Goal: Task Accomplishment & Management: Complete application form

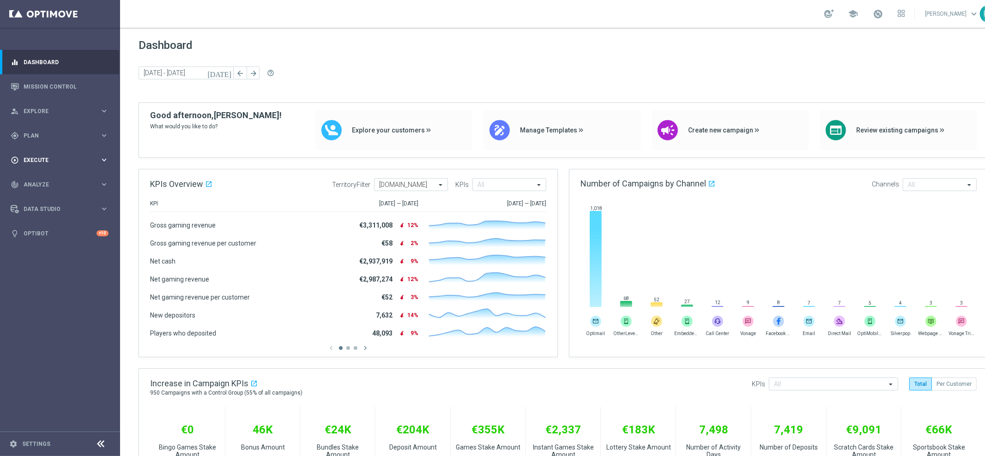
click at [36, 165] on div "play_circle_outline Execute keyboard_arrow_right" at bounding box center [59, 160] width 119 height 24
click at [49, 182] on link "Campaign Builder" at bounding box center [60, 178] width 72 height 7
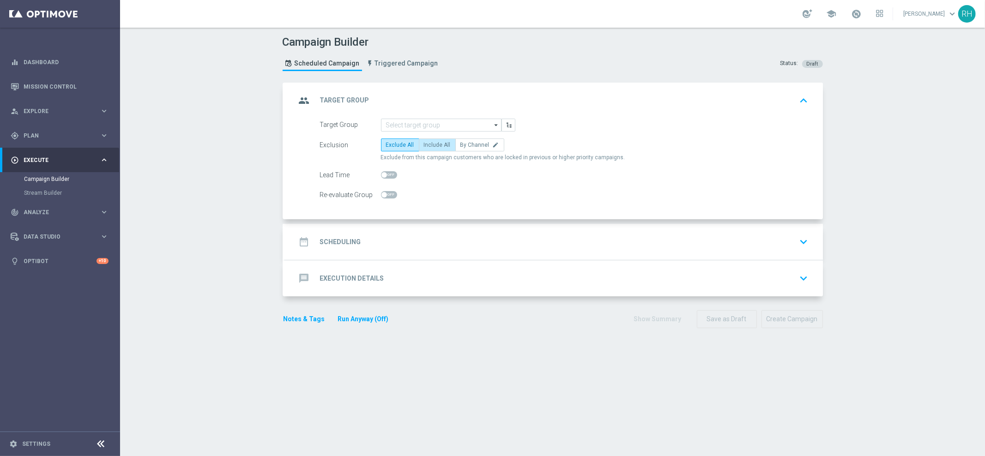
click at [433, 146] on span "Include All" at bounding box center [437, 145] width 27 height 6
click at [430, 146] on input "Include All" at bounding box center [427, 147] width 6 height 6
radio input "true"
click at [53, 139] on div "gps_fixed Plan keyboard_arrow_right" at bounding box center [59, 135] width 119 height 24
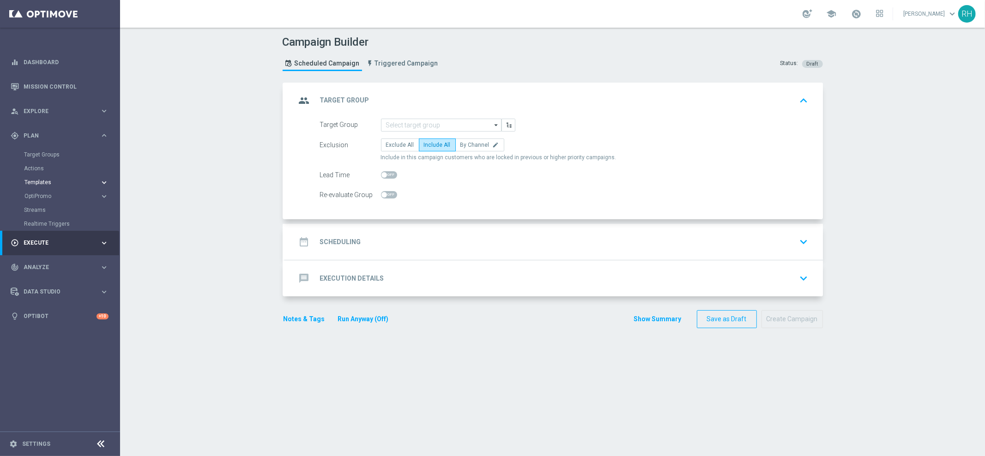
click at [48, 186] on button "Templates keyboard_arrow_right" at bounding box center [66, 182] width 85 height 7
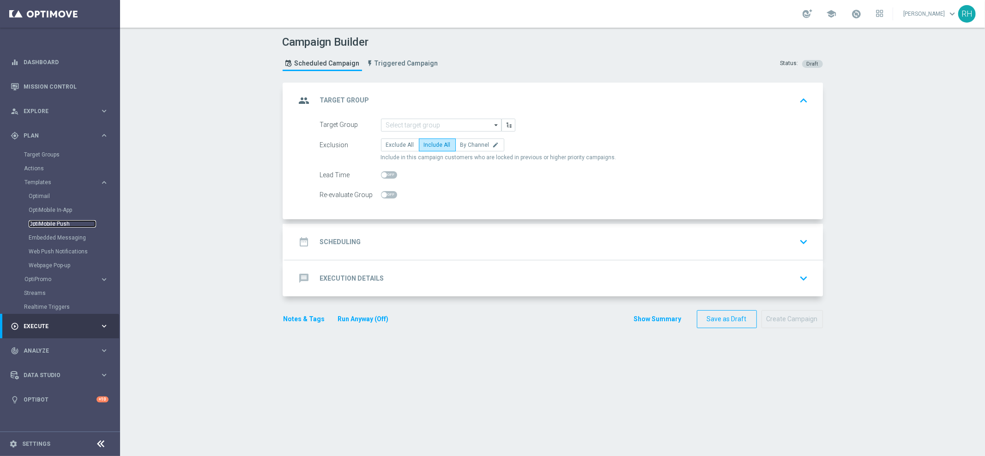
click at [48, 224] on link "OptiMobile Push" at bounding box center [62, 223] width 67 height 7
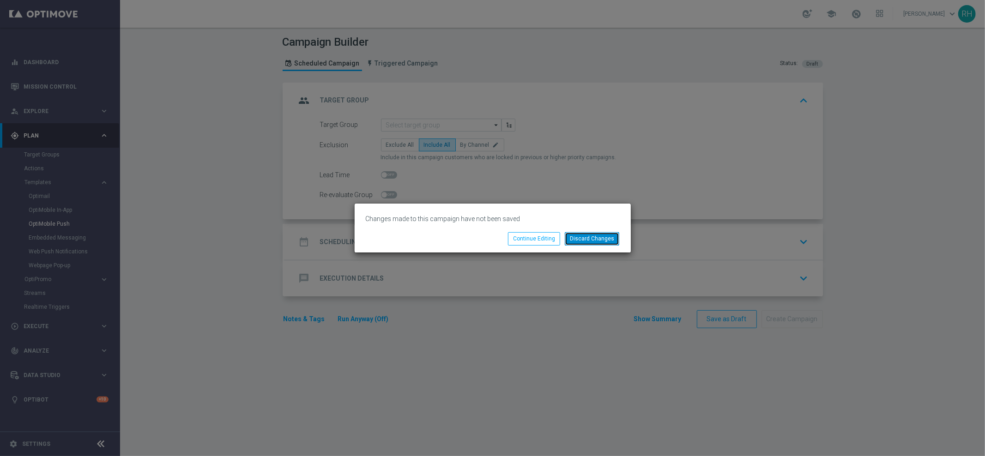
click at [582, 234] on button "Discard Changes" at bounding box center [592, 238] width 54 height 13
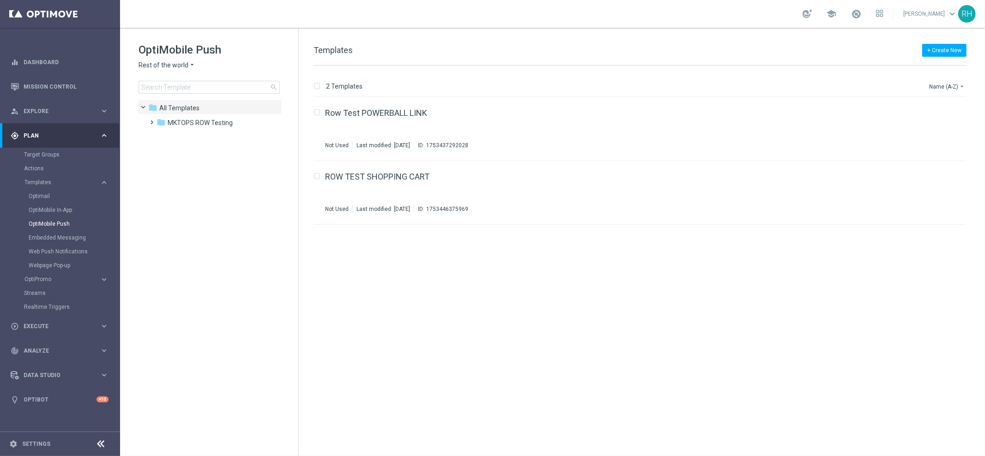
click at [177, 67] on span "Rest of the world" at bounding box center [164, 65] width 50 height 9
click at [169, 163] on div "UK" at bounding box center [173, 164] width 69 height 11
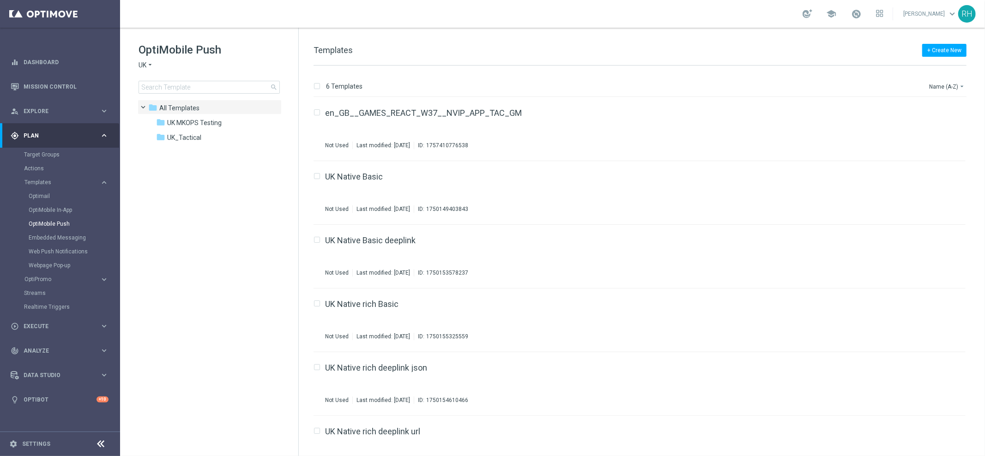
click at [190, 260] on tree-viewport "folder All Templates more_vert folder UK MKOPS Testing more_vert" at bounding box center [218, 277] width 160 height 355
click at [201, 140] on div "folder UK_Tactical" at bounding box center [209, 138] width 106 height 11
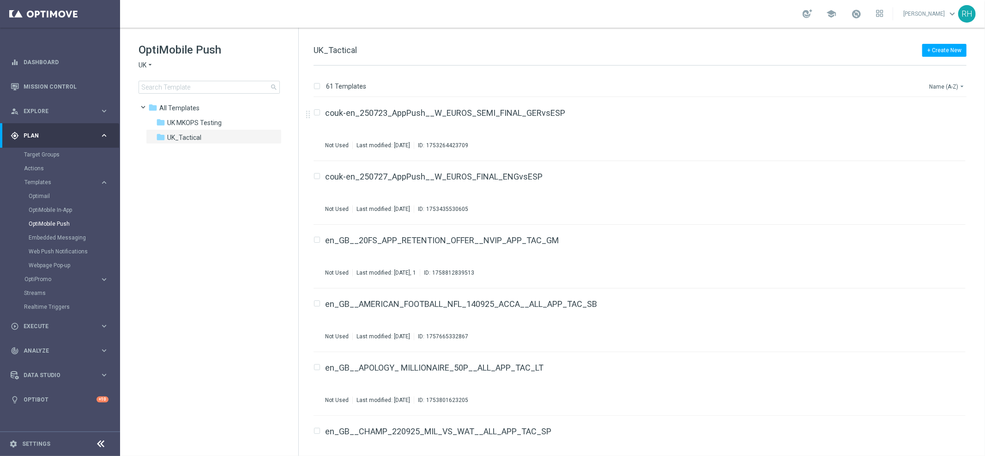
click at [956, 82] on button "Name (A-Z) arrow_drop_down" at bounding box center [947, 86] width 38 height 11
click at [937, 127] on span "Date Modified (Newest)" at bounding box center [931, 127] width 62 height 6
click at [847, 36] on div "+ Create New UK_Tactical 61 Templates Date Modified (Newest) arrow_drop_down Dr…" at bounding box center [642, 242] width 686 height 429
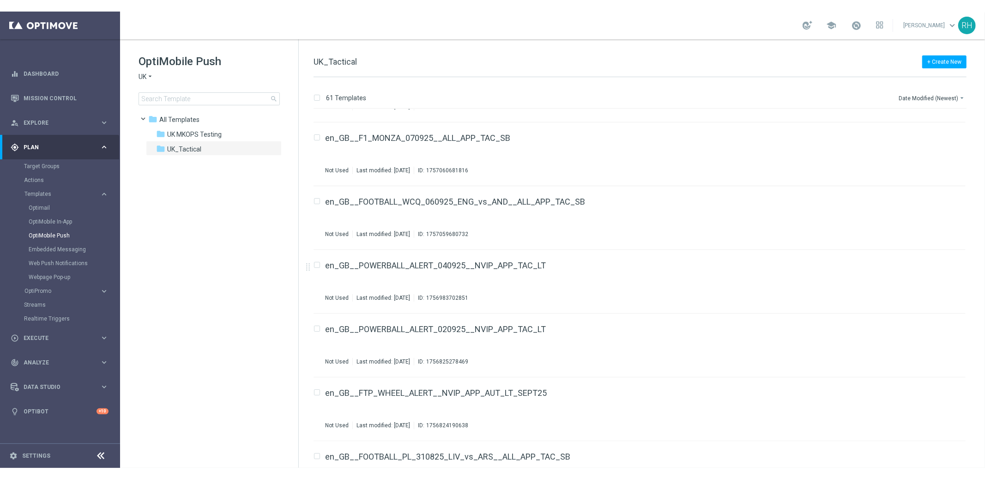
scroll to position [1915, 0]
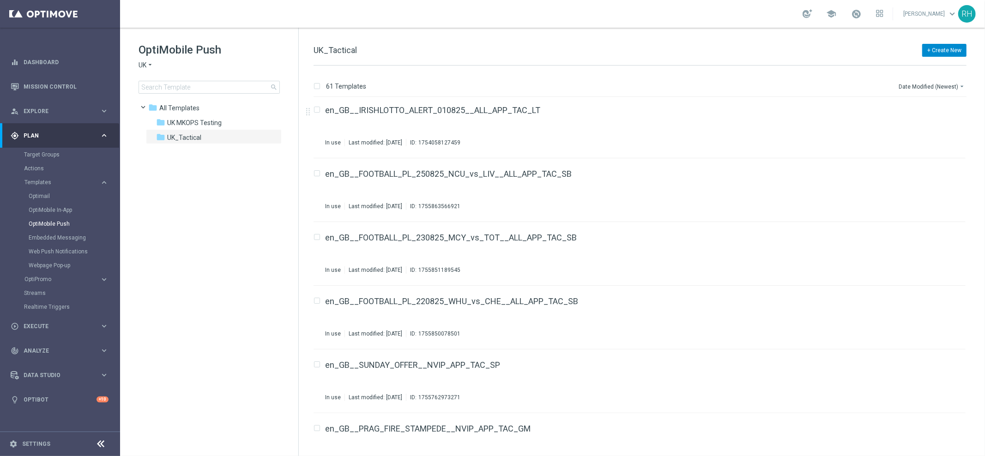
click at [948, 48] on button "+ Create New" at bounding box center [944, 50] width 44 height 13
click at [926, 67] on span "New Template" at bounding box center [918, 67] width 37 height 6
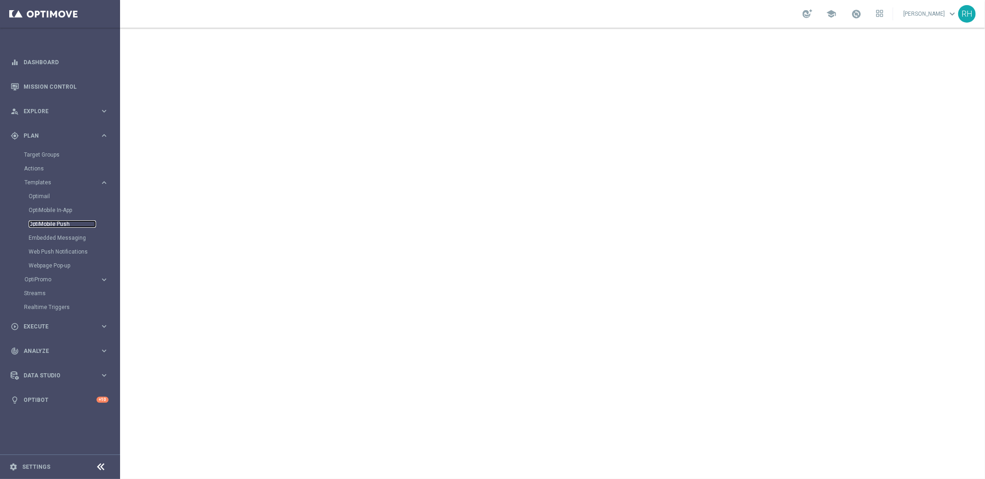
click at [55, 224] on link "OptiMobile Push" at bounding box center [62, 223] width 67 height 7
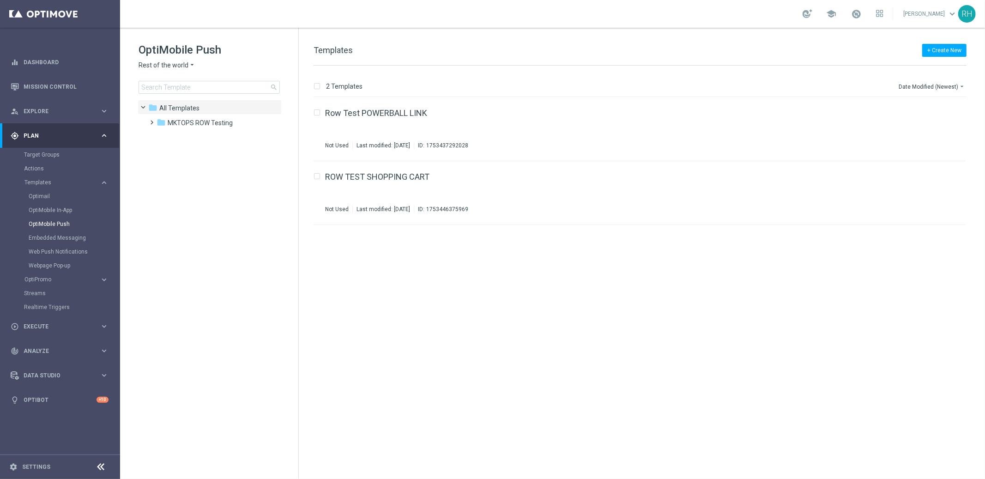
click at [187, 60] on div "OptiMobile Push Rest of the world arrow_drop_down × Rest of the world search" at bounding box center [219, 67] width 160 height 51
click at [186, 65] on span "Rest of the world" at bounding box center [164, 65] width 50 height 9
click at [69, 332] on div "play_circle_outline Execute keyboard_arrow_right" at bounding box center [59, 326] width 119 height 24
click at [49, 181] on link "Campaign Builder" at bounding box center [60, 178] width 72 height 7
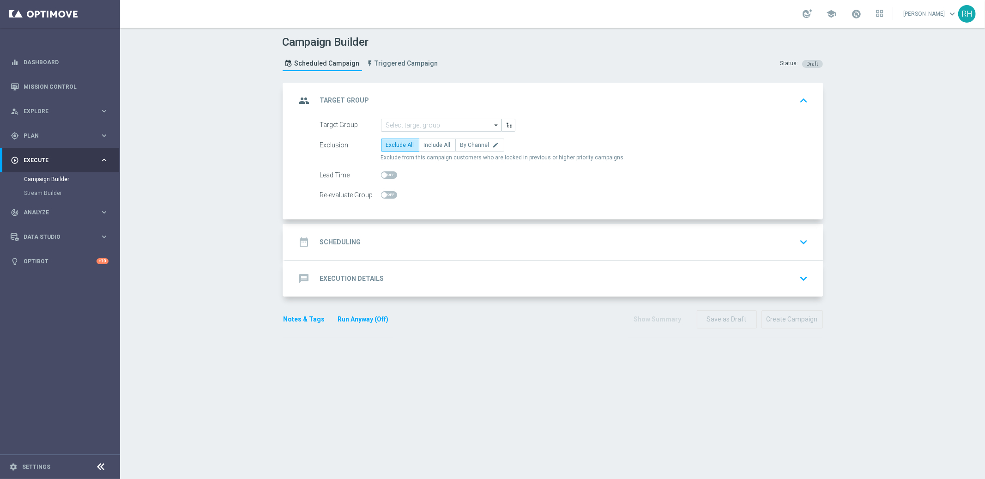
click at [456, 289] on div "message Execution Details keyboard_arrow_down" at bounding box center [554, 278] width 538 height 36
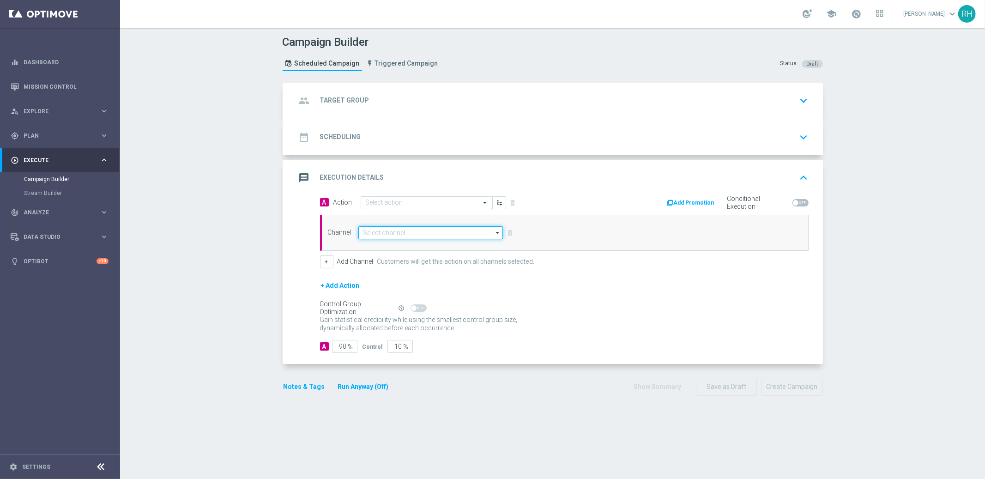
click at [472, 226] on input at bounding box center [430, 232] width 145 height 13
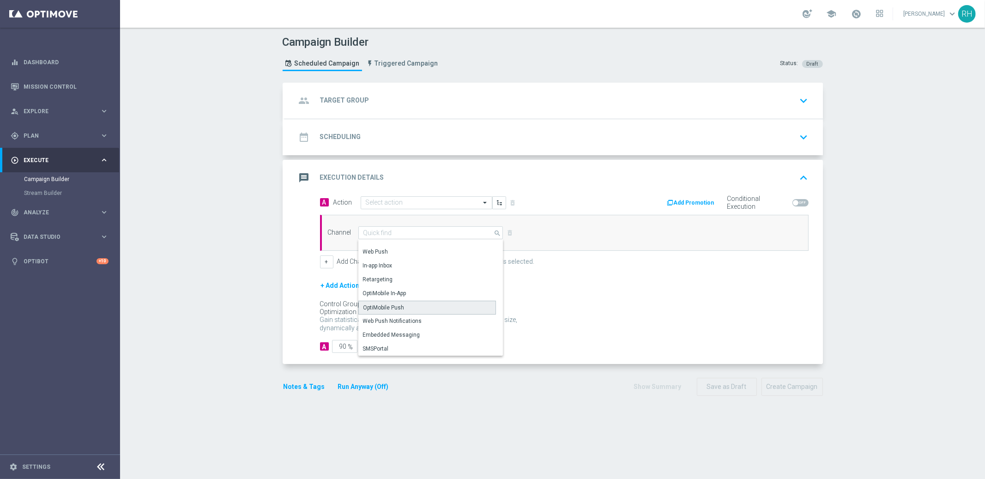
click at [416, 308] on div "OptiMobile Push" at bounding box center [427, 308] width 138 height 14
type input "OptiMobile Push"
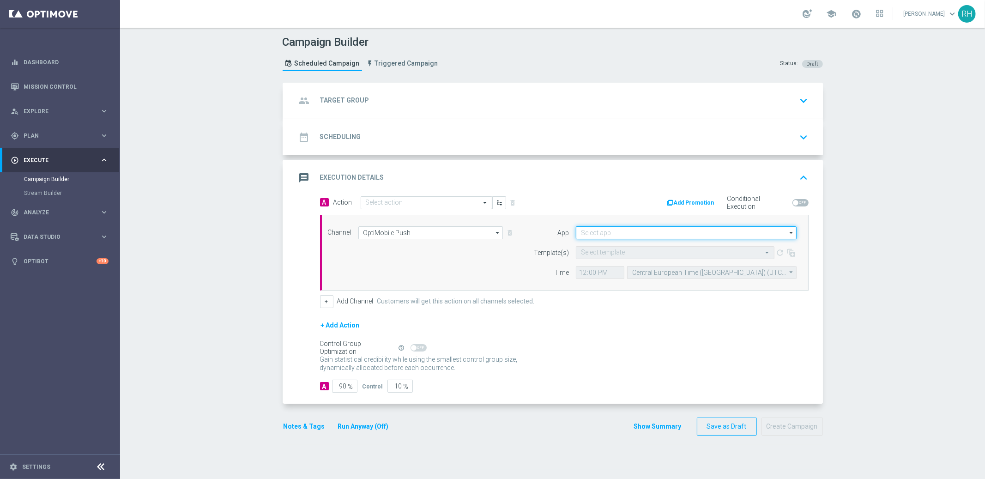
click at [634, 233] on input at bounding box center [686, 232] width 221 height 13
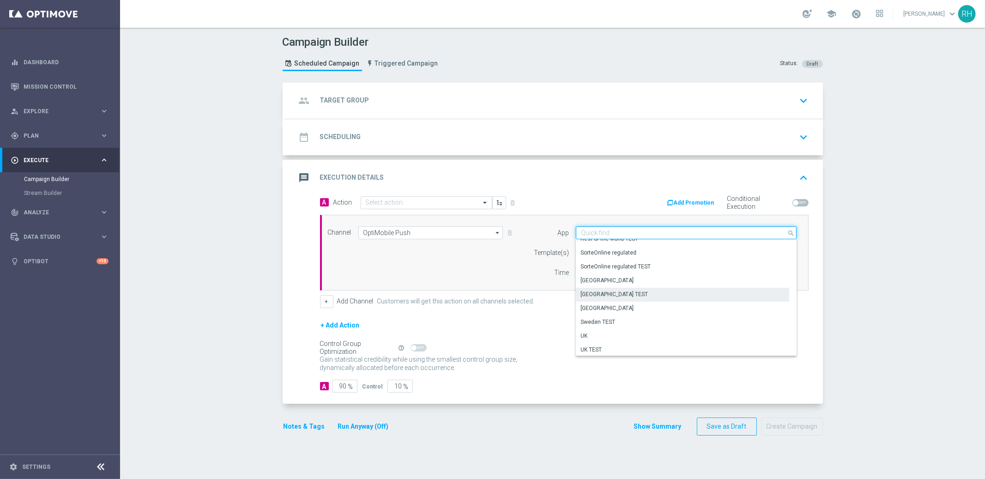
scroll to position [382, 0]
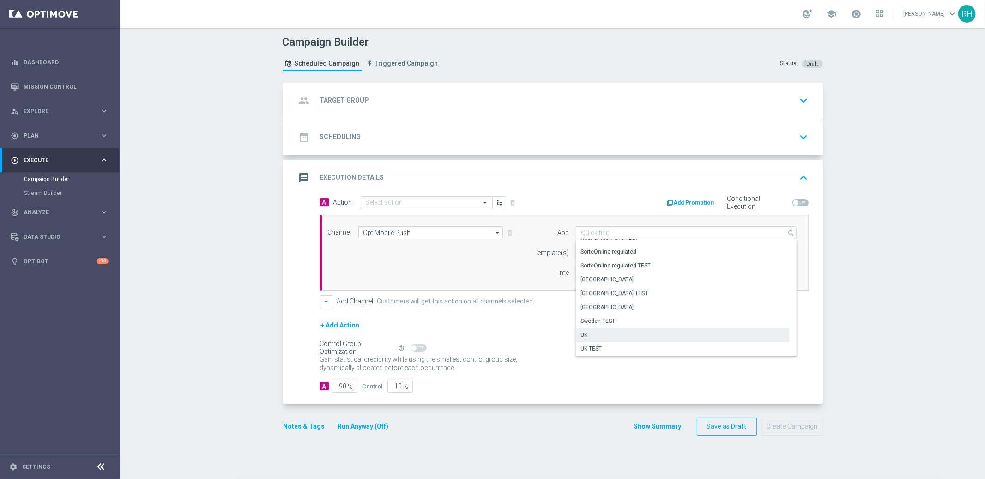
click at [633, 331] on div "UK" at bounding box center [682, 334] width 213 height 13
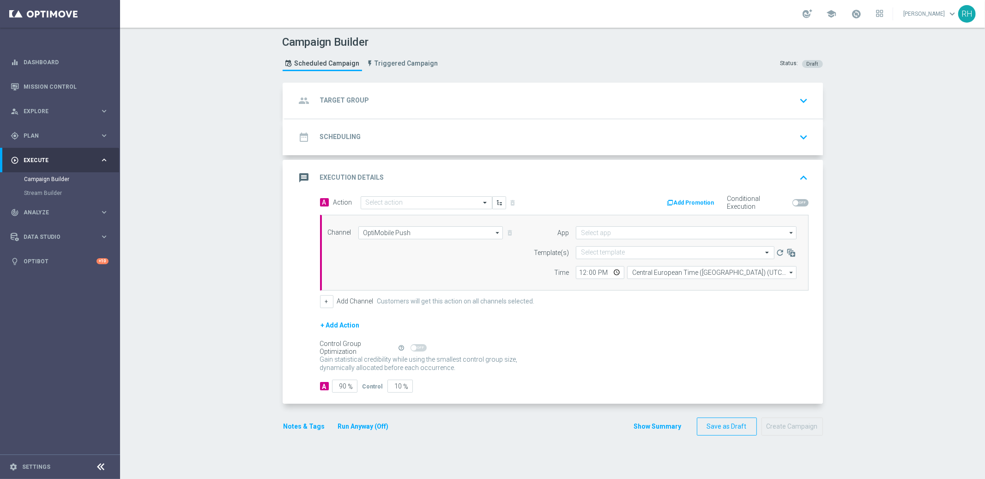
type input "UK"
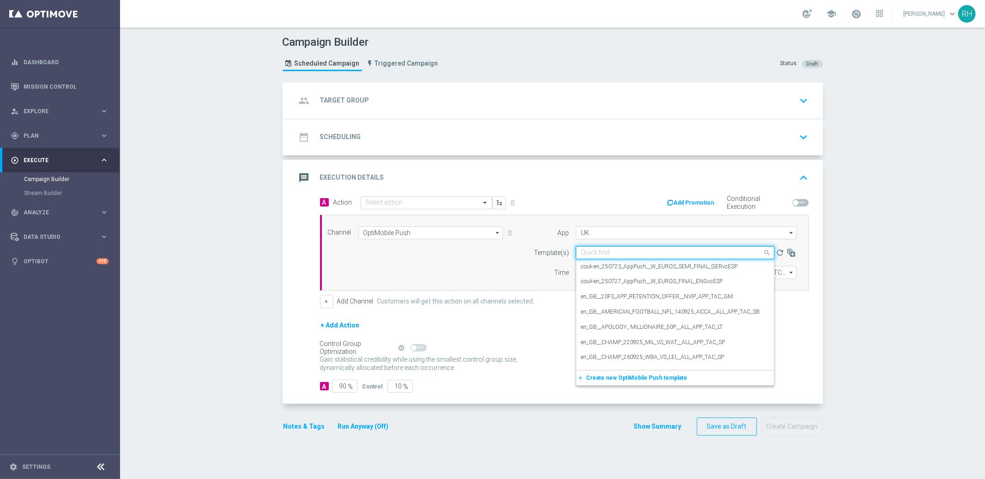
click at [606, 252] on input "text" at bounding box center [666, 253] width 170 height 8
paste input "en_GB__EURODREAMS_SUPERDRAW_W40__NVIP_APP_TAC_LT"
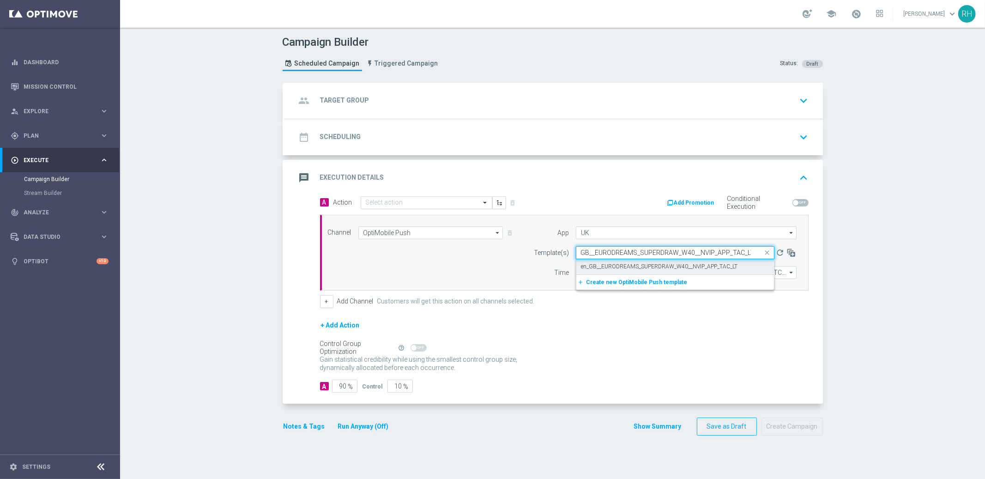
click at [608, 263] on label "en_GB__EURODREAMS_SUPERDRAW_W40__NVIP_APP_TAC_LT" at bounding box center [659, 267] width 157 height 8
type input "en_GB__EURODREAMS_SUPERDRAW_W40__NVIP_APP_TAC_LT"
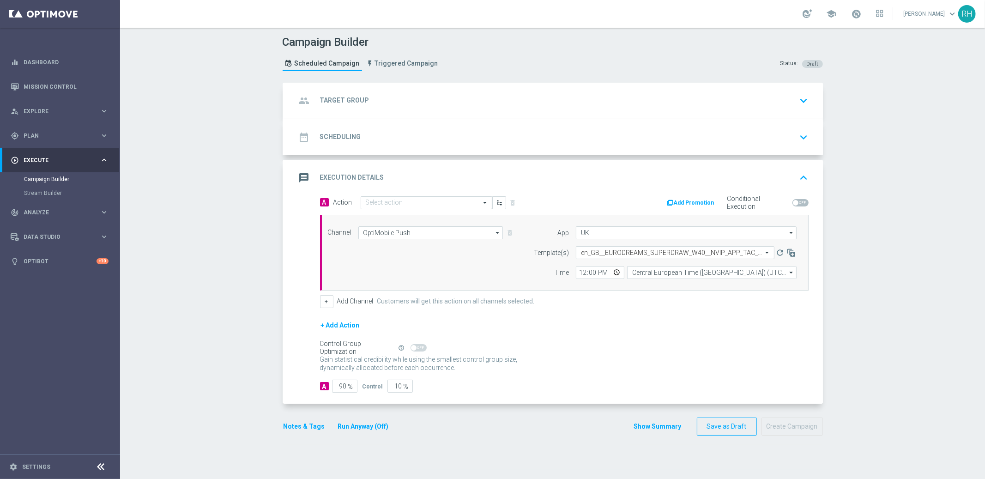
scroll to position [0, 0]
click at [635, 270] on input "Central European Time (Budapest) (UTC +02:00)" at bounding box center [711, 272] width 169 height 13
click at [640, 292] on div "United Kingdom Time (UTC +01:00)" at bounding box center [712, 286] width 170 height 14
click at [645, 292] on div "United Kingdom Time (UTC +01:00)" at bounding box center [712, 286] width 170 height 14
type input "United Kingdom Time (UTC +01:00)"
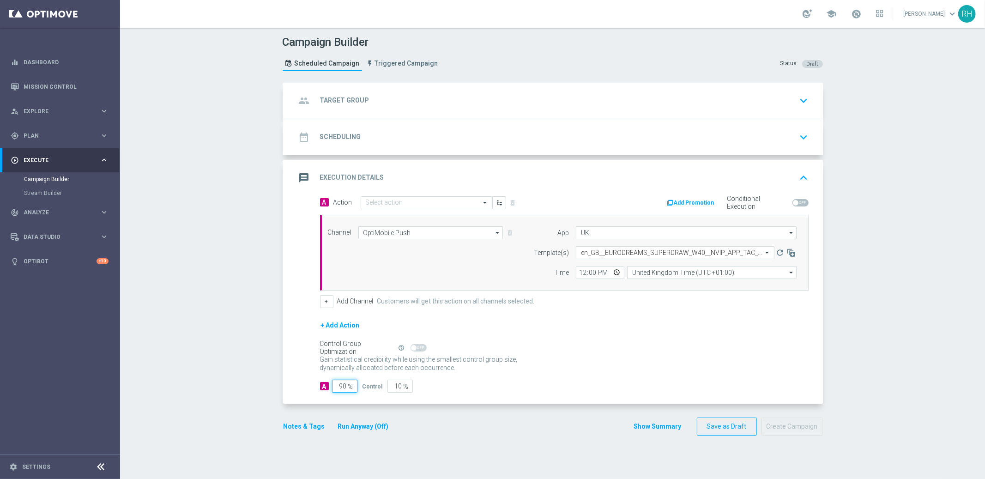
click at [335, 388] on input "90" at bounding box center [344, 386] width 25 height 13
type input "1"
type input "99"
type input "10"
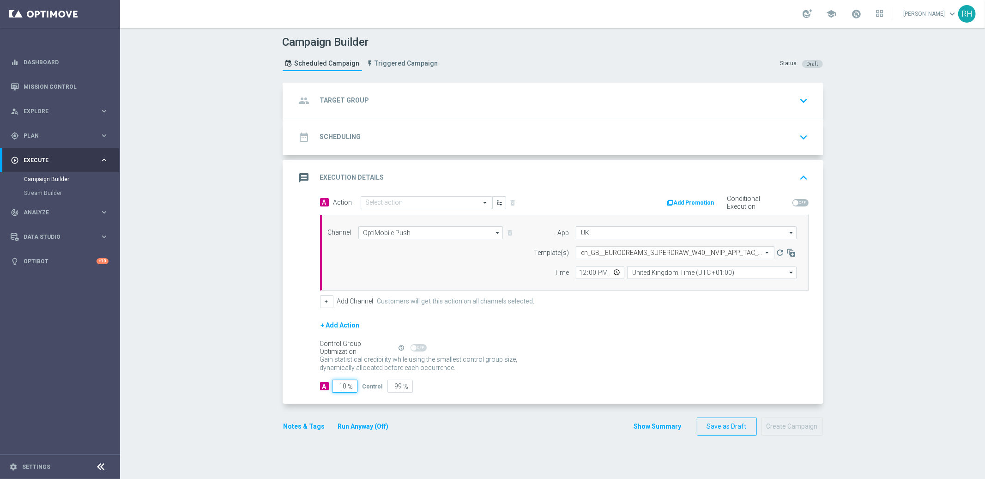
type input "90"
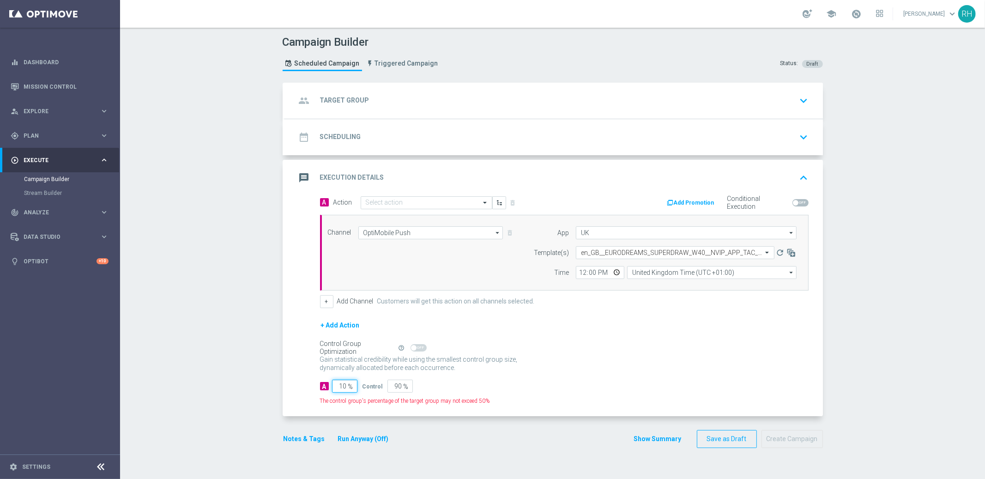
type input "100"
type input "0"
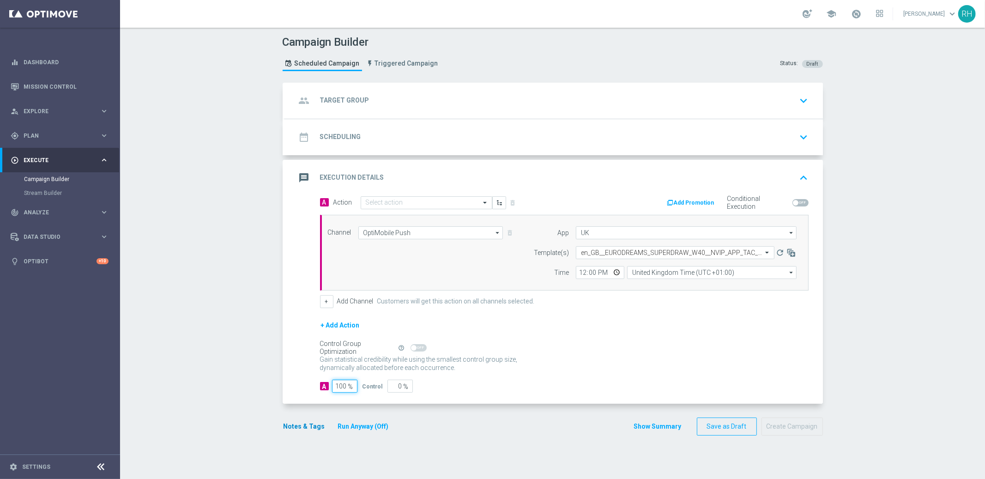
type input "100"
click at [313, 428] on button "Notes & Tags" at bounding box center [304, 427] width 43 height 12
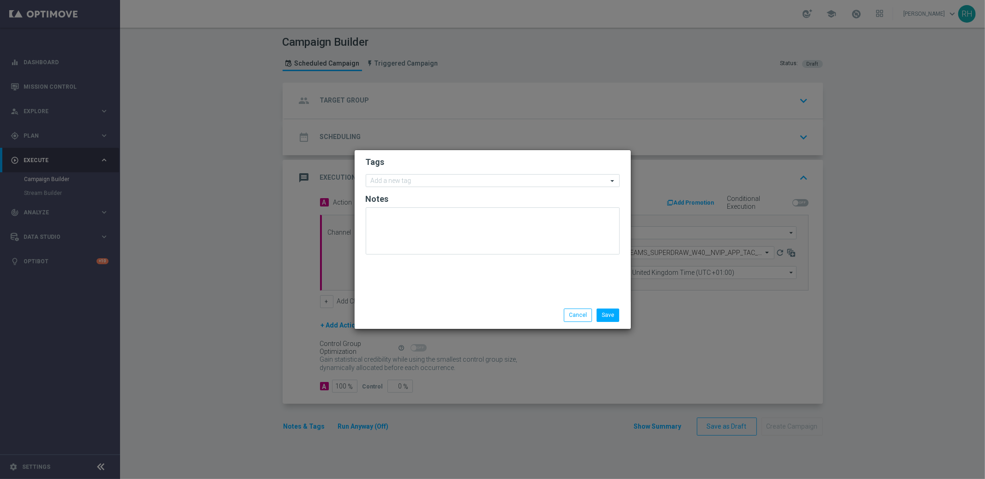
click at [460, 171] on form "Tags Add a new tag Notes" at bounding box center [493, 207] width 254 height 107
click at [453, 182] on input "text" at bounding box center [489, 181] width 237 height 8
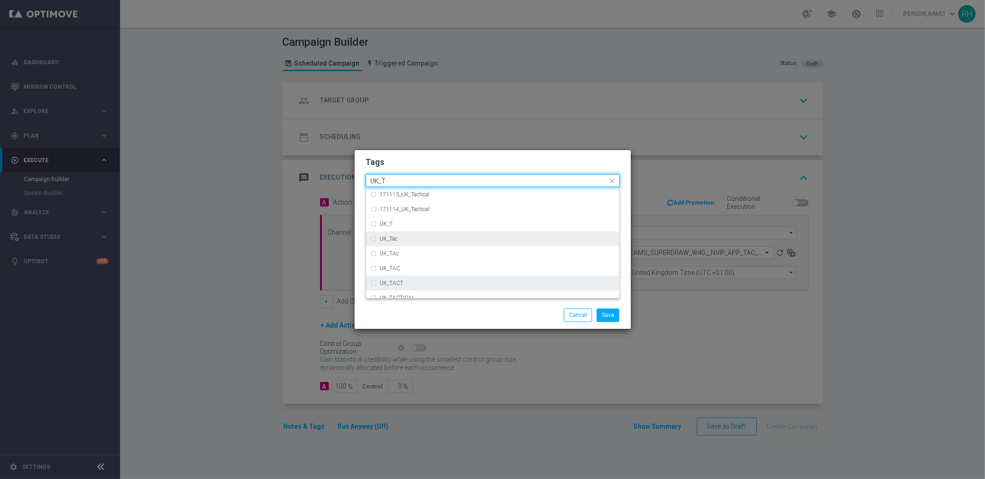
scroll to position [2, 0]
click at [518, 293] on div "UK_TACTICAL" at bounding box center [497, 296] width 235 height 6
type input "UK_T"
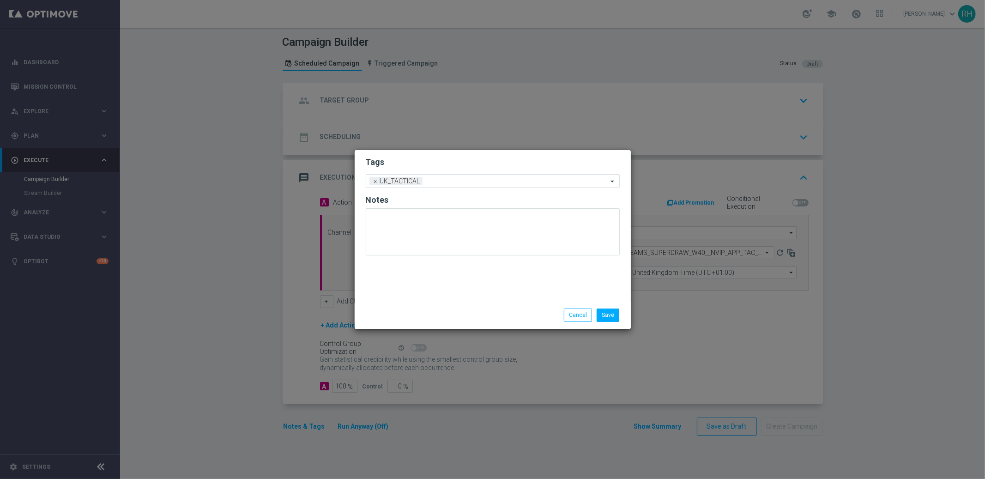
click at [519, 311] on div "Save Cancel" at bounding box center [537, 314] width 179 height 13
click at [612, 321] on button "Save" at bounding box center [608, 314] width 23 height 13
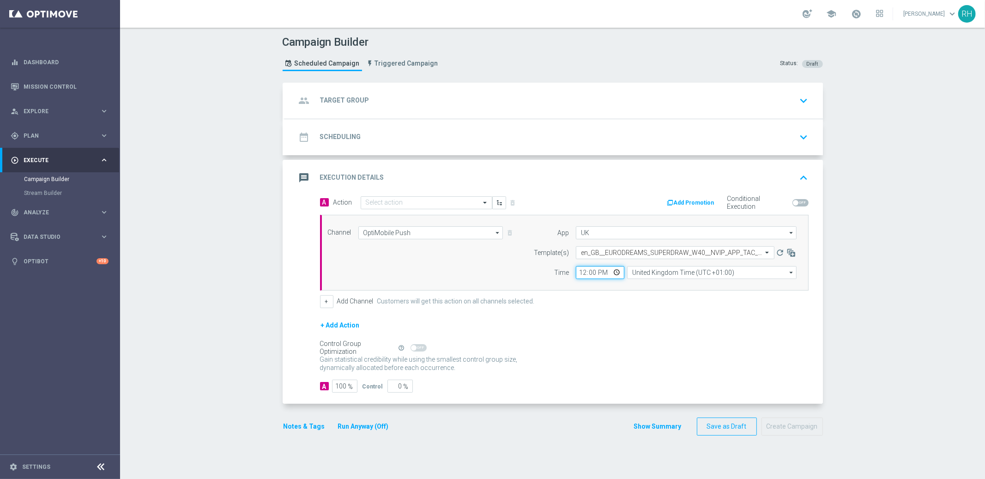
click at [580, 274] on input "12:00" at bounding box center [600, 272] width 48 height 13
type input "15:00"
click at [635, 281] on div "Channel OptiMobile Push OptiMobile Push arrow_drop_down Drag here to set row gr…" at bounding box center [564, 253] width 489 height 76
click at [645, 183] on div "message Execution Details keyboard_arrow_up" at bounding box center [554, 178] width 516 height 18
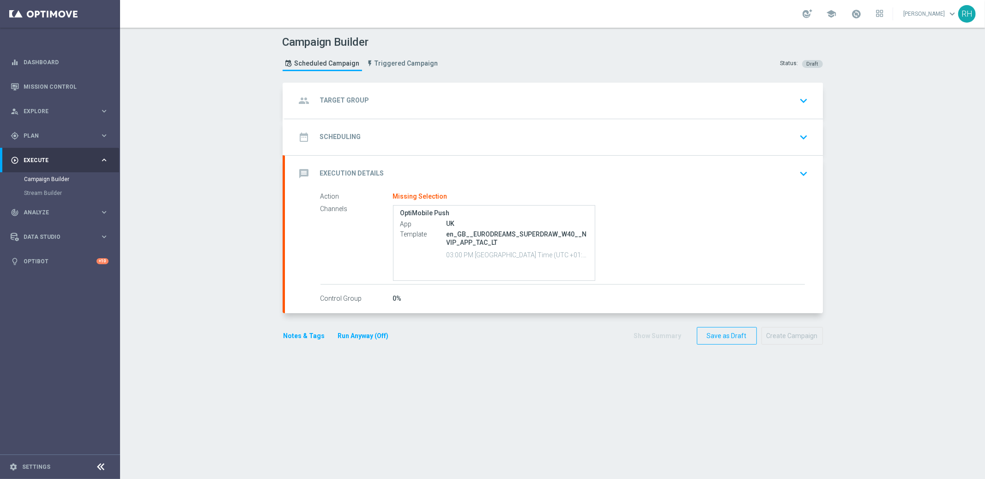
click at [548, 229] on div "en_GB__EURODREAMS_SUPERDRAW_W40__NVIP_APP_TAC_LT 03:00 PM United Kingdom Time (…" at bounding box center [518, 245] width 142 height 32
copy p "en_GB__EURODREAMS_SUPERDRAW_W40__NVIP_APP_TAC_LT"
click at [554, 169] on div "message Execution Details keyboard_arrow_down" at bounding box center [554, 174] width 516 height 18
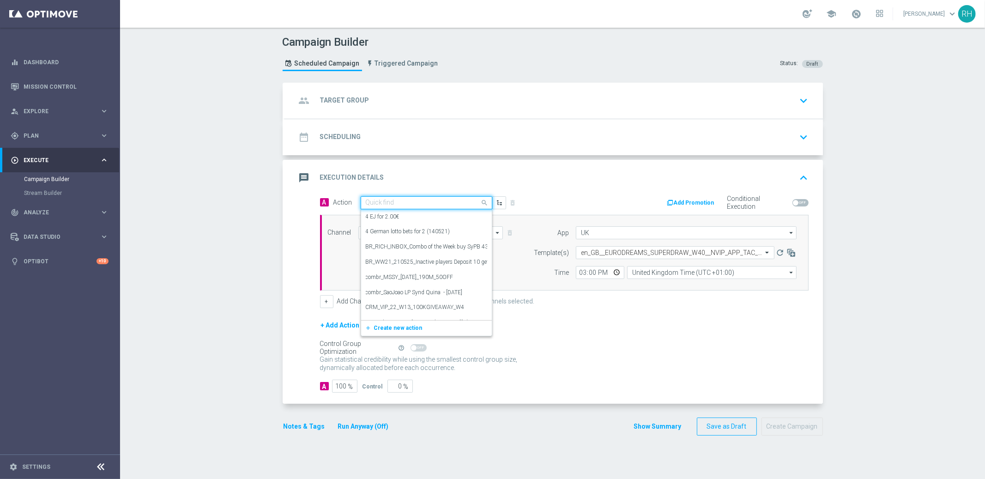
click at [441, 204] on input "text" at bounding box center [417, 203] width 103 height 8
paste input "en_GB__EURODREAMS_SUPERDRAW_W40__NVIP_APP_TAC_LT"
type input "en_GB__EURODREAMS_SUPERDRAW_W40__NVIP_APP_TAC_LT"
click at [412, 229] on span "Create new action" at bounding box center [398, 231] width 48 height 6
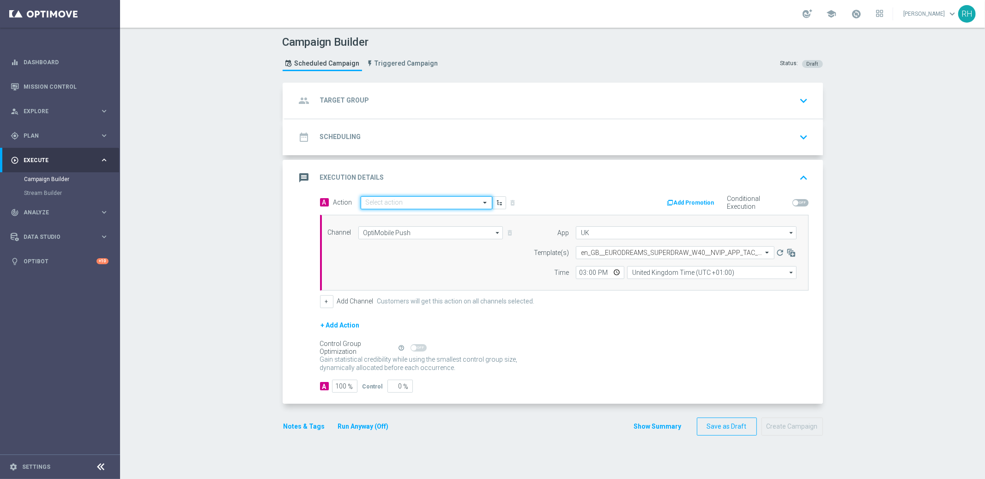
scroll to position [0, 0]
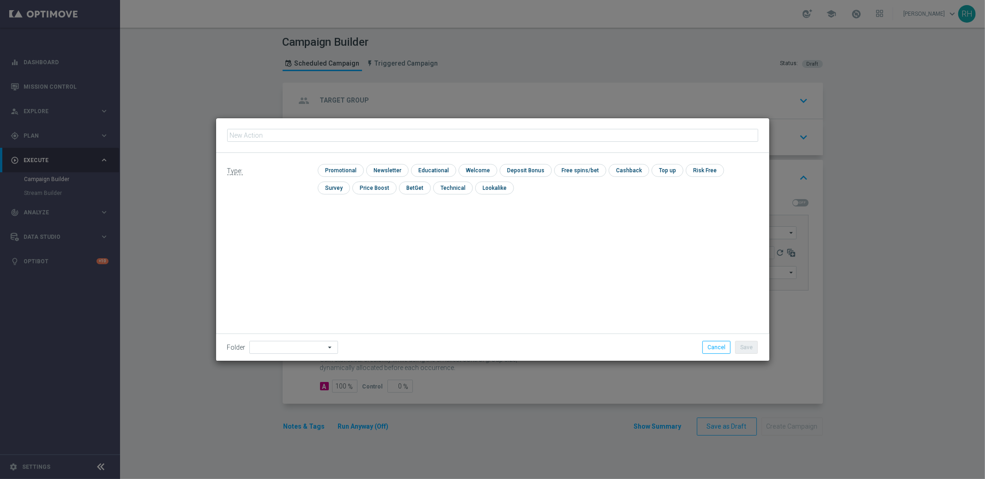
type input "en_GB__EURODREAMS_SUPERDRAW_W40__NVIP_APP_TAC_LT"
click at [342, 171] on input "checkbox" at bounding box center [340, 170] width 44 height 12
checkbox input "true"
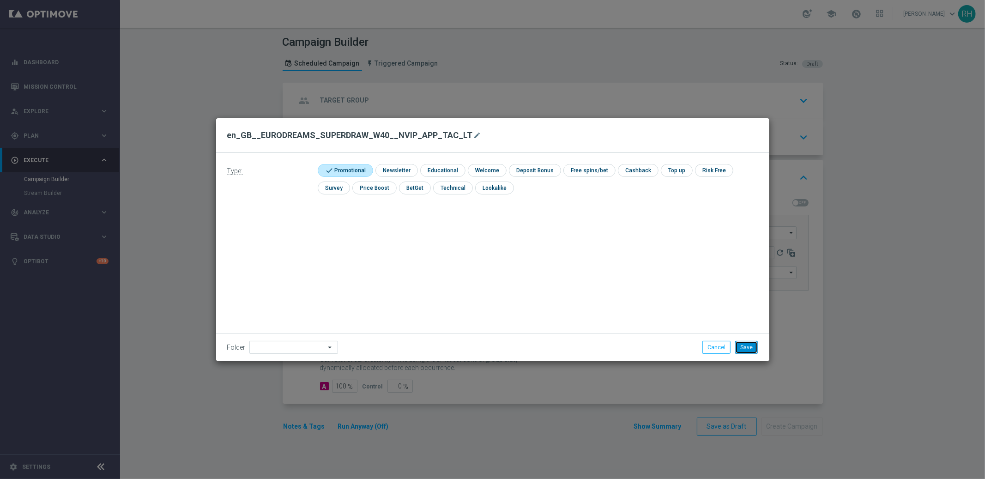
click at [743, 345] on button "Save" at bounding box center [746, 347] width 23 height 13
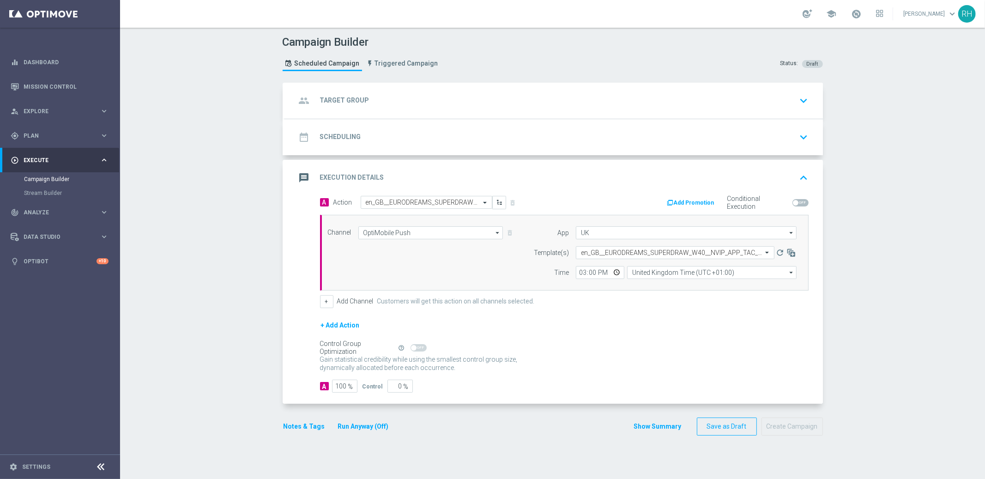
click at [296, 420] on div "Notes & Tags Run Anyway (Off)" at bounding box center [342, 426] width 118 height 18
click at [296, 423] on button "Notes & Tags" at bounding box center [304, 427] width 43 height 12
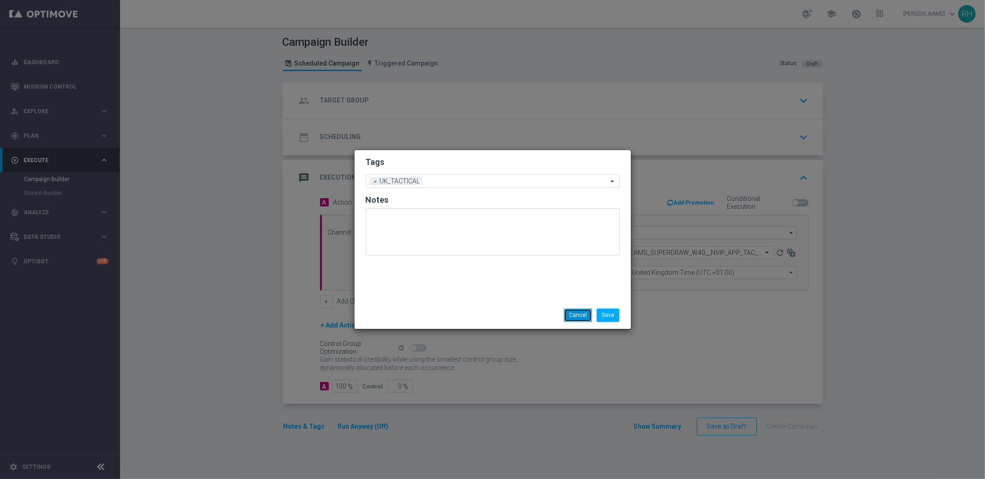
click at [584, 310] on button "Cancel" at bounding box center [578, 314] width 28 height 13
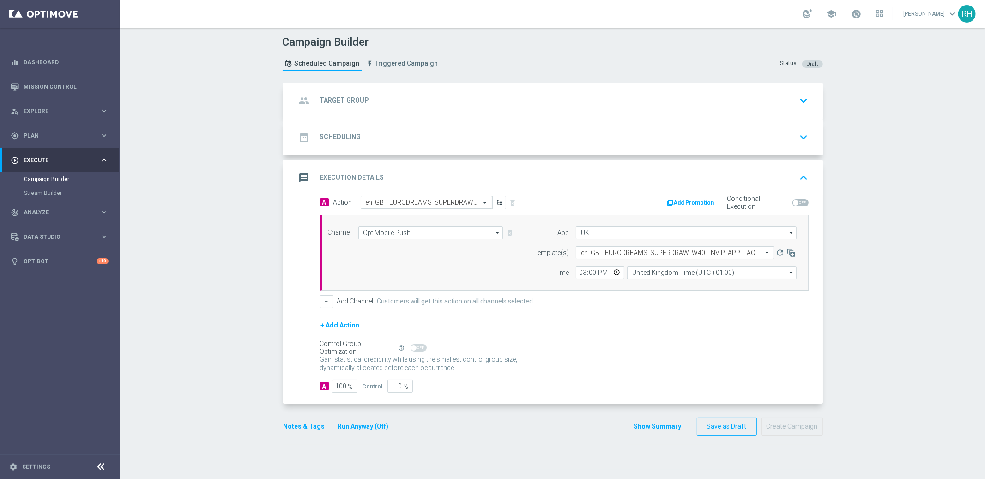
click at [641, 131] on div "date_range Scheduling keyboard_arrow_down" at bounding box center [554, 137] width 516 height 18
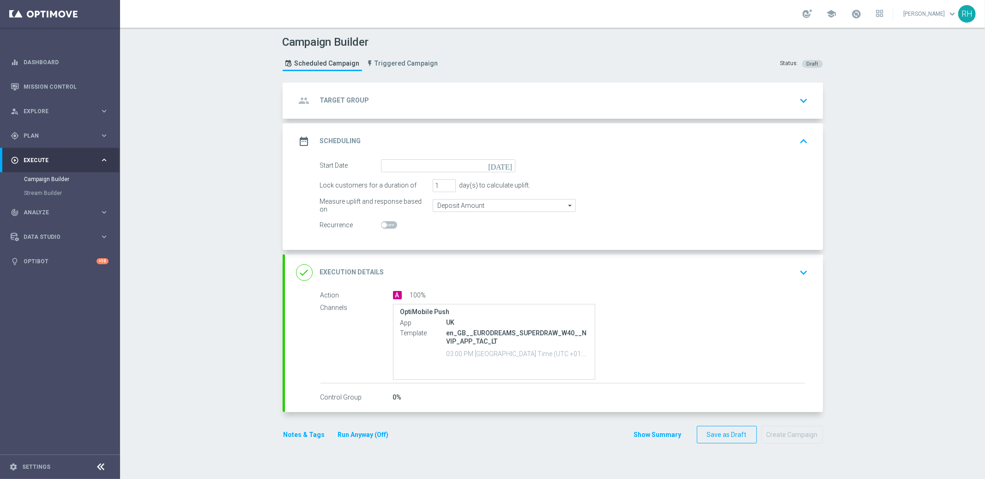
click at [500, 160] on icon "today" at bounding box center [501, 164] width 27 height 10
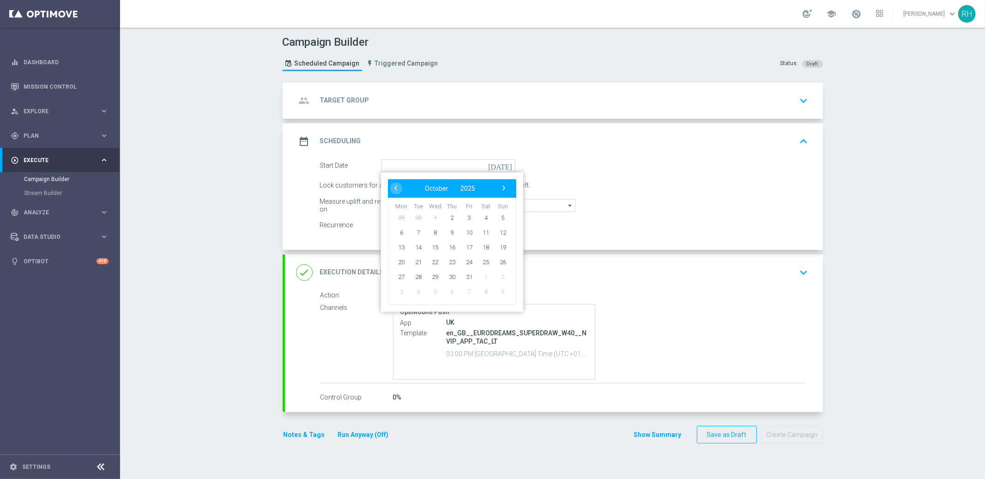
click at [504, 167] on icon "today" at bounding box center [501, 164] width 27 height 10
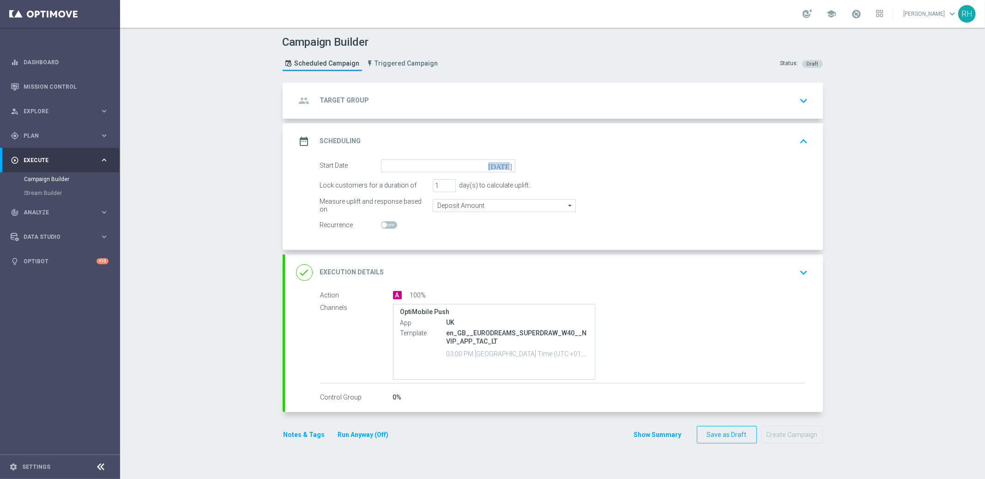
click at [504, 167] on icon "today" at bounding box center [501, 164] width 27 height 10
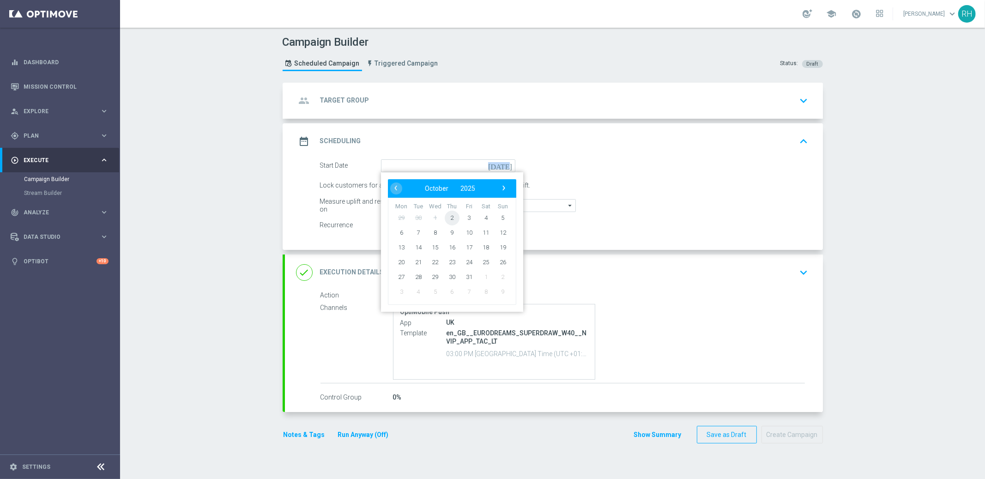
click at [444, 219] on span "2" at bounding box center [451, 217] width 15 height 15
type input "02 Oct 2025"
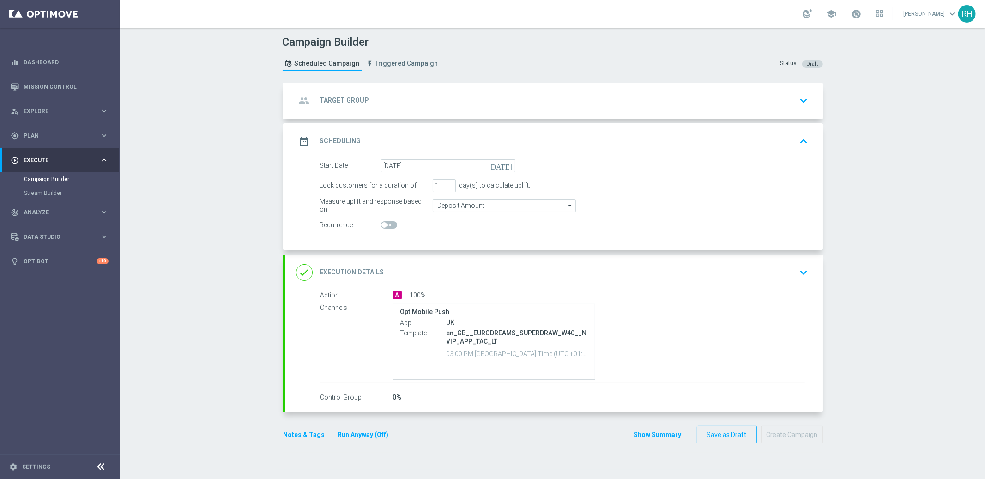
click at [566, 109] on div "group Target Group keyboard_arrow_down" at bounding box center [554, 101] width 538 height 36
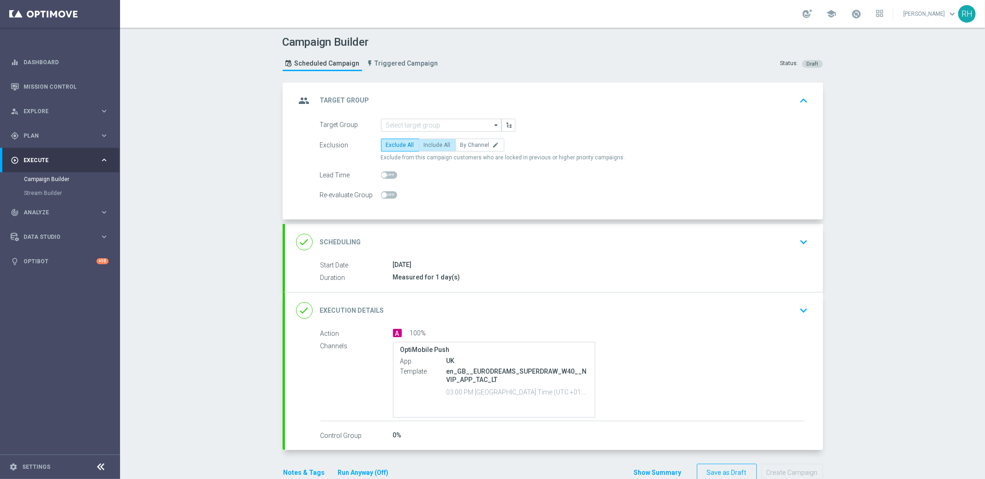
click at [437, 145] on span "Include All" at bounding box center [437, 145] width 27 height 6
click at [430, 145] on input "Include All" at bounding box center [427, 147] width 6 height 6
radio input "true"
click at [455, 119] on input at bounding box center [441, 125] width 121 height 13
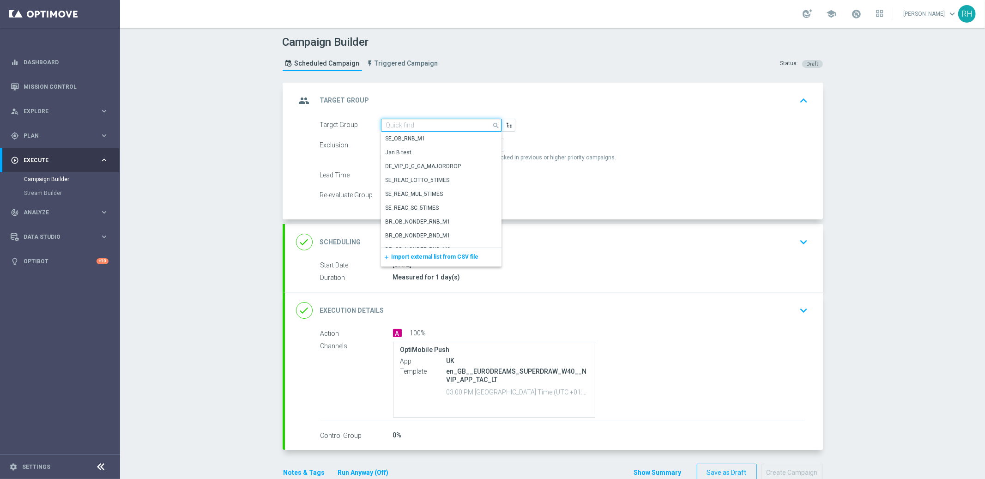
paste input "UK_LOTTO_APP"
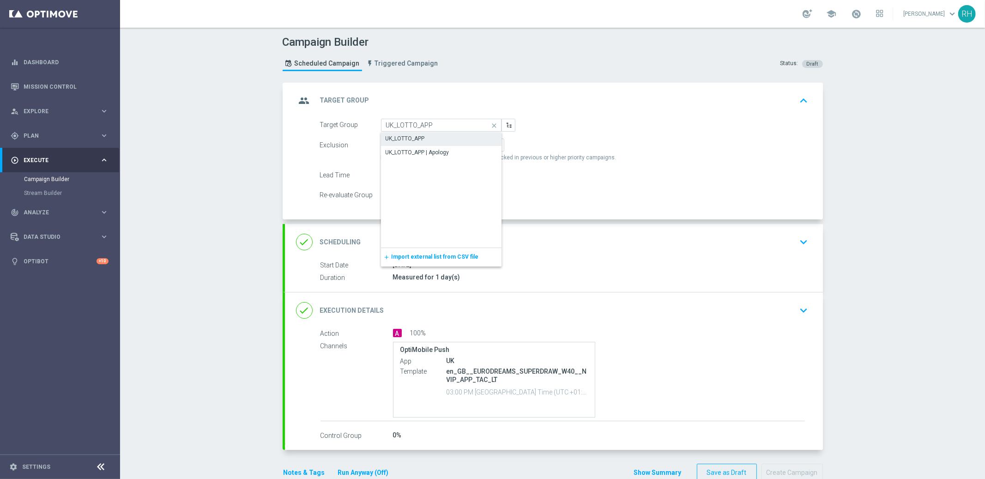
click at [438, 133] on div "UK_LOTTO_APP" at bounding box center [441, 138] width 121 height 13
type input "UK_LOTTO_APP"
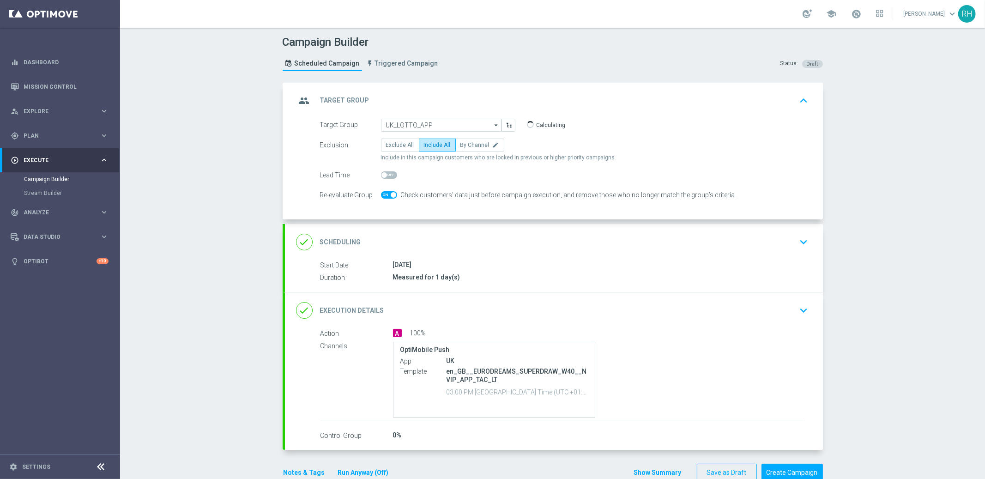
click at [381, 195] on span at bounding box center [389, 194] width 16 height 7
click at [381, 195] on input "checkbox" at bounding box center [389, 194] width 16 height 7
checkbox input "false"
click at [805, 102] on icon "keyboard_arrow_up" at bounding box center [804, 101] width 14 height 14
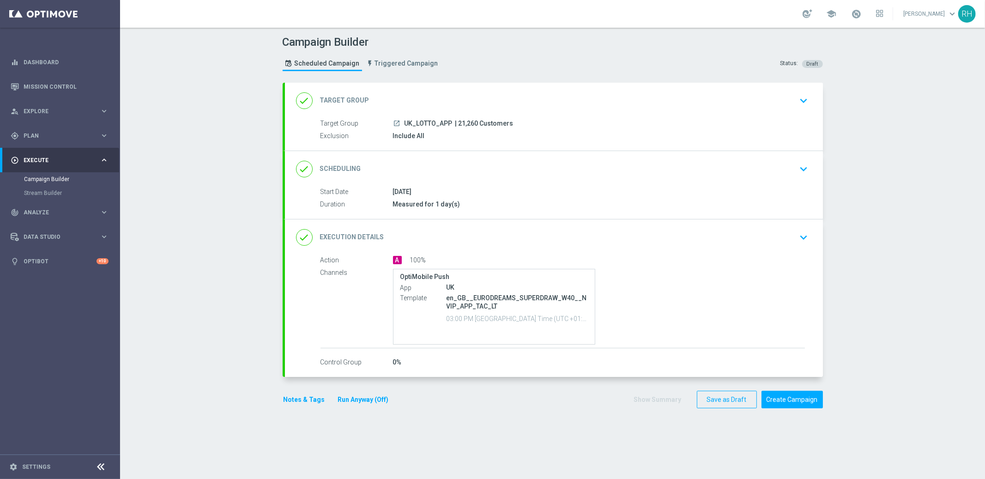
click at [469, 122] on span "| 21,260 Customers" at bounding box center [484, 124] width 58 height 8
copy span "21,260"
click at [428, 355] on div "Action A 100% Channels OptiMobile Push App UK Template en_GB__EURODREAMS_SUPERD…" at bounding box center [554, 311] width 538 height 112
click at [793, 403] on button "Create Campaign" at bounding box center [792, 400] width 61 height 18
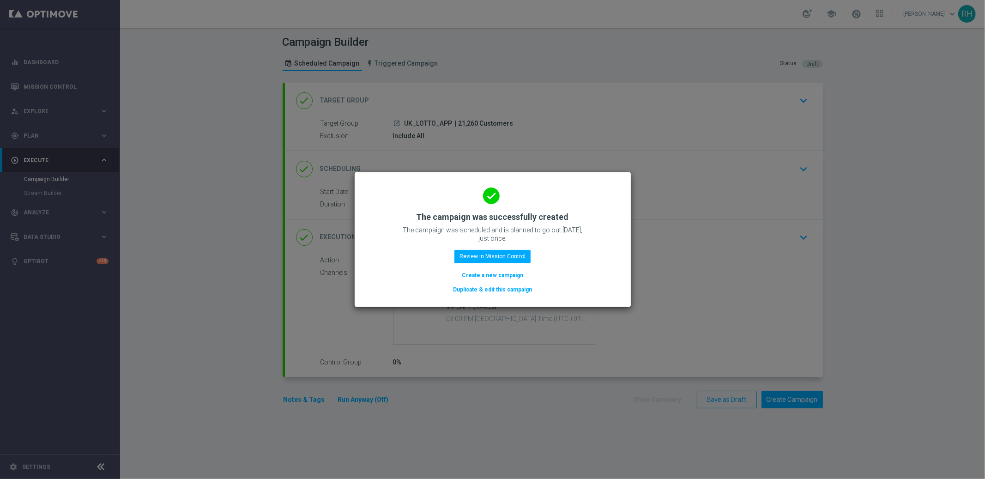
click at [878, 214] on modal-container "done The campaign was successfully created The campaign was scheduled and is pl…" at bounding box center [492, 239] width 985 height 479
click at [483, 256] on button "Review in Mission Control" at bounding box center [492, 256] width 76 height 13
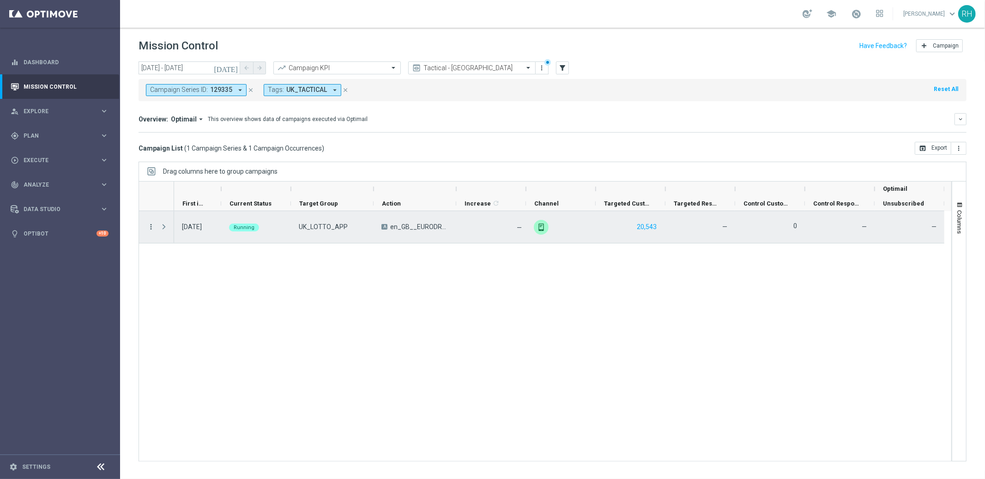
click at [151, 227] on icon "more_vert" at bounding box center [151, 227] width 8 height 8
click at [159, 230] on icon "list" at bounding box center [162, 233] width 6 height 6
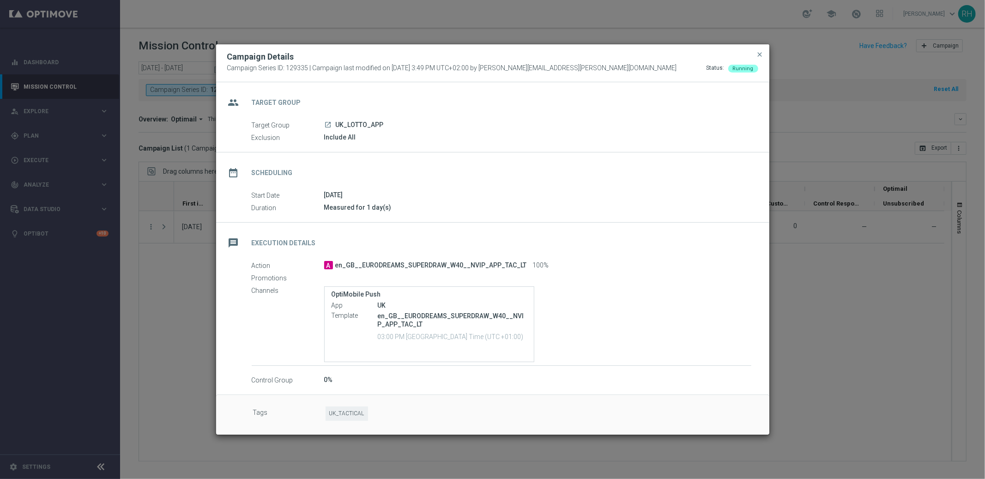
click at [427, 313] on p "en_GB__EURODREAMS_SUPERDRAW_W40__NVIP_APP_TAC_LT" at bounding box center [452, 320] width 149 height 17
copy div "en_GB__EURODREAMS_SUPERDRAW_W40__NVIP_APP_TAC_LT"
click at [762, 54] on span "close" at bounding box center [759, 54] width 7 height 7
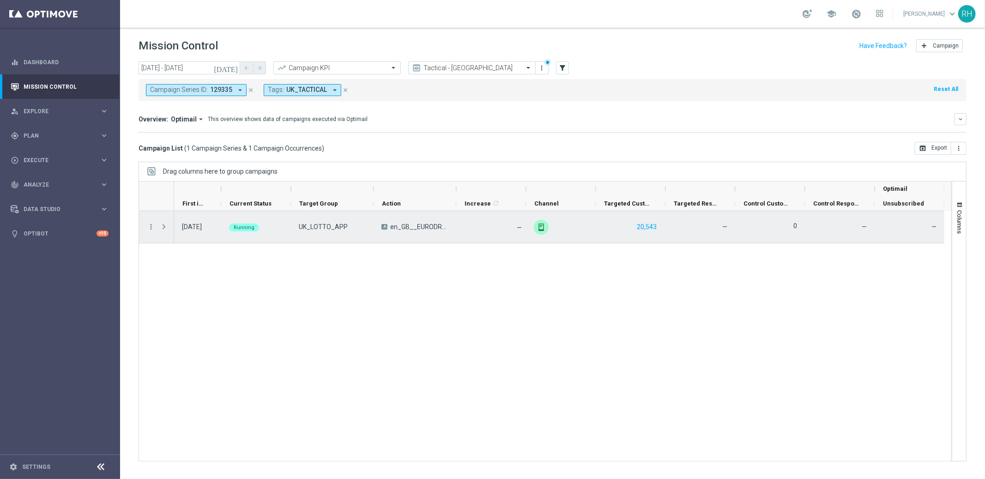
click at [400, 223] on span "en_GB__EURODREAMS_SUPERDRAW_W40__NVIP_APP_TAC_LT" at bounding box center [419, 227] width 58 height 8
click at [401, 225] on span "en_GB__EURODREAMS_SUPERDRAW_W40__NVIP_APP_TAC_LT" at bounding box center [419, 227] width 58 height 8
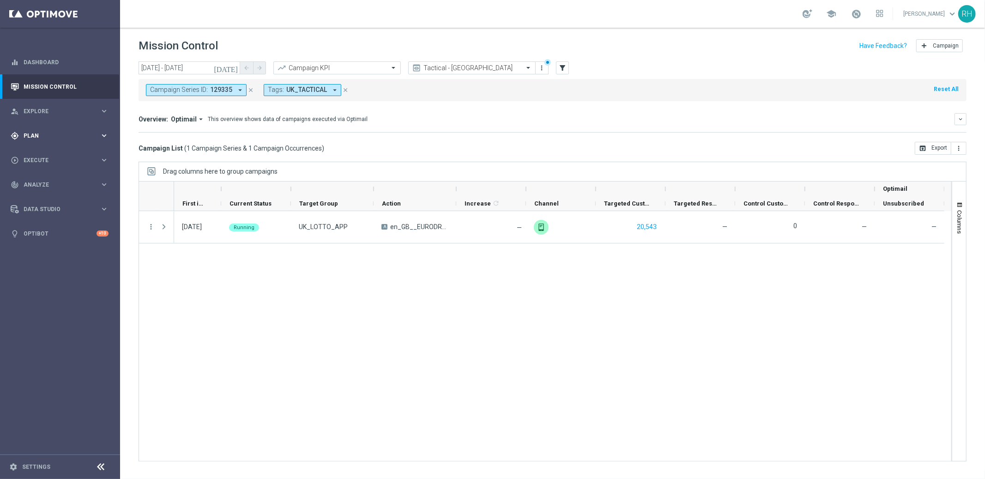
click at [90, 134] on span "Plan" at bounding box center [62, 136] width 76 height 6
click at [60, 194] on link "Optimail" at bounding box center [62, 196] width 67 height 7
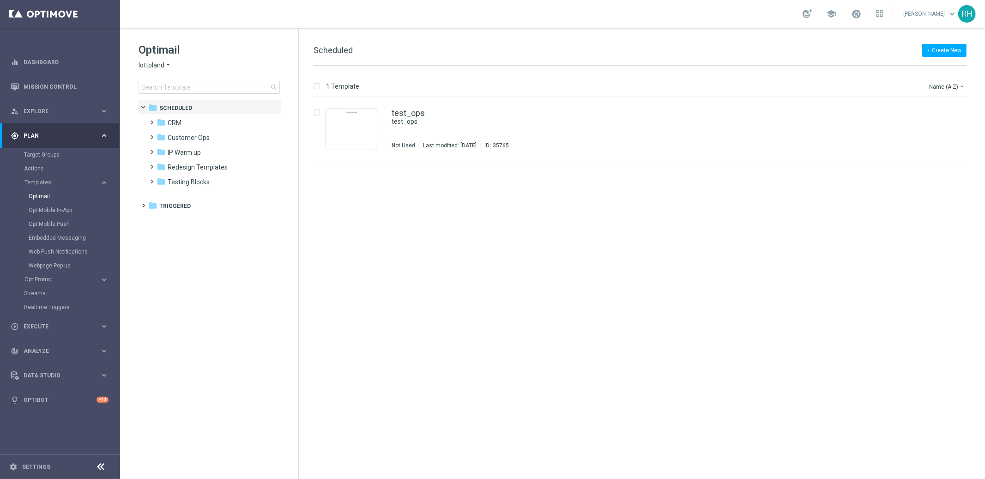
click at [139, 66] on span "lottoland" at bounding box center [152, 65] width 26 height 9
click at [187, 391] on tree-viewport "folder Scheduled more_vert folder CRM more_vert" at bounding box center [218, 288] width 160 height 377
click at [150, 120] on span at bounding box center [150, 118] width 4 height 4
click at [162, 150] on span at bounding box center [159, 148] width 4 height 4
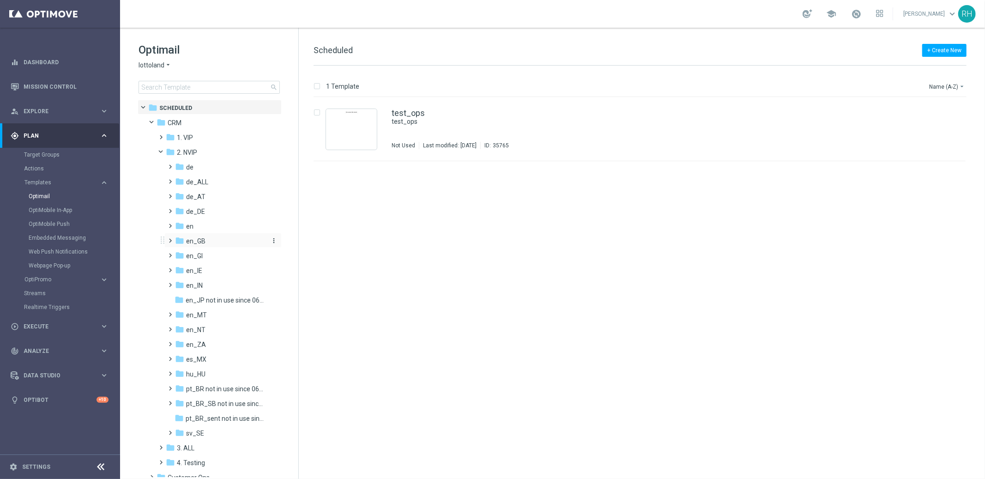
click at [175, 241] on icon "folder" at bounding box center [179, 240] width 9 height 9
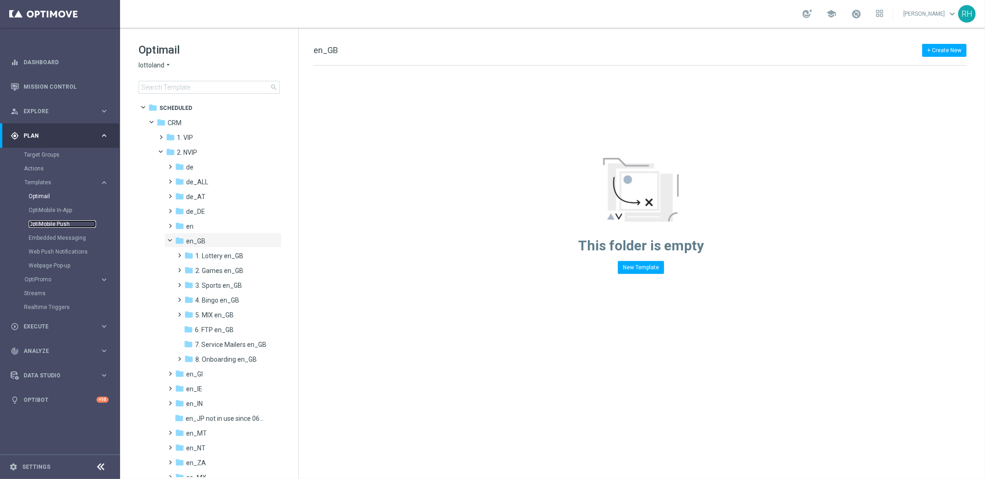
click at [60, 227] on link "OptiMobile Push" at bounding box center [62, 223] width 67 height 7
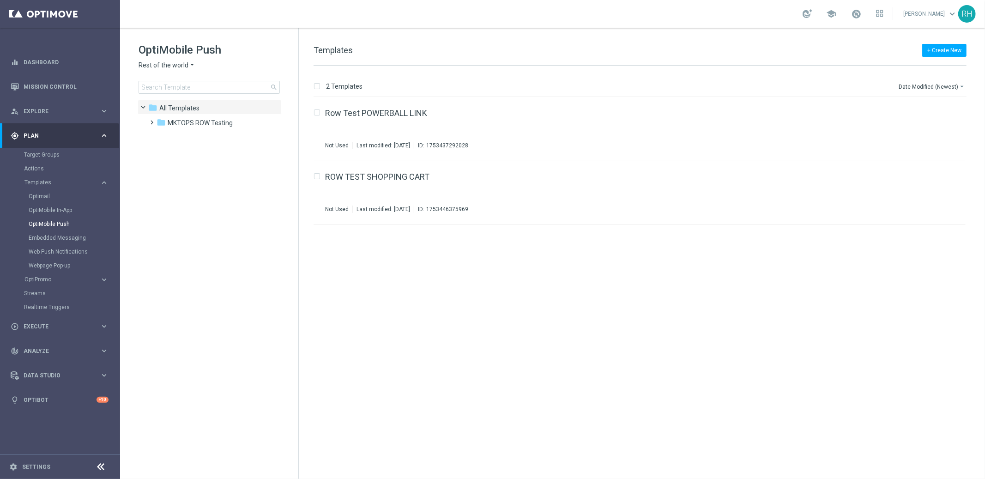
click at [185, 67] on span "Rest of the world" at bounding box center [164, 65] width 50 height 9
click at [171, 165] on div "UK" at bounding box center [173, 164] width 69 height 11
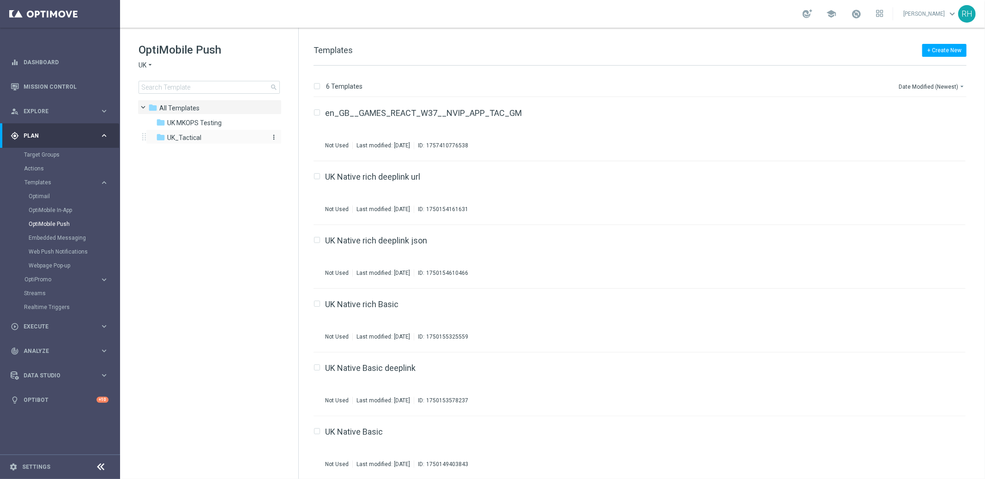
click at [169, 136] on span "UK_Tactical" at bounding box center [184, 137] width 34 height 8
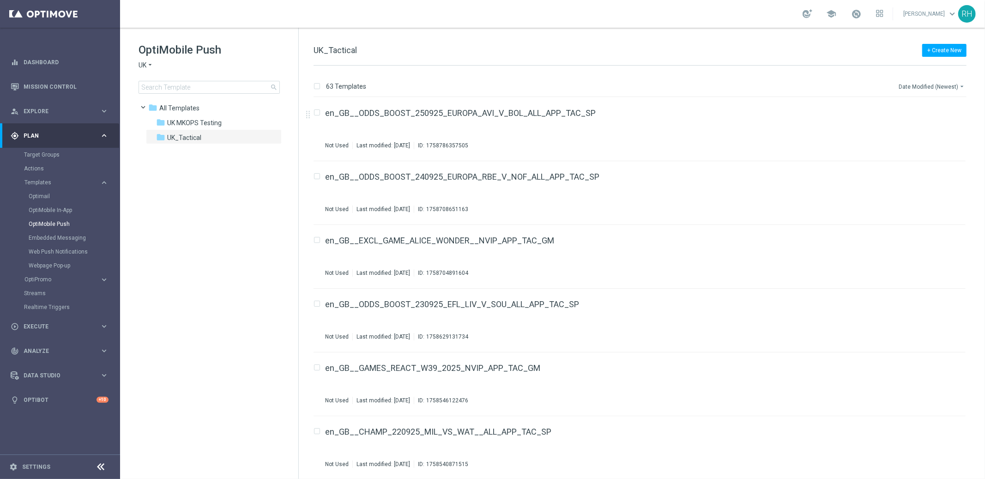
click at [953, 83] on button "Date Modified (Newest) arrow_drop_down" at bounding box center [932, 86] width 69 height 11
click at [939, 122] on div "Date Modified (Newest)" at bounding box center [930, 127] width 74 height 13
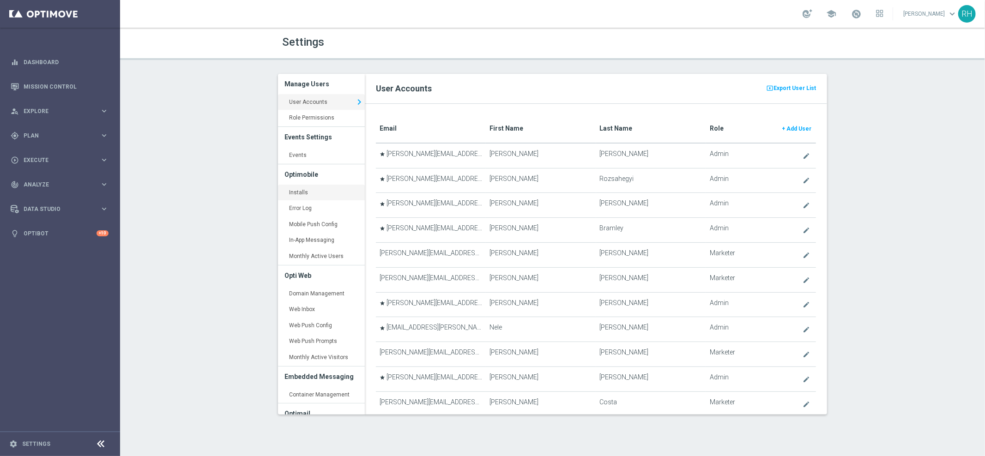
click at [306, 190] on link "Installs keyboard_arrow_right" at bounding box center [321, 193] width 87 height 17
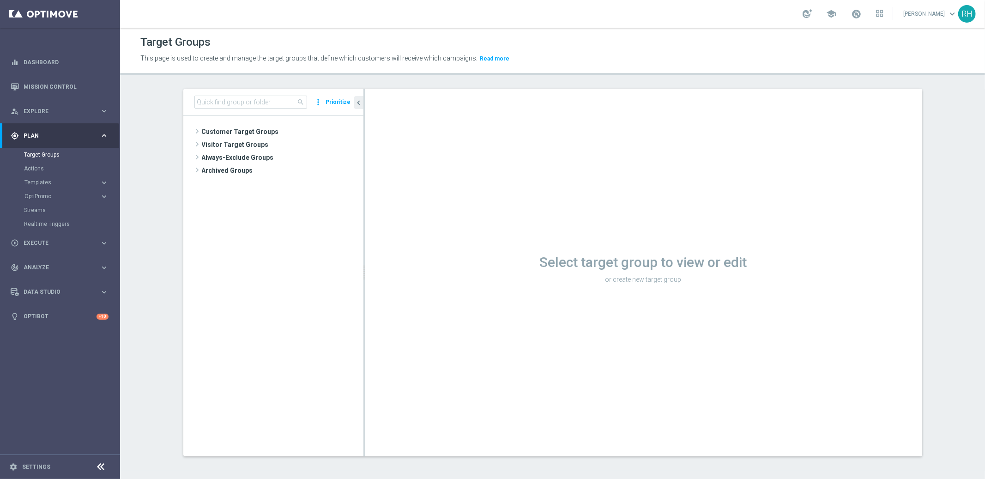
drag, startPoint x: 269, startPoint y: 93, endPoint x: 270, endPoint y: 99, distance: 5.6
click at [269, 94] on div "search more_vert Prioritize" at bounding box center [273, 102] width 180 height 27
click at [270, 99] on input at bounding box center [250, 102] width 113 height 13
paste input "UK_CASINO_EMAIL | HV Reactivation |"
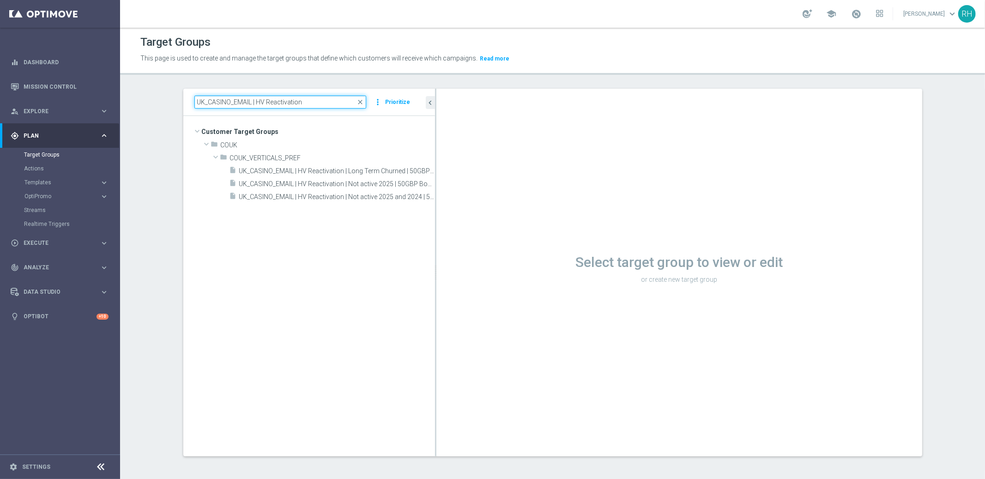
drag, startPoint x: 359, startPoint y: 281, endPoint x: 652, endPoint y: 282, distance: 292.3
click at [652, 282] on as-split "UK_CASINO_EMAIL | HV Reactivation close more_vert Prioritize Customer Target Gr…" at bounding box center [552, 273] width 739 height 368
type input "UK_CASINO_EMAIL | HV Reactivation"
click at [325, 172] on span "UK_CASINO_EMAIL | HV Reactivation | Long Term Churned | 50GBP drop" at bounding box center [326, 171] width 175 height 8
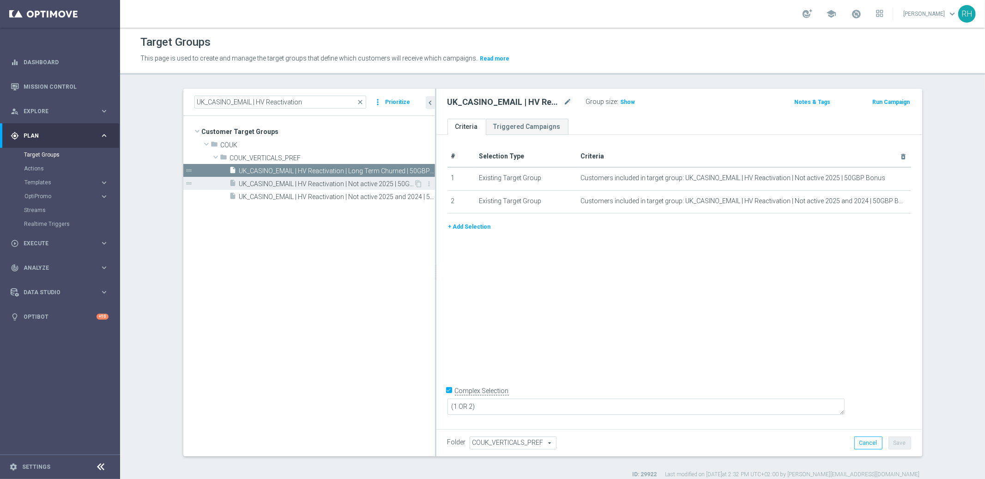
click at [335, 181] on span "UK_CASINO_EMAIL | HV Reactivation | Not active 2025 | 50GBP Bonus" at bounding box center [326, 184] width 175 height 8
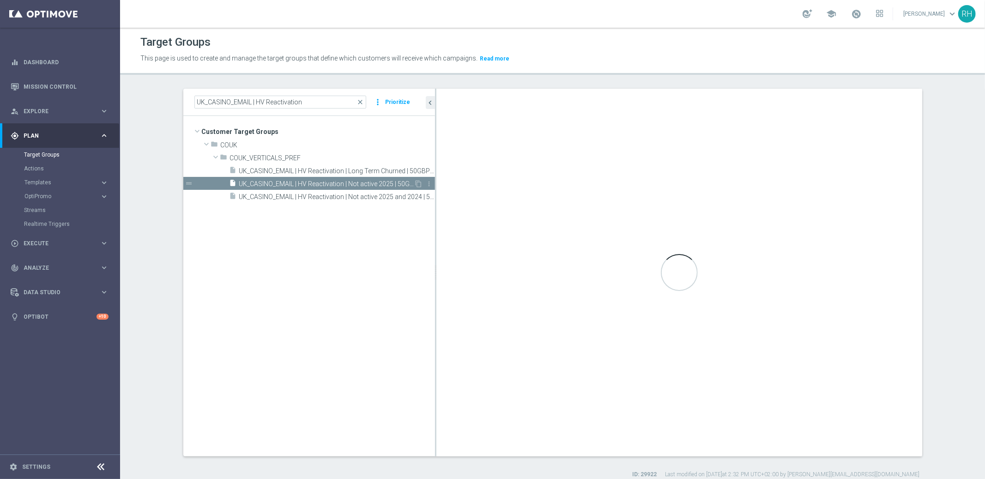
checkbox input "false"
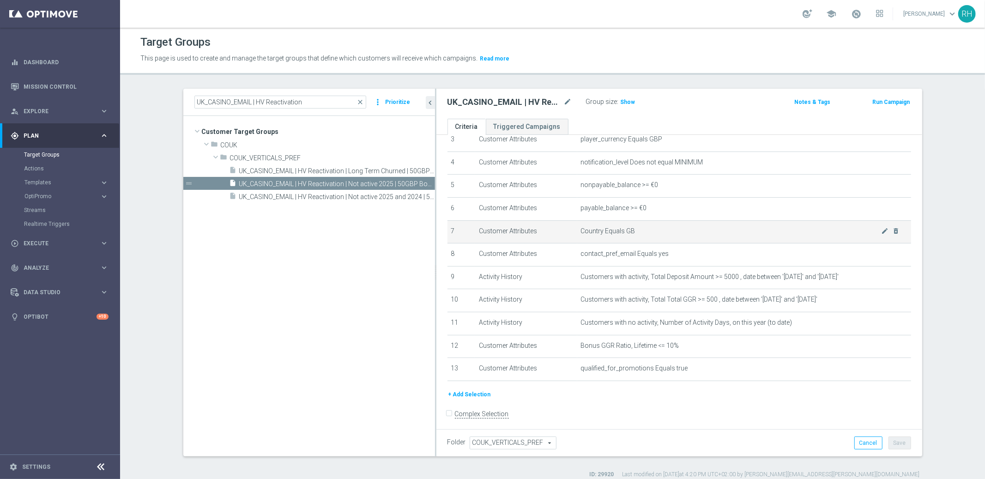
scroll to position [86, 0]
click at [626, 103] on span "Show" at bounding box center [628, 102] width 15 height 6
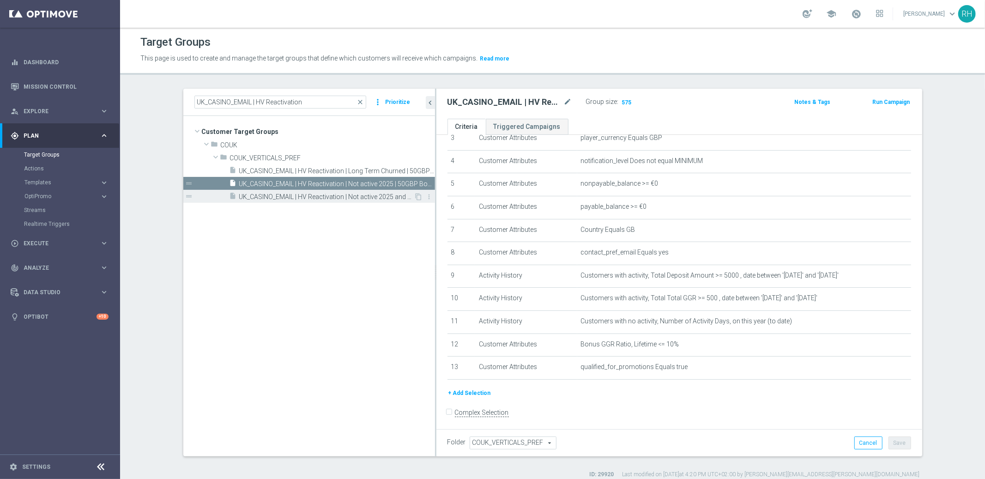
click at [366, 199] on span "UK_CASINO_EMAIL | HV Reactivation | Not active 2025 and 2024 | 50GBP Bonus" at bounding box center [326, 197] width 175 height 8
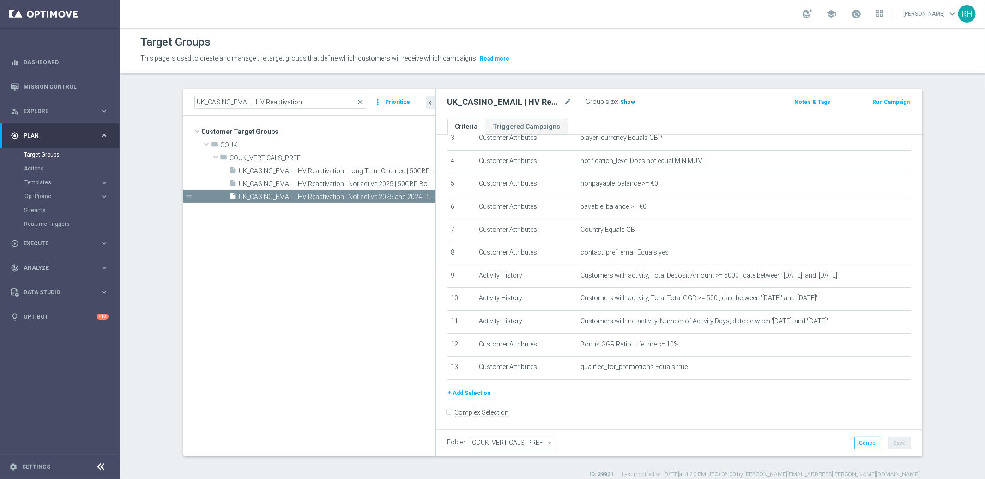
click at [622, 100] on span "Show" at bounding box center [628, 102] width 15 height 6
click at [351, 184] on span "UK_CASINO_EMAIL | HV Reactivation | Not active 2025 | 50GBP Bonus" at bounding box center [326, 184] width 175 height 8
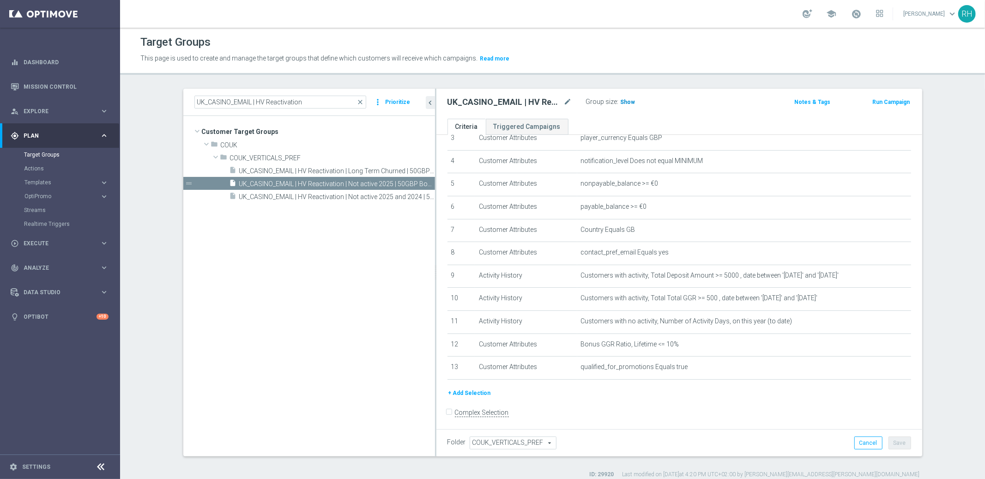
click at [628, 102] on span "Show" at bounding box center [628, 102] width 15 height 6
click at [416, 185] on icon "content_copy" at bounding box center [418, 183] width 7 height 7
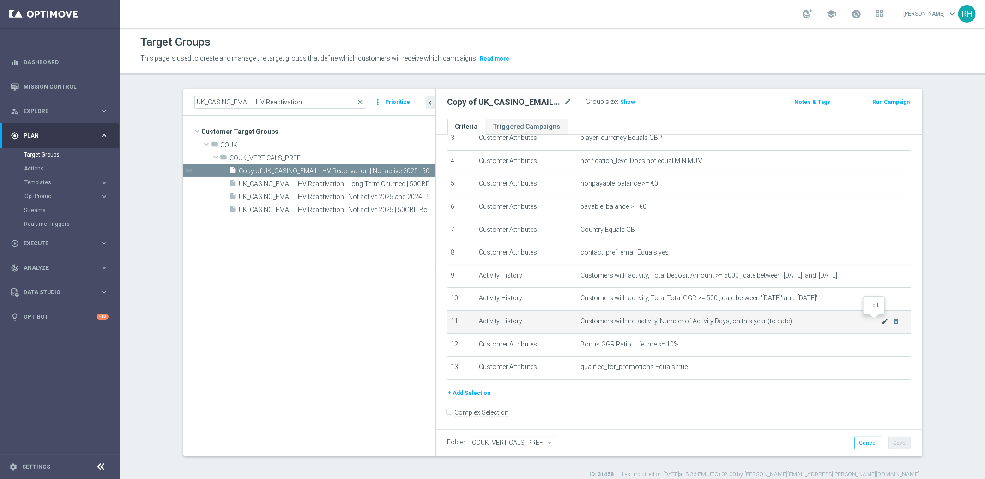
click at [881, 320] on icon "mode_edit" at bounding box center [884, 321] width 7 height 7
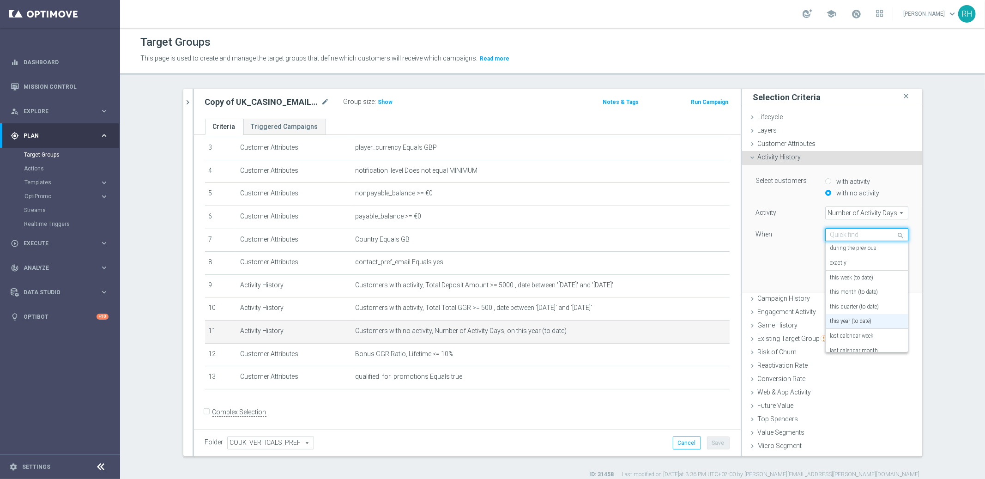
click at [896, 235] on span at bounding box center [902, 235] width 12 height 12
click at [859, 245] on label "during the previous" at bounding box center [853, 248] width 47 height 7
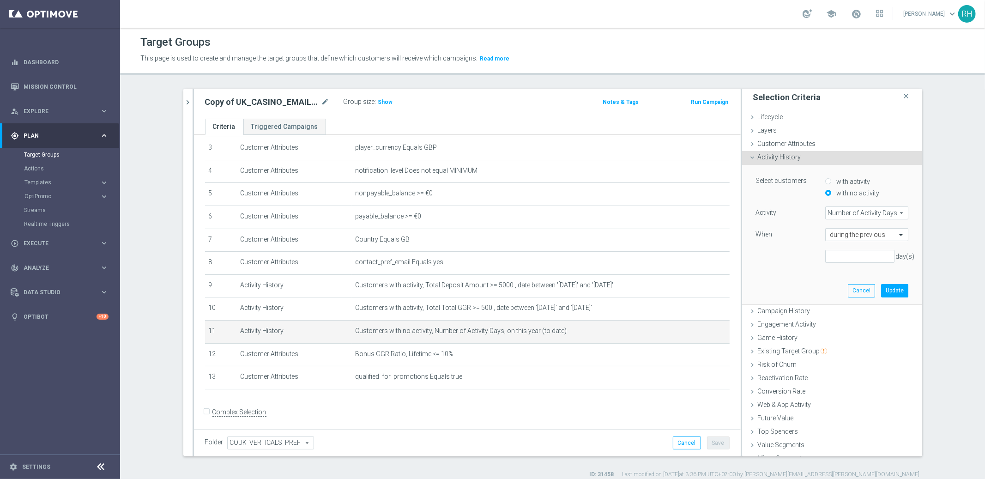
click at [859, 265] on div "Activity Number of Activity Days Number of Activity Days arrow_drop_down search…" at bounding box center [832, 238] width 152 height 64
click at [859, 260] on input "number" at bounding box center [859, 256] width 69 height 13
type input "90"
click at [884, 290] on button "Update" at bounding box center [894, 290] width 27 height 13
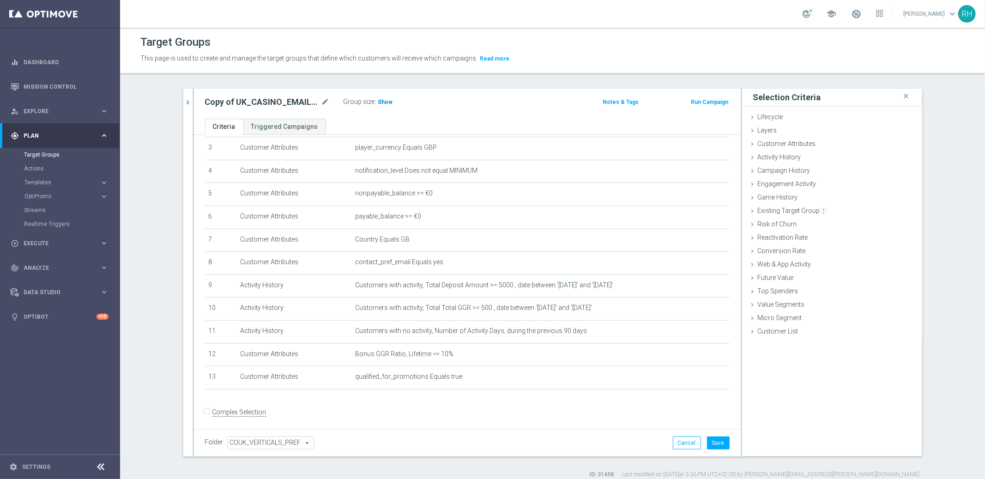
click at [387, 105] on h3 "Show" at bounding box center [385, 102] width 17 height 10
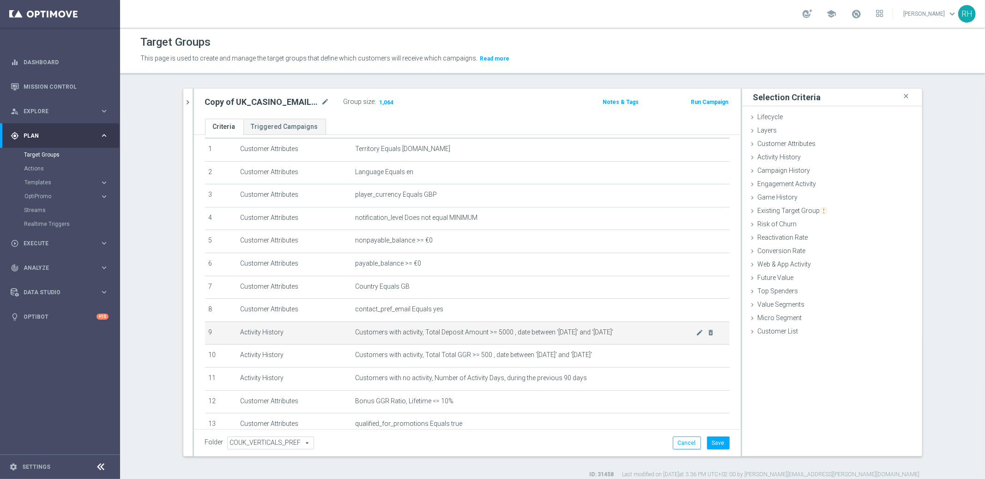
scroll to position [76, 0]
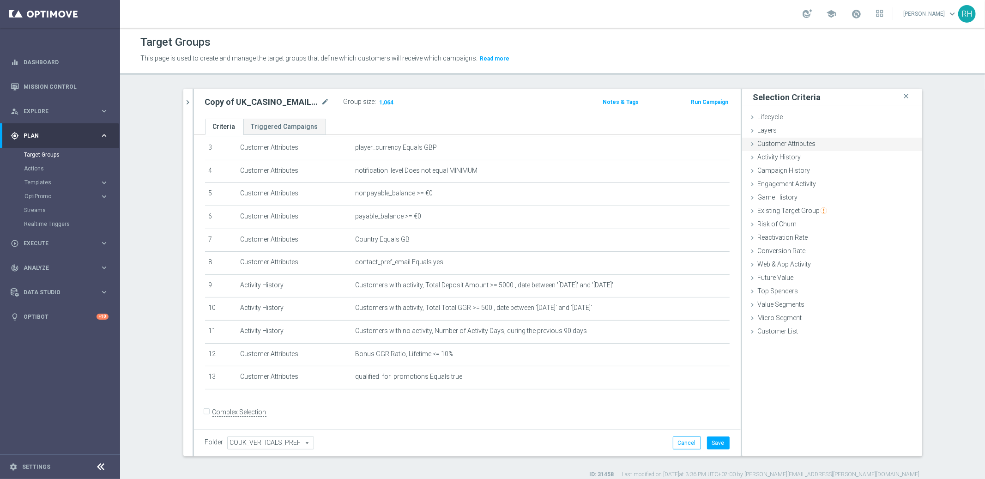
click at [798, 145] on span "Customer Attributes" at bounding box center [787, 143] width 58 height 7
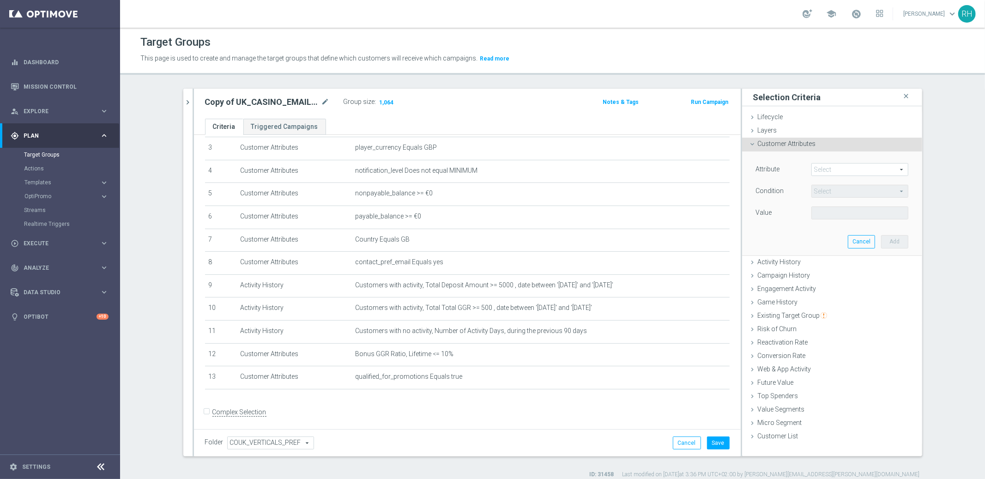
click at [820, 166] on span at bounding box center [860, 169] width 96 height 12
click at [0, 0] on input "search" at bounding box center [0, 0] width 0 height 0
type input "verti"
click at [843, 197] on span "contact_pref_vertical_casino_and_scratchcard" at bounding box center [860, 195] width 88 height 7
type input "contact_pref_vertical_casino_and_scratchcard"
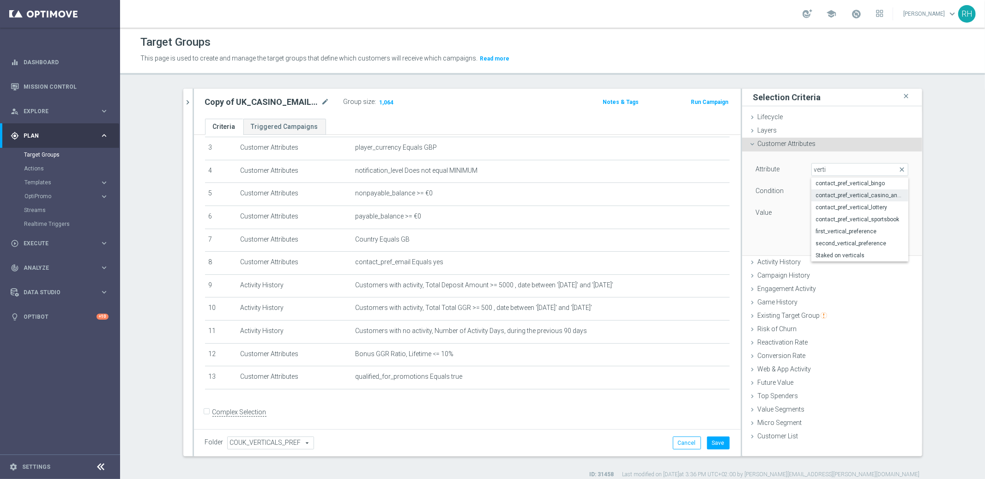
type input "Equals"
click at [848, 216] on span at bounding box center [860, 213] width 96 height 12
click at [843, 246] on label "Yes" at bounding box center [859, 251] width 97 height 12
type input "Yes"
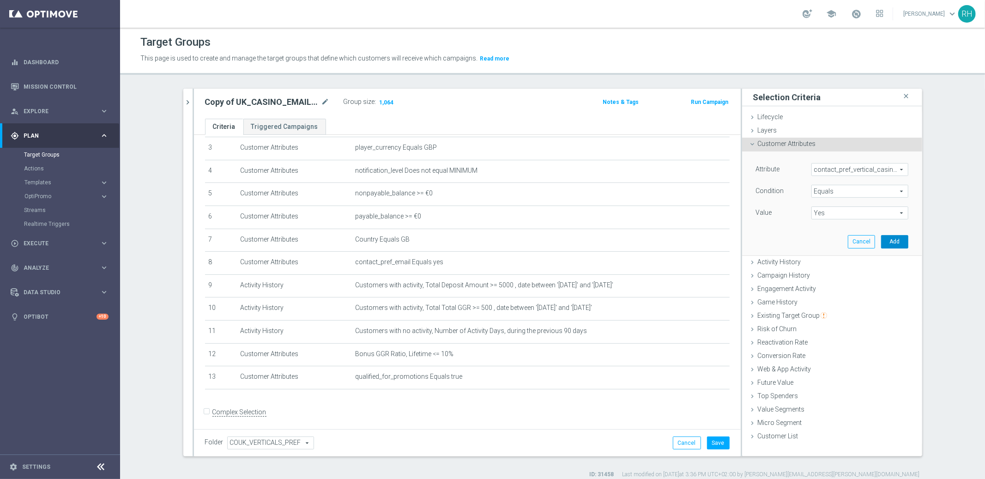
click at [899, 239] on button "Add" at bounding box center [894, 241] width 27 height 13
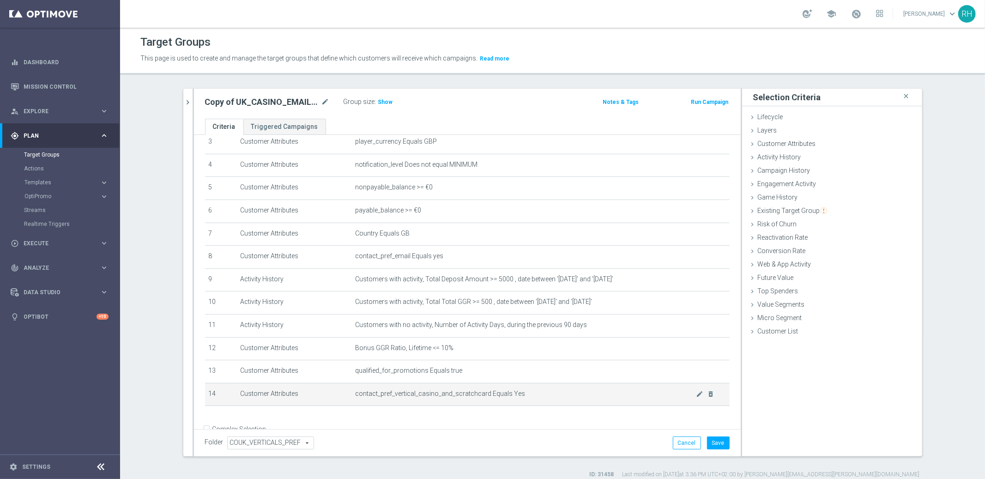
scroll to position [83, 0]
click at [385, 99] on span "Show" at bounding box center [385, 102] width 15 height 6
click at [711, 437] on button "Save" at bounding box center [718, 442] width 23 height 13
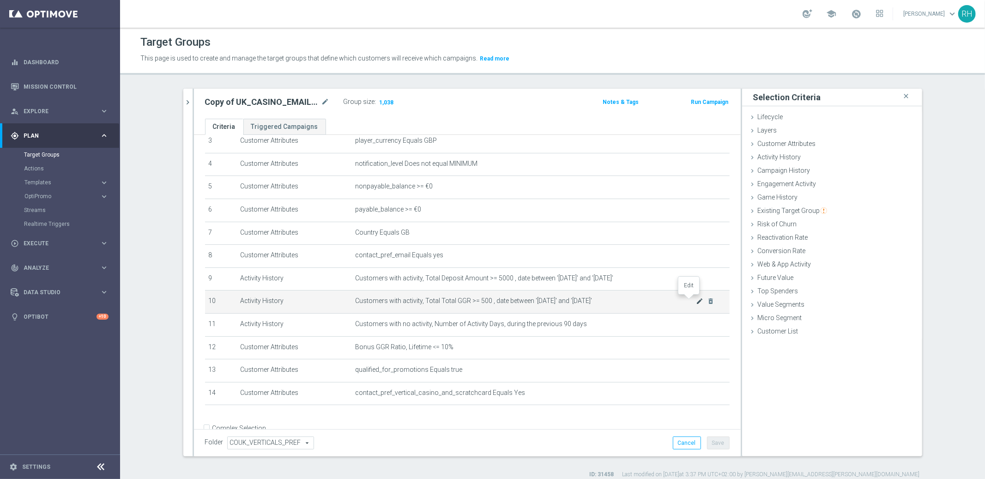
click at [696, 298] on icon "mode_edit" at bounding box center [699, 300] width 7 height 7
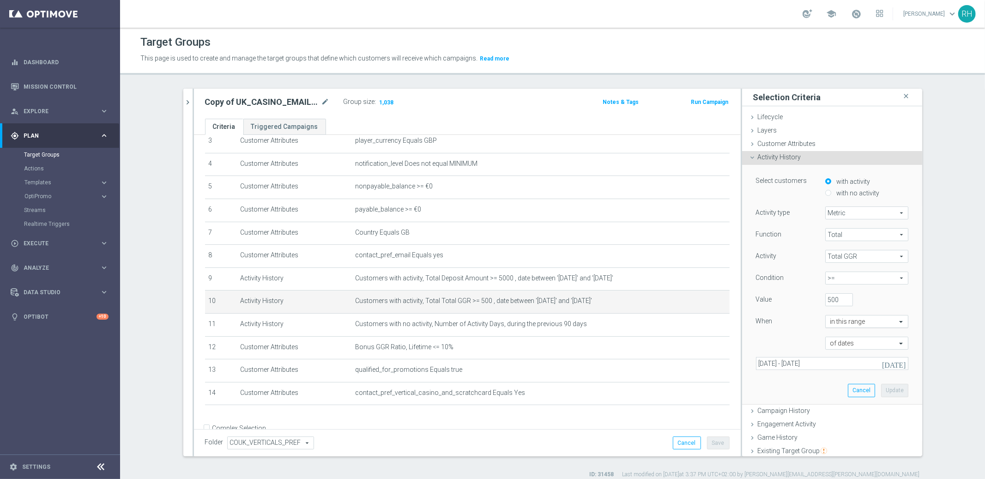
click at [877, 321] on div at bounding box center [867, 322] width 82 height 8
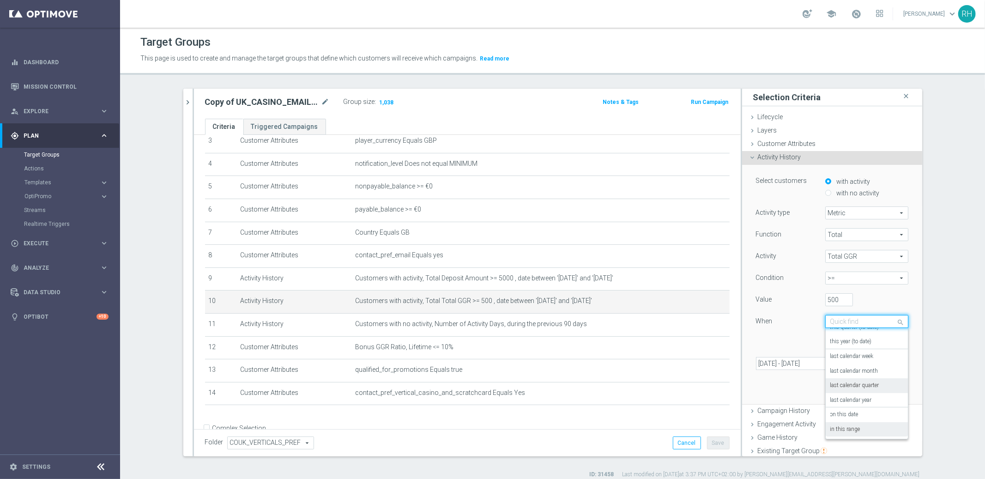
scroll to position [0, 0]
click at [855, 338] on label "during the previous" at bounding box center [853, 335] width 47 height 7
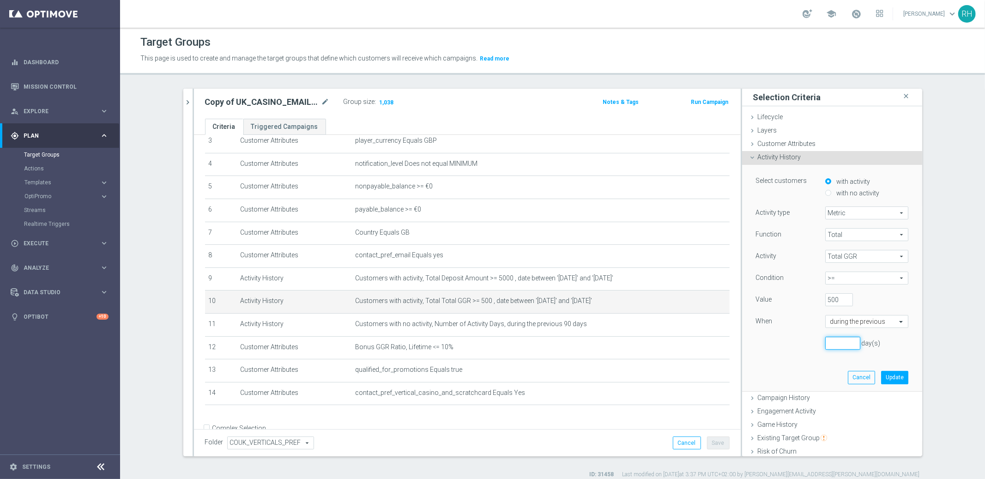
click at [835, 340] on input "number" at bounding box center [842, 343] width 35 height 13
type input "365"
click at [881, 378] on button "Update" at bounding box center [894, 377] width 27 height 13
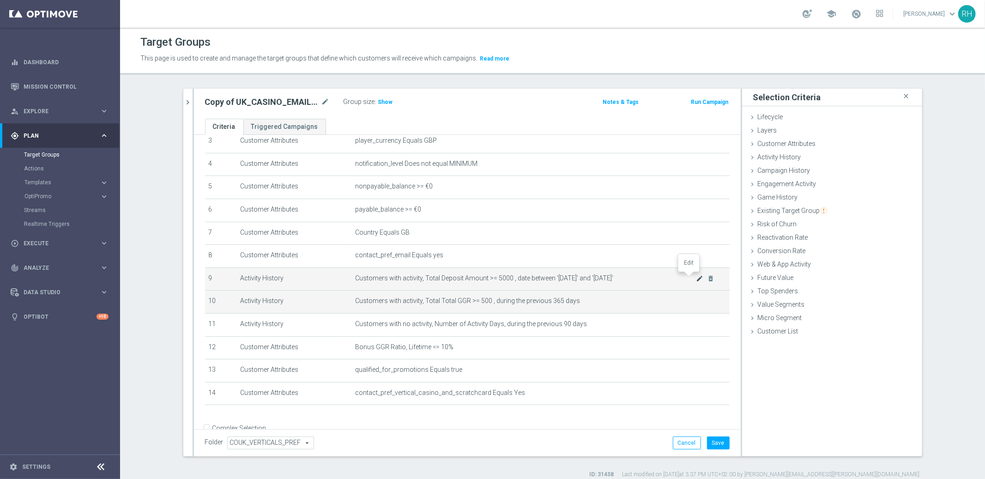
click at [696, 278] on icon "mode_edit" at bounding box center [699, 278] width 7 height 7
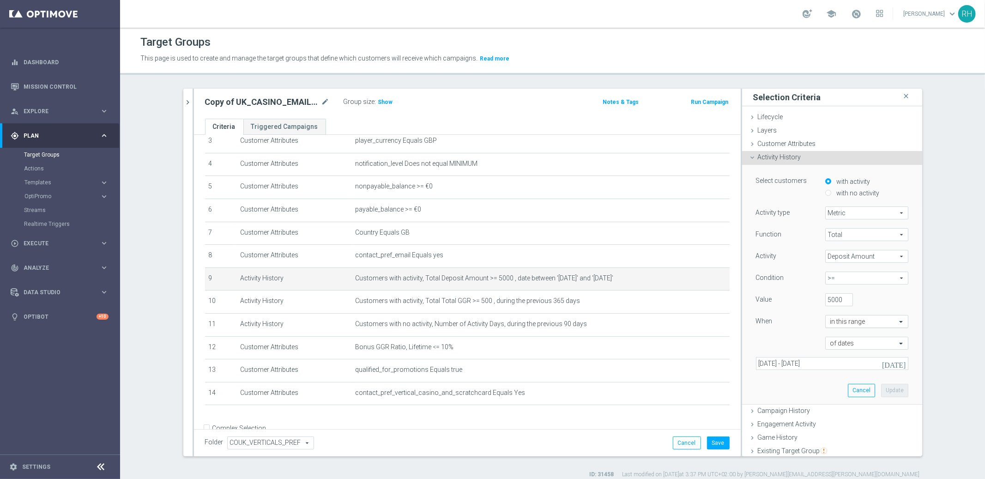
click at [860, 320] on input "text" at bounding box center [857, 322] width 54 height 8
click at [852, 329] on div "during the previous" at bounding box center [866, 335] width 73 height 15
click at [846, 341] on input "1" at bounding box center [842, 343] width 35 height 13
click at [840, 341] on input "1" at bounding box center [842, 343] width 35 height 13
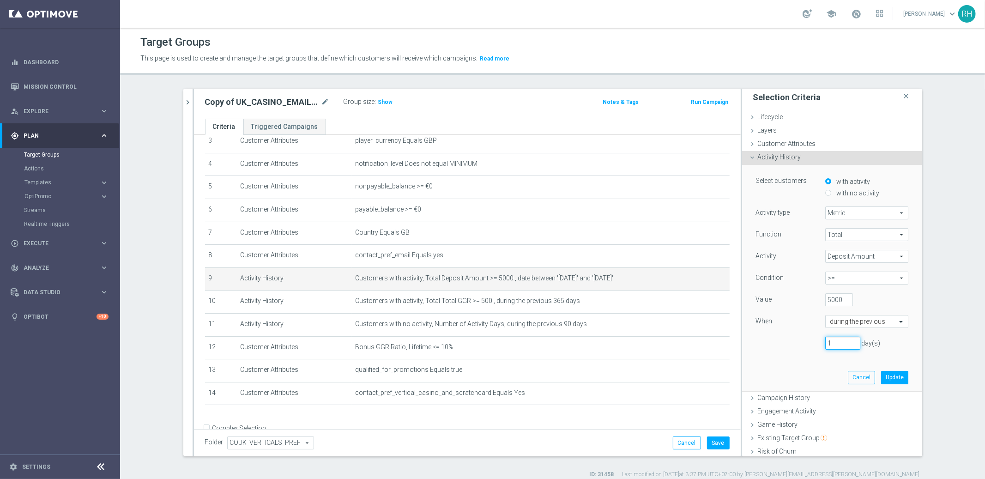
click at [840, 341] on input "1" at bounding box center [842, 343] width 35 height 13
type input "365"
click at [881, 380] on button "Update" at bounding box center [894, 377] width 27 height 13
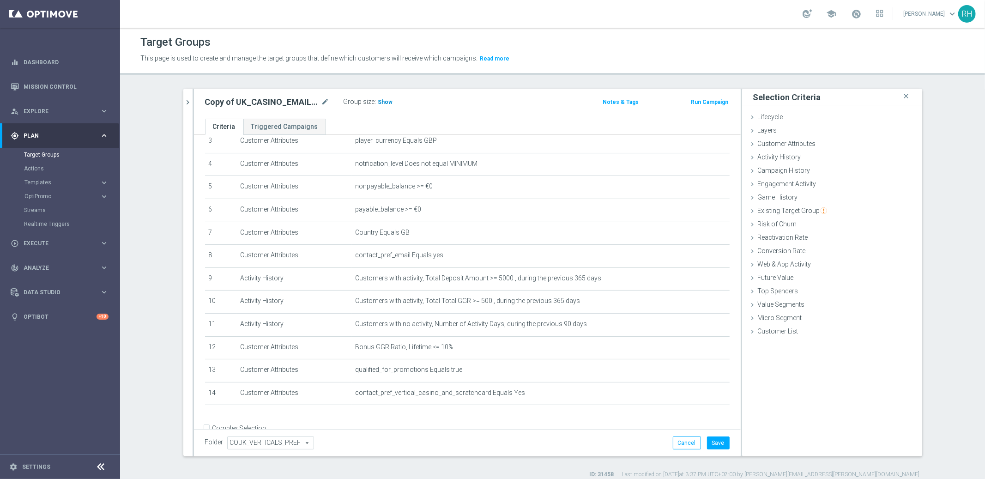
click at [381, 104] on span "Show" at bounding box center [385, 102] width 15 height 6
click at [696, 276] on icon "mode_edit" at bounding box center [699, 278] width 7 height 7
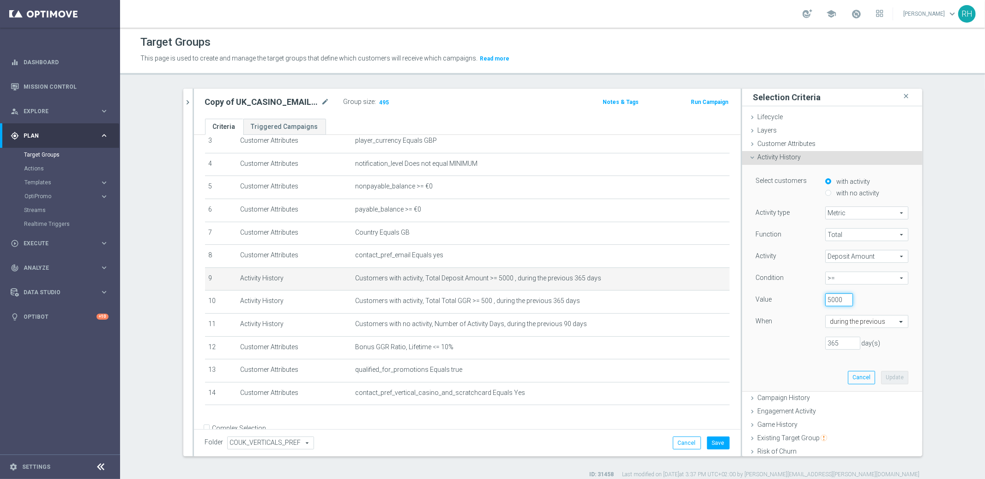
click at [827, 297] on input "5000" at bounding box center [839, 299] width 28 height 13
click at [873, 296] on div "3000" at bounding box center [859, 299] width 83 height 13
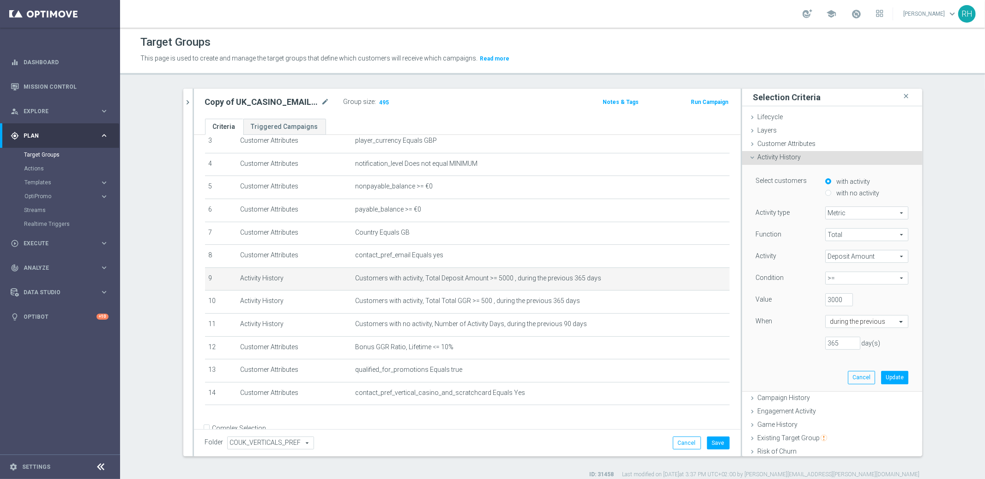
scroll to position [0, 0]
click at [825, 304] on input "3000" at bounding box center [839, 299] width 28 height 13
type input "3"
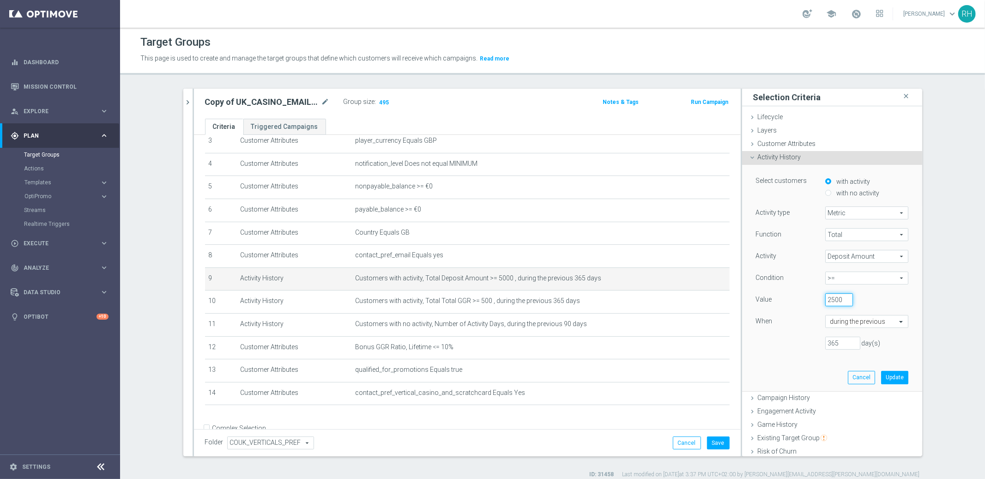
scroll to position [0, 1]
type input "2500"
click at [806, 304] on div "Value" at bounding box center [783, 300] width 69 height 15
click at [881, 376] on button "Update" at bounding box center [894, 377] width 27 height 13
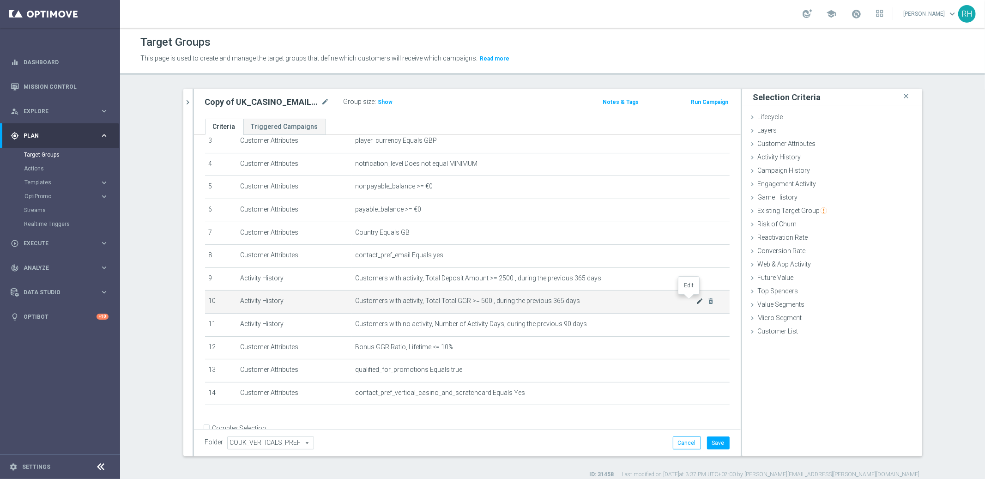
click at [696, 301] on icon "mode_edit" at bounding box center [699, 300] width 7 height 7
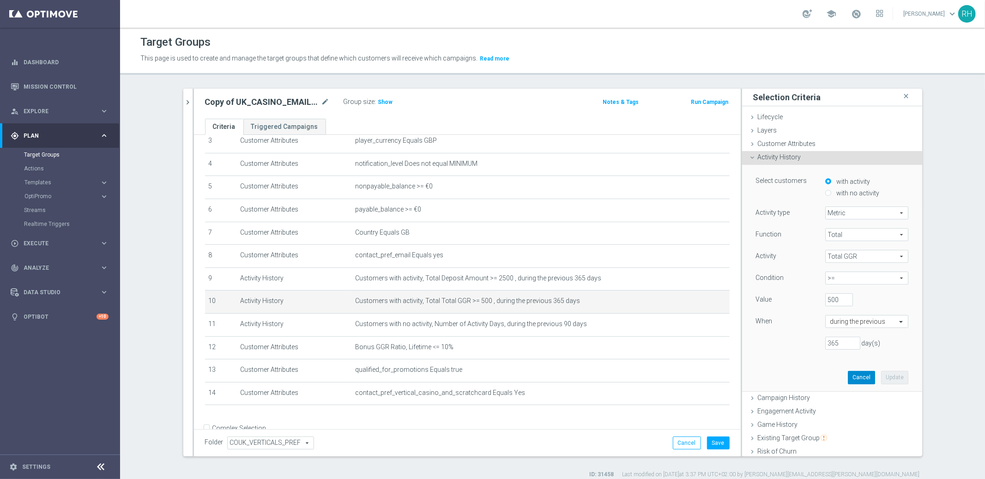
click at [856, 371] on button "Cancel" at bounding box center [861, 377] width 27 height 13
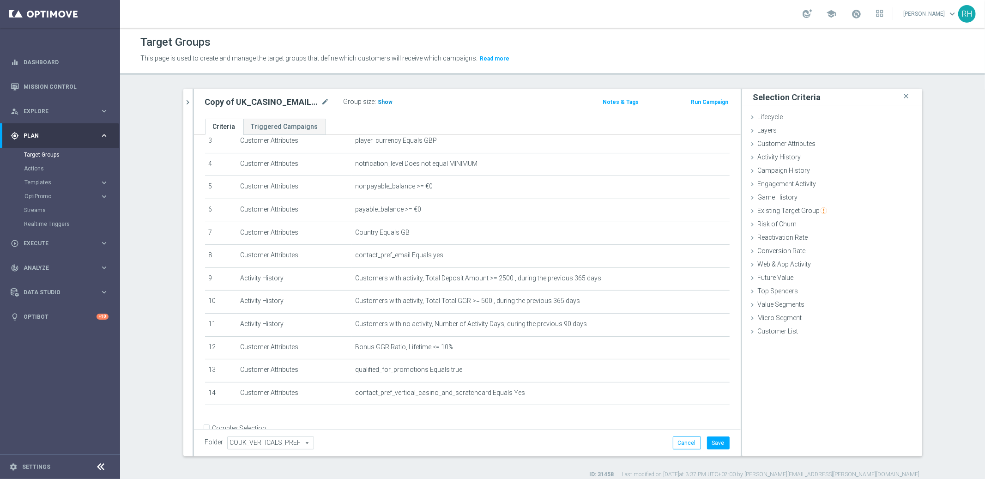
click at [378, 102] on span "Show" at bounding box center [385, 102] width 15 height 6
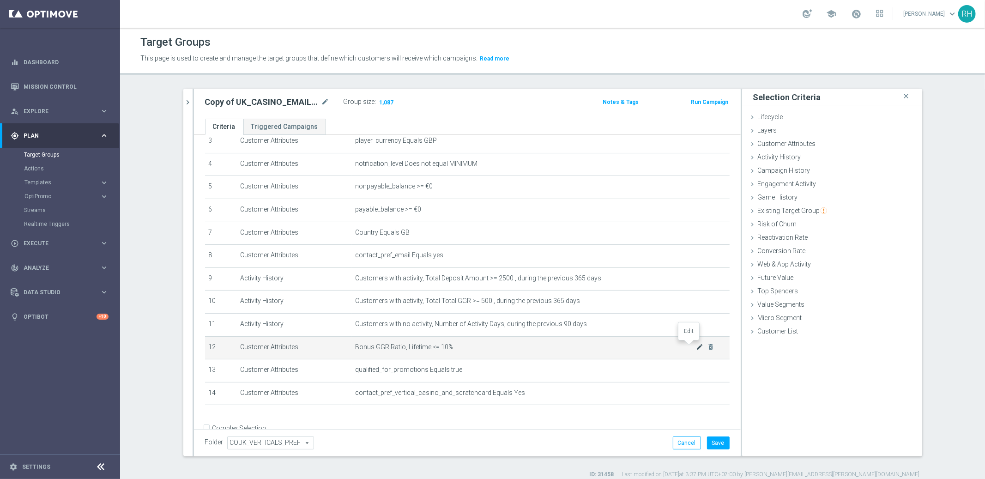
click at [696, 345] on icon "mode_edit" at bounding box center [699, 346] width 7 height 7
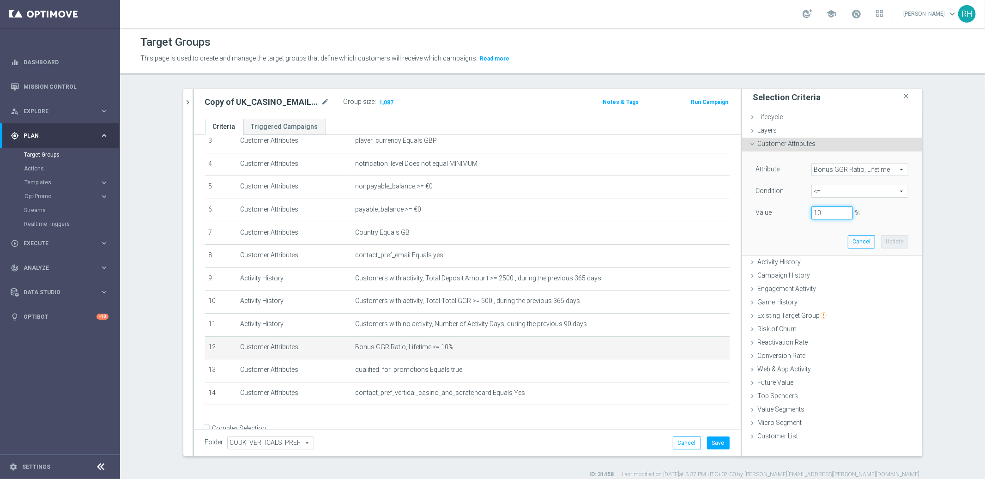
click at [826, 209] on input "10" at bounding box center [832, 212] width 42 height 13
type input "50"
click at [883, 192] on span "<=" at bounding box center [860, 191] width 96 height 12
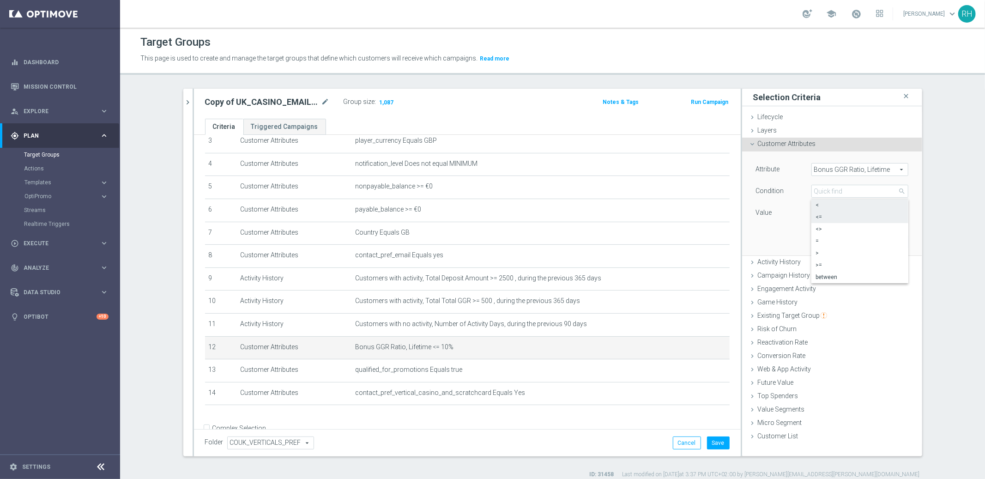
click at [877, 208] on span "<" at bounding box center [860, 204] width 88 height 7
type input "<"
click at [834, 212] on input "%" at bounding box center [832, 212] width 42 height 13
click at [883, 239] on button "Update" at bounding box center [894, 241] width 27 height 13
type input "0.5"
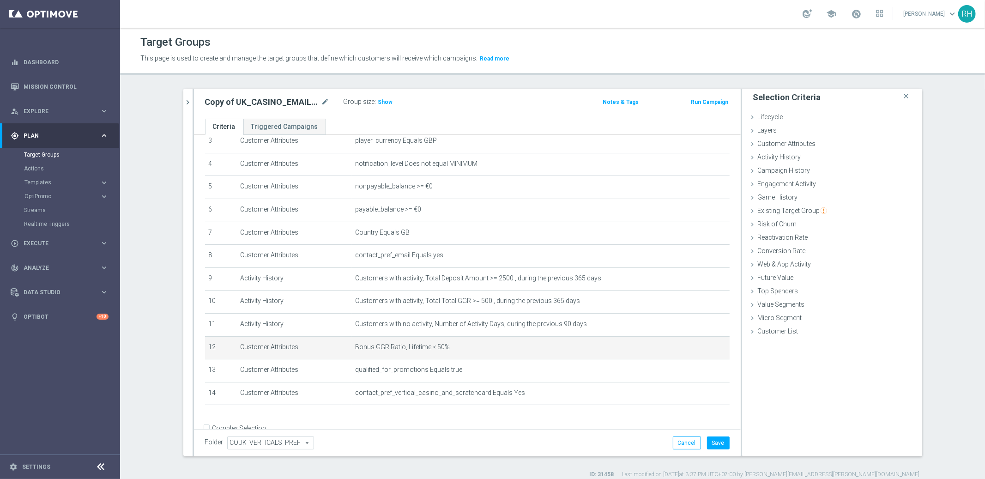
click at [386, 107] on div "Group size : Show" at bounding box center [390, 102] width 92 height 13
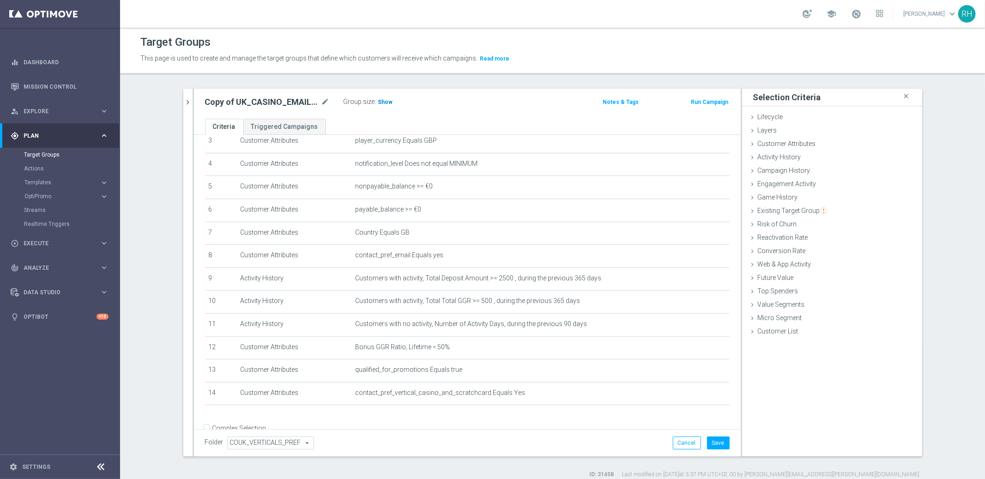
click at [381, 104] on span "Show" at bounding box center [385, 102] width 15 height 6
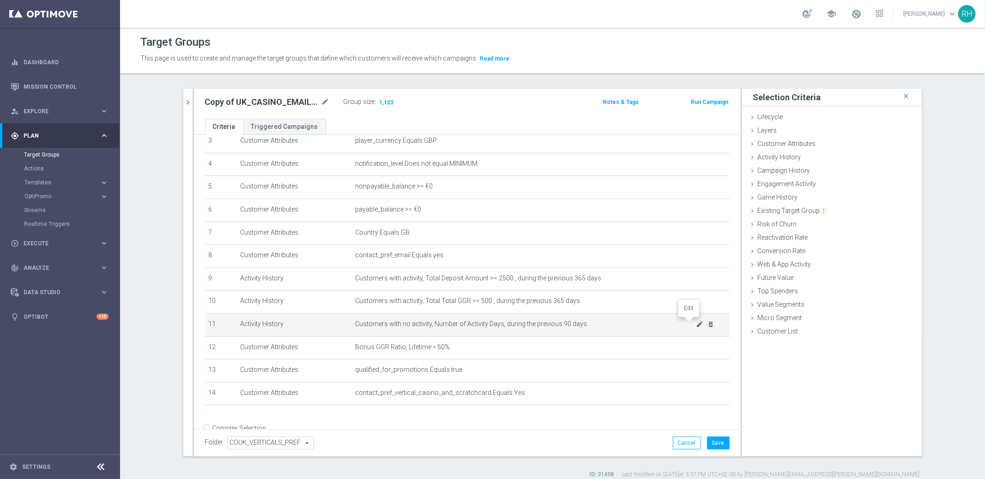
click at [696, 325] on icon "mode_edit" at bounding box center [699, 324] width 7 height 7
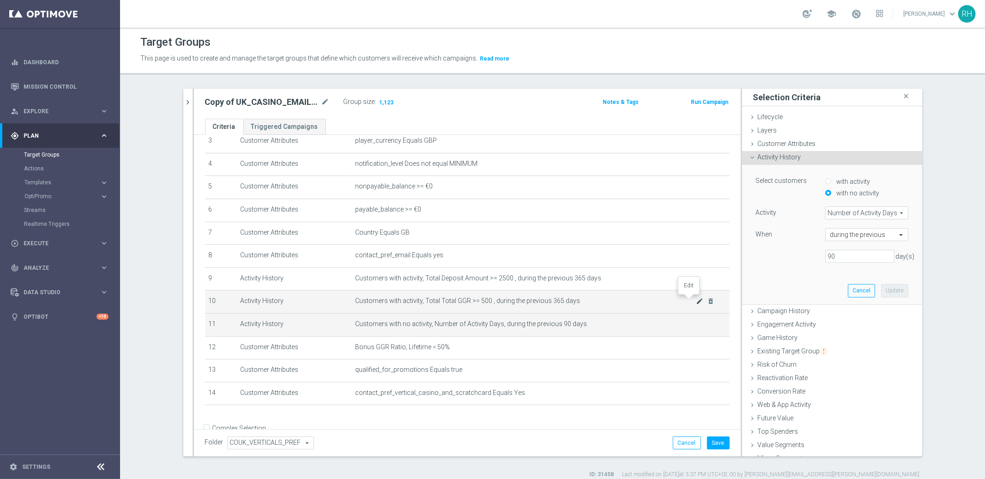
click at [696, 301] on icon "mode_edit" at bounding box center [699, 300] width 7 height 7
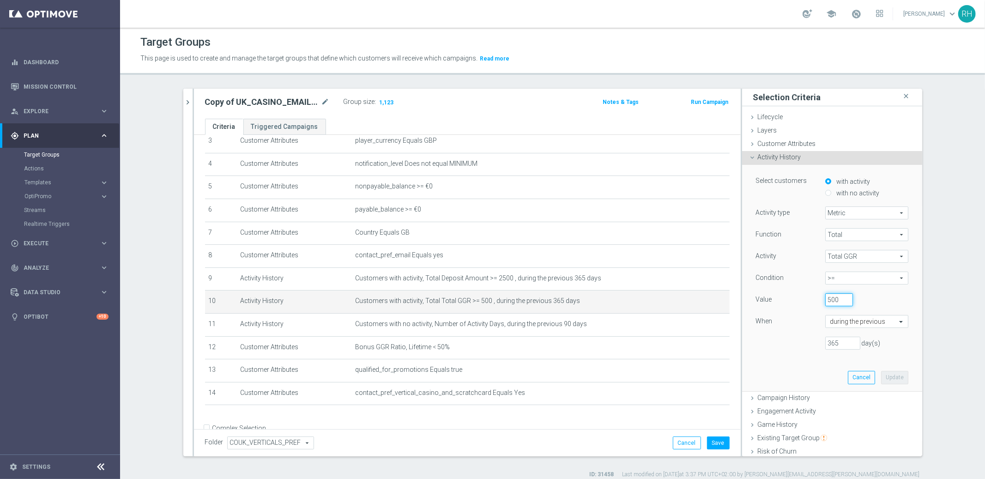
click at [828, 299] on input "500" at bounding box center [839, 299] width 28 height 13
type input "250"
click at [882, 377] on button "Update" at bounding box center [894, 377] width 27 height 13
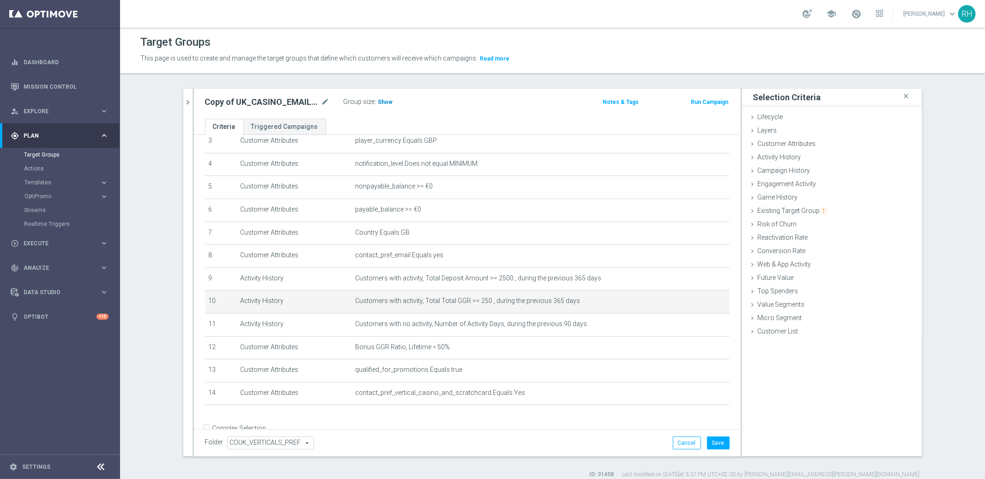
click at [384, 101] on span "Show" at bounding box center [385, 102] width 15 height 6
click at [696, 302] on icon "mode_edit" at bounding box center [699, 300] width 7 height 7
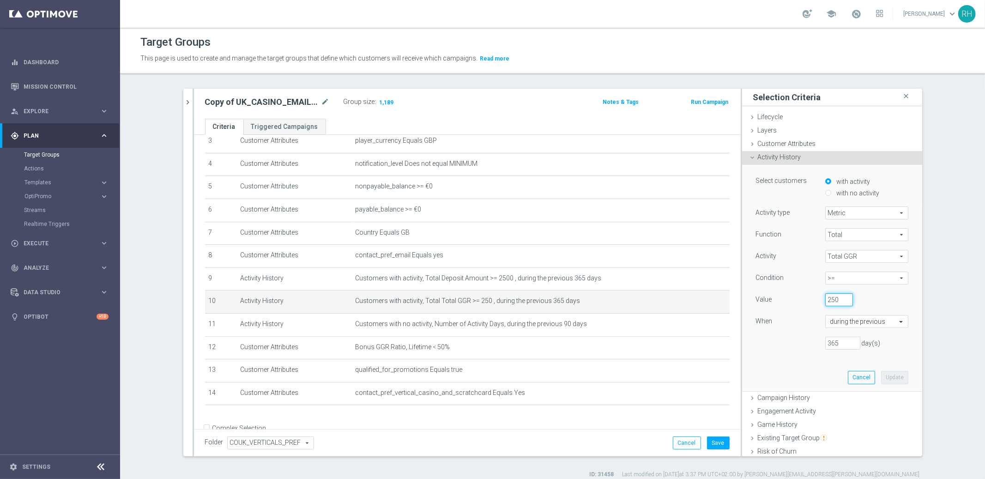
click at [825, 302] on input "250" at bounding box center [839, 299] width 28 height 13
type input "500"
click at [886, 381] on button "Update" at bounding box center [894, 377] width 27 height 13
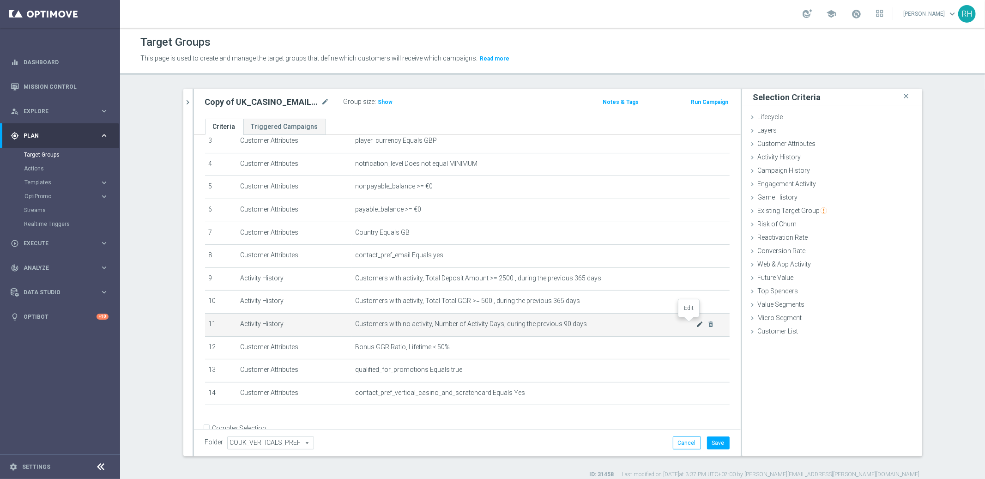
click at [696, 323] on icon "mode_edit" at bounding box center [699, 324] width 7 height 7
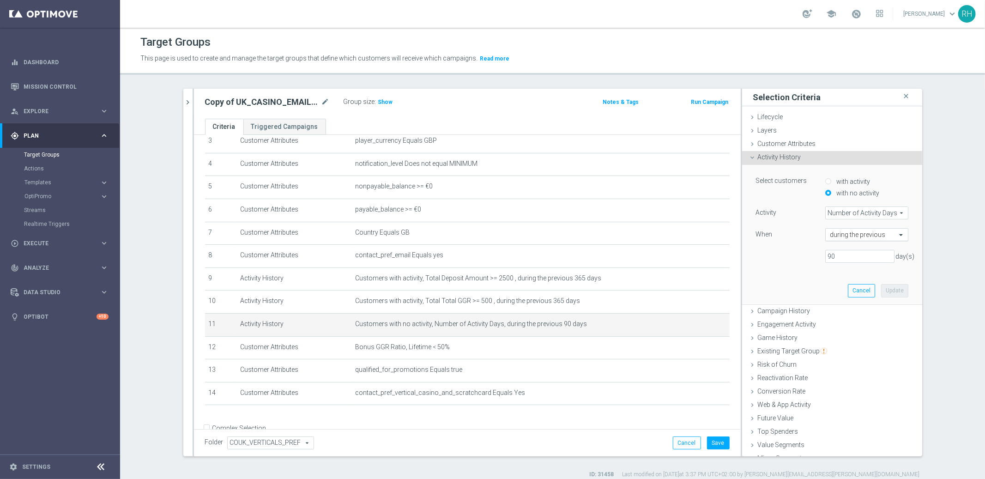
click at [878, 238] on div at bounding box center [867, 235] width 82 height 8
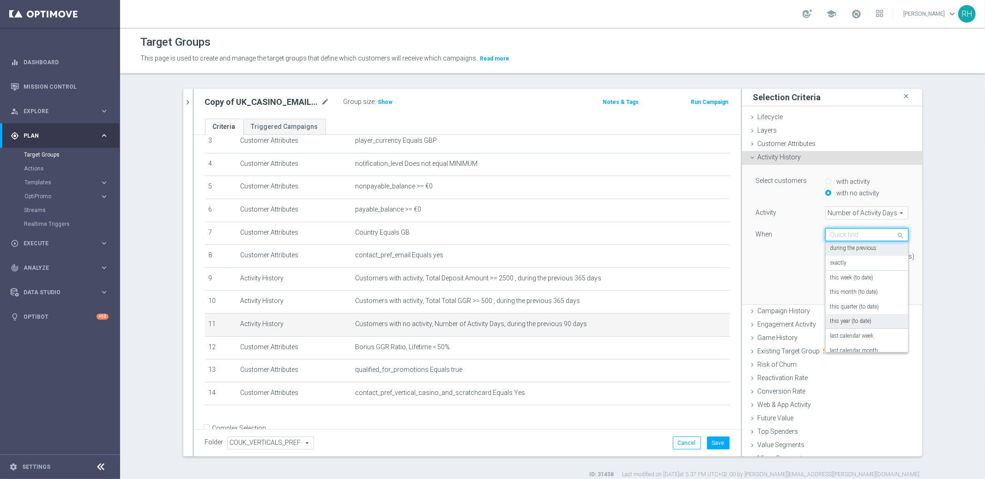
click at [863, 314] on div "this year (to date)" at bounding box center [866, 321] width 73 height 15
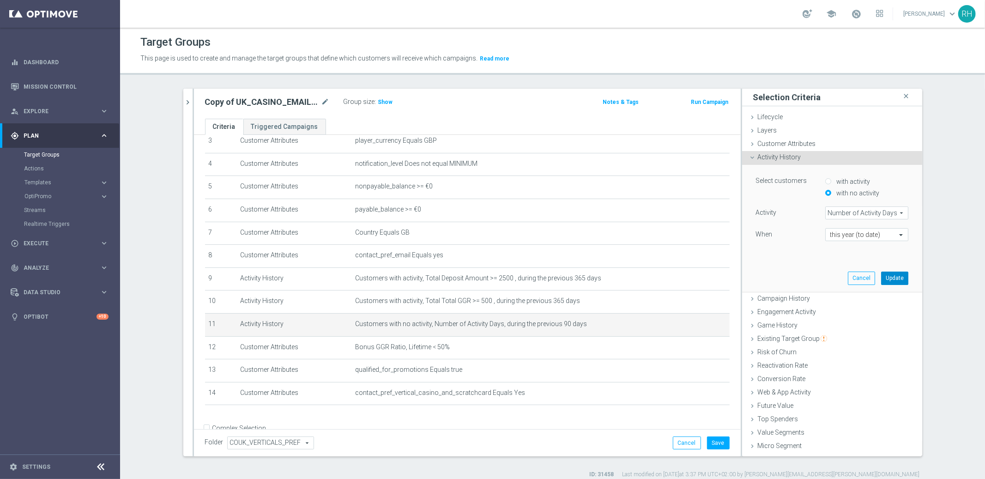
click at [882, 276] on button "Update" at bounding box center [894, 278] width 27 height 13
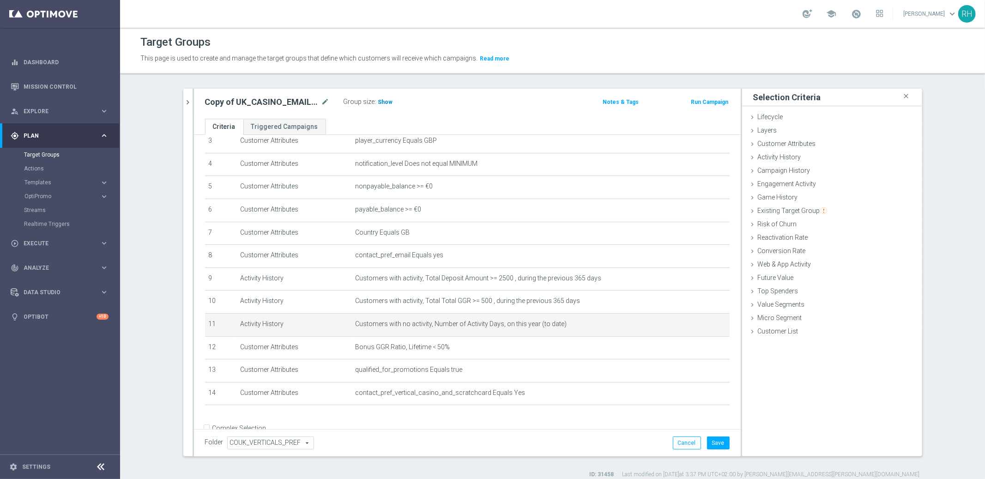
click at [384, 105] on h3 "Show" at bounding box center [385, 102] width 17 height 10
click at [696, 321] on div "mode_edit delete_forever" at bounding box center [705, 324] width 18 height 8
click at [696, 321] on icon "mode_edit" at bounding box center [699, 324] width 7 height 7
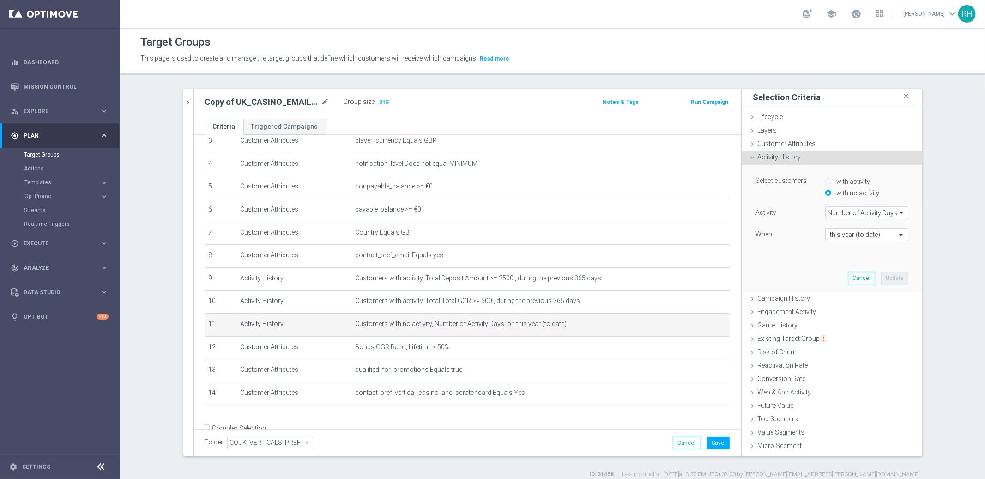
click at [825, 182] on input "with activity" at bounding box center [828, 181] width 6 height 6
radio input "true"
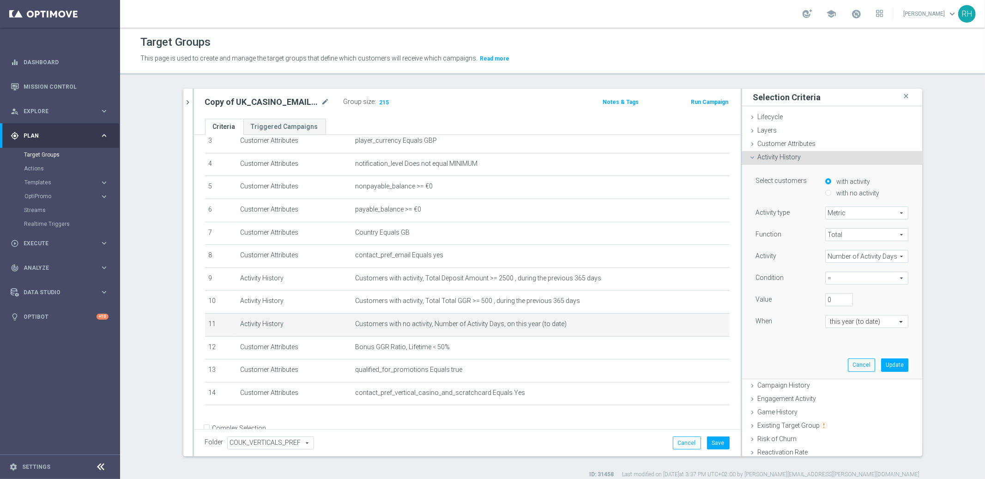
click at [825, 190] on input "with no activity" at bounding box center [828, 193] width 6 height 6
radio input "true"
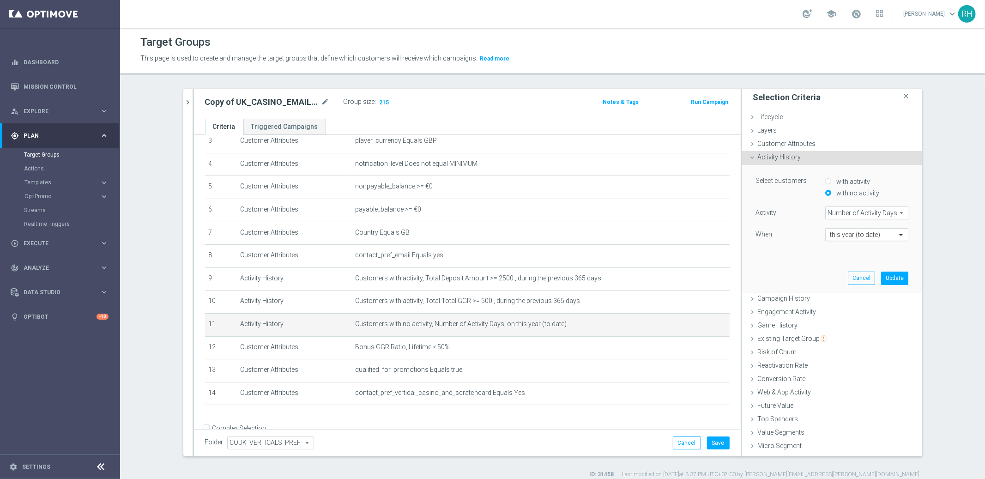
click at [865, 236] on input "text" at bounding box center [857, 235] width 54 height 8
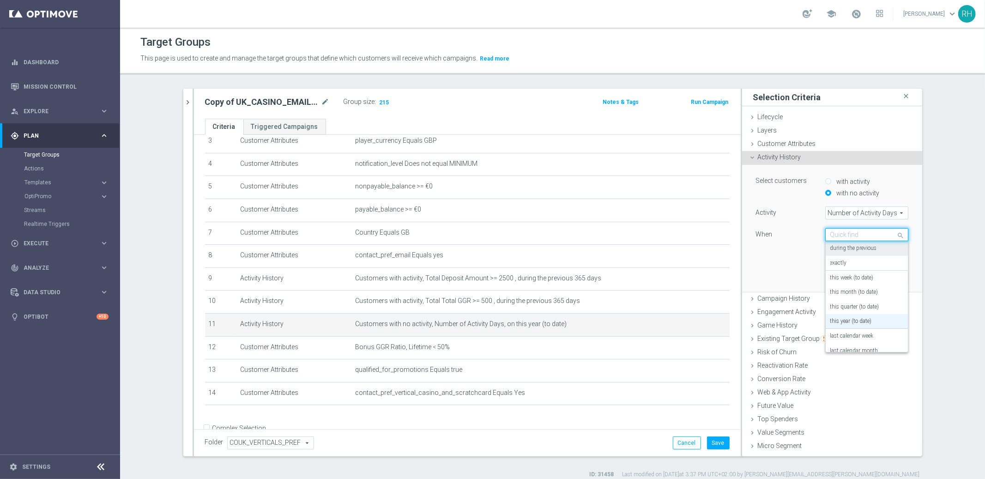
click at [863, 245] on label "during the previous" at bounding box center [853, 248] width 47 height 7
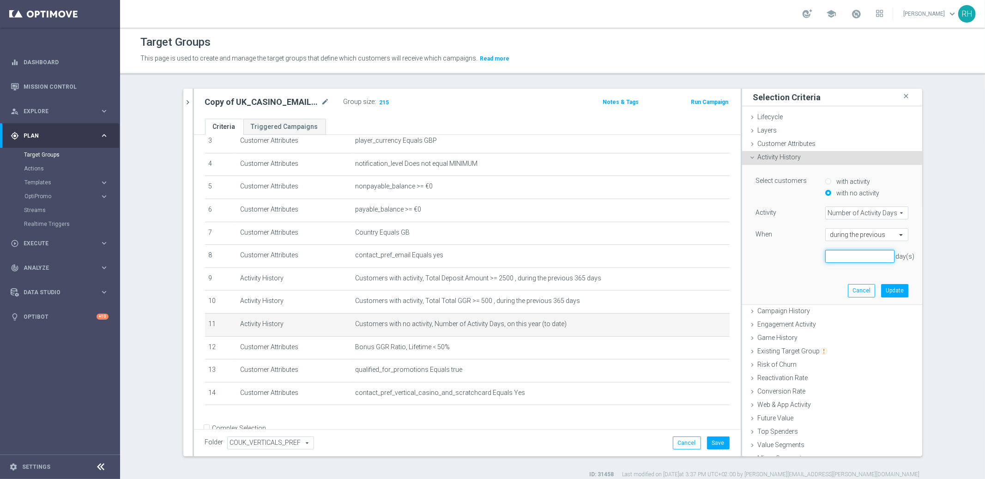
click at [858, 259] on input "number" at bounding box center [859, 256] width 69 height 13
type input "365"
click at [887, 291] on button "Update" at bounding box center [894, 290] width 27 height 13
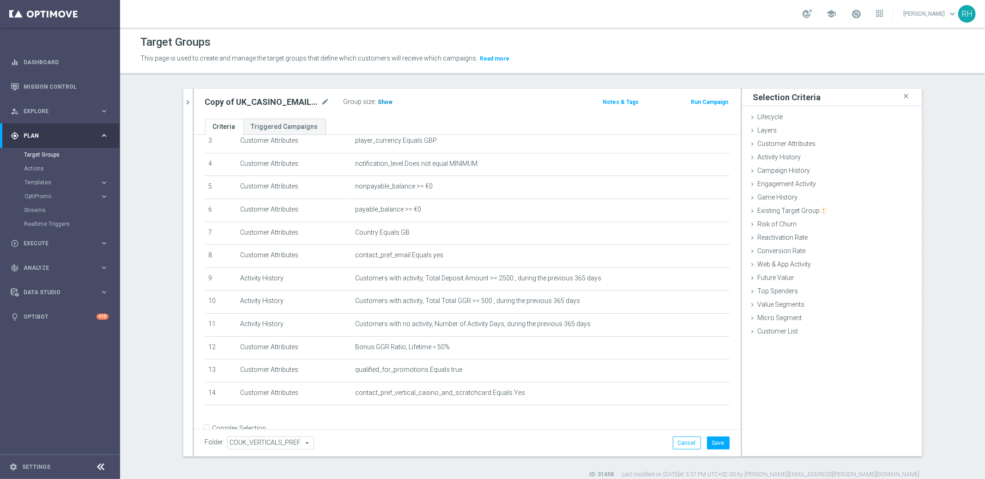
click at [378, 104] on span "Show" at bounding box center [385, 102] width 15 height 6
click at [629, 418] on div "+ Add Selection" at bounding box center [467, 416] width 538 height 7
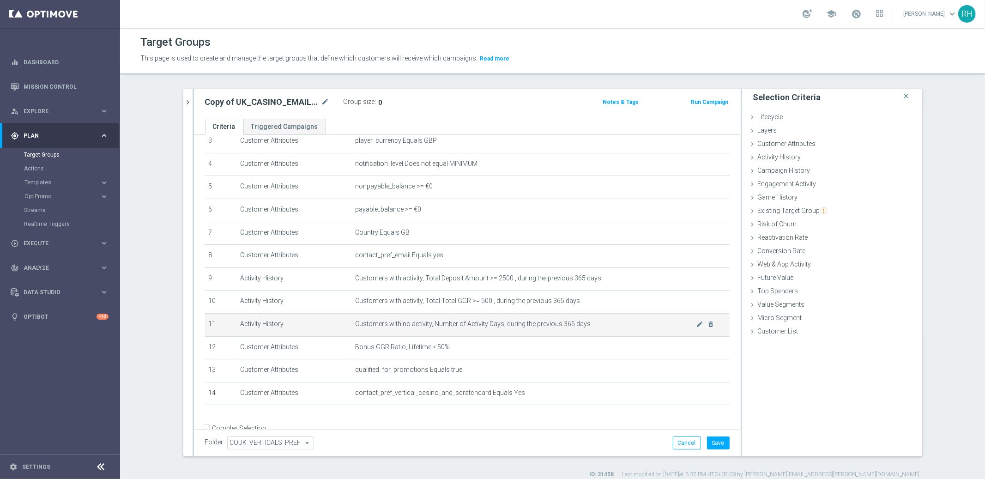
click at [653, 330] on td "Customers with no activity, Number of Activity Days, during the previous 365 da…" at bounding box center [541, 324] width 378 height 23
click at [696, 324] on icon "mode_edit" at bounding box center [699, 324] width 7 height 7
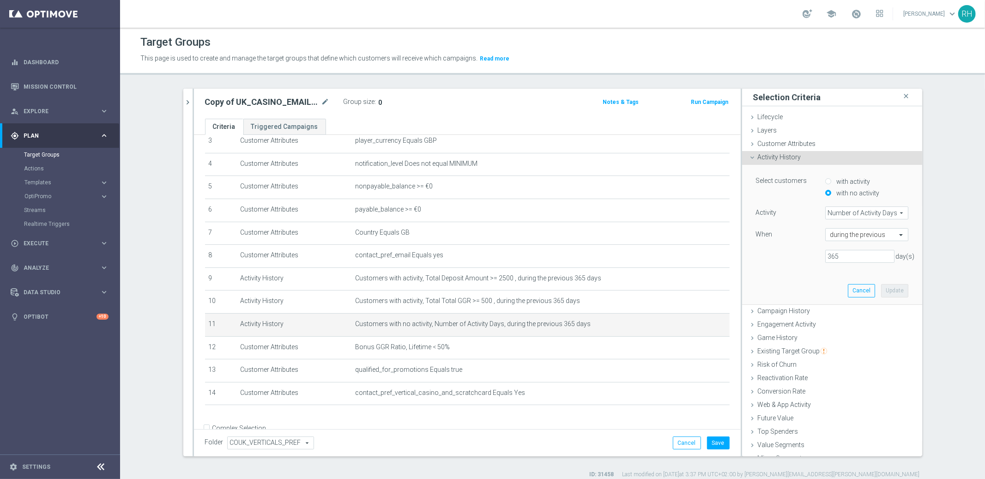
click at [825, 182] on input "with activity" at bounding box center [828, 181] width 6 height 6
radio input "true"
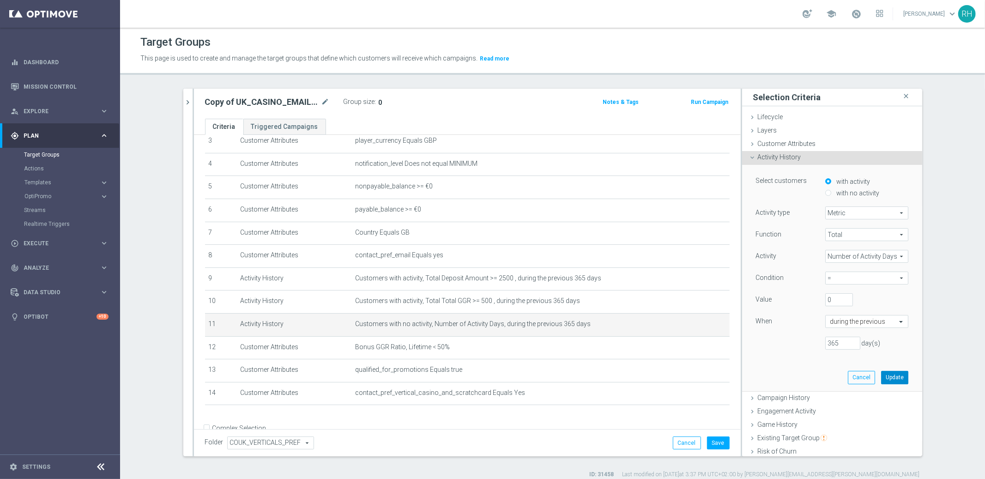
click at [881, 378] on button "Update" at bounding box center [894, 377] width 27 height 13
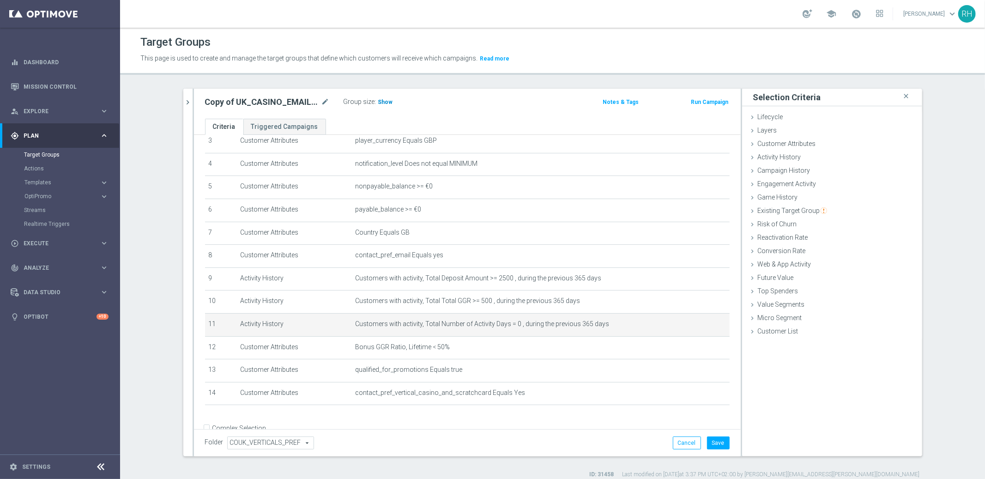
click at [379, 100] on span "Show" at bounding box center [385, 102] width 15 height 6
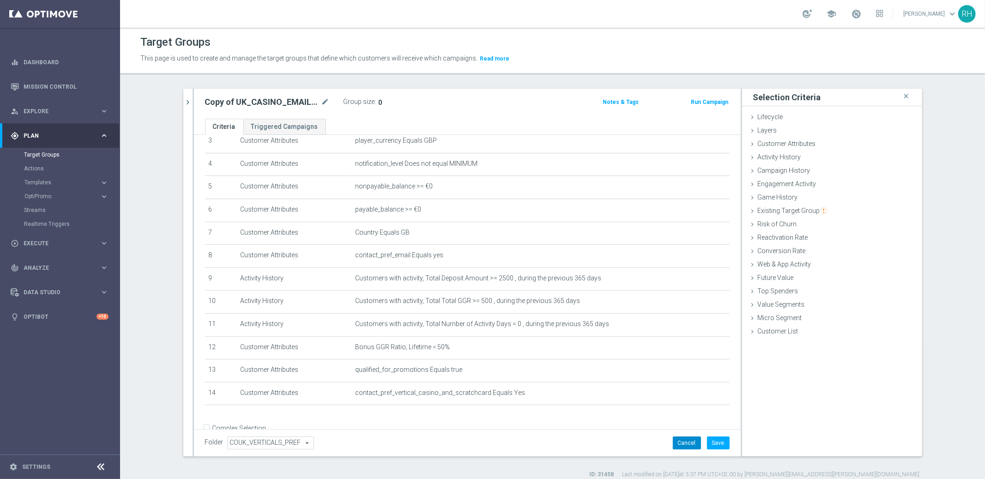
click at [684, 437] on button "Cancel" at bounding box center [687, 442] width 28 height 13
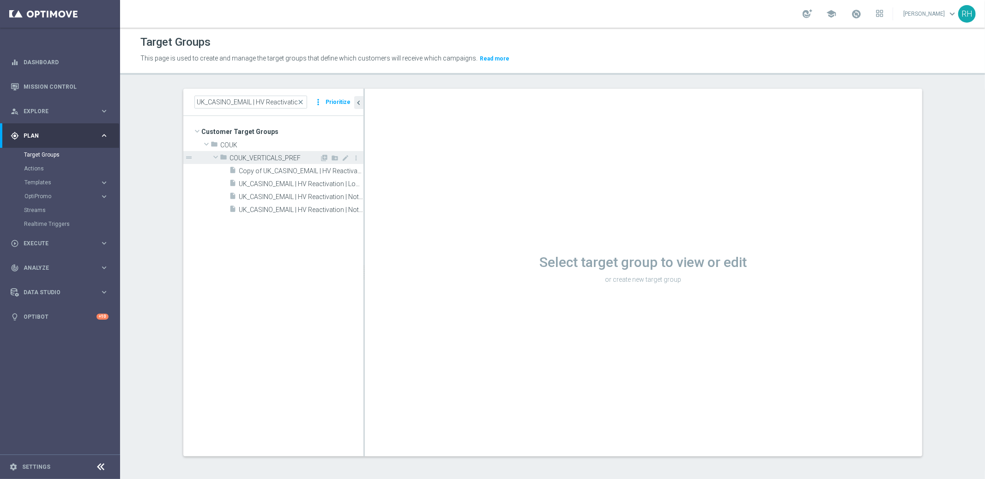
click at [291, 163] on div "folder COUK_VERTICALS_PREF library_add create_new_folder mode_edit more_vert dr…" at bounding box center [287, 183] width 152 height 65
click at [292, 167] on span "Copy of UK_CASINO_EMAIL | HV Reactivation | Not active 2025 | 50GBP Bonus" at bounding box center [290, 171] width 103 height 8
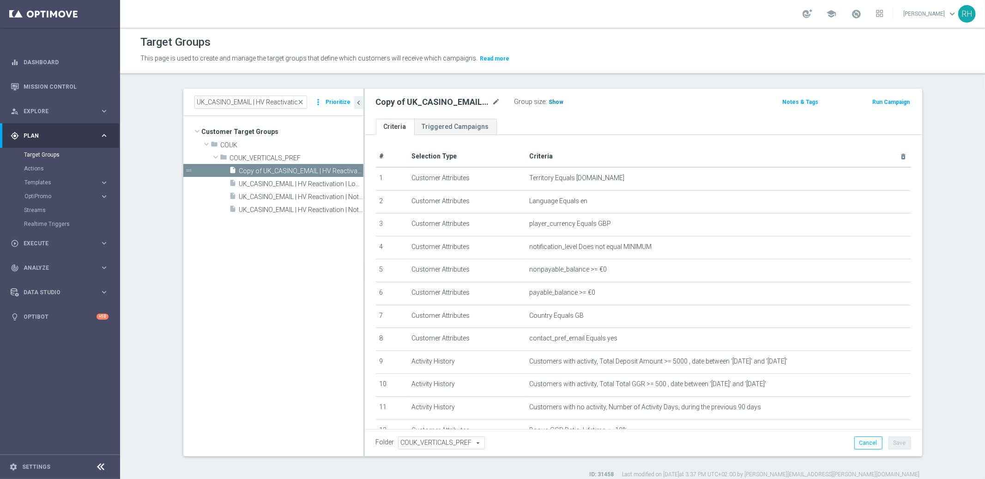
click at [549, 103] on span "Show" at bounding box center [556, 102] width 15 height 6
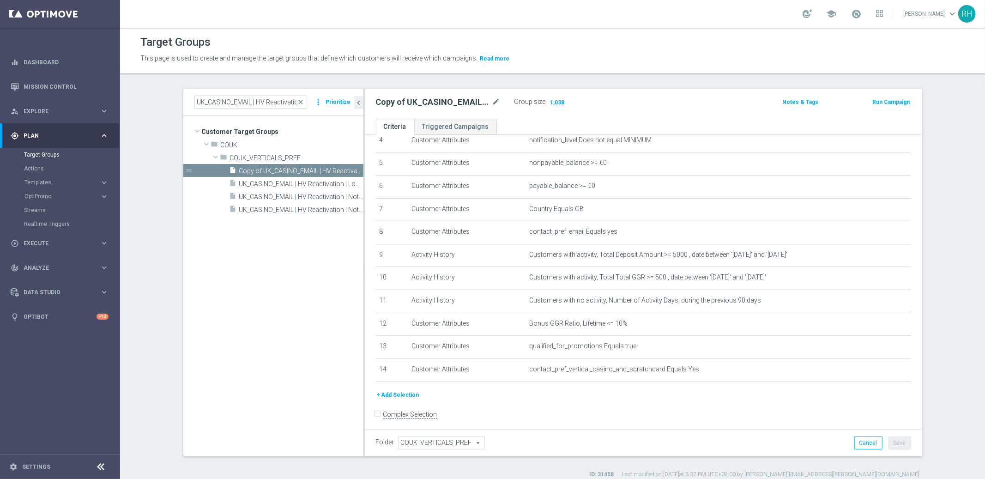
scroll to position [107, 0]
click at [288, 187] on div "insert_drive_file UK_CASINO_EMAIL | HV Reactivation | Long Term Churned | 50GBP…" at bounding box center [286, 183] width 113 height 13
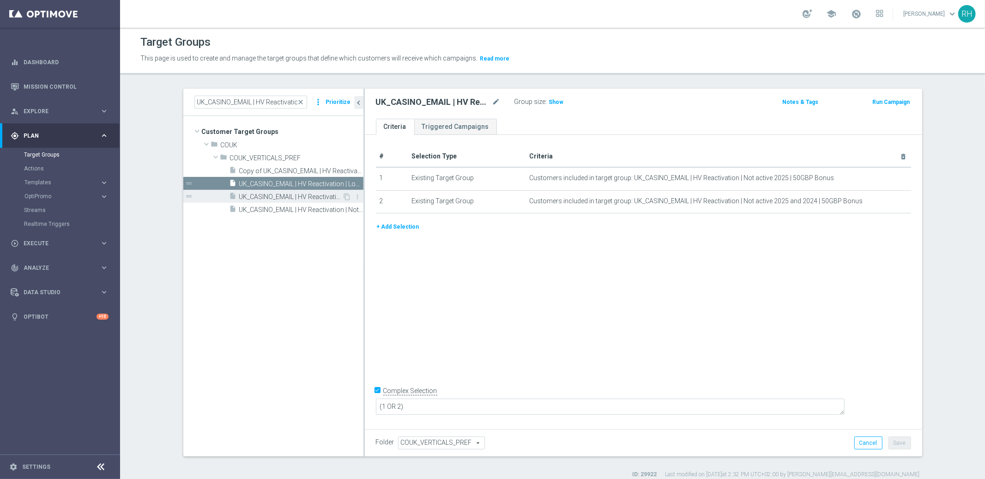
click at [288, 192] on div "insert_drive_file UK_CASINO_EMAIL | HV Reactivation | Not active 2025 and 2024 …" at bounding box center [286, 196] width 113 height 13
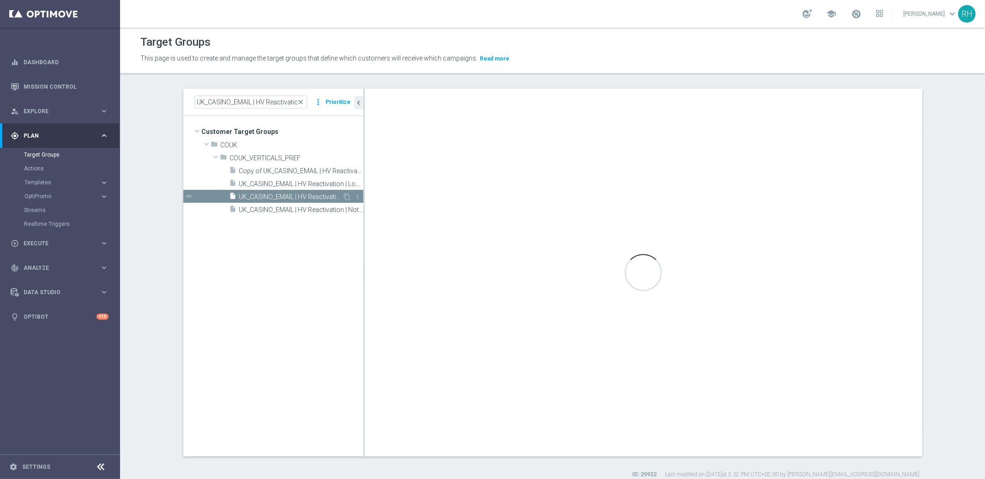
checkbox input "false"
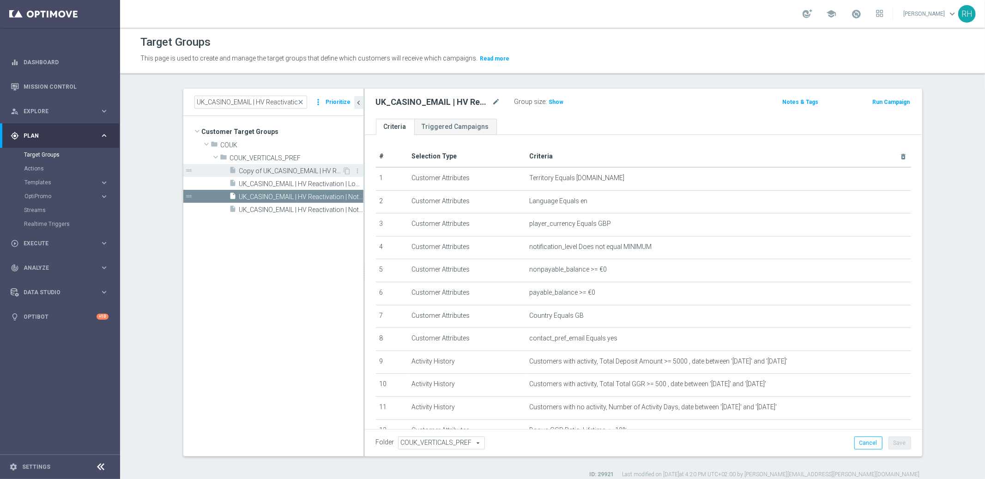
click at [294, 172] on span "Copy of UK_CASINO_EMAIL | HV Reactivation | Not active 2025 | 50GBP Bonus" at bounding box center [290, 171] width 103 height 8
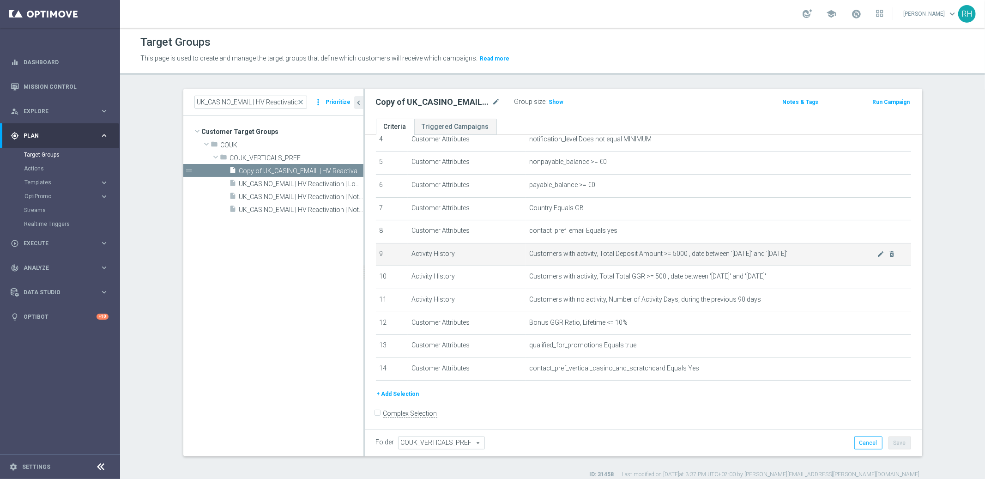
scroll to position [109, 0]
click at [877, 249] on icon "mode_edit" at bounding box center [880, 252] width 7 height 7
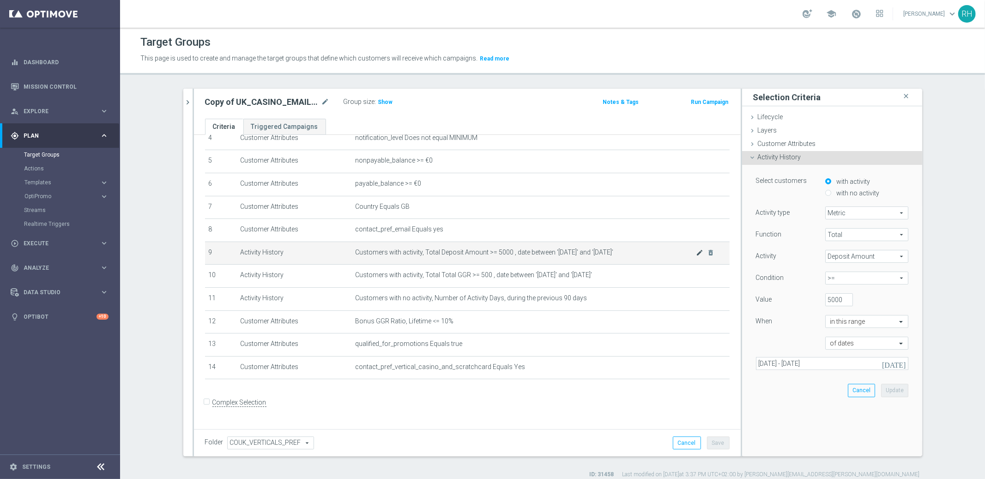
scroll to position [99, 0]
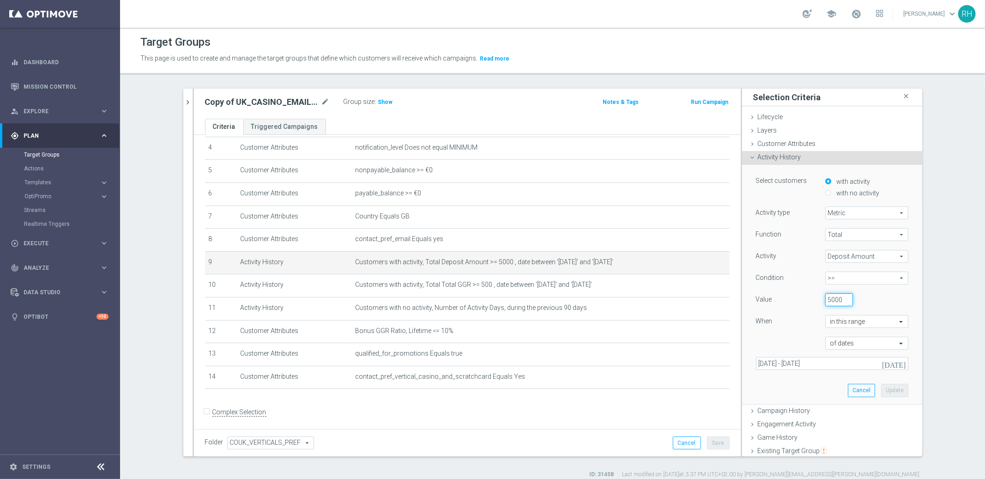
click at [825, 300] on input "5000" at bounding box center [839, 299] width 28 height 13
click at [862, 299] on div "5000" at bounding box center [859, 299] width 83 height 13
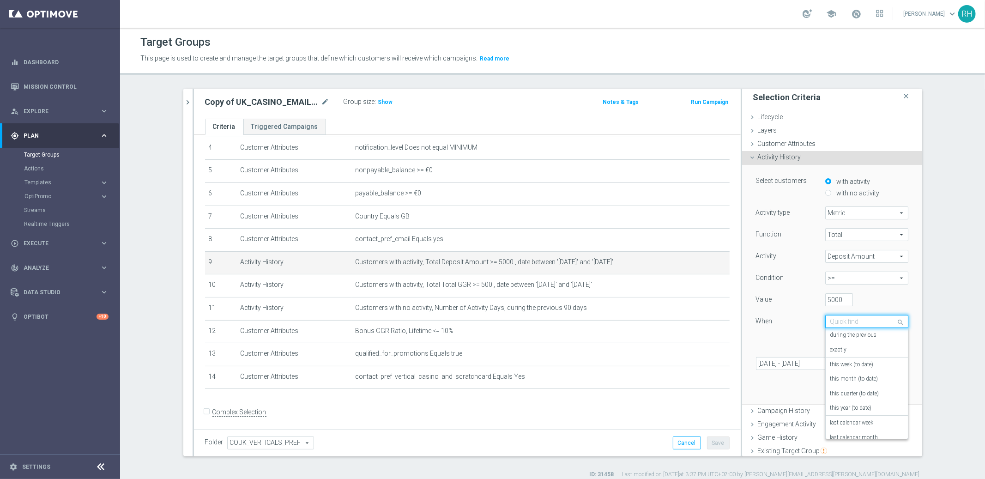
click at [873, 322] on div at bounding box center [867, 322] width 82 height 8
click at [857, 333] on label "during the previous" at bounding box center [853, 335] width 47 height 7
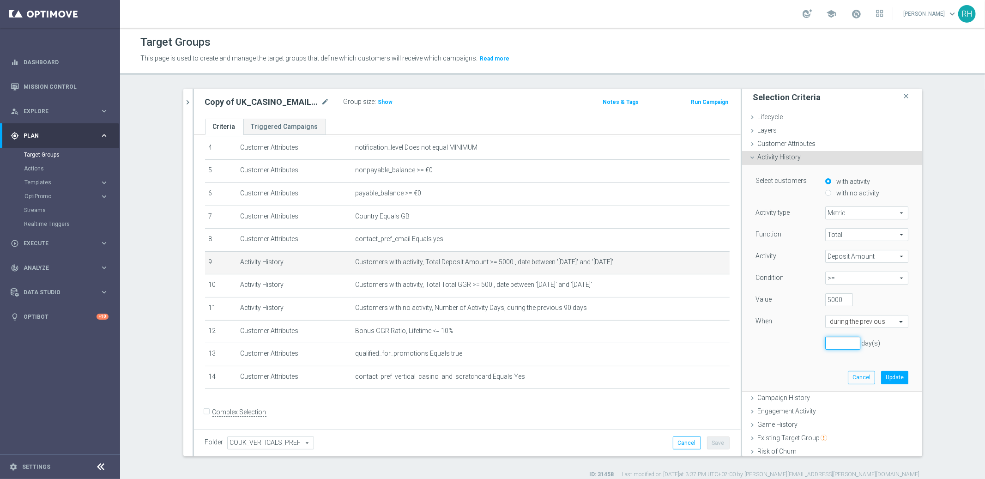
click at [840, 345] on input "number" at bounding box center [842, 343] width 35 height 13
type input "365"
click at [889, 378] on button "Update" at bounding box center [894, 377] width 27 height 13
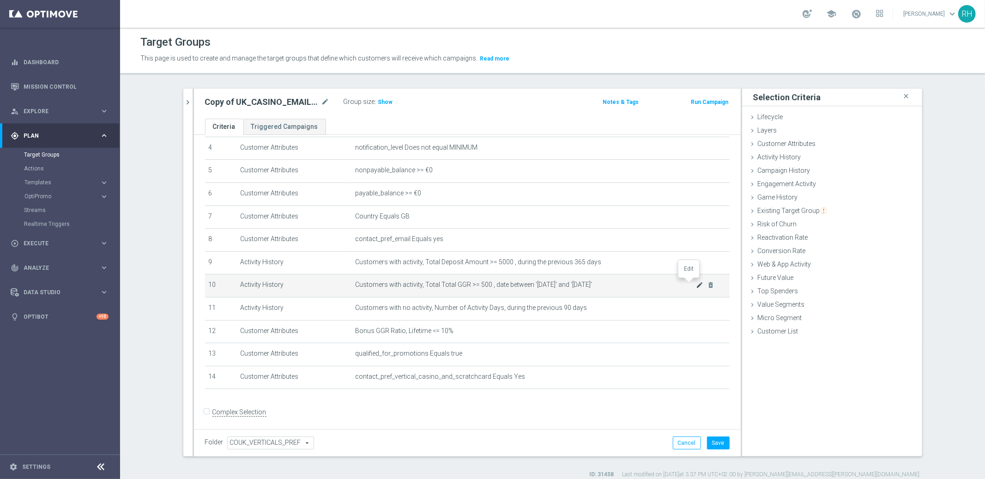
click at [696, 281] on icon "mode_edit" at bounding box center [699, 284] width 7 height 7
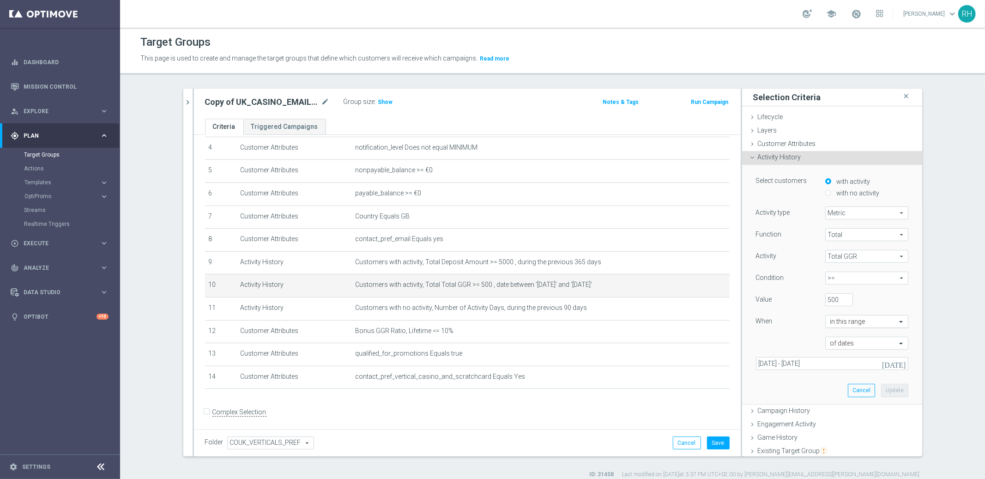
click at [840, 318] on input "text" at bounding box center [857, 322] width 54 height 8
click at [847, 337] on label "during the previous" at bounding box center [853, 335] width 47 height 7
click at [835, 343] on input "number" at bounding box center [842, 343] width 35 height 13
type input "365"
click at [887, 381] on button "Update" at bounding box center [894, 377] width 27 height 13
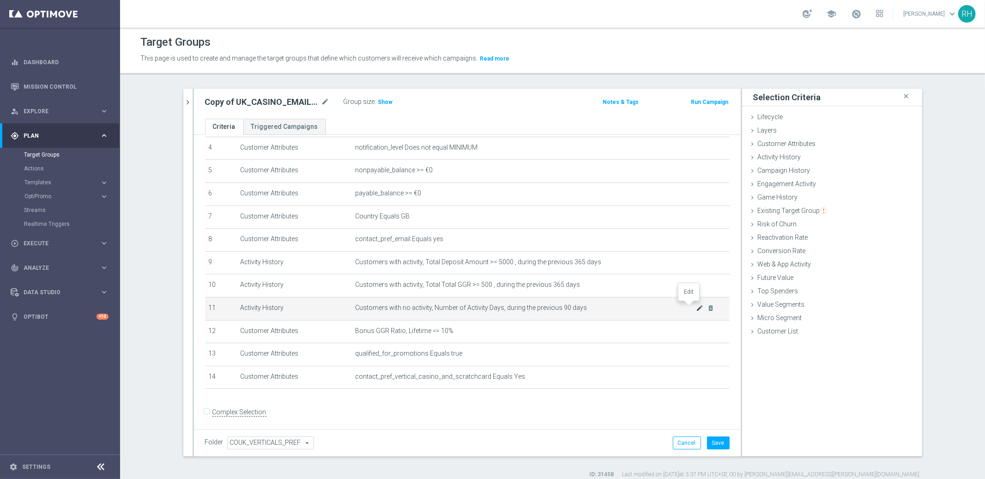
click at [696, 304] on icon "mode_edit" at bounding box center [699, 307] width 7 height 7
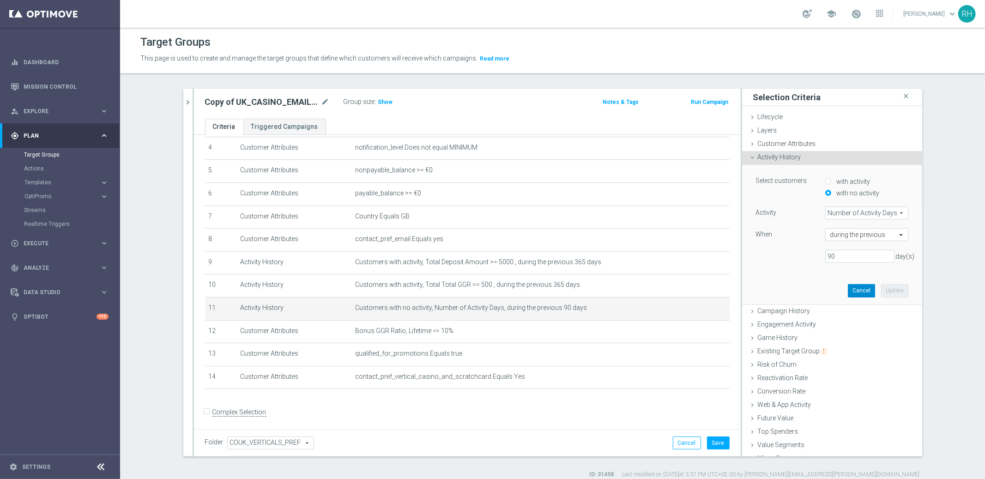
click at [856, 292] on button "Cancel" at bounding box center [861, 290] width 27 height 13
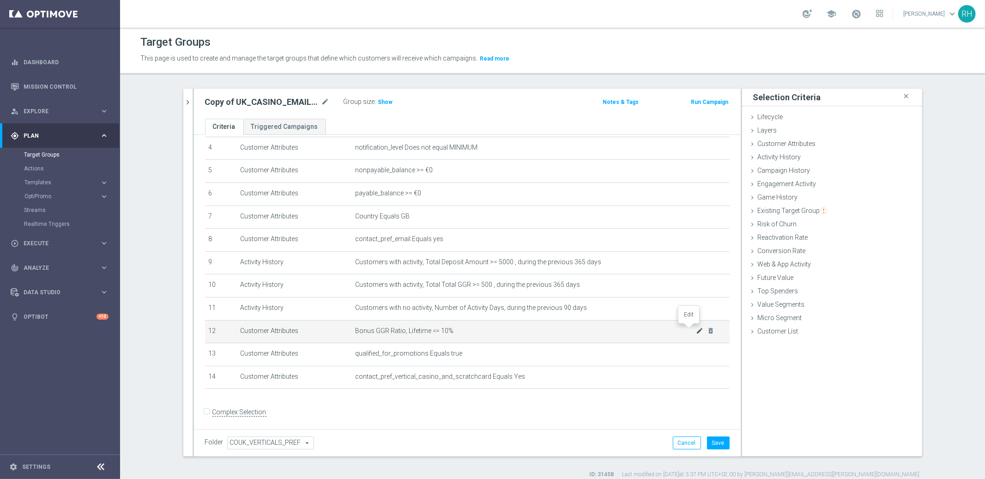
click at [696, 329] on icon "mode_edit" at bounding box center [699, 330] width 7 height 7
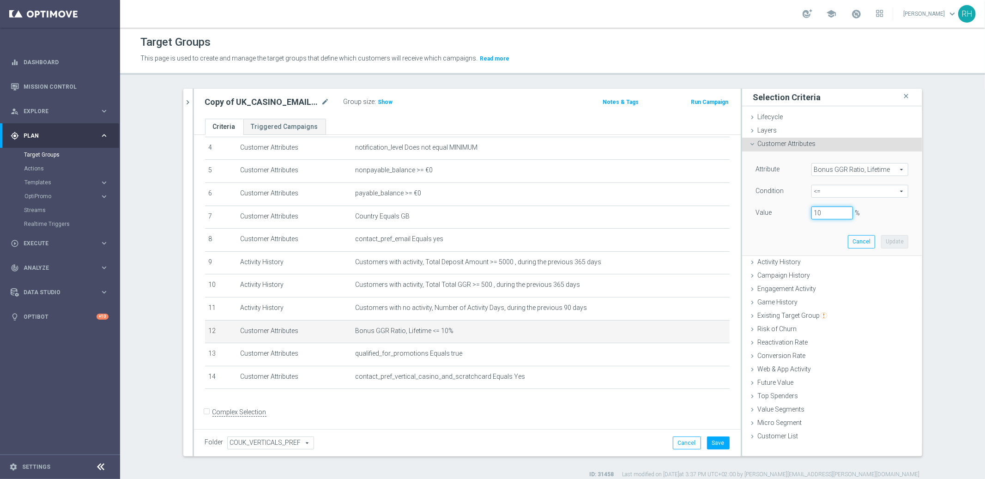
click at [821, 207] on input "10" at bounding box center [832, 212] width 42 height 13
click at [821, 208] on input "10" at bounding box center [832, 212] width 42 height 13
click at [895, 243] on button "Update" at bounding box center [894, 241] width 27 height 13
type input "0.5"
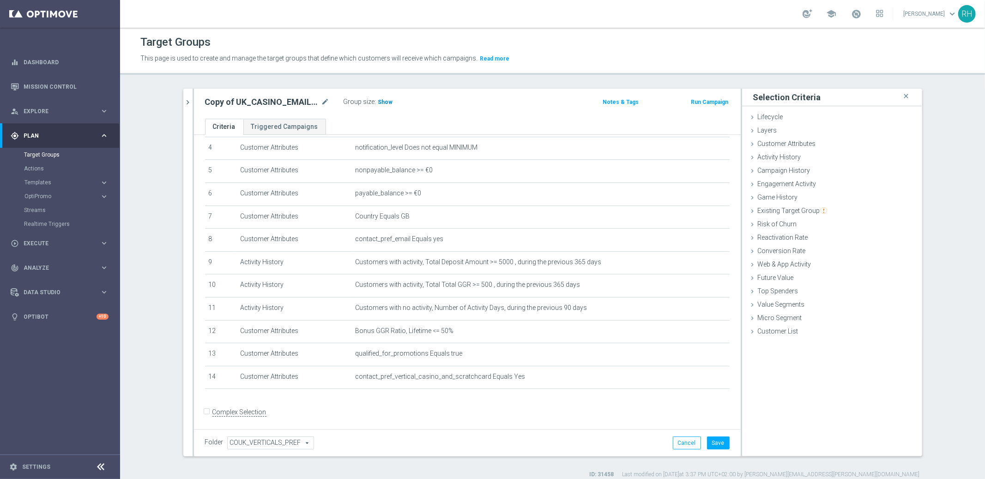
click at [383, 100] on span "Show" at bounding box center [385, 102] width 15 height 6
click at [696, 259] on icon "mode_edit" at bounding box center [699, 262] width 7 height 7
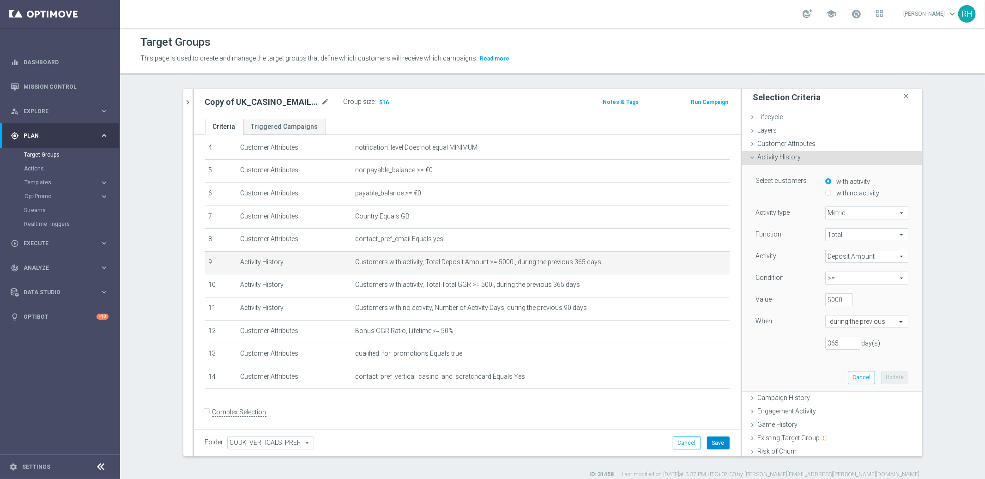
click at [712, 442] on button "Save" at bounding box center [718, 442] width 23 height 13
click at [707, 259] on icon "delete_forever" at bounding box center [710, 262] width 7 height 7
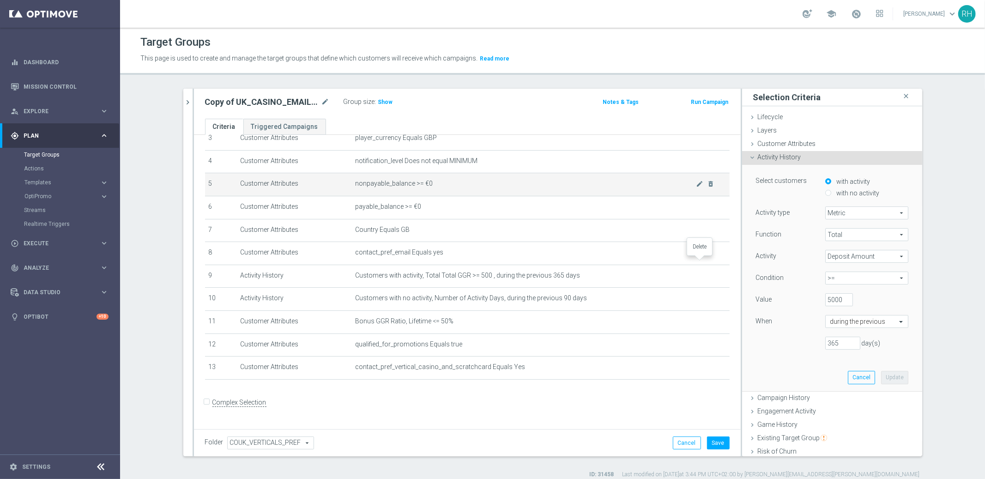
scroll to position [76, 0]
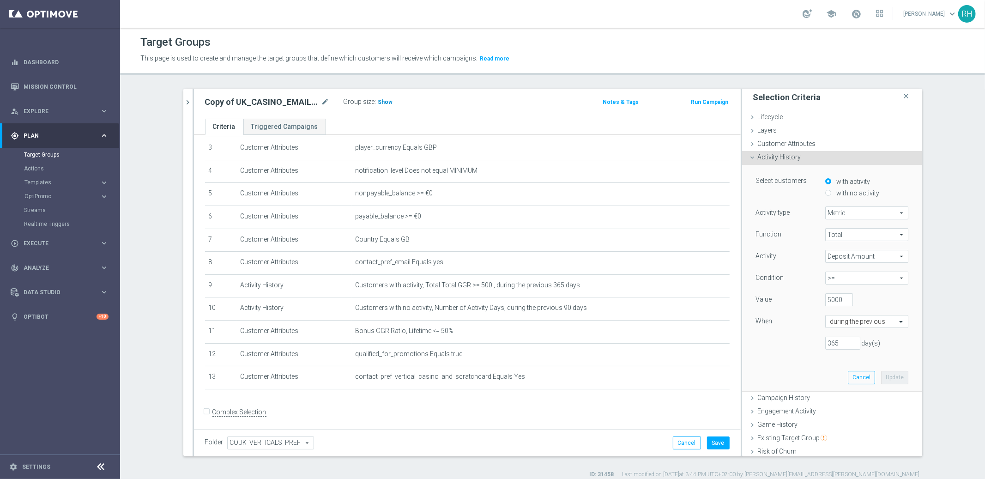
click at [378, 101] on span "Show" at bounding box center [385, 102] width 15 height 6
click at [675, 439] on button "Cancel" at bounding box center [687, 442] width 28 height 13
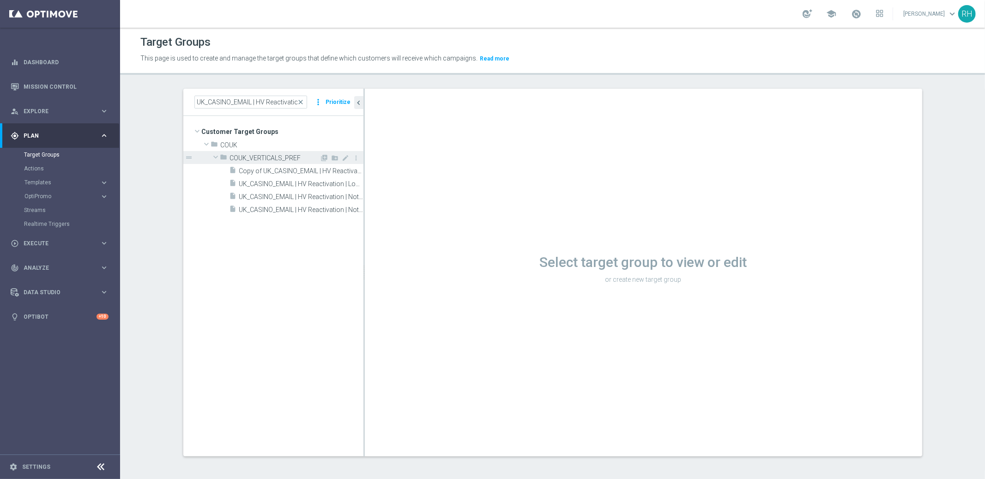
click at [271, 165] on div "insert_drive_file Copy of UK_CASINO_EMAIL | HV Reactivation | Not active 2025 |…" at bounding box center [297, 170] width 134 height 13
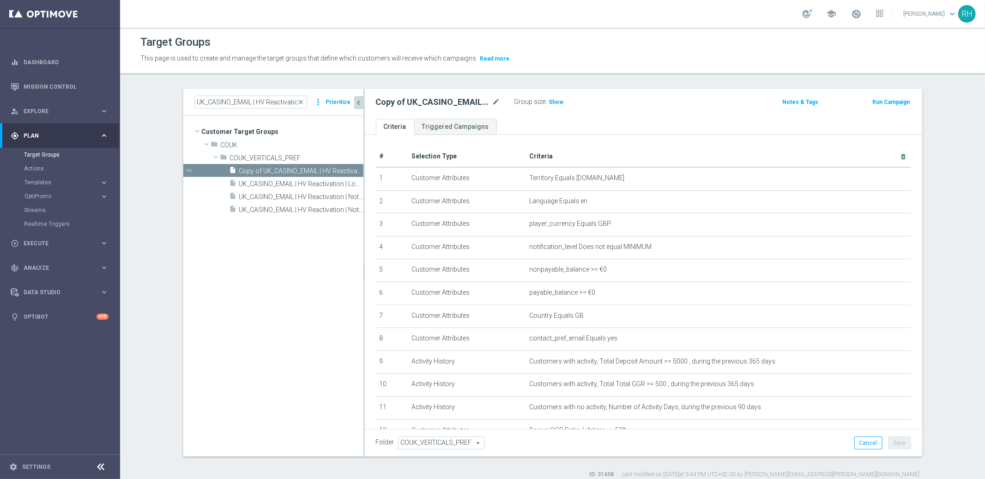
click at [355, 103] on icon "chevron_left" at bounding box center [359, 102] width 9 height 9
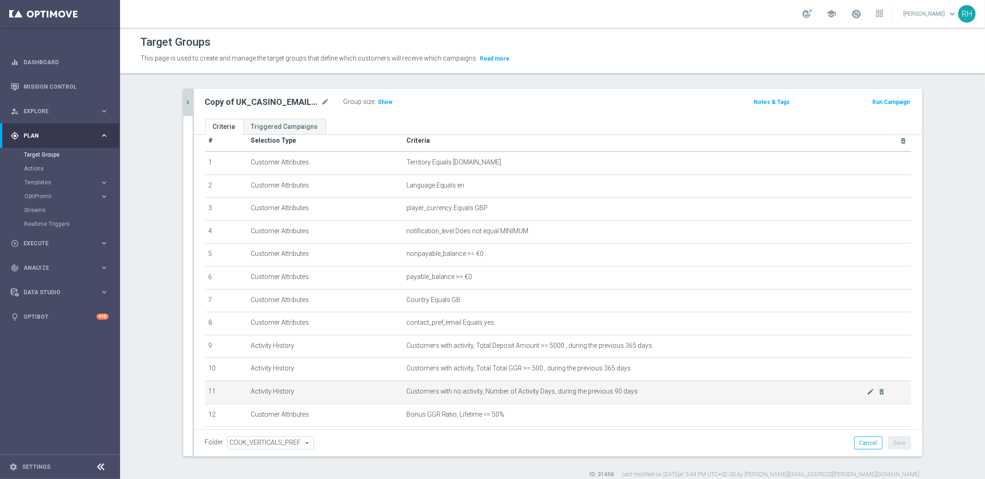
scroll to position [24, 0]
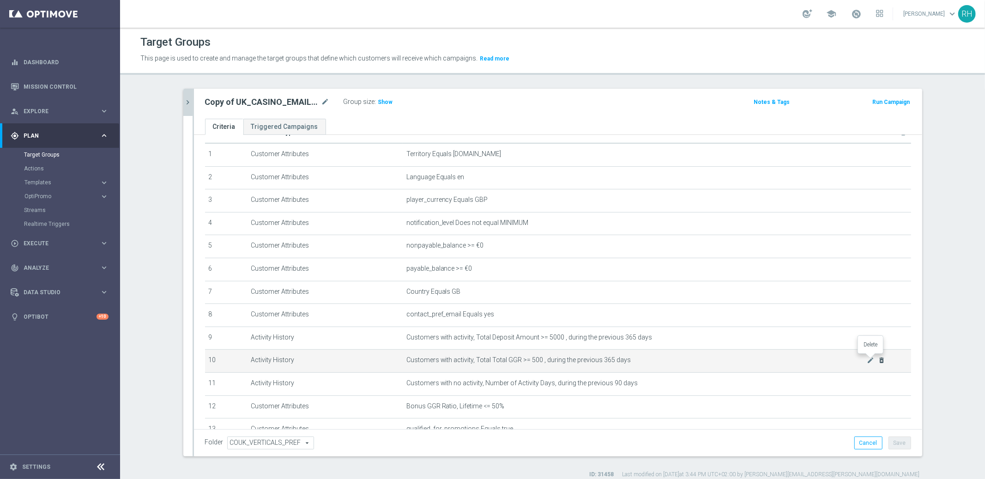
click at [878, 357] on icon "delete_forever" at bounding box center [881, 360] width 7 height 7
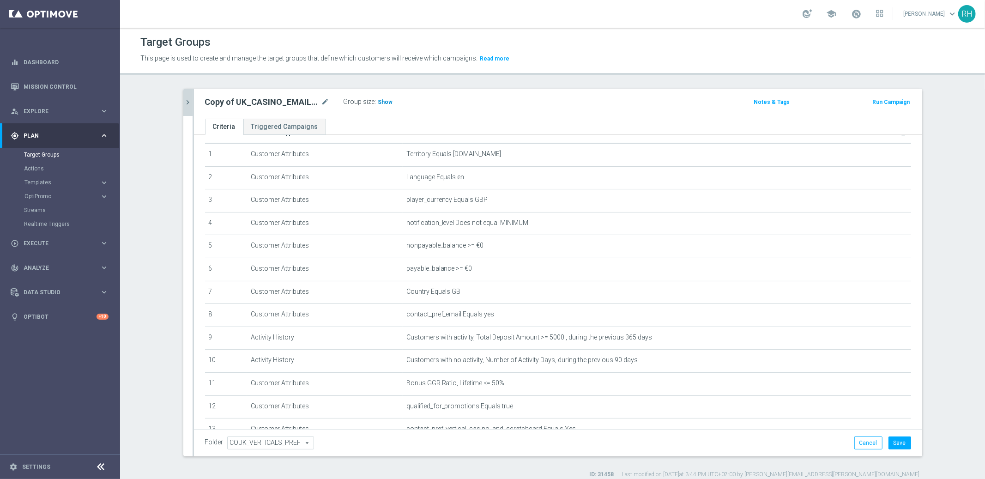
click at [384, 101] on span "Show" at bounding box center [385, 102] width 15 height 6
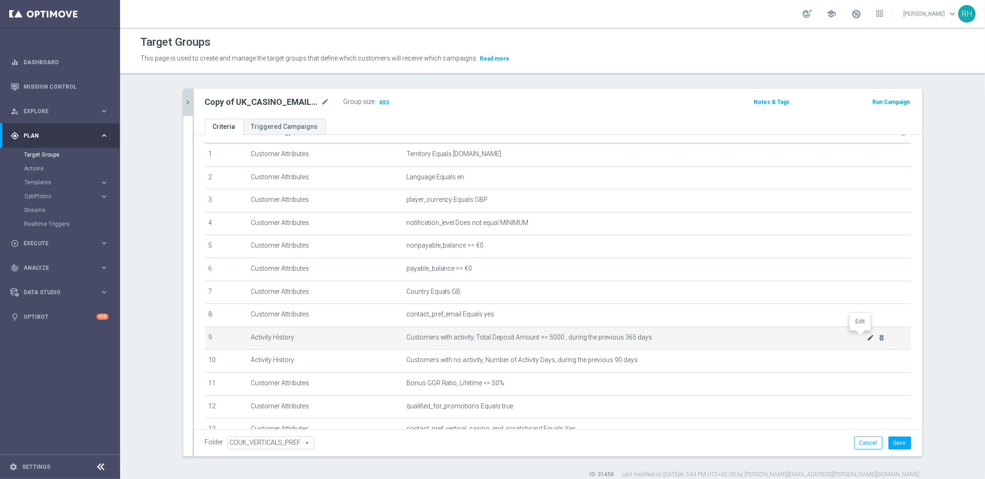
click at [867, 336] on icon "mode_edit" at bounding box center [870, 337] width 7 height 7
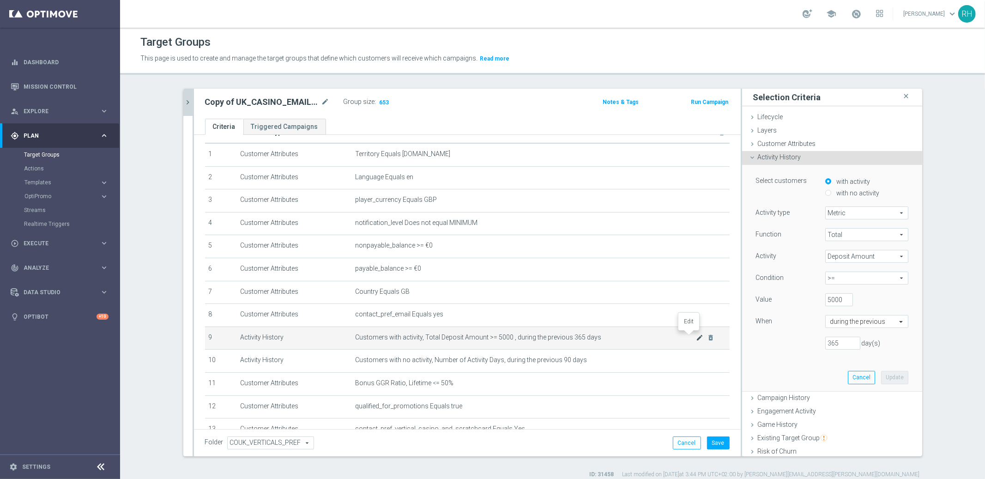
click at [696, 336] on icon "mode_edit" at bounding box center [699, 337] width 7 height 7
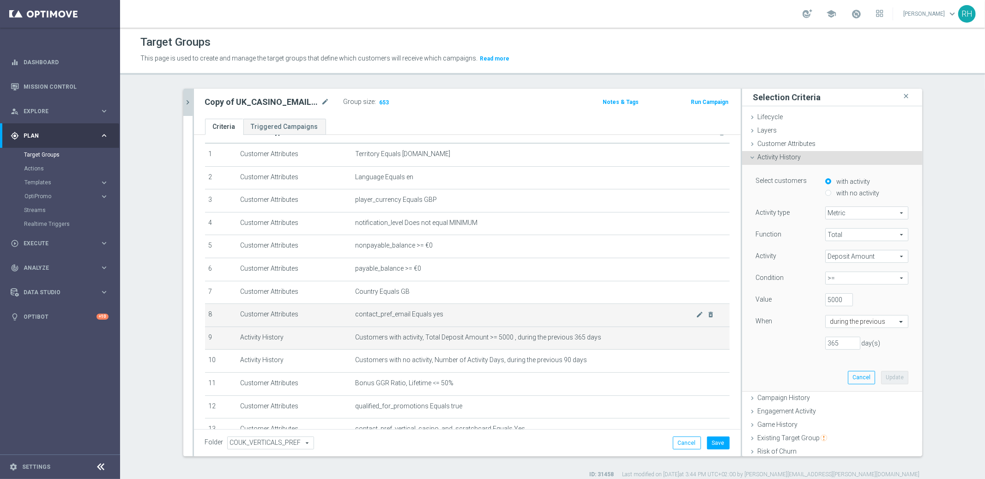
click at [612, 324] on td "contact_pref_email Equals yes mode_edit delete_forever" at bounding box center [541, 315] width 378 height 23
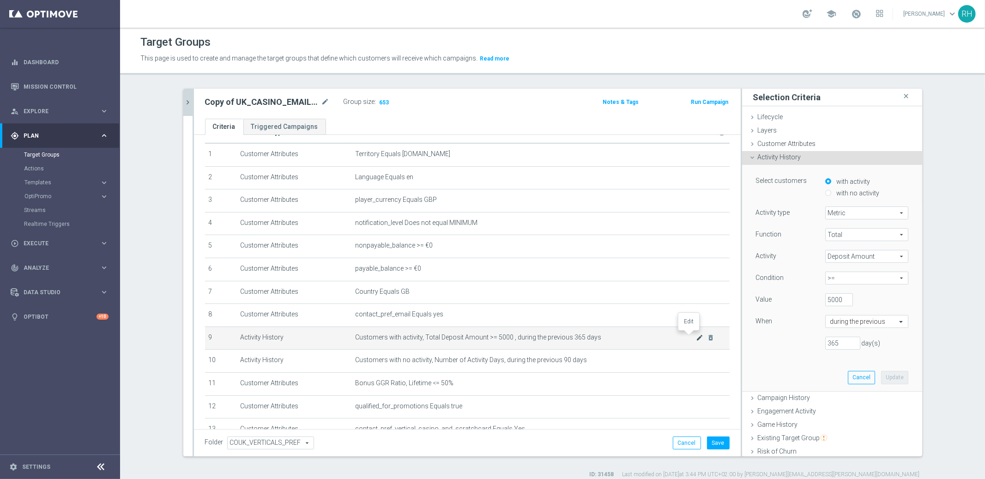
click at [696, 334] on icon "mode_edit" at bounding box center [699, 337] width 7 height 7
click at [825, 299] on input "5000" at bounding box center [839, 299] width 28 height 13
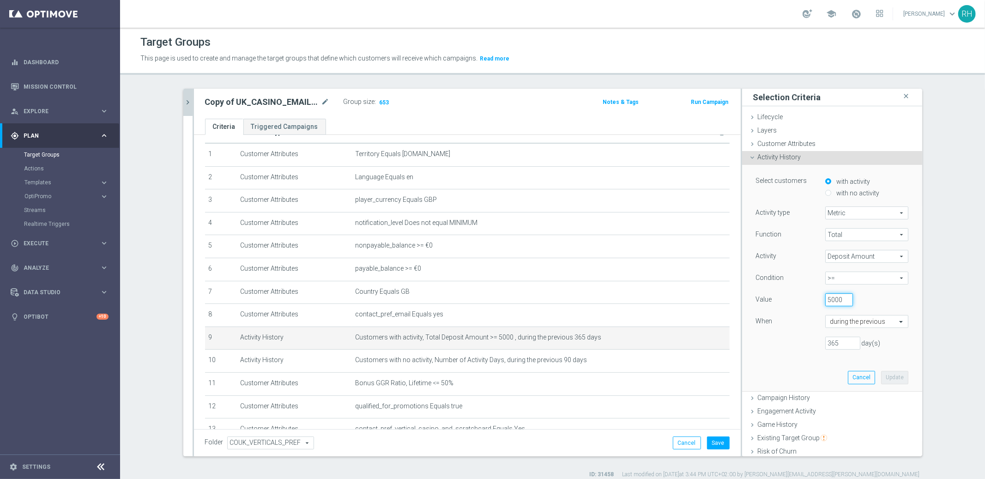
click at [825, 299] on input "5000" at bounding box center [839, 299] width 28 height 13
type input "40000"
click at [881, 377] on button "Update" at bounding box center [894, 377] width 27 height 13
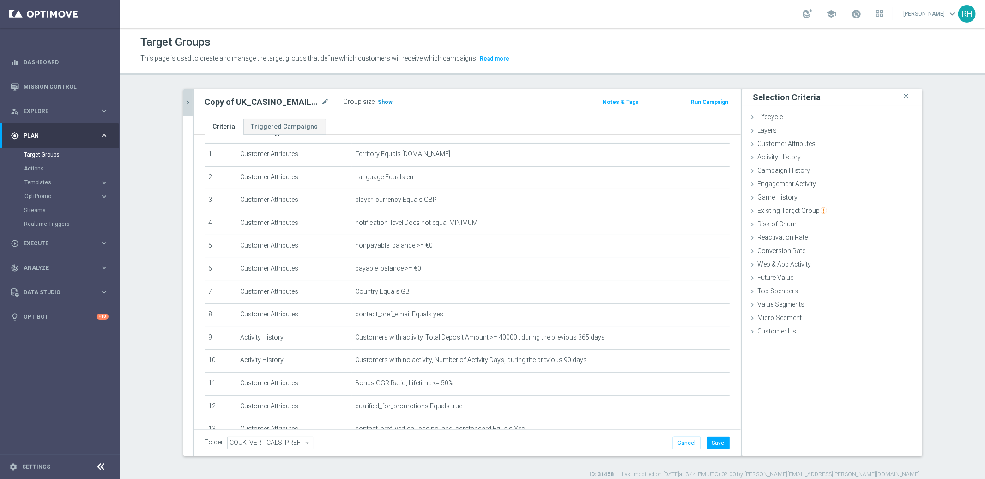
click at [378, 103] on span "Show" at bounding box center [385, 102] width 15 height 6
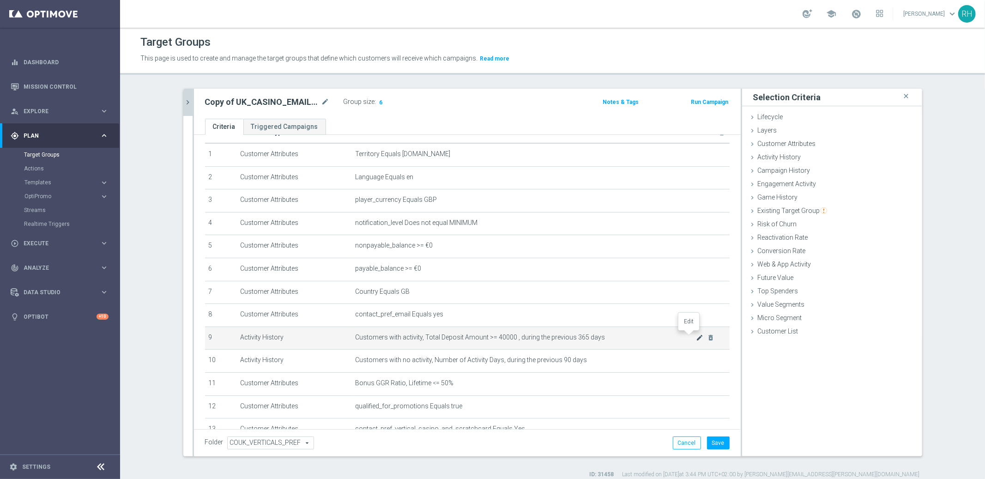
click at [696, 337] on icon "mode_edit" at bounding box center [699, 337] width 7 height 7
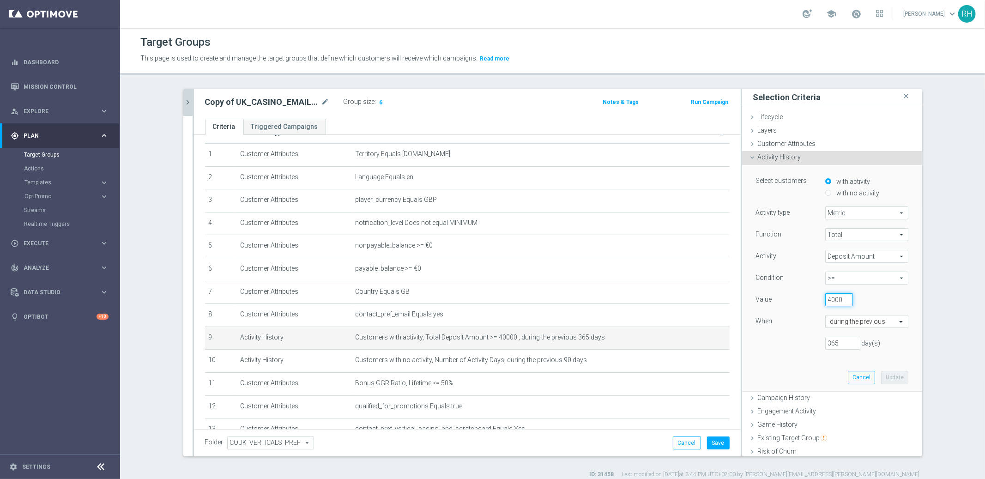
click at [825, 302] on input "40000" at bounding box center [839, 299] width 28 height 13
type input "500"
click at [890, 374] on button "Update" at bounding box center [894, 377] width 27 height 13
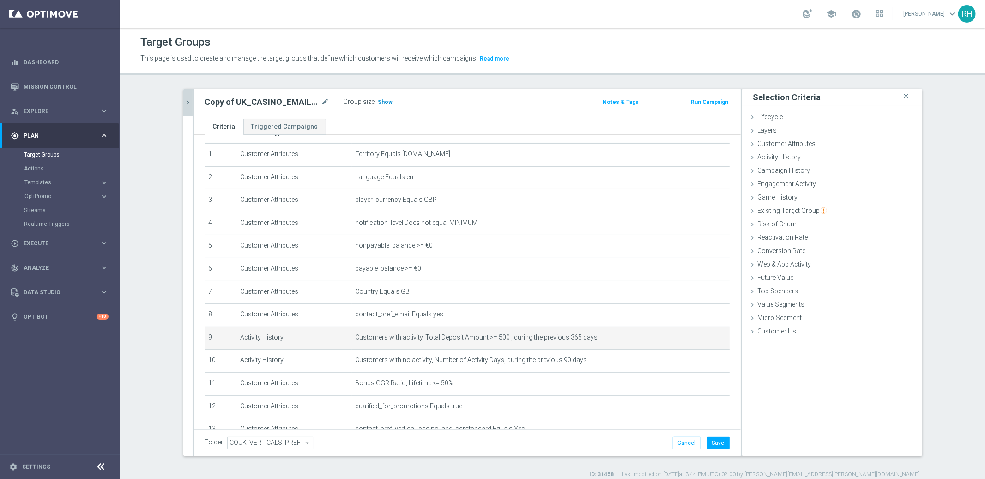
click at [378, 99] on span "Show" at bounding box center [385, 102] width 15 height 6
click at [696, 337] on icon "mode_edit" at bounding box center [699, 337] width 7 height 7
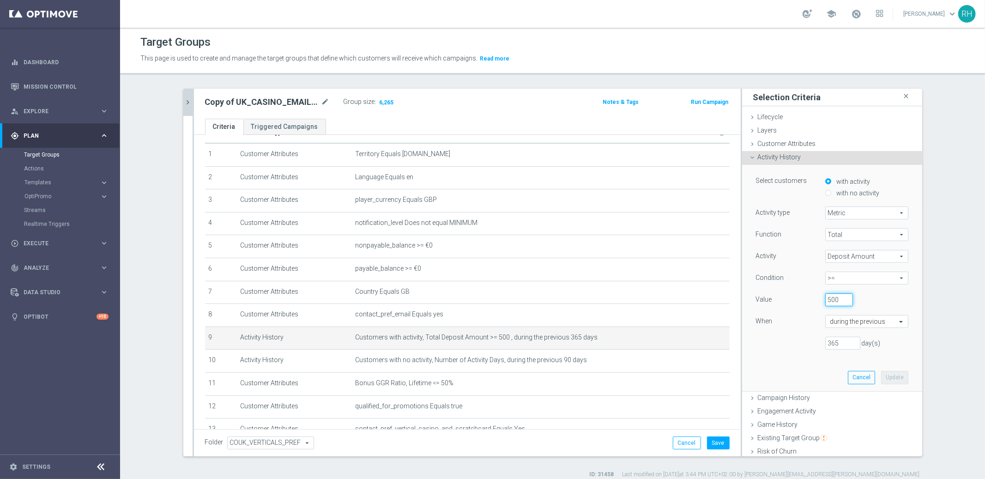
click at [825, 303] on input "500" at bounding box center [839, 299] width 28 height 13
type input "2500"
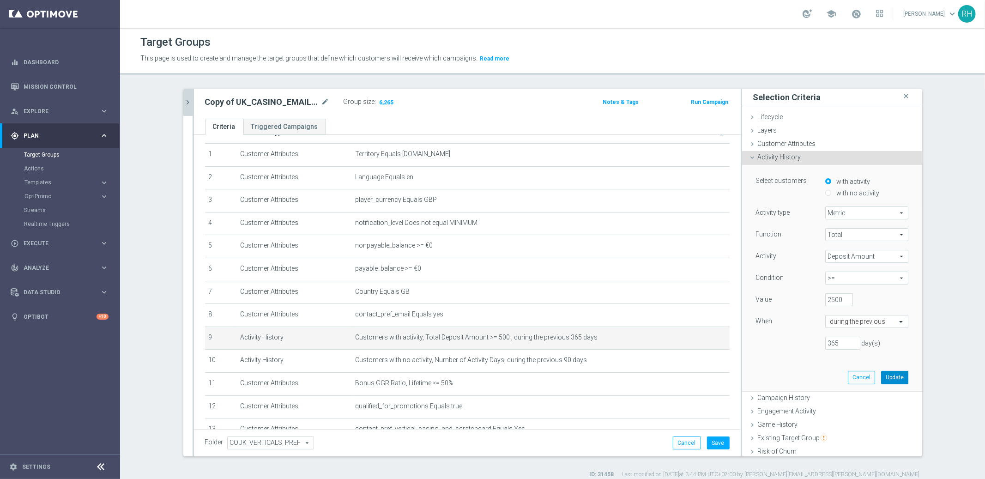
click at [885, 373] on button "Update" at bounding box center [894, 377] width 27 height 13
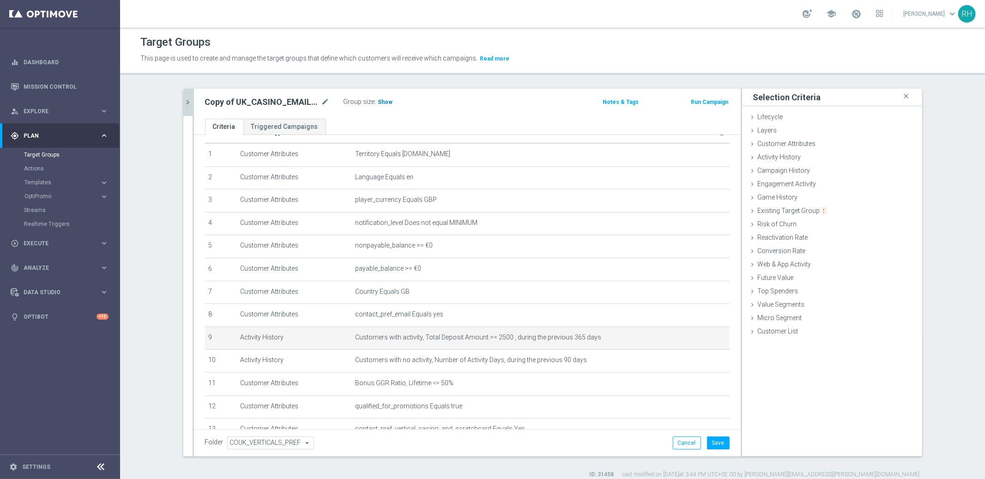
click at [385, 103] on span "Show" at bounding box center [385, 102] width 15 height 6
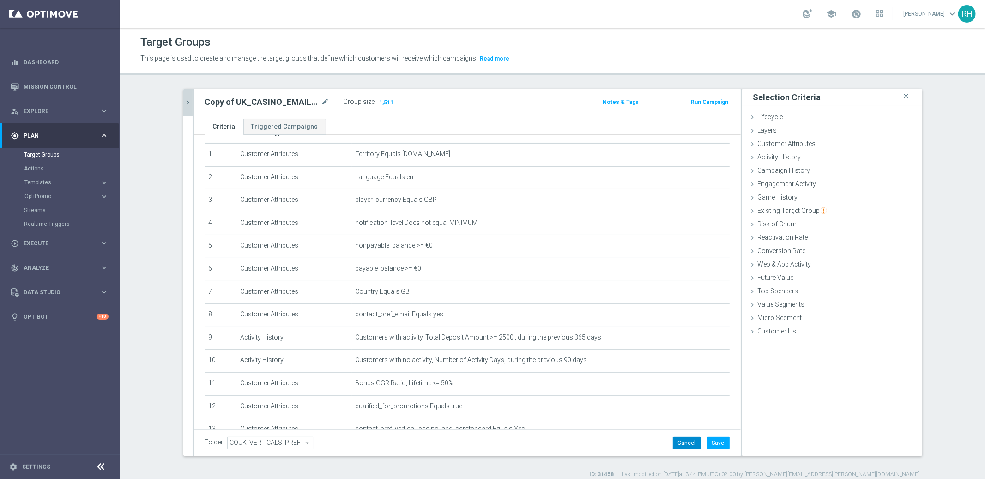
click at [678, 444] on button "Cancel" at bounding box center [687, 442] width 28 height 13
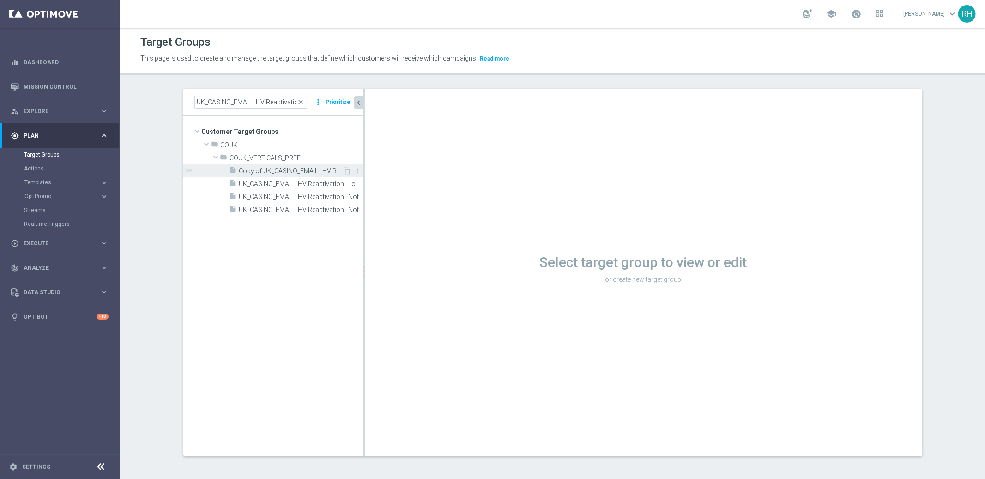
click at [281, 173] on span "Copy of UK_CASINO_EMAIL | HV Reactivation | Not active 2025 | 50GBP Bonus" at bounding box center [290, 171] width 103 height 8
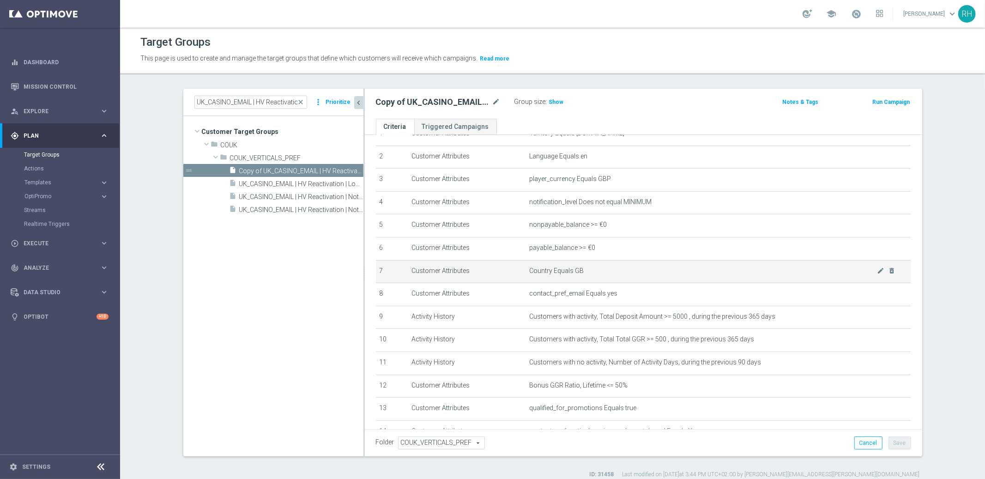
scroll to position [109, 0]
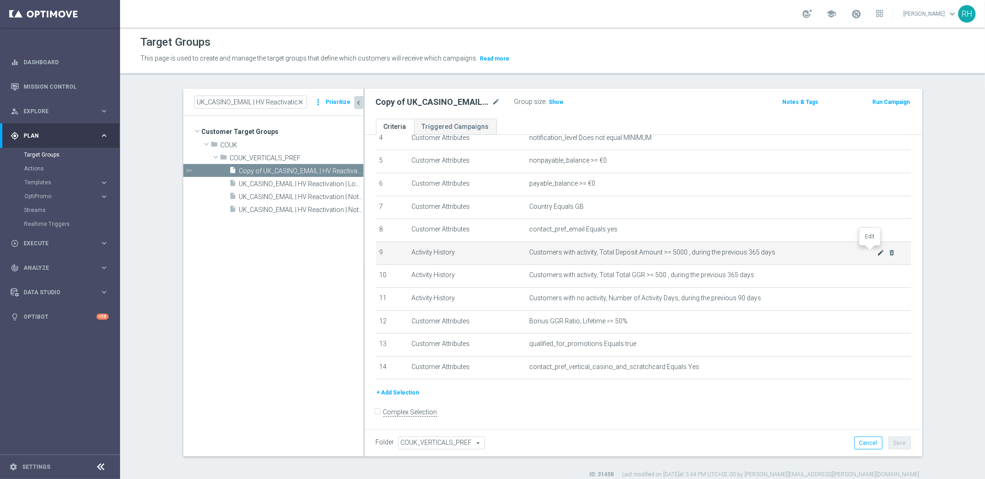
click at [877, 251] on icon "mode_edit" at bounding box center [880, 252] width 7 height 7
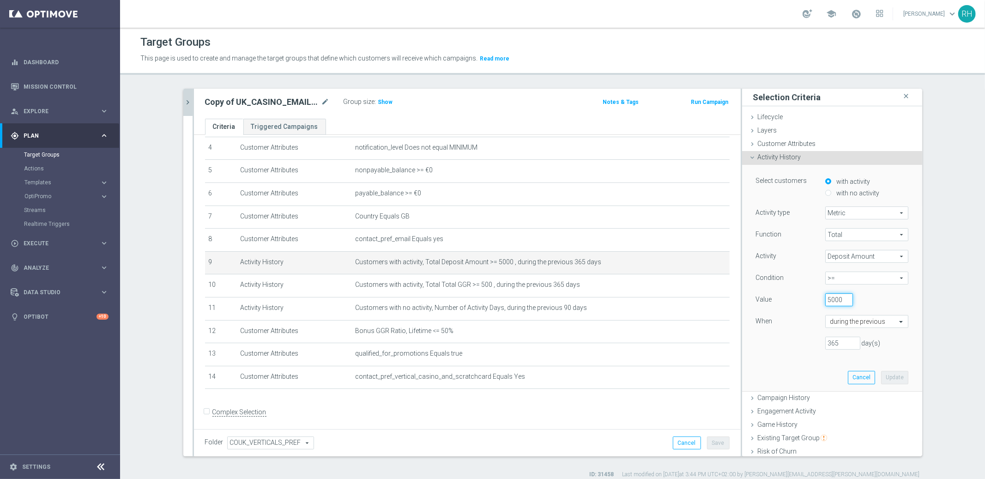
click at [828, 299] on input "5000" at bounding box center [839, 299] width 28 height 13
type input "2500"
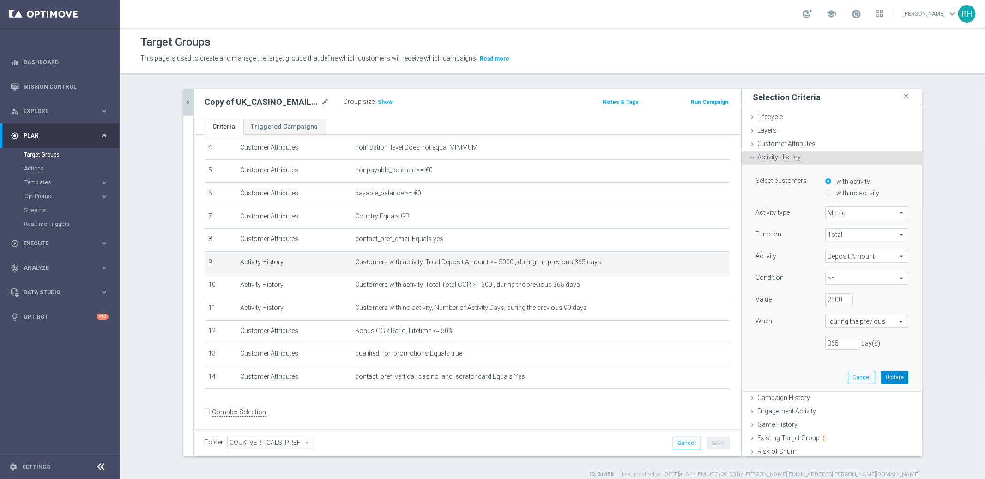
click at [881, 380] on button "Update" at bounding box center [894, 377] width 27 height 13
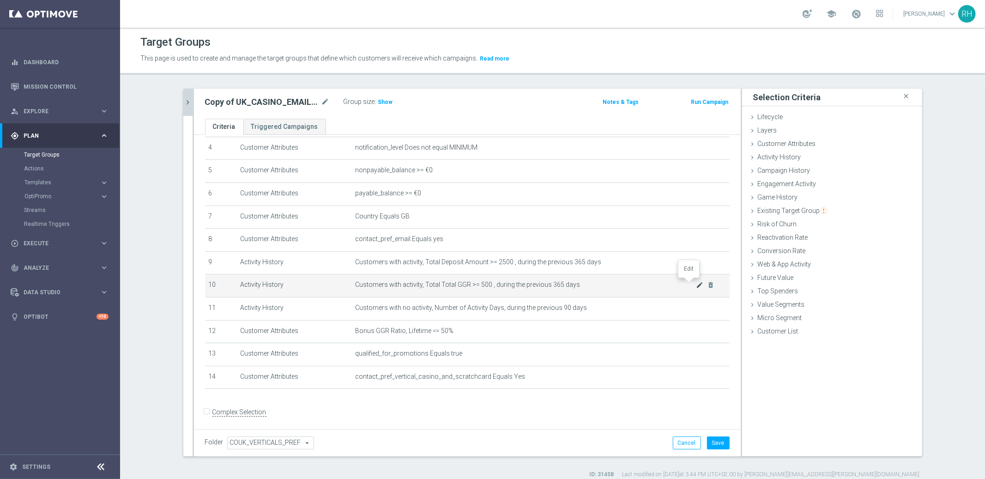
click at [696, 282] on icon "mode_edit" at bounding box center [699, 284] width 7 height 7
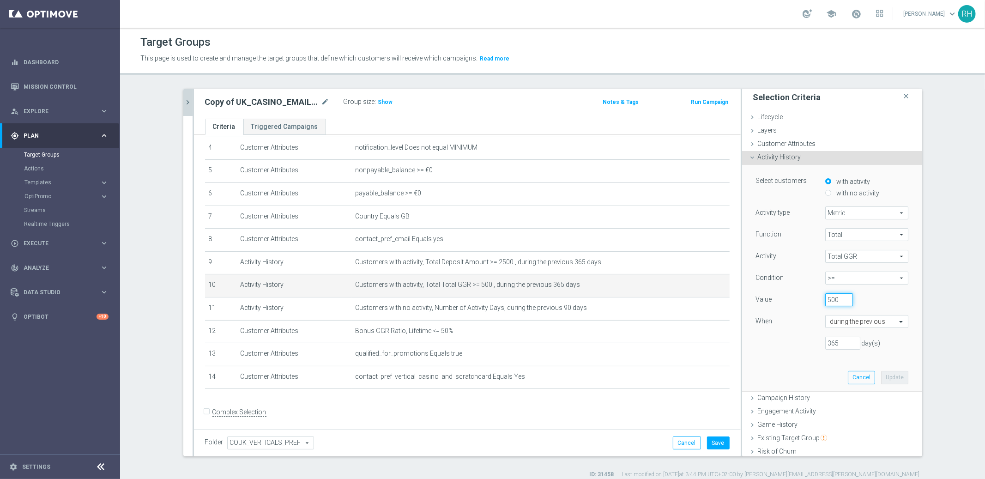
click at [825, 302] on input "500" at bounding box center [839, 299] width 28 height 13
type input "200"
click at [881, 373] on button "Update" at bounding box center [894, 377] width 27 height 13
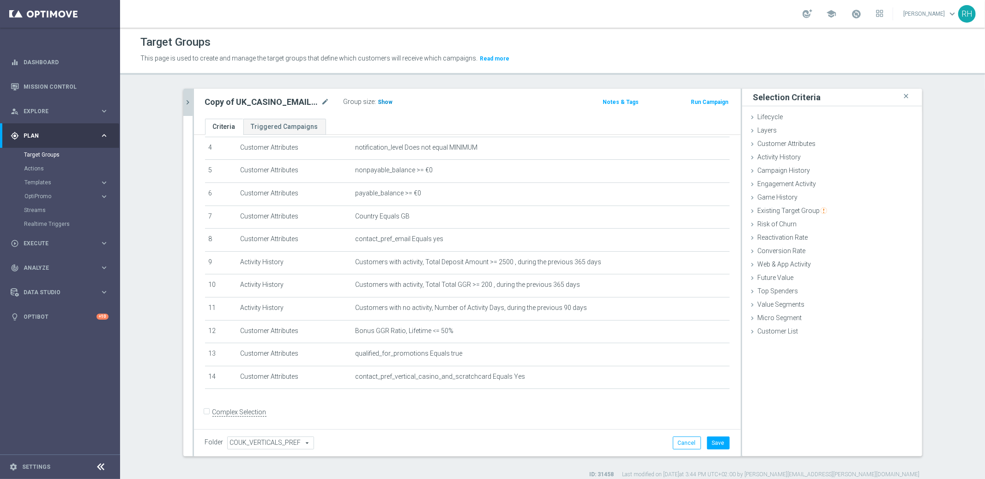
click at [383, 99] on span "Show" at bounding box center [385, 102] width 15 height 6
click at [696, 308] on icon "mode_edit" at bounding box center [699, 307] width 7 height 7
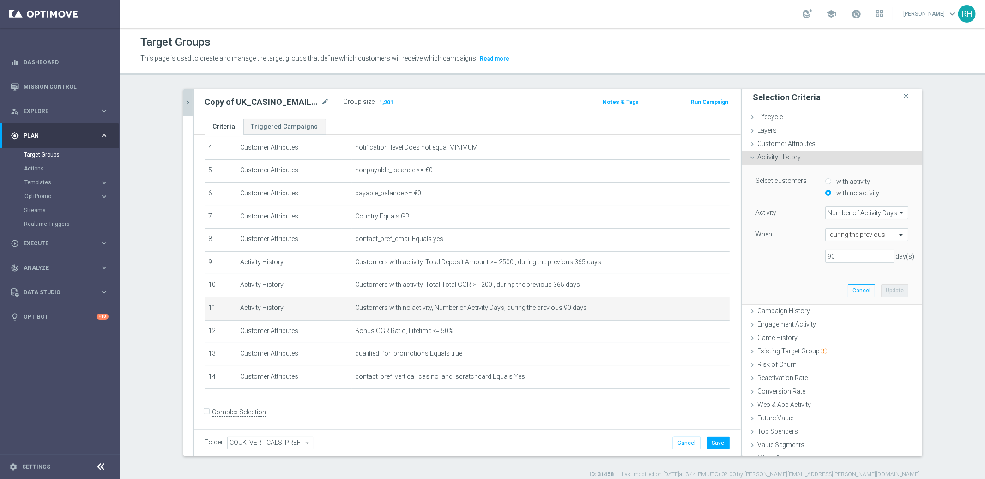
click at [836, 263] on div "Activity Number of Activity Days Number of Activity Days arrow_drop_down search…" at bounding box center [832, 238] width 152 height 64
click at [835, 258] on input "90" at bounding box center [859, 256] width 69 height 13
click at [846, 235] on input "text" at bounding box center [857, 235] width 54 height 8
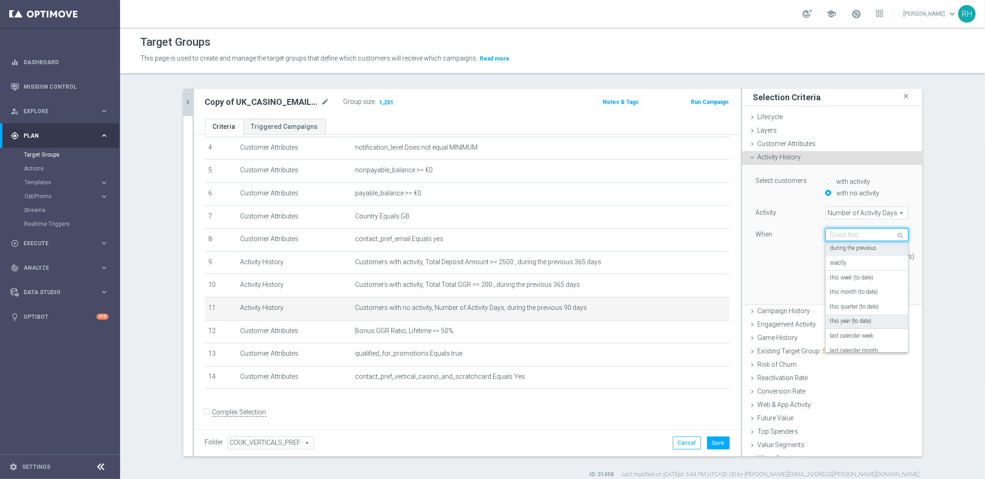
click at [859, 318] on label "this year (to date)" at bounding box center [851, 321] width 42 height 7
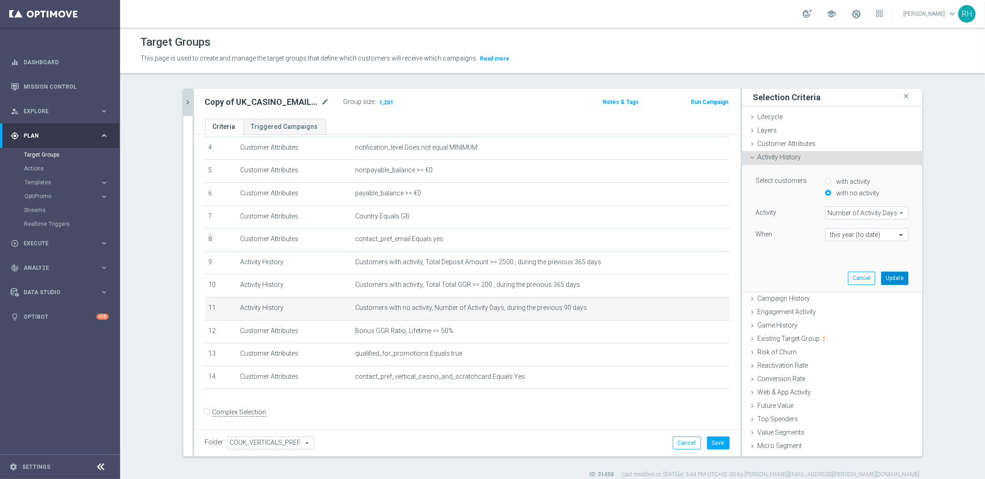
click at [881, 279] on button "Update" at bounding box center [894, 278] width 27 height 13
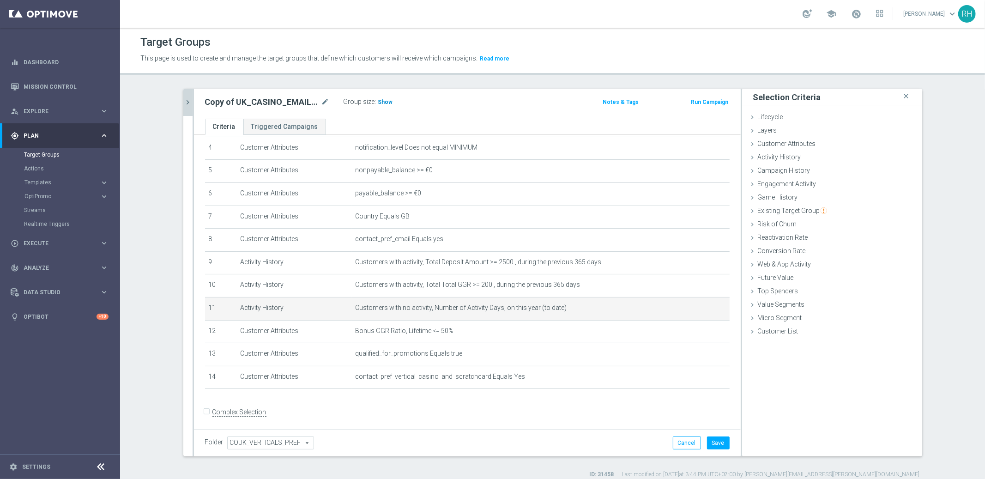
click at [382, 102] on span "Show" at bounding box center [385, 102] width 15 height 6
click at [696, 304] on icon "mode_edit" at bounding box center [699, 307] width 7 height 7
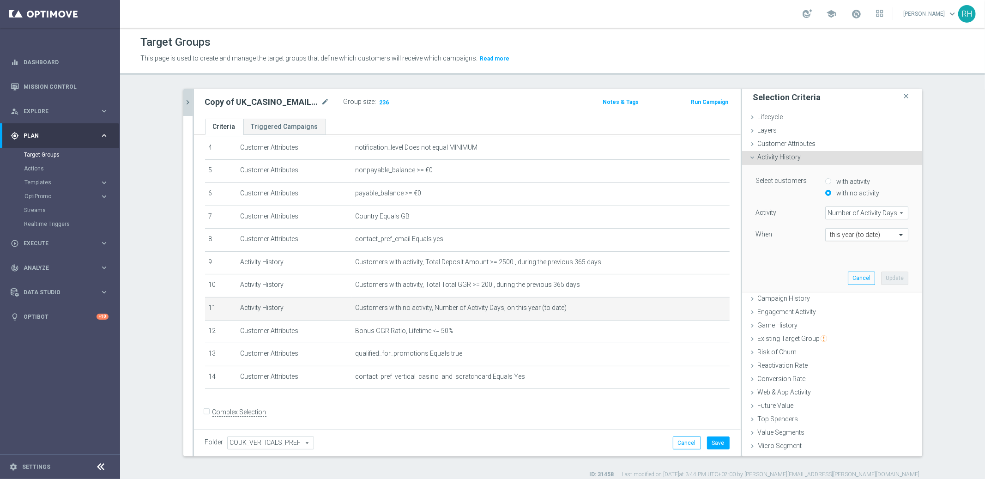
click at [849, 234] on input "text" at bounding box center [857, 235] width 54 height 8
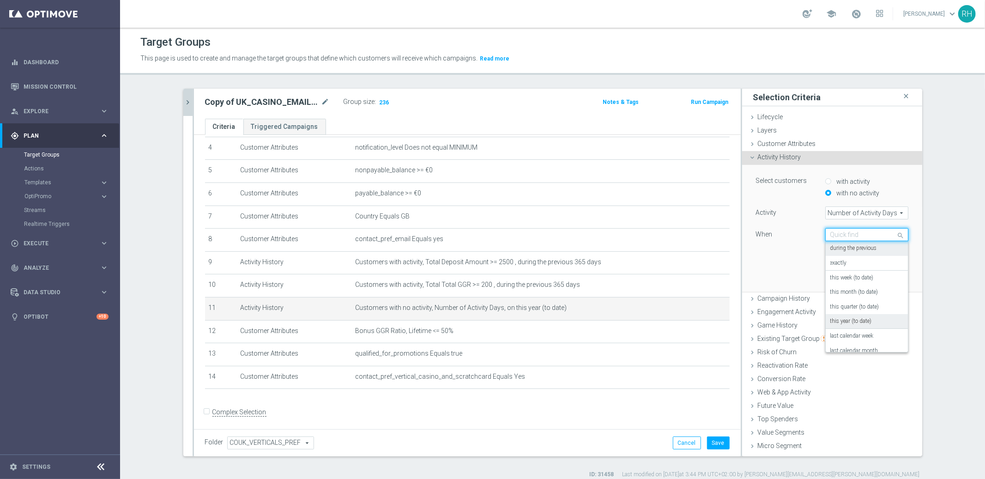
click at [851, 244] on div "during the previous" at bounding box center [866, 248] width 73 height 15
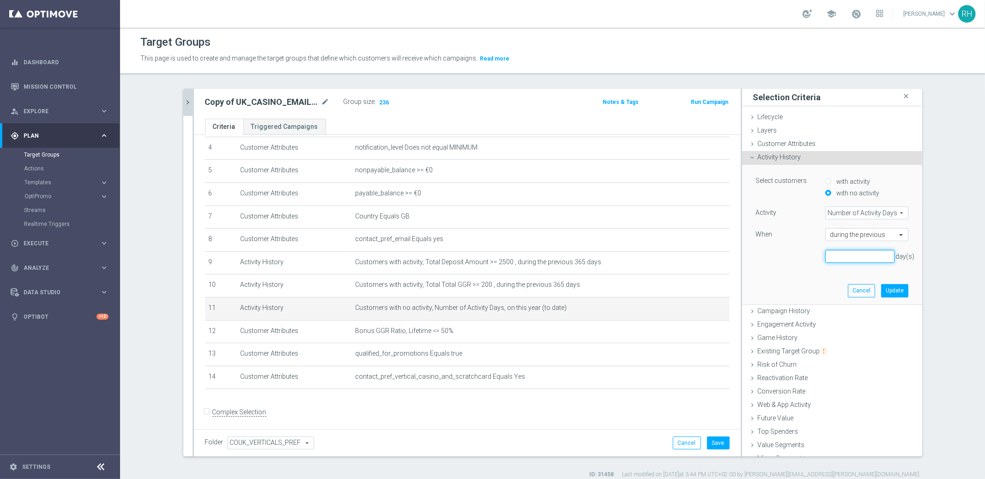
click at [850, 254] on input "number" at bounding box center [859, 256] width 69 height 13
type input "60"
click at [881, 288] on button "Update" at bounding box center [894, 290] width 27 height 13
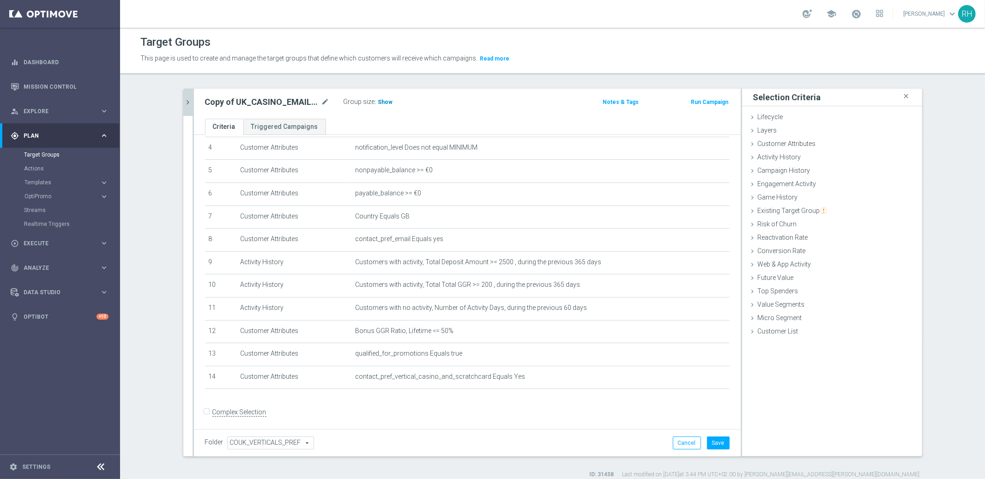
click at [385, 102] on span "Show" at bounding box center [385, 102] width 15 height 6
click at [696, 306] on icon "mode_edit" at bounding box center [699, 307] width 7 height 7
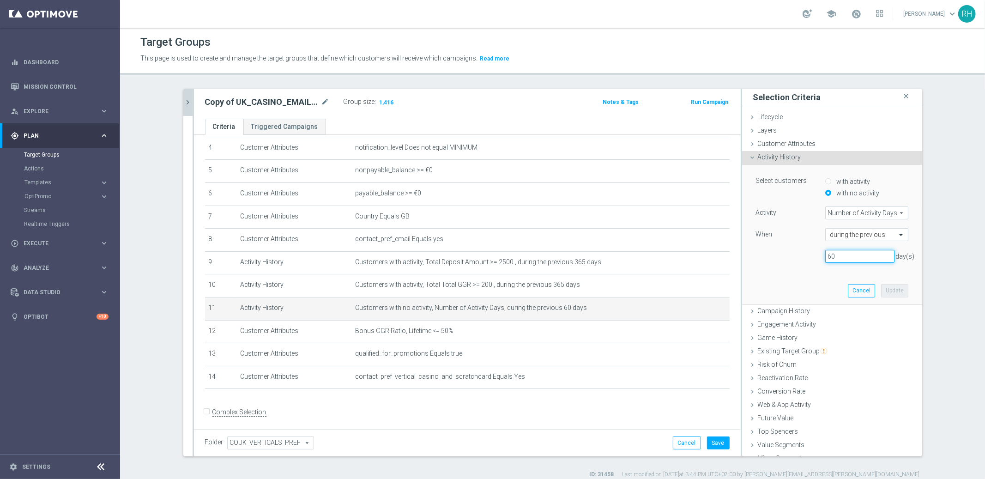
click at [838, 254] on input "60" at bounding box center [859, 256] width 69 height 13
type input "30"
click at [881, 288] on button "Update" at bounding box center [894, 290] width 27 height 13
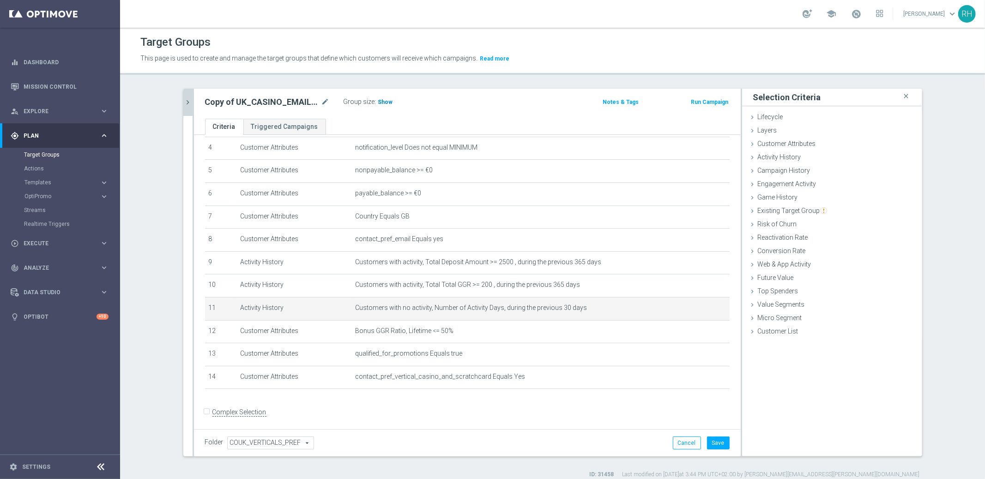
click at [378, 101] on span "Show" at bounding box center [385, 102] width 15 height 6
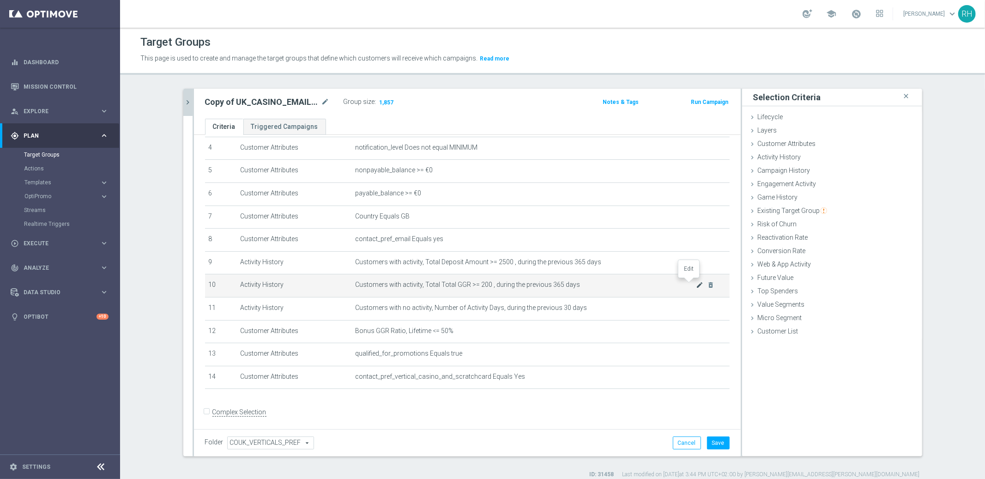
click at [696, 281] on icon "mode_edit" at bounding box center [699, 284] width 7 height 7
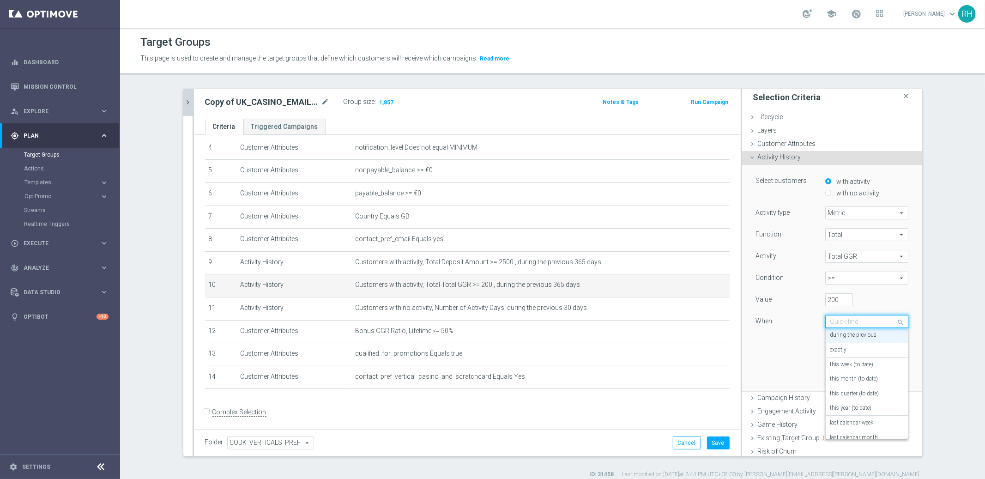
click at [881, 320] on div at bounding box center [867, 322] width 82 height 8
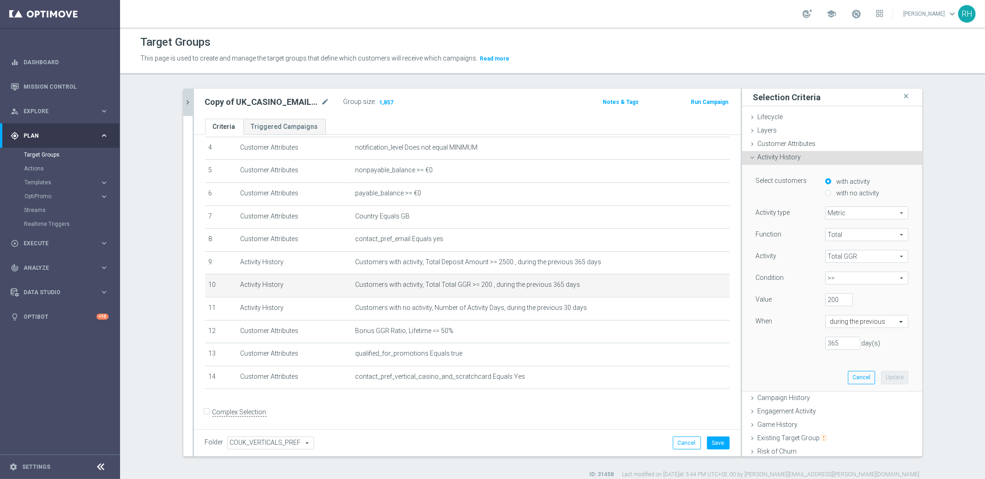
click at [652, 416] on form "Complex Selection Invalid Expression" at bounding box center [467, 422] width 525 height 34
click at [719, 442] on button "Save" at bounding box center [718, 442] width 23 height 13
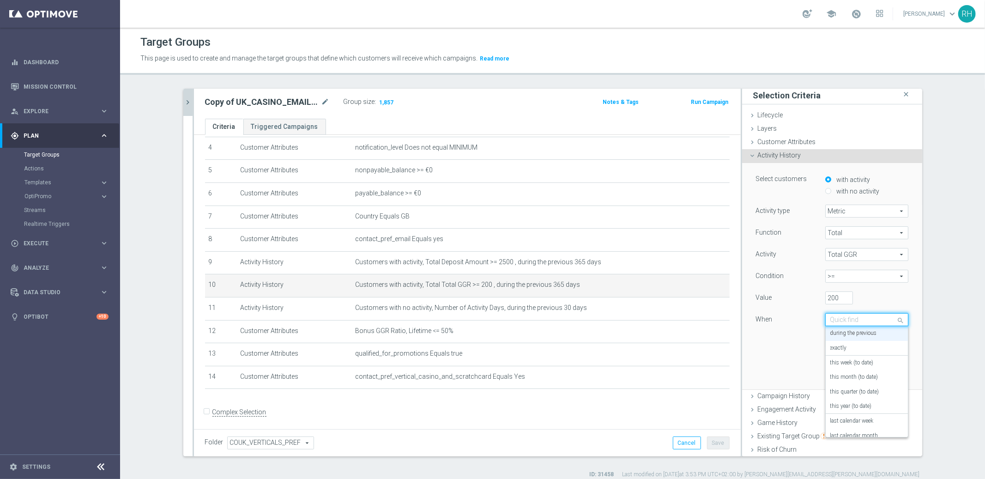
click at [877, 318] on div at bounding box center [867, 320] width 82 height 8
click at [868, 400] on div "this year (to date)" at bounding box center [866, 406] width 73 height 15
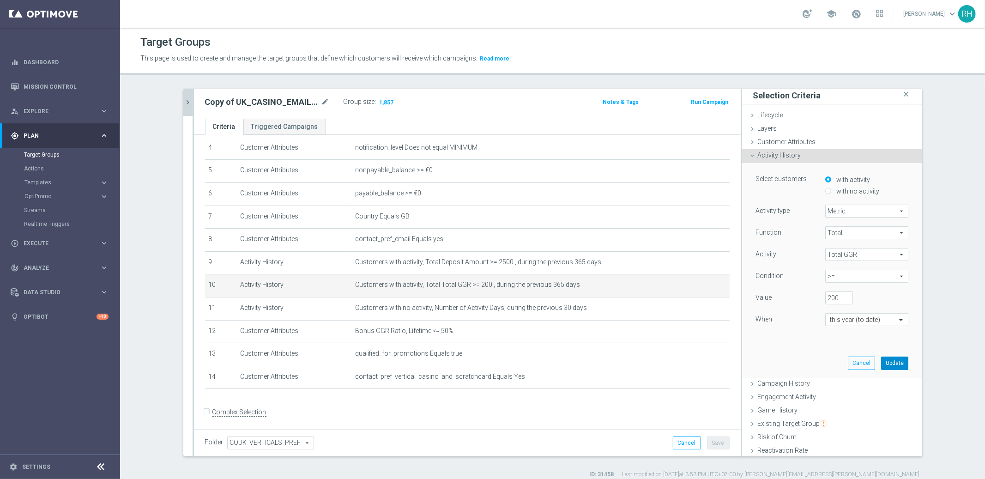
click at [884, 367] on button "Update" at bounding box center [894, 363] width 27 height 13
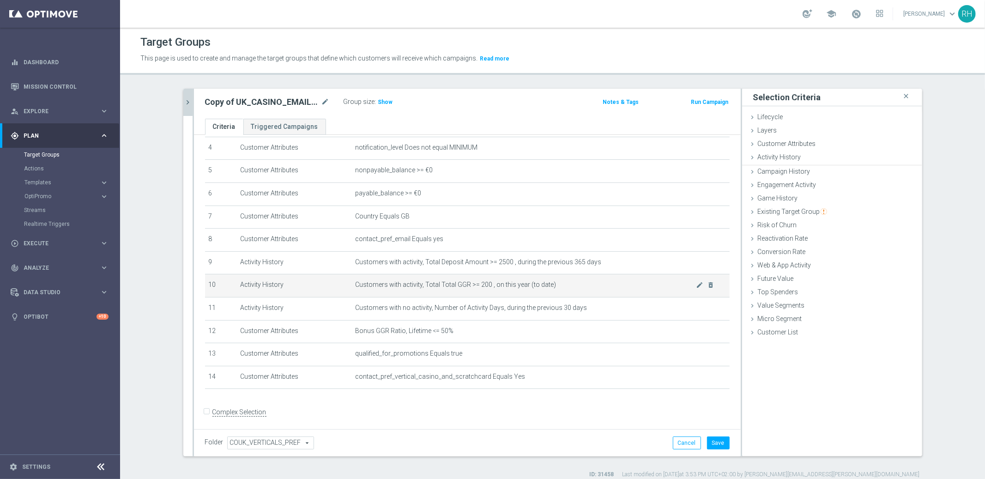
scroll to position [0, 0]
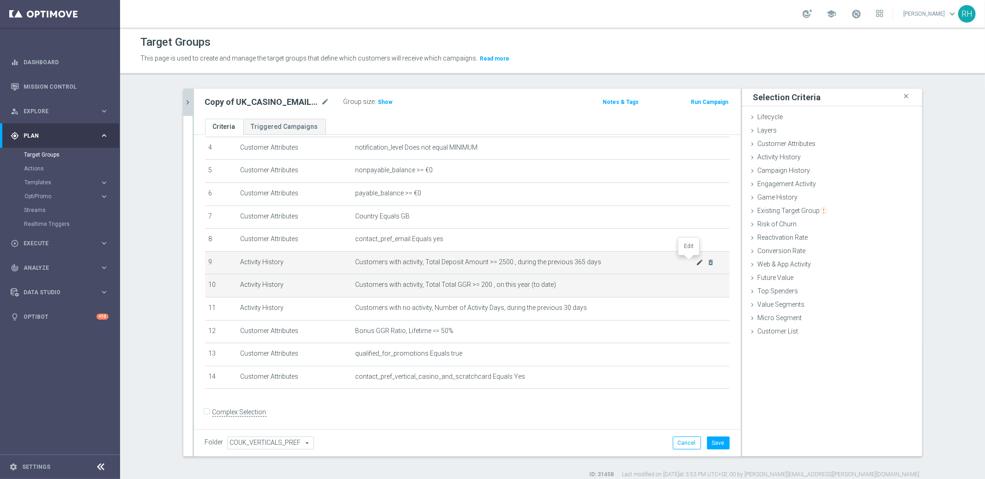
click at [696, 259] on icon "mode_edit" at bounding box center [699, 262] width 7 height 7
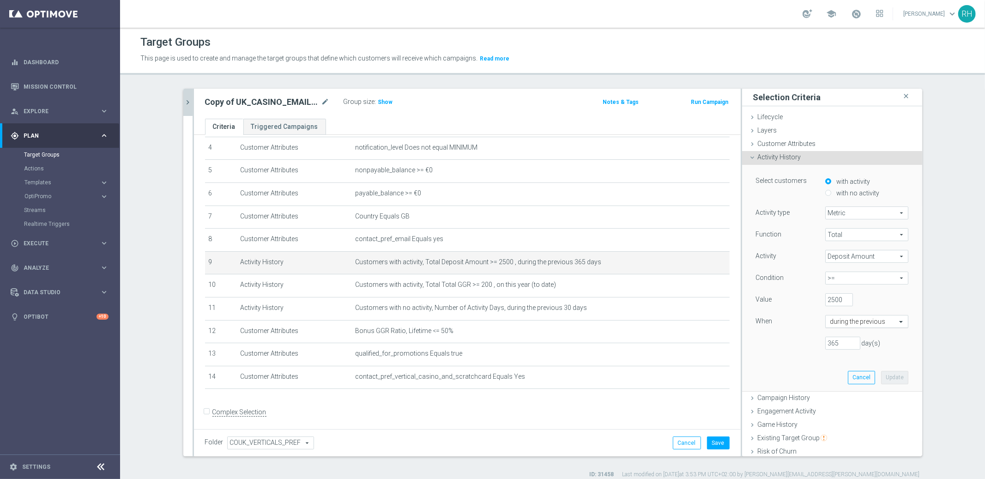
click at [858, 321] on input "text" at bounding box center [857, 322] width 54 height 8
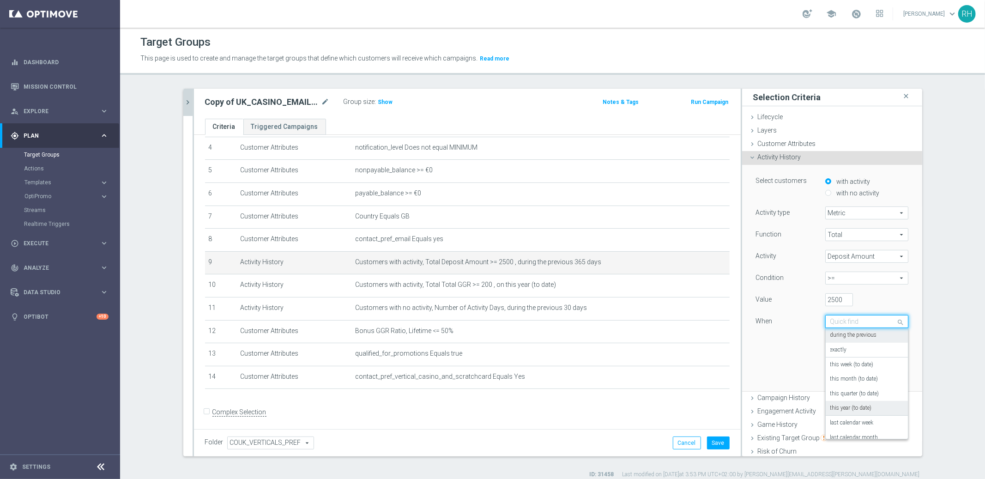
click at [855, 410] on label "this year (to date)" at bounding box center [851, 408] width 42 height 7
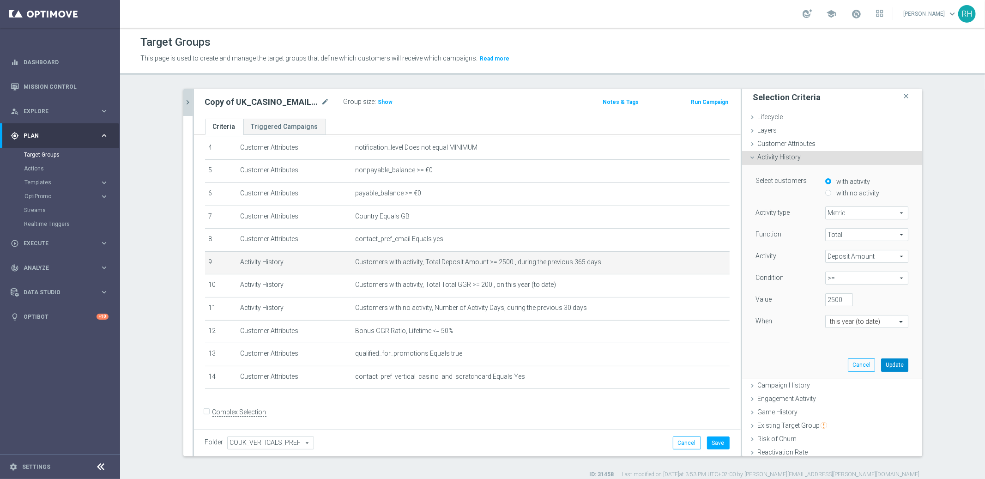
click at [881, 363] on button "Update" at bounding box center [894, 364] width 27 height 13
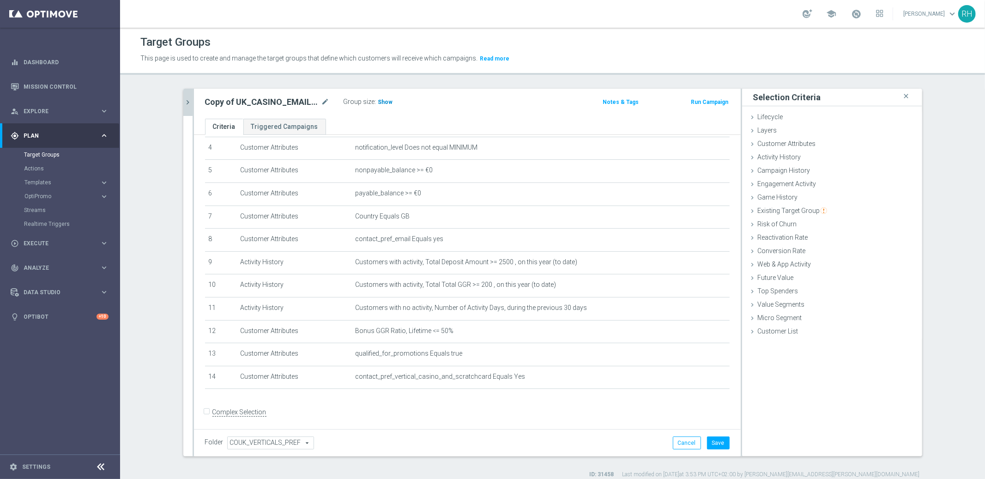
click at [380, 104] on span "Show" at bounding box center [385, 102] width 15 height 6
click at [679, 441] on button "Cancel" at bounding box center [687, 442] width 28 height 13
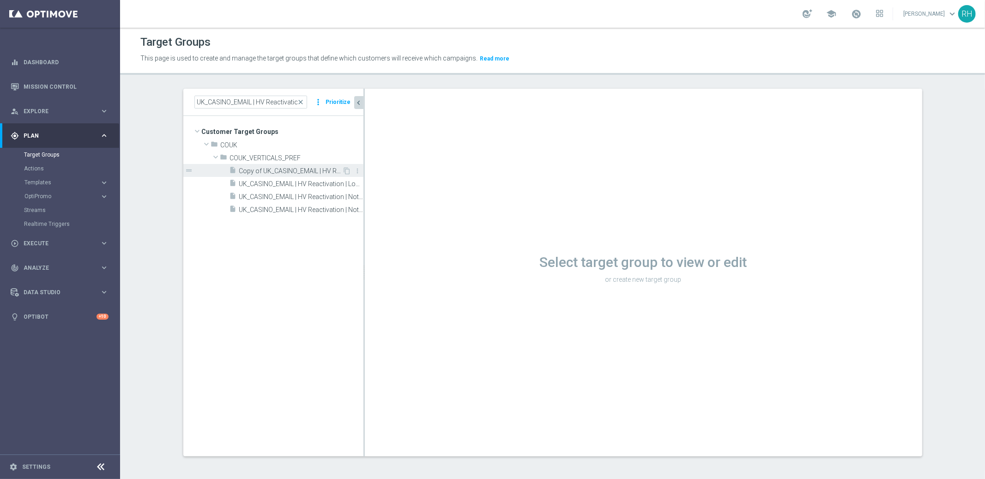
click at [278, 173] on span "Copy of UK_CASINO_EMAIL | HV Reactivation | Not active 2025 | 50GBP Bonus" at bounding box center [290, 171] width 103 height 8
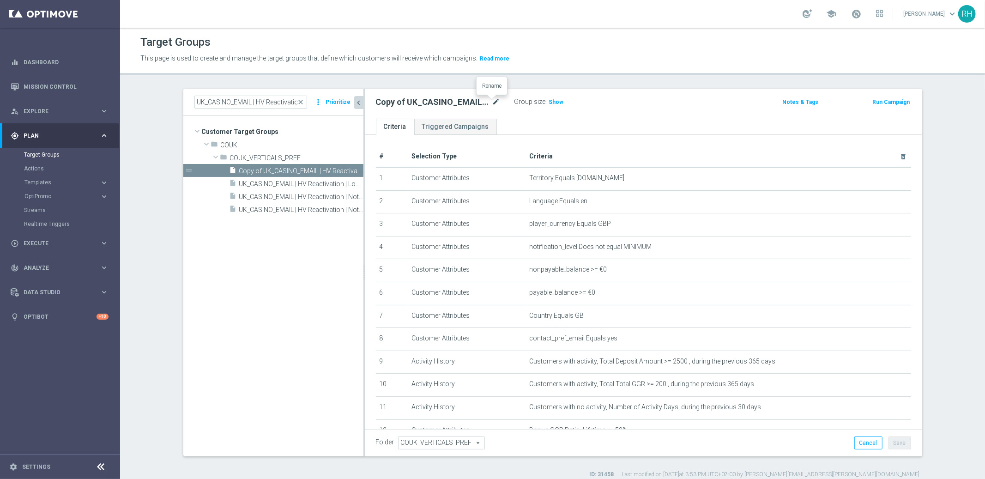
click at [492, 103] on icon "mode_edit" at bounding box center [496, 102] width 8 height 11
click at [474, 103] on input "Copy of UK_CASINO_EMAIL | HV Reactivation | Not active 2025 | 50GBP Bonus" at bounding box center [438, 103] width 125 height 13
drag, startPoint x: 428, startPoint y: 103, endPoint x: 352, endPoint y: 102, distance: 75.8
click at [352, 102] on as-split "UK_CASINO_EMAIL | HV Reactivation close more_vert Prioritize Customer Target Gr…" at bounding box center [552, 273] width 739 height 368
click at [399, 101] on input "Copy of UK_CASINO_EMAIL | HV Reactivation | Not active 2025 | 50GBP Bonus" at bounding box center [438, 103] width 125 height 13
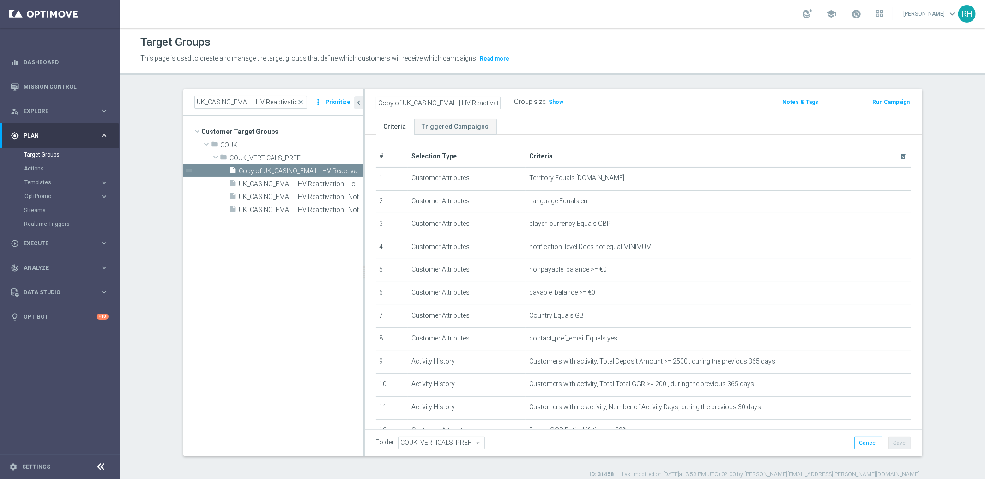
drag, startPoint x: 399, startPoint y: 103, endPoint x: 363, endPoint y: 102, distance: 35.1
click at [365, 102] on div "Copy of UK_CASINO_EMAIL | HV Reactivation | Not active 2025 | 50GBP Bonus Group…" at bounding box center [643, 104] width 557 height 30
drag, startPoint x: 472, startPoint y: 103, endPoint x: 490, endPoint y: 103, distance: 17.1
click at [490, 103] on input "UK_CASINO_EMAIL | HV Reactivation | Not active 2025 | 50GBP Bonus" at bounding box center [438, 103] width 125 height 13
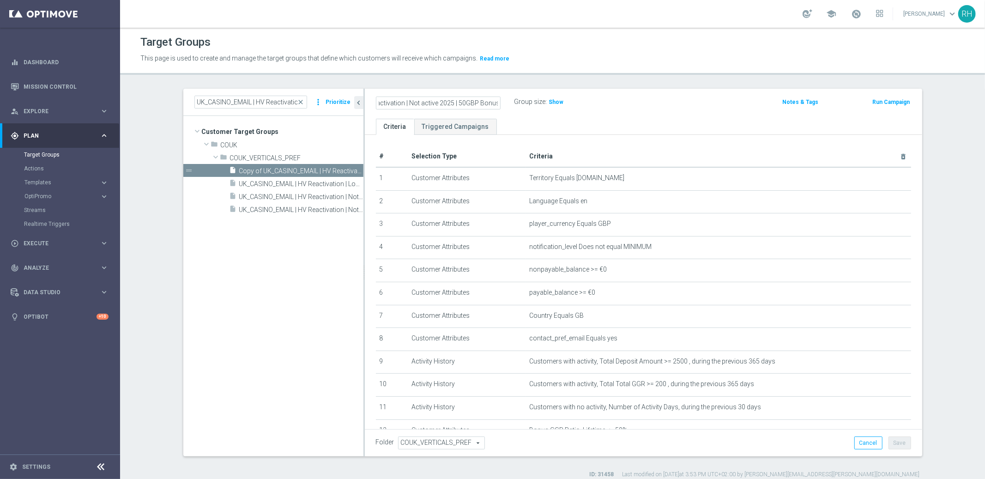
click at [486, 103] on input "UK_CASINO_EMAIL | HV Reactivation | Not active 2025 | 50GBP Bonus" at bounding box center [438, 103] width 125 height 13
drag, startPoint x: 406, startPoint y: 103, endPoint x: 502, endPoint y: 105, distance: 96.1
click at [502, 105] on div "UK_CASINO_EMAIL | HV Reactivation | Not active 2025 | 50GBP Bonus" at bounding box center [438, 103] width 139 height 13
click at [466, 105] on input "UK_CASINO_EMAIL | HV Reactivation | Not active 2025 | 50GBP Bonus" at bounding box center [438, 103] width 125 height 13
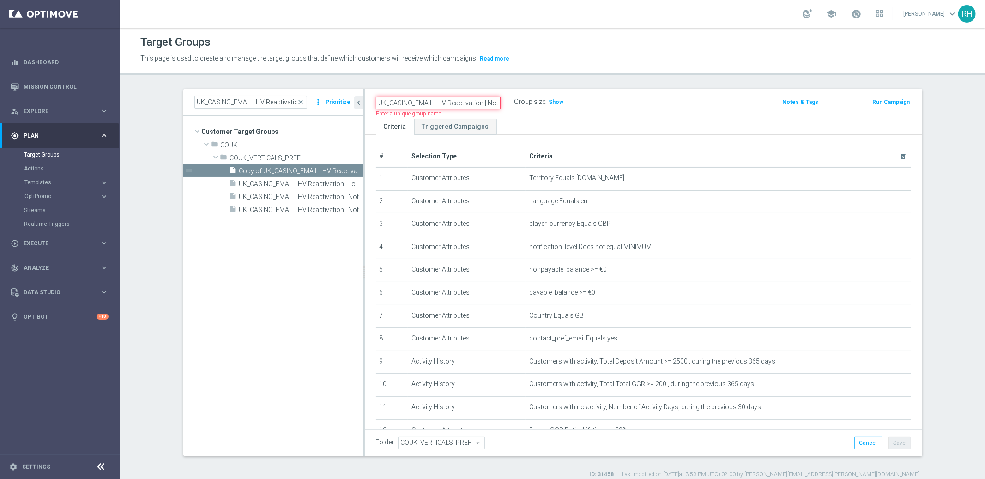
drag, startPoint x: 462, startPoint y: 104, endPoint x: 482, endPoint y: 103, distance: 20.4
click at [482, 103] on input "UK_CASINO_EMAIL | HV Reactivation | Not active 2025 | 50GBP Bonus" at bounding box center [438, 103] width 125 height 13
drag, startPoint x: 484, startPoint y: 104, endPoint x: 495, endPoint y: 104, distance: 10.2
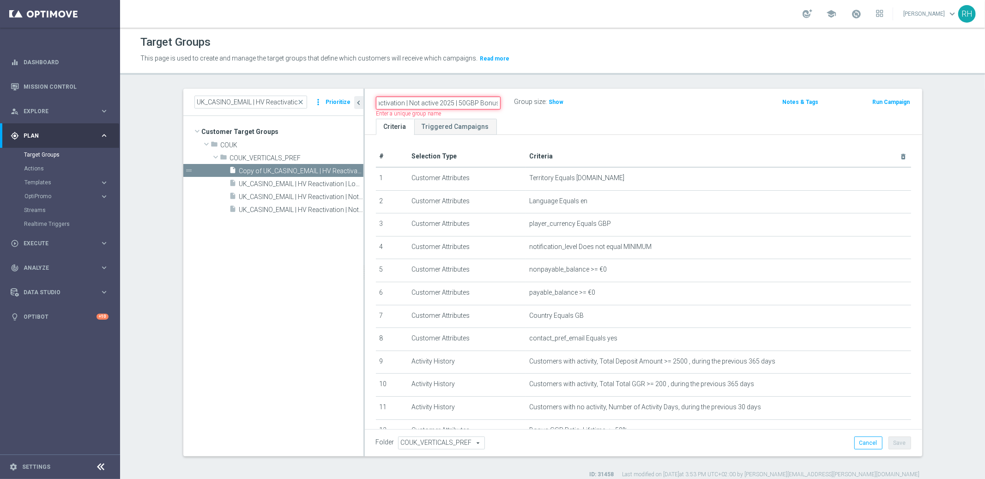
click at [495, 104] on input "UK_CASINO_EMAIL | HV Reactivation | Not active 2025 | 50GBP Bonus" at bounding box center [438, 103] width 125 height 13
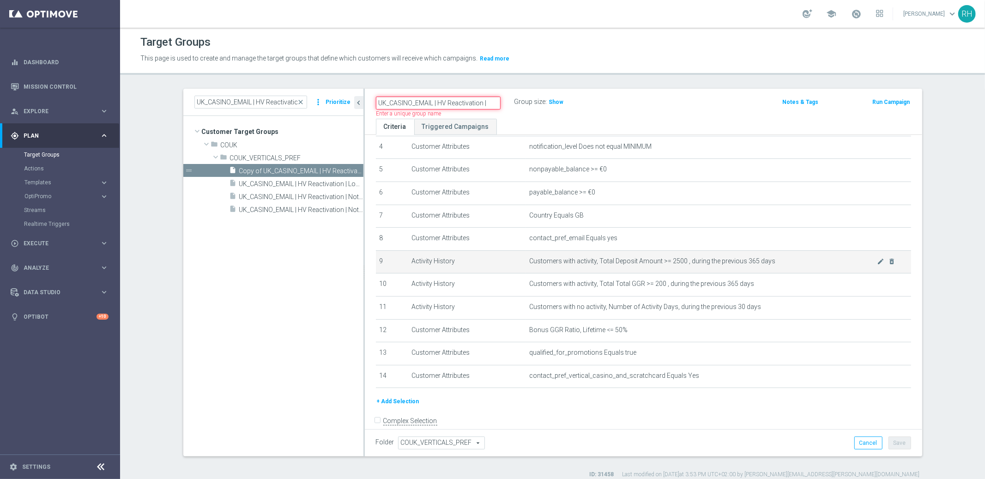
scroll to position [109, 0]
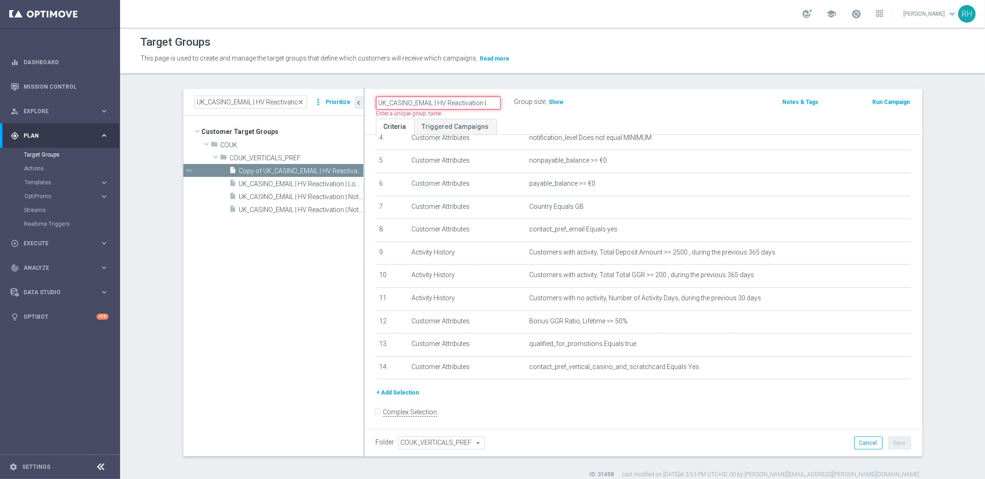
type input "UK_CASINO_EMAIL | HV Reactivation |"
click at [472, 405] on form "Complex Selection Invalid Expression" at bounding box center [643, 422] width 535 height 34
click at [387, 391] on button "+ Add Selection" at bounding box center [398, 392] width 44 height 10
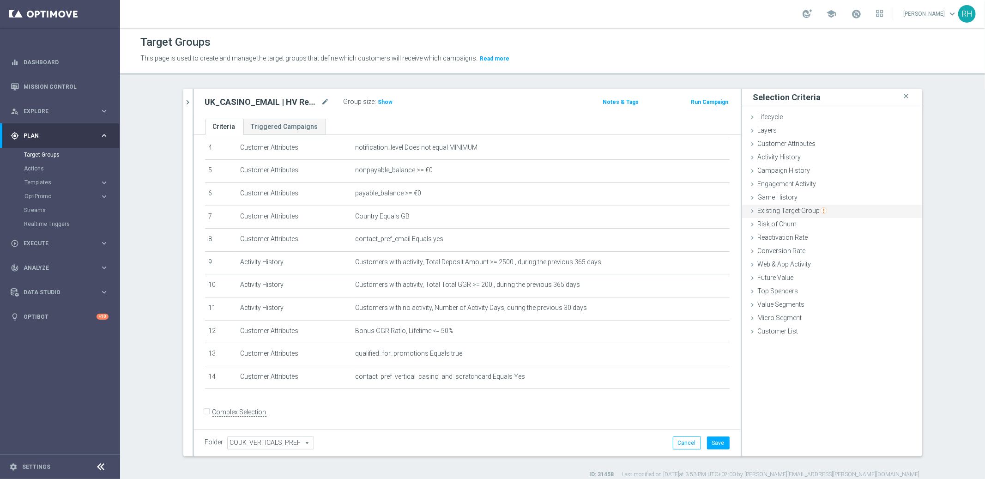
click at [773, 211] on span "Existing Target Group" at bounding box center [792, 210] width 69 height 7
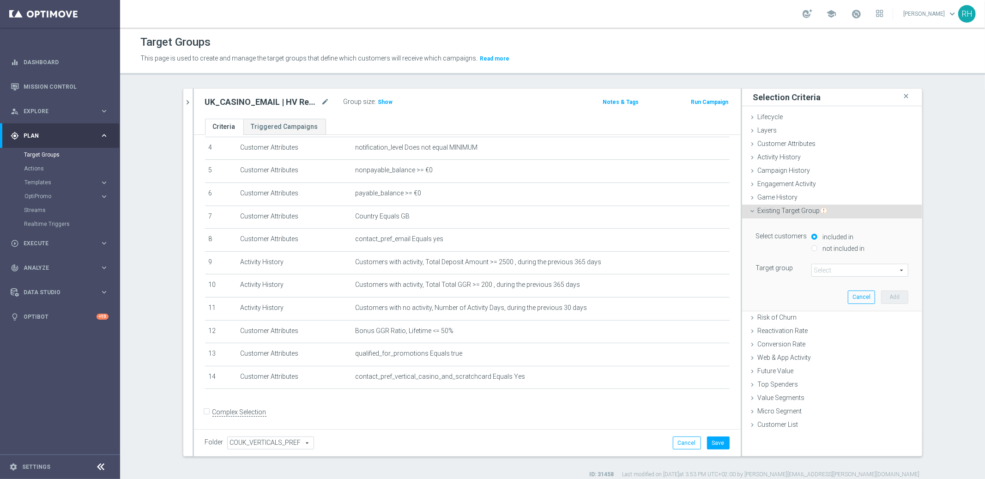
click at [811, 245] on input "not included in" at bounding box center [814, 248] width 6 height 6
radio input "true"
click at [847, 266] on span at bounding box center [860, 270] width 96 height 12
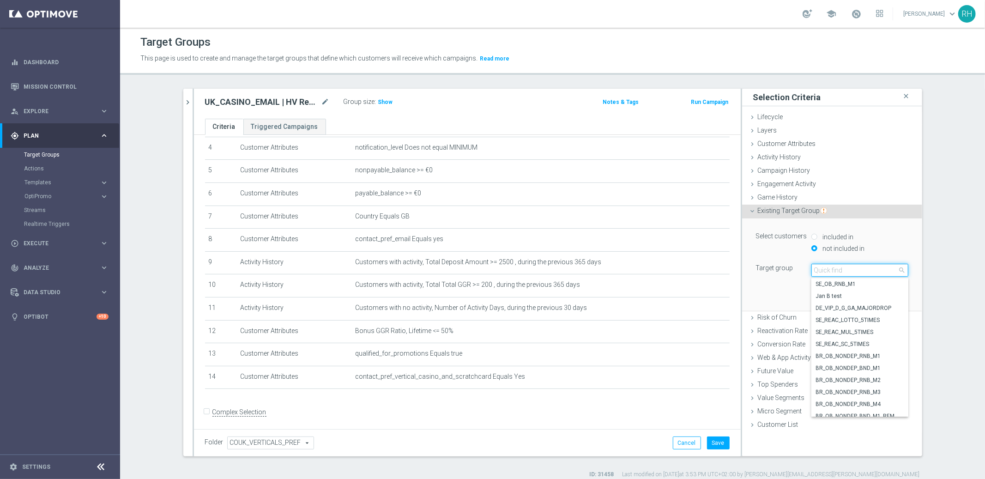
click at [819, 271] on input "search" at bounding box center [859, 270] width 97 height 13
paste input "UK_CASINO_EMAIL | Games React | 15 Free Spins | Excl. Sports, Live Casino"
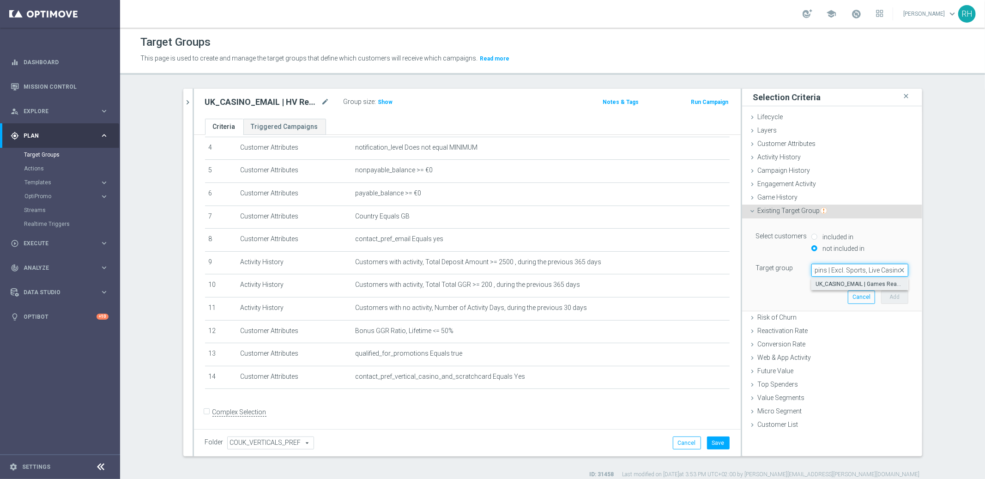
type input "UK_CASINO_EMAIL | Games React | 15 Free Spins | Excl. Sports, Live Casino"
click at [833, 285] on span "UK_CASINO_EMAIL | Games React | 15 Free Spins | Excl. Sports, Live Casino" at bounding box center [860, 283] width 88 height 7
type input "UK_CASINO_EMAIL | Games React | 15 Free Spins | Excl. Sports, Live Casino"
click at [881, 298] on button "Add" at bounding box center [894, 296] width 27 height 13
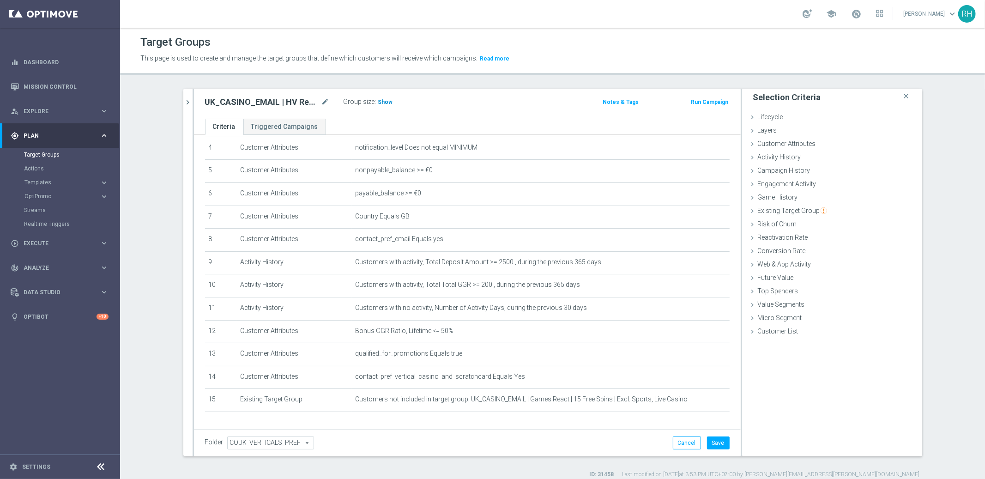
click at [382, 101] on span "Show" at bounding box center [385, 102] width 15 height 6
click at [727, 439] on div "Folder COUK_VERTICALS_PREF COUK_VERTICALS_PREF arrow_drop_down search Cancel Sa…" at bounding box center [467, 442] width 547 height 27
click at [723, 441] on button "Save" at bounding box center [718, 442] width 23 height 13
click at [511, 416] on div "# Selection Type Criteria delete_forever 1 Customer Attributes Territory Equals…" at bounding box center [467, 234] width 538 height 374
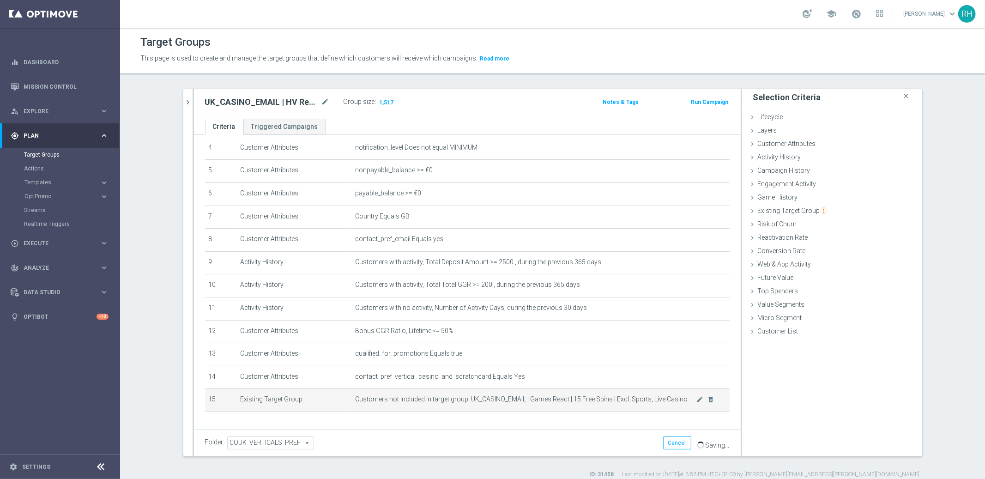
click at [576, 399] on span "Customers not included in target group: UK_CASINO_EMAIL | Games React | 15 Free…" at bounding box center [526, 399] width 341 height 8
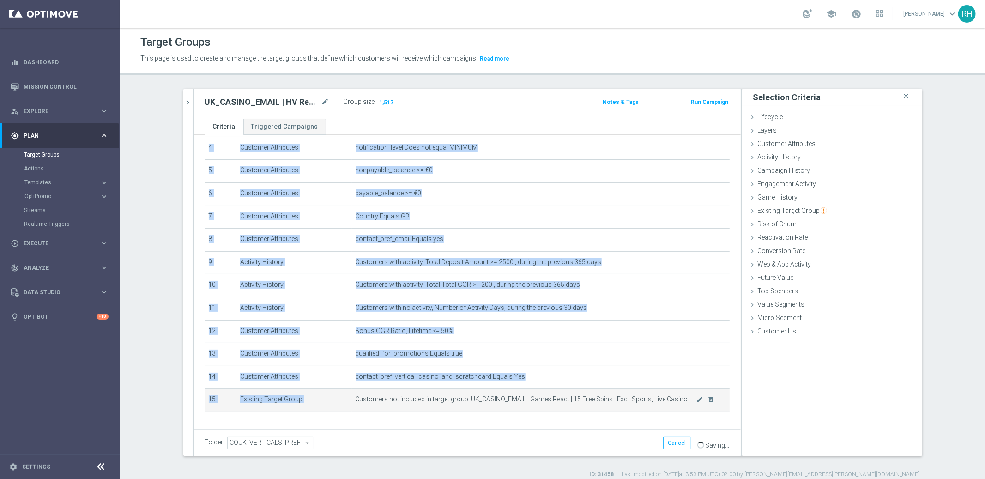
click at [576, 399] on span "Customers not included in target group: UK_CASINO_EMAIL | Games React | 15 Free…" at bounding box center [526, 399] width 341 height 8
click at [487, 398] on span "Customers not included in target group: UK_CASINO_EMAIL | Games React | 15 Free…" at bounding box center [526, 399] width 341 height 8
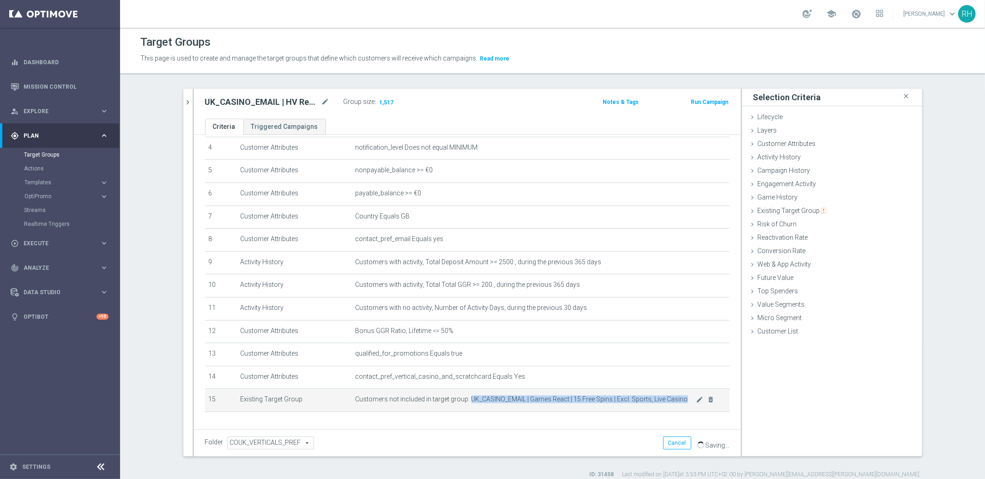
drag, startPoint x: 462, startPoint y: 396, endPoint x: 677, endPoint y: 397, distance: 214.7
click at [677, 397] on span "Customers not included in target group: UK_CASINO_EMAIL | Games React | 15 Free…" at bounding box center [526, 399] width 341 height 8
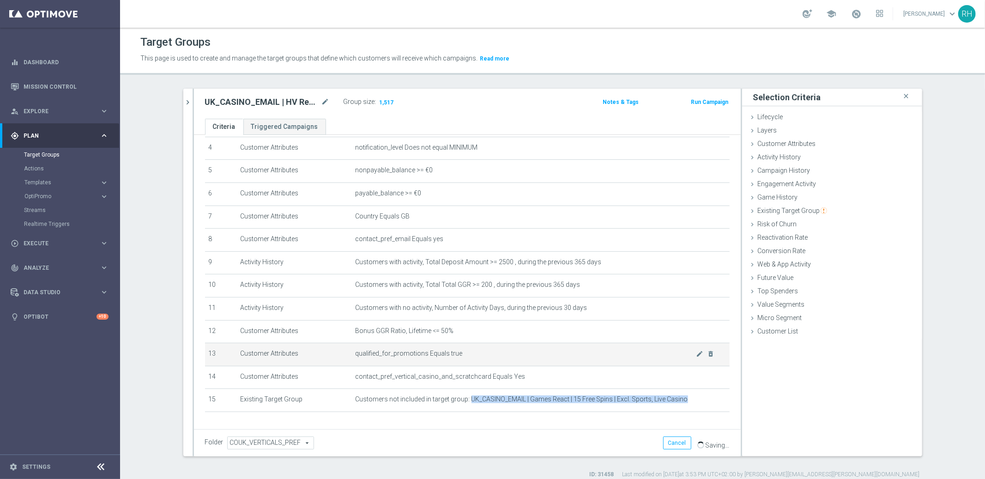
copy span "UK_CASINO_EMAIL | Games React | 15 Free Spins | Excl. Sports, Live Casino"
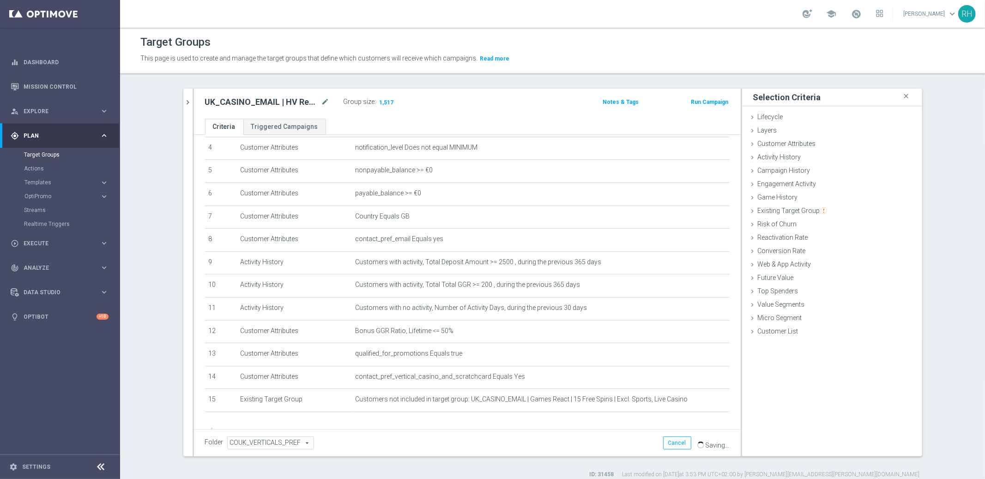
scroll to position [122, 0]
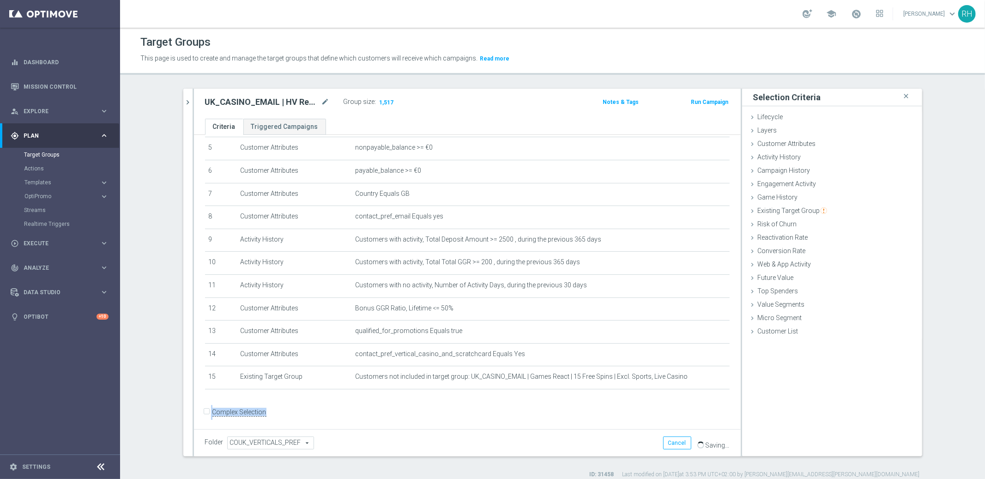
click at [610, 425] on form "Complex Selection Invalid Expression" at bounding box center [467, 422] width 525 height 34
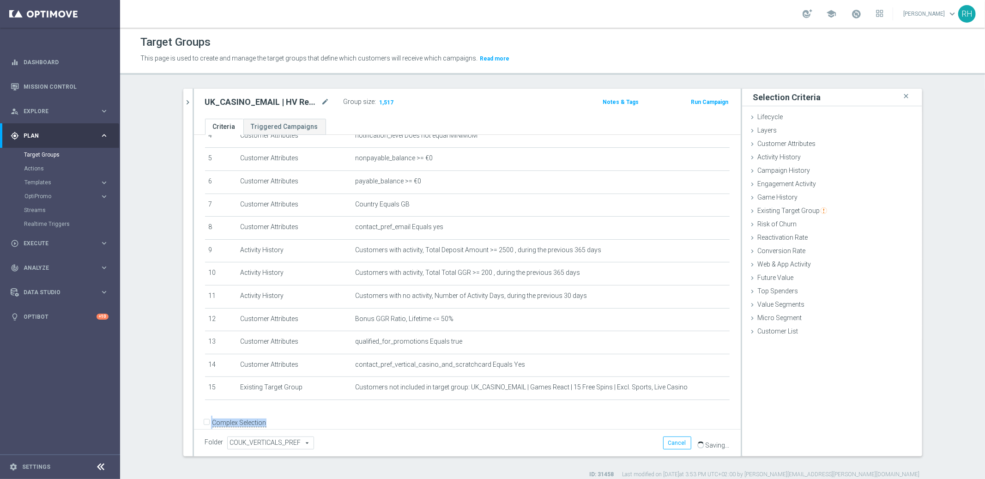
scroll to position [111, 0]
click at [579, 428] on form "Complex Selection Invalid Expression" at bounding box center [467, 433] width 525 height 34
click at [884, 411] on div "Selection Criteria close Lifecycle done Cancel Add Layers done Cancel Add done" at bounding box center [832, 273] width 180 height 368
click at [885, 410] on div "Selection Criteria close Lifecycle done Cancel Add Layers done Cancel Add done" at bounding box center [832, 273] width 180 height 368
click at [663, 60] on p "This page is used to create and manage the target groups that define which cust…" at bounding box center [447, 59] width 615 height 10
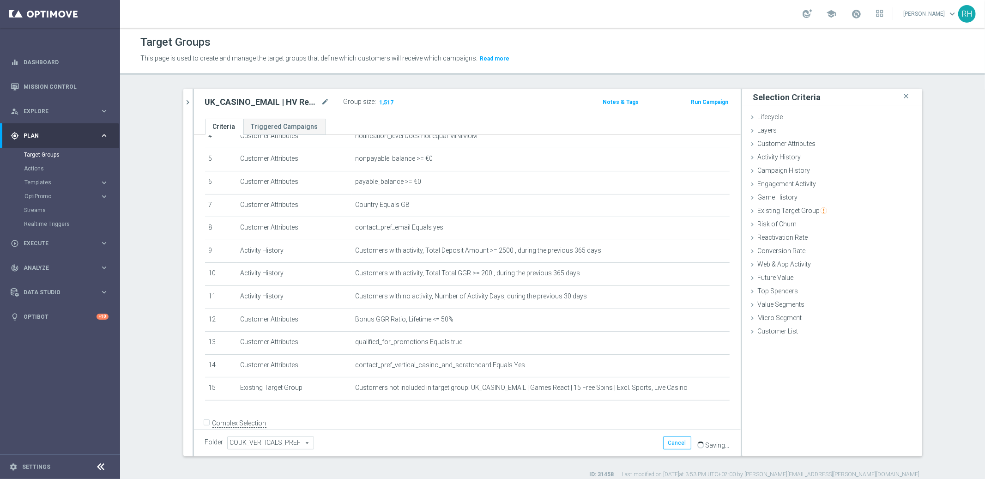
click at [664, 63] on p "This page is used to create and manage the target groups that define which cust…" at bounding box center [447, 59] width 615 height 10
click at [282, 96] on div "UK_CASINO_EMAIL | HV Reactivation | mode_edit" at bounding box center [274, 102] width 139 height 13
click at [282, 98] on h2 "UK_CASINO_EMAIL | HV Reactivation |" at bounding box center [262, 102] width 115 height 11
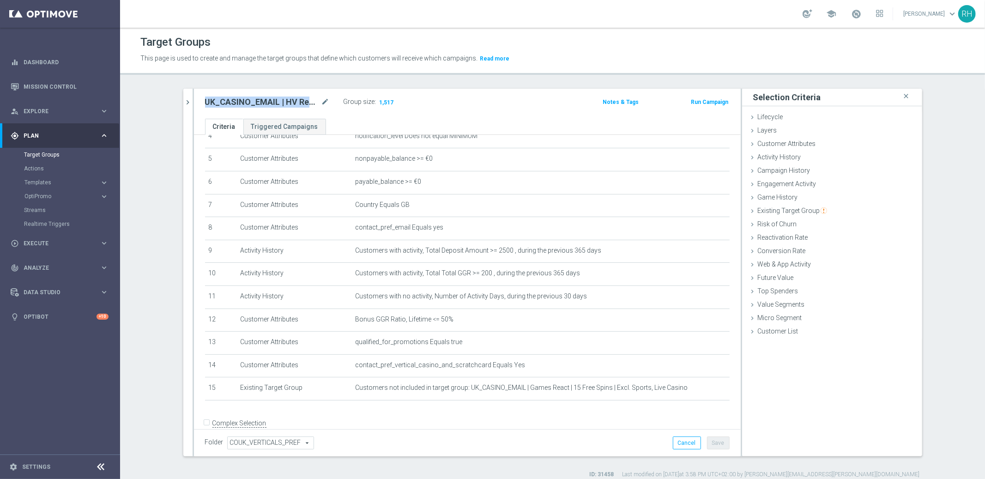
click at [282, 98] on h2 "UK_CASINO_EMAIL | HV Reactivation |" at bounding box center [262, 102] width 115 height 11
copy div "UK_CASINO_EMAIL | HV Reactivation |"
click at [321, 104] on icon "mode_edit" at bounding box center [325, 102] width 8 height 11
click at [321, 104] on input "UK_CASINO_EMAIL | HV Reactivation |" at bounding box center [267, 103] width 125 height 13
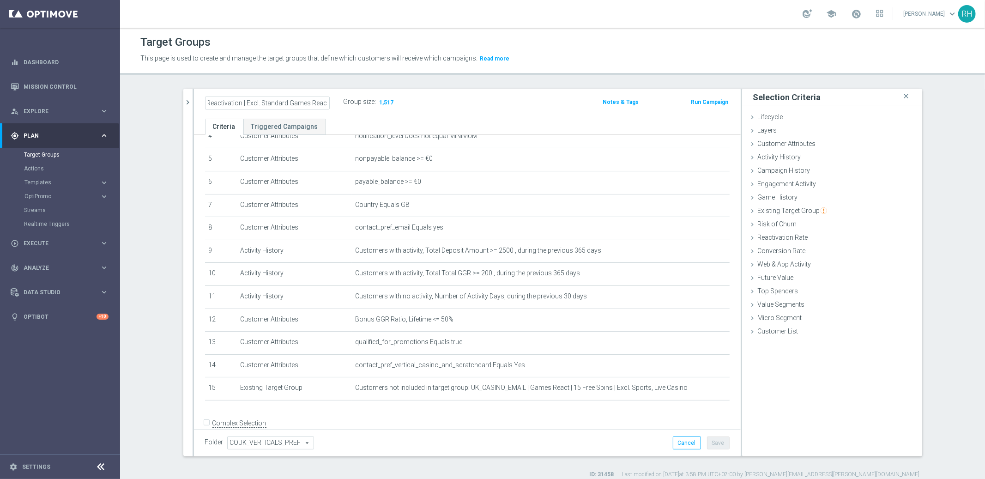
click at [268, 102] on input "UK_CASINO_EMAIL | HV Reactivation | Excl. Standard Games React" at bounding box center [267, 103] width 125 height 13
type input "UK_CASINO_EMAIL | HV Reactivation | Excl. BAU Games React"
click at [266, 69] on header "Target Groups This page is used to create and manage the target groups that def…" at bounding box center [552, 51] width 865 height 47
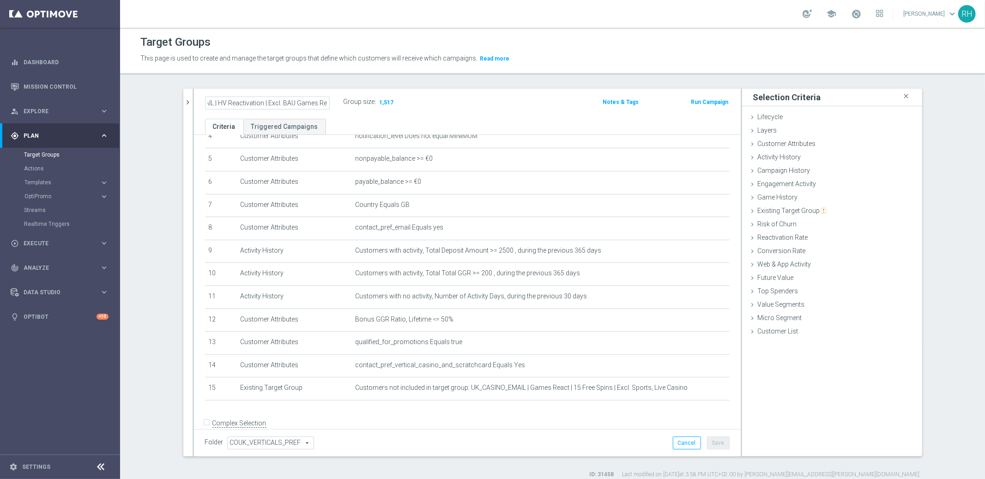
scroll to position [0, 0]
click at [718, 446] on button "Save" at bounding box center [718, 442] width 23 height 13
click at [278, 105] on h2 "UK_CASINO_EMAIL | HV Reactivation | Excl. BAU Games React" at bounding box center [262, 102] width 115 height 11
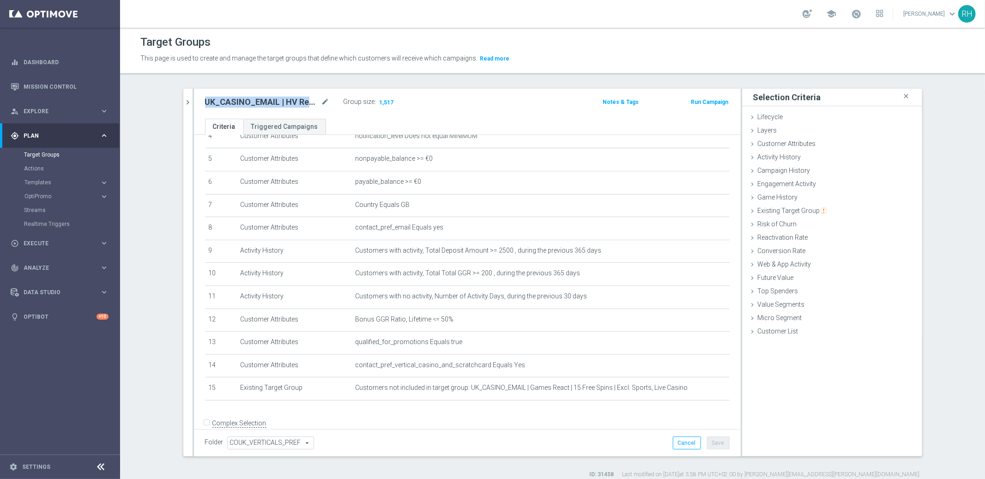
copy div "UK_CASINO_EMAIL | HV Reactivation | Excl. BAU Games React"
click at [579, 41] on div "Target Groups" at bounding box center [552, 42] width 824 height 18
click at [295, 97] on h2 "UK_CASINO_EMAIL | HV Reactivation | Excl. BAU Games React" at bounding box center [262, 102] width 115 height 11
click at [295, 102] on h2 "UK_CASINO_EMAIL | HV Reactivation | Excl. BAU Games React" at bounding box center [262, 102] width 115 height 11
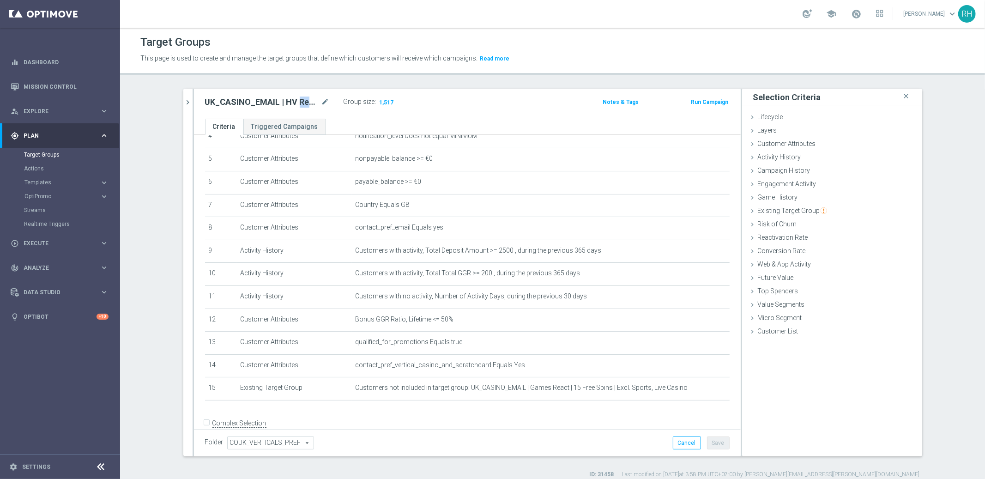
click at [295, 102] on h2 "UK_CASINO_EMAIL | HV Reactivation | Excl. BAU Games React" at bounding box center [262, 102] width 115 height 11
copy div "UK_CASINO_EMAIL | HV Reactivation | Excl. BAU Games React"
click at [185, 98] on icon "chevron_right" at bounding box center [188, 102] width 9 height 9
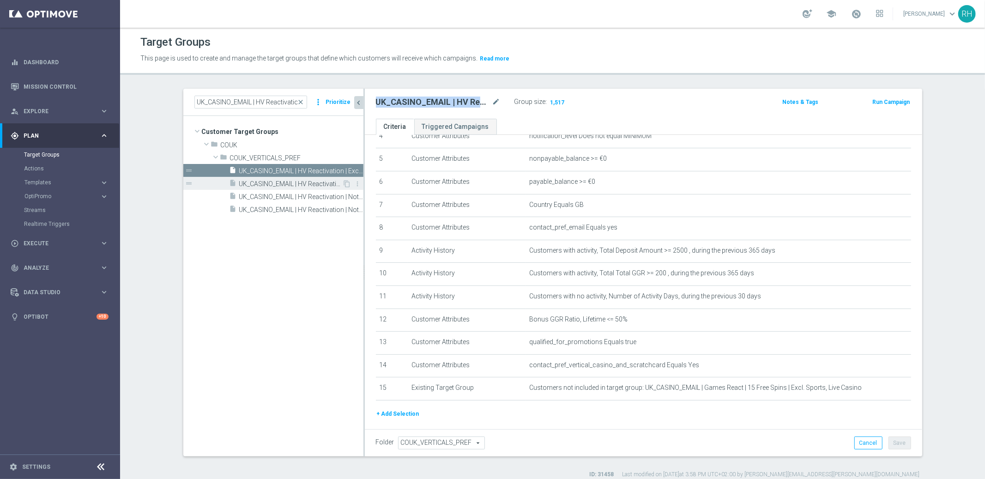
click at [268, 179] on div "insert_drive_file UK_CASINO_EMAIL | HV Reactivation | Long Term Churned | 50GBP…" at bounding box center [286, 183] width 113 height 13
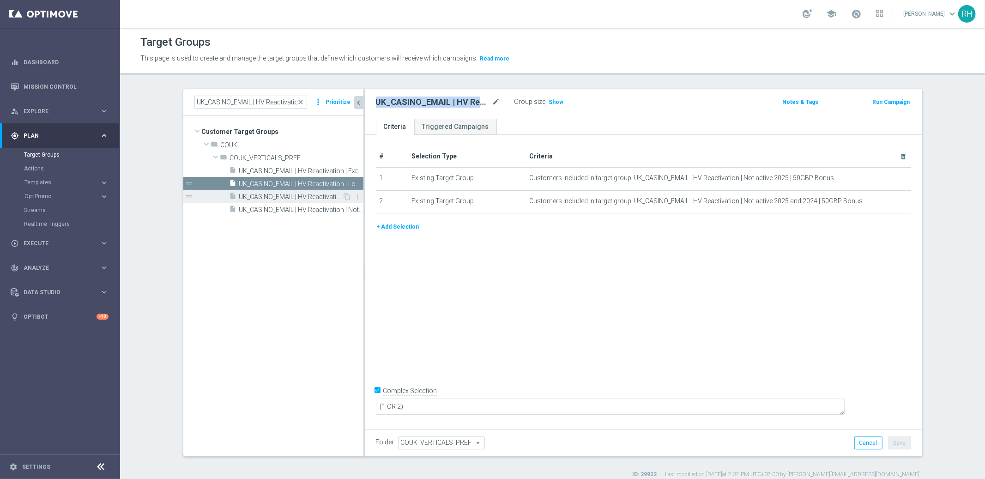
click at [269, 196] on span "UK_CASINO_EMAIL | HV Reactivation | Not active 2025 and 2024 | 50GBP Bonus" at bounding box center [290, 197] width 103 height 8
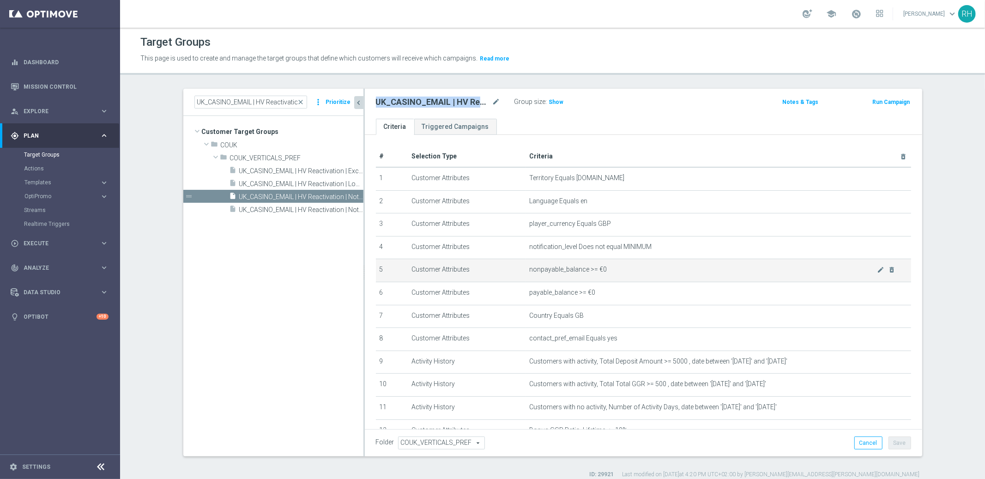
scroll to position [86, 0]
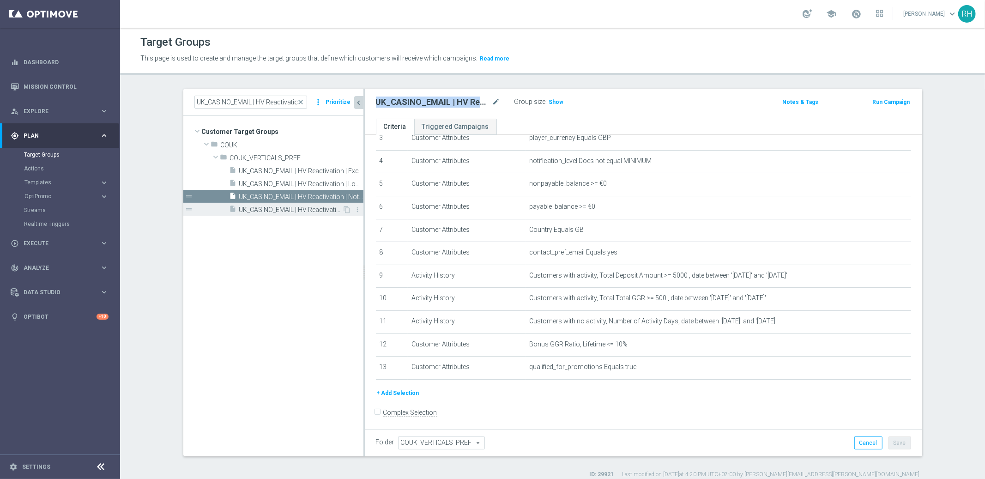
click at [296, 204] on div "insert_drive_file UK_CASINO_EMAIL | HV Reactivation | Not active 2025 | 50GBP B…" at bounding box center [286, 209] width 113 height 13
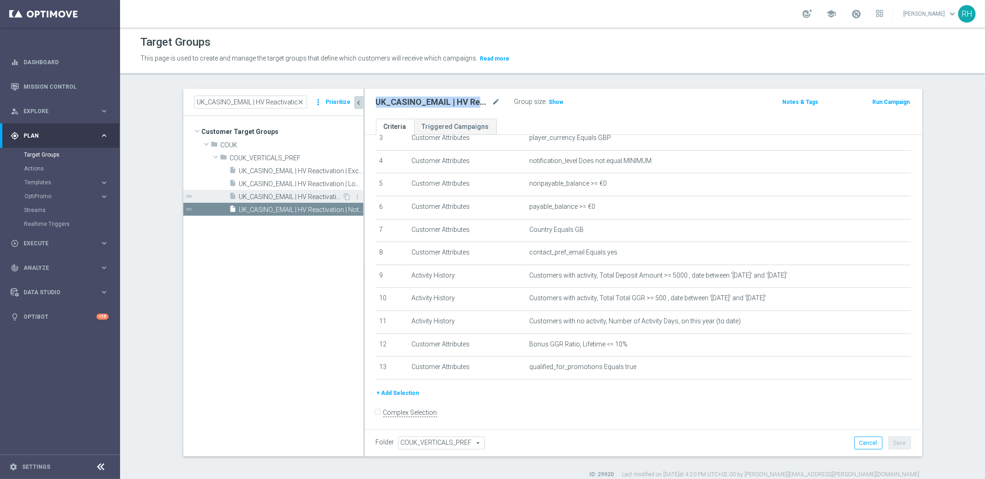
click at [296, 197] on span "UK_CASINO_EMAIL | HV Reactivation | Not active 2025 and 2024 | 50GBP Bonus" at bounding box center [290, 197] width 103 height 8
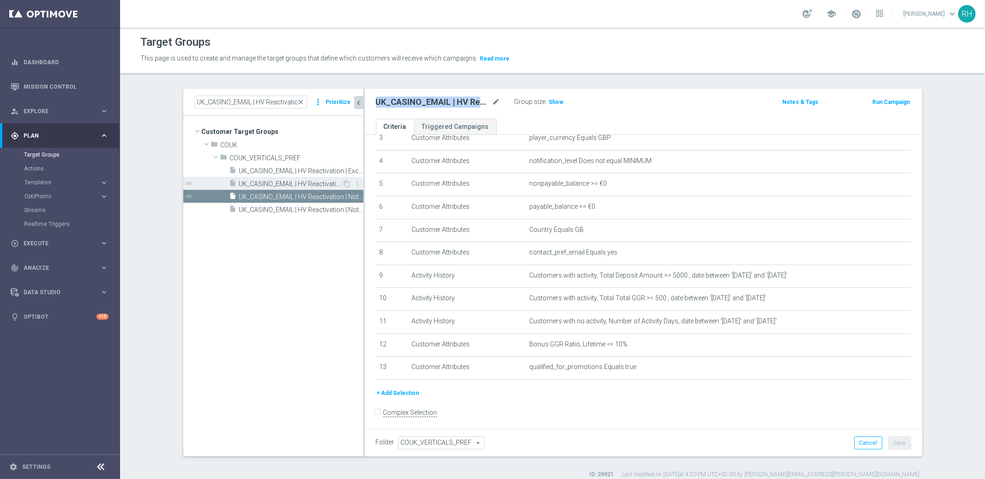
click at [296, 182] on span "UK_CASINO_EMAIL | HV Reactivation | Long Term Churned | 50GBP drop" at bounding box center [290, 184] width 103 height 8
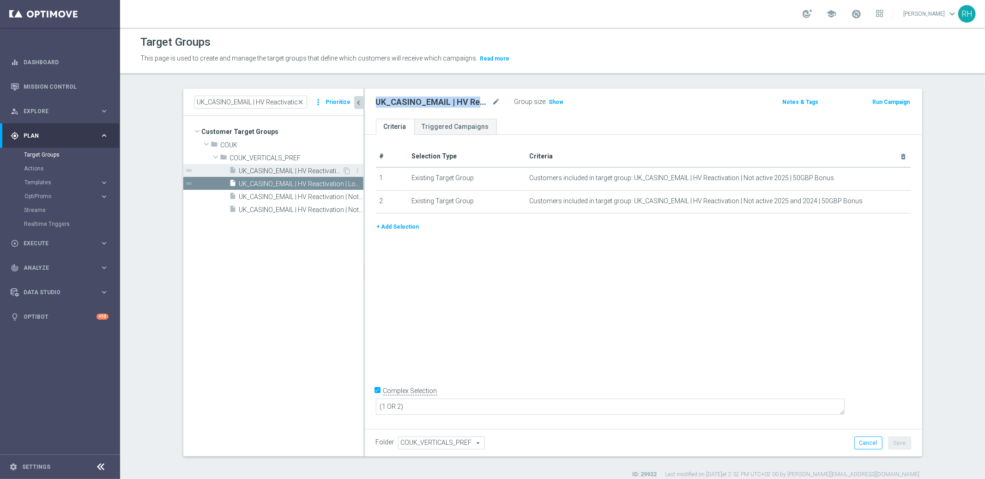
click at [296, 168] on span "UK_CASINO_EMAIL | HV Reactivation | Excl. BAU Games React" at bounding box center [290, 171] width 103 height 8
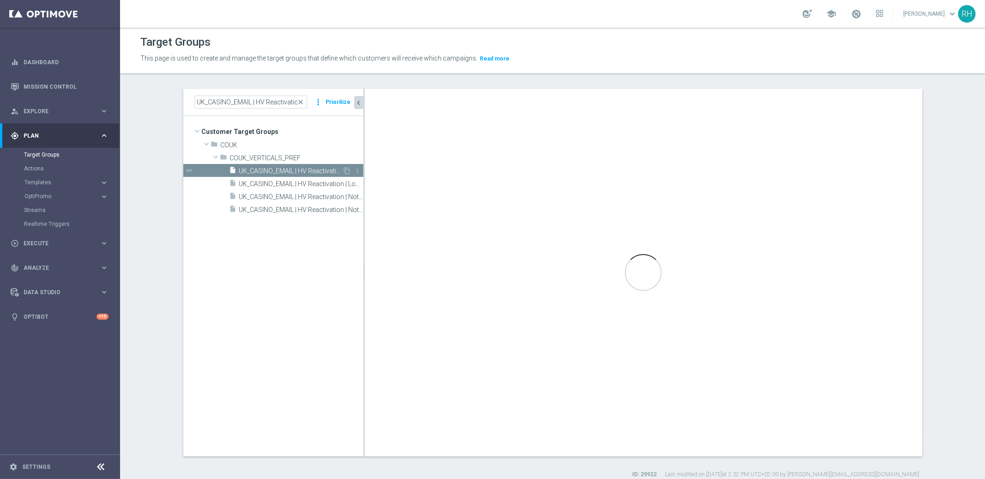
checkbox input "false"
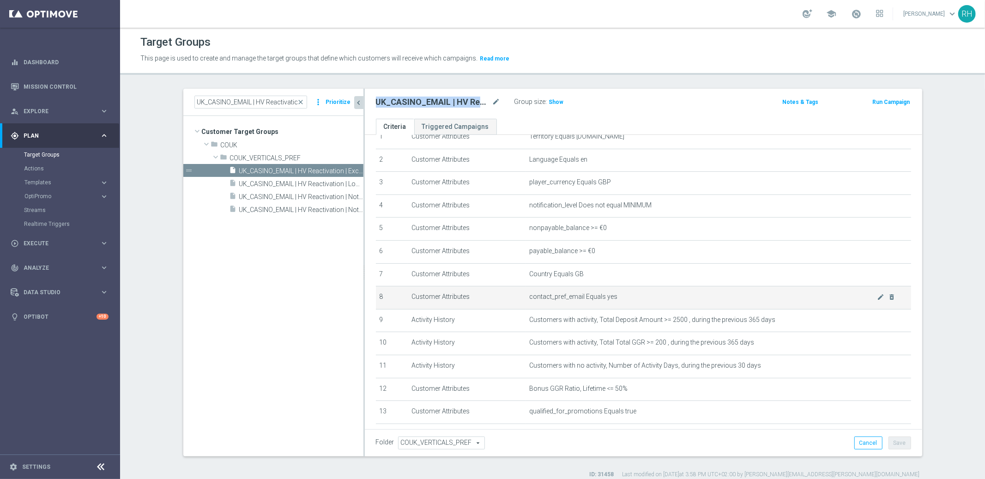
scroll to position [132, 0]
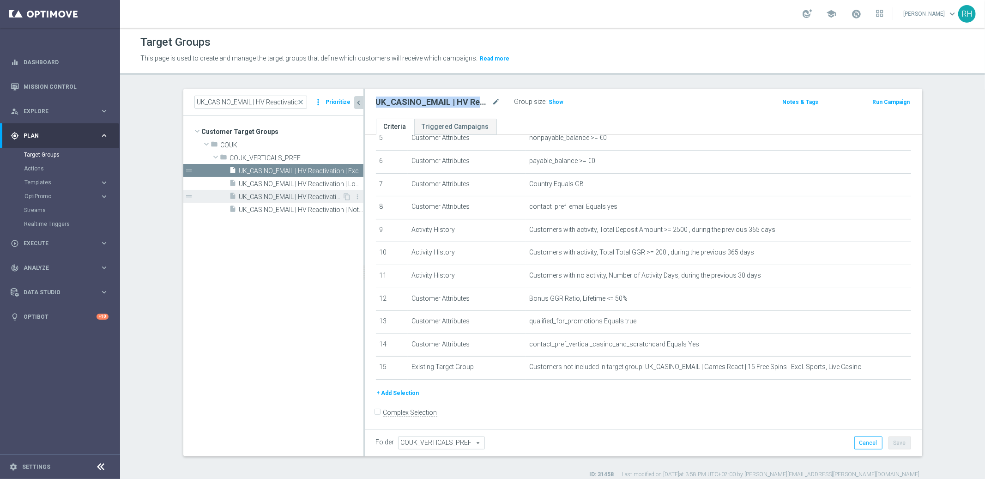
click at [267, 197] on span "UK_CASINO_EMAIL | HV Reactivation | Not active 2025 and 2024 | 50GBP Bonus" at bounding box center [290, 197] width 103 height 8
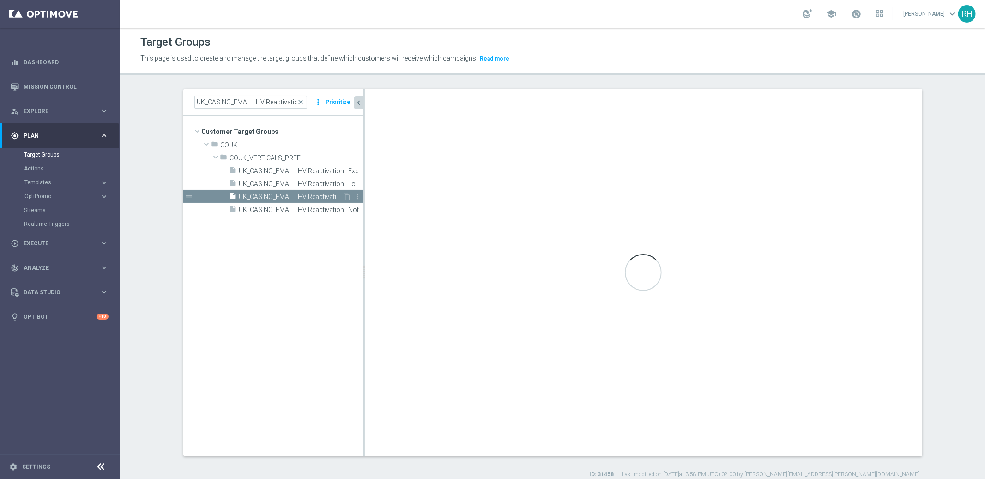
scroll to position [86, 0]
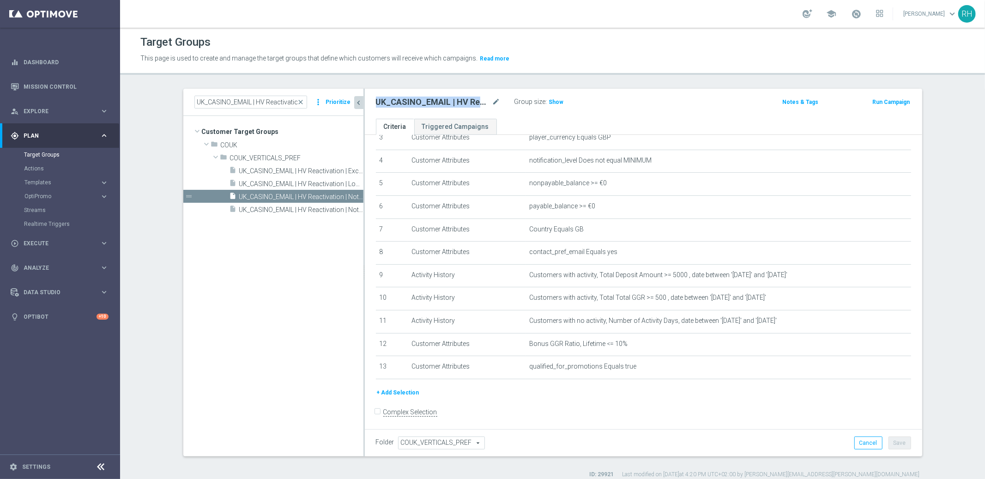
click at [406, 387] on button "+ Add Selection" at bounding box center [398, 392] width 44 height 10
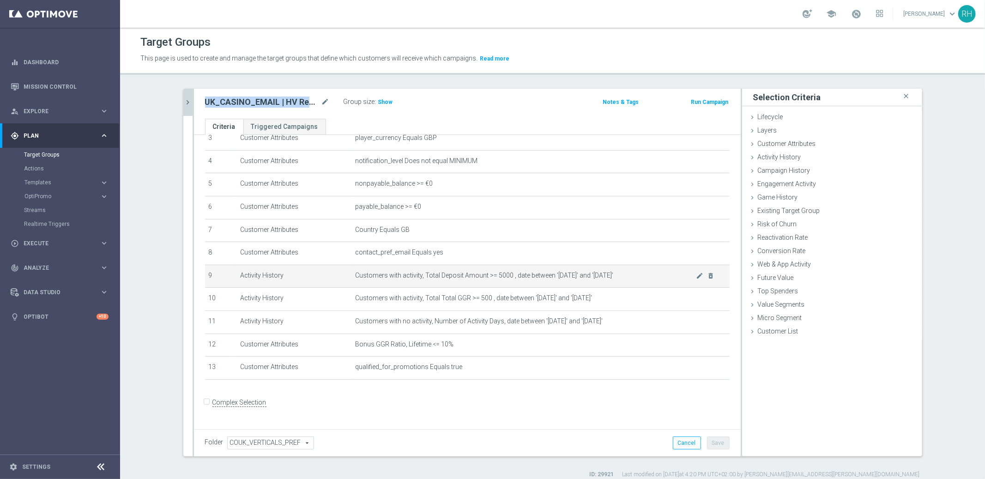
scroll to position [76, 0]
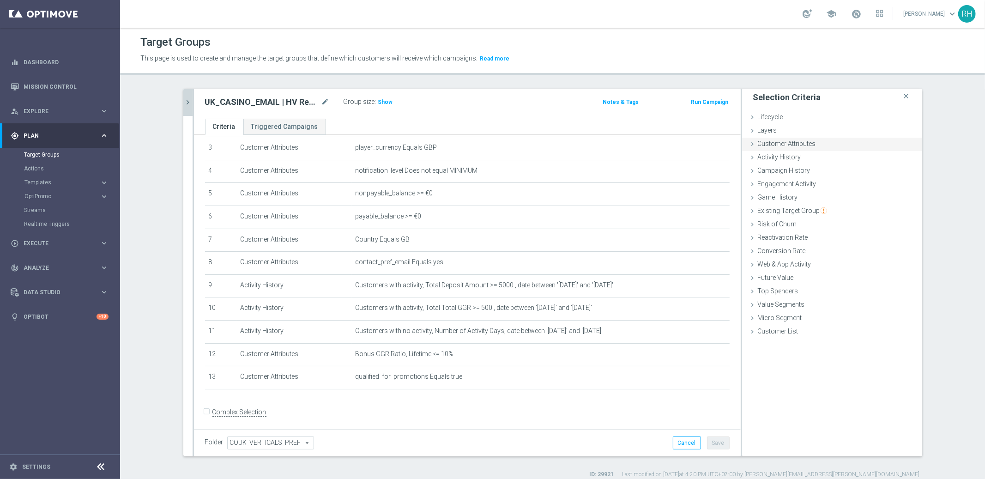
click at [791, 146] on span "Customer Attributes" at bounding box center [787, 143] width 58 height 7
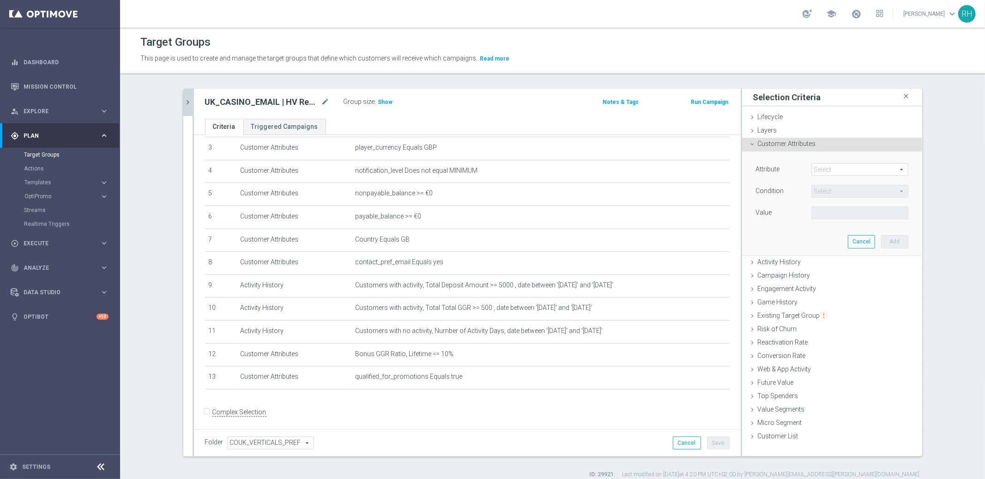
click at [827, 174] on span at bounding box center [860, 169] width 96 height 12
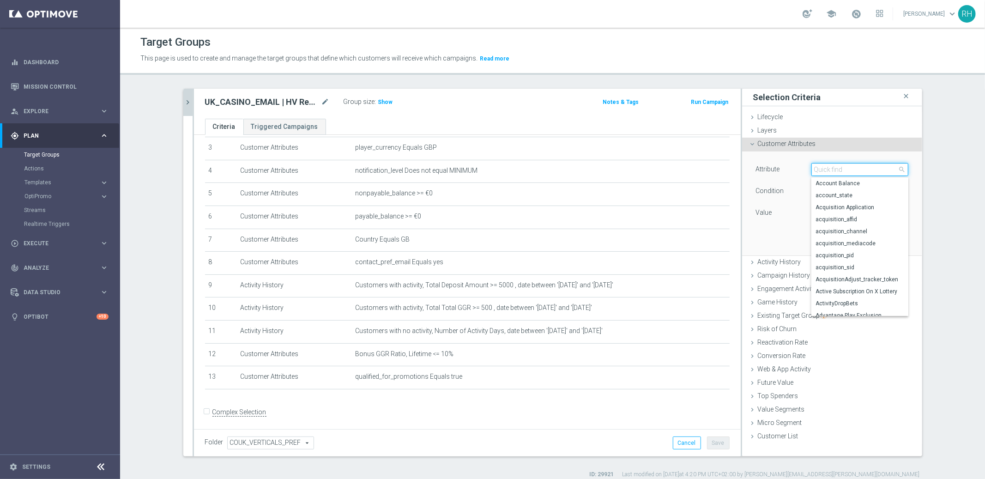
click at [829, 170] on input "search" at bounding box center [859, 169] width 97 height 13
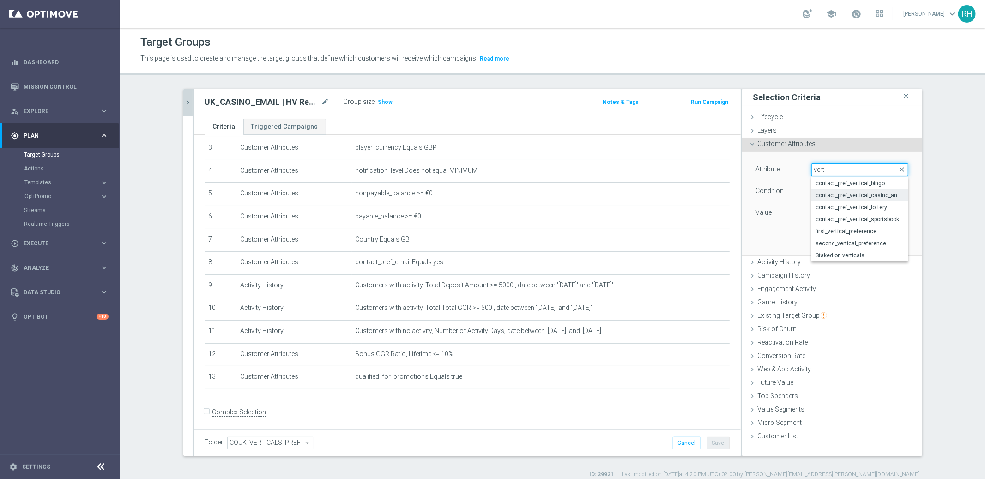
type input "verti"
click at [838, 194] on span "contact_pref_vertical_casino_and_scratchcard" at bounding box center [860, 195] width 88 height 7
type input "contact_pref_vertical_casino_and_scratchcard"
type input "Equals"
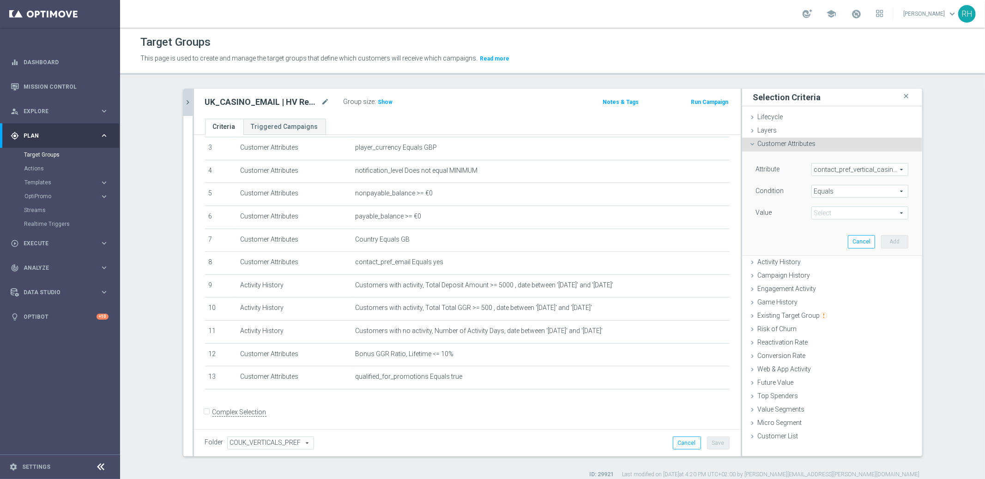
click at [837, 211] on span at bounding box center [860, 213] width 96 height 12
click at [835, 250] on span "Yes" at bounding box center [860, 250] width 88 height 7
type input "Yes"
click at [899, 244] on button "Add" at bounding box center [894, 241] width 27 height 13
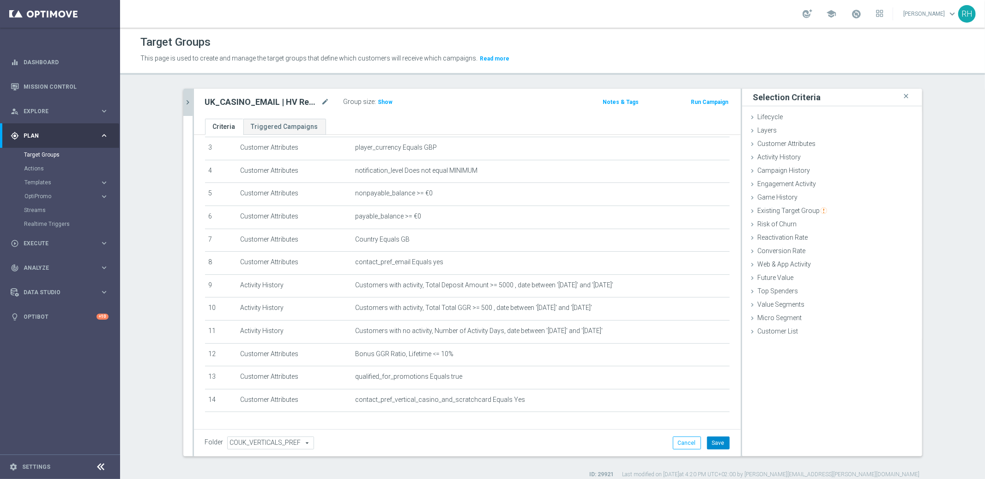
click at [719, 442] on button "Save" at bounding box center [718, 442] width 23 height 13
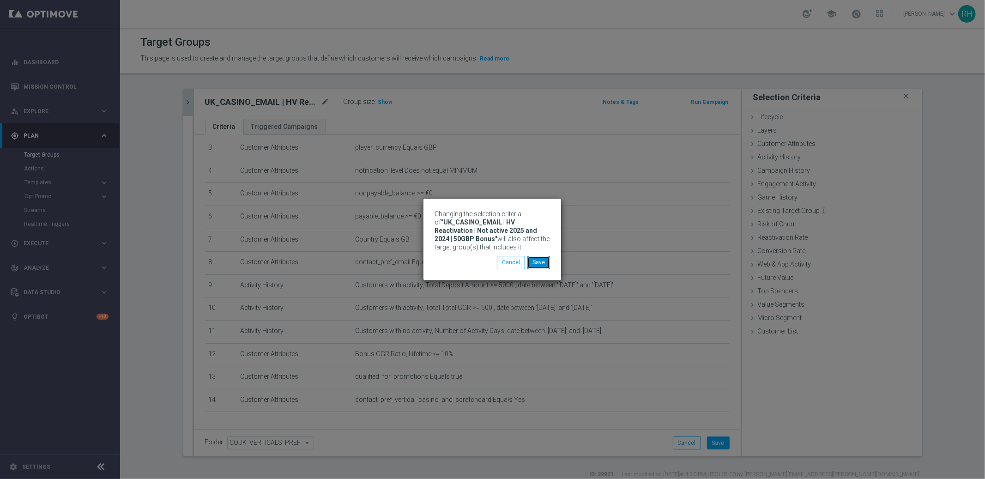
click at [528, 264] on button "Save" at bounding box center [538, 262] width 23 height 13
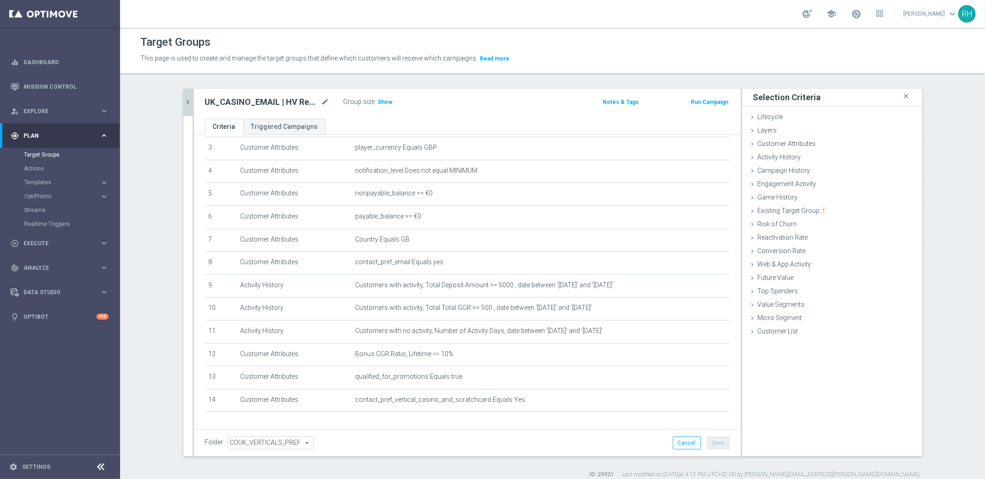
click at [185, 105] on icon "chevron_right" at bounding box center [188, 102] width 9 height 9
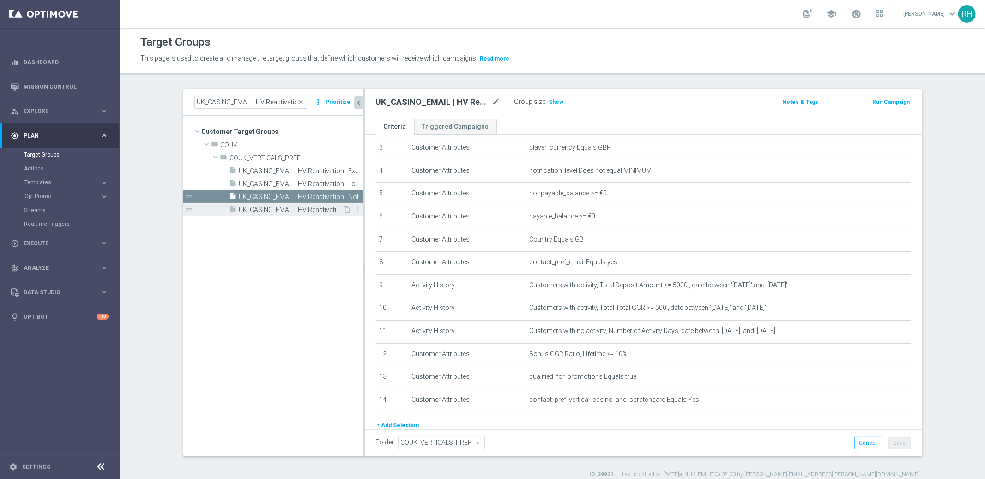
click at [277, 209] on span "UK_CASINO_EMAIL | HV Reactivation | Not active 2025 | 50GBP Bonus" at bounding box center [290, 210] width 103 height 8
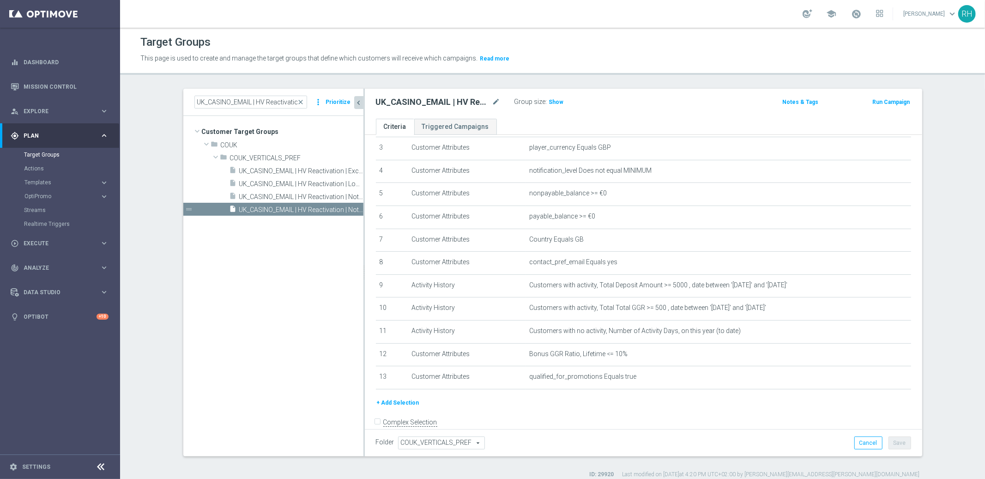
click at [406, 400] on button "+ Add Selection" at bounding box center [398, 403] width 44 height 10
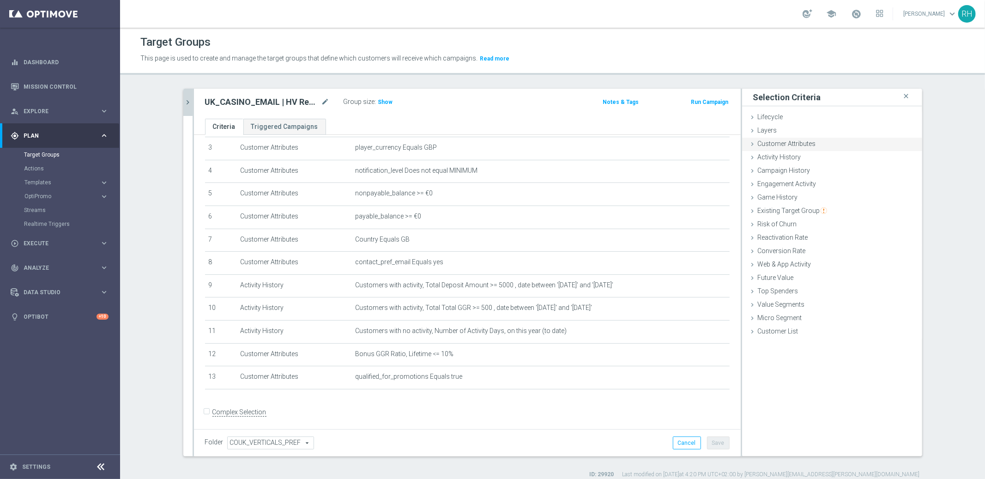
click at [780, 141] on span "Customer Attributes" at bounding box center [787, 143] width 58 height 7
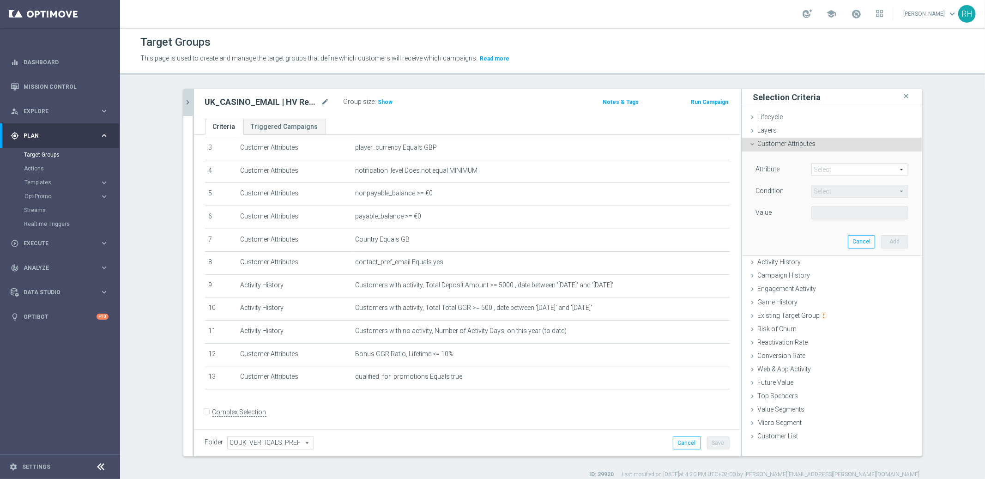
click at [831, 170] on span at bounding box center [860, 169] width 96 height 12
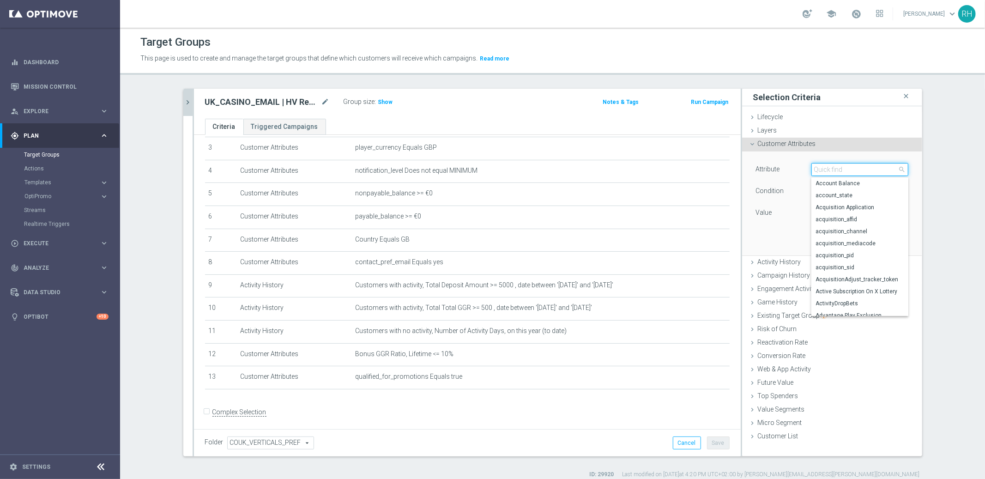
click at [831, 170] on input "search" at bounding box center [859, 169] width 97 height 13
type input "casin"
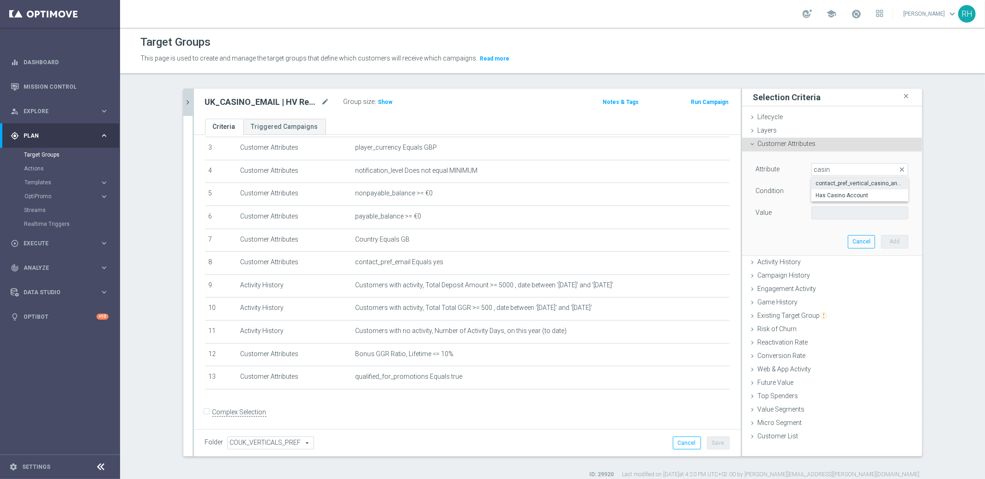
click at [833, 179] on label "contact_pref_vertical_casino_and_scratchcard" at bounding box center [859, 183] width 97 height 12
type input "contact_pref_vertical_casino_and_scratchcard"
type input "Equals"
click at [839, 214] on span at bounding box center [860, 213] width 96 height 12
click at [841, 253] on span "Yes" at bounding box center [860, 250] width 88 height 7
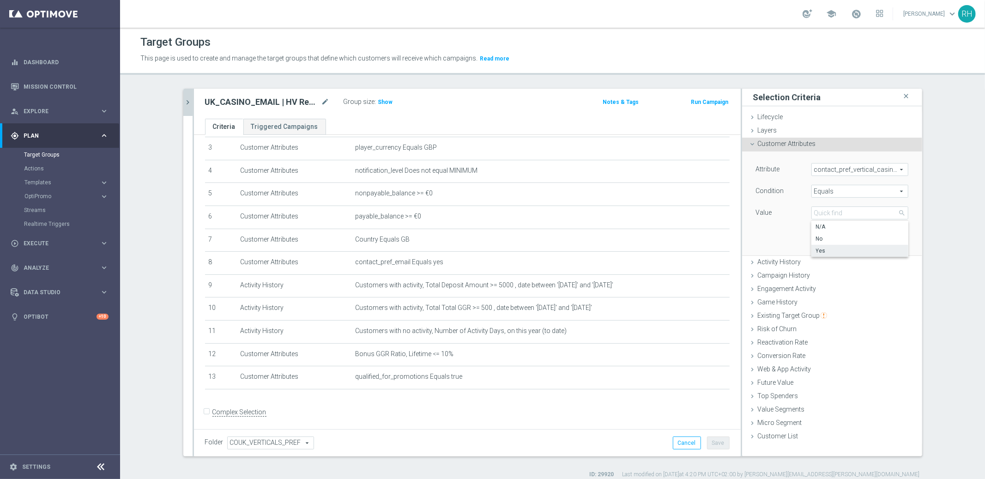
type input "Yes"
click at [890, 245] on button "Add" at bounding box center [894, 241] width 27 height 13
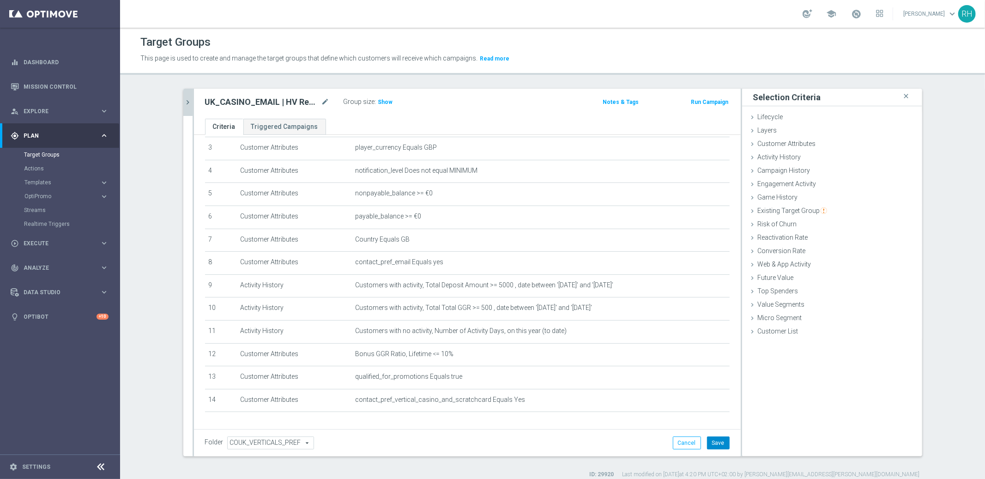
click at [723, 448] on button "Save" at bounding box center [718, 442] width 23 height 13
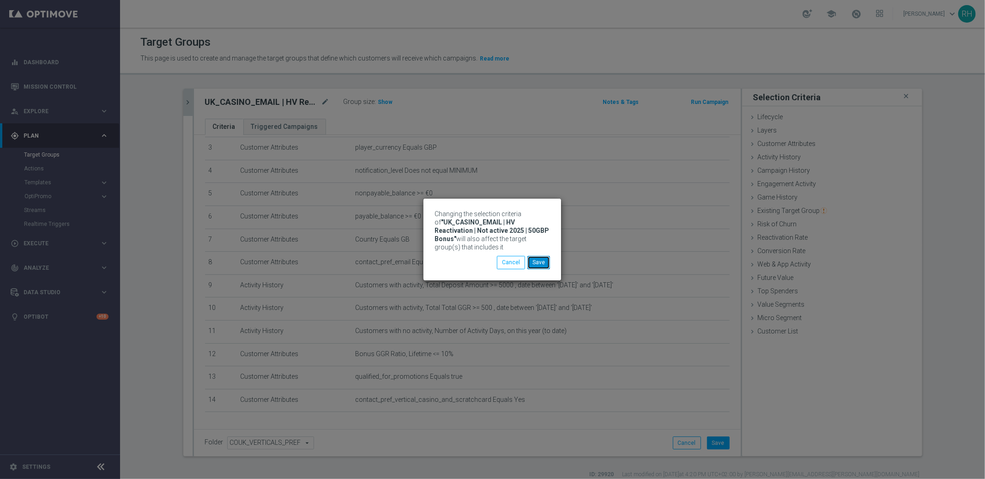
click at [539, 268] on button "Save" at bounding box center [538, 262] width 23 height 13
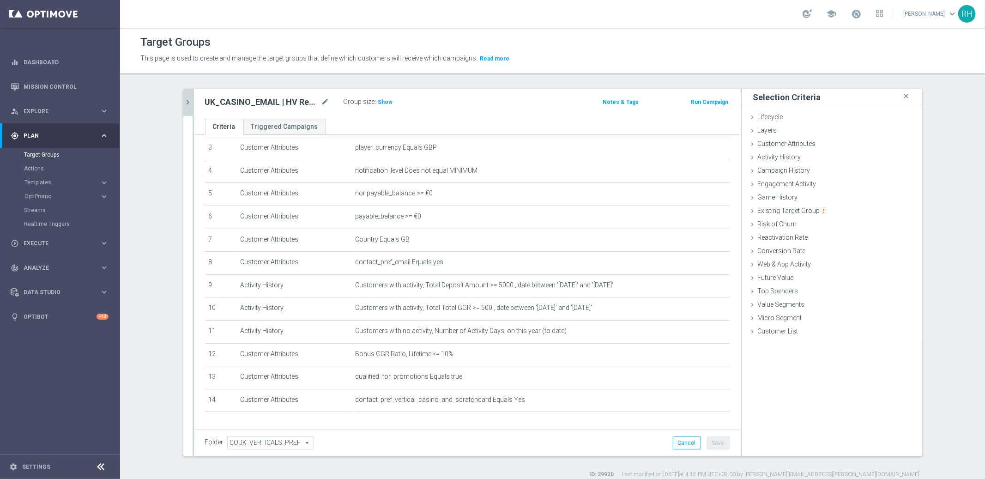
click at [806, 76] on div "Target Groups This page is used to create and manage the target groups that def…" at bounding box center [552, 253] width 865 height 451
click at [815, 87] on div "Target Groups This page is used to create and manage the target groups that def…" at bounding box center [552, 253] width 865 height 451
click at [906, 95] on icon "close" at bounding box center [906, 96] width 9 height 12
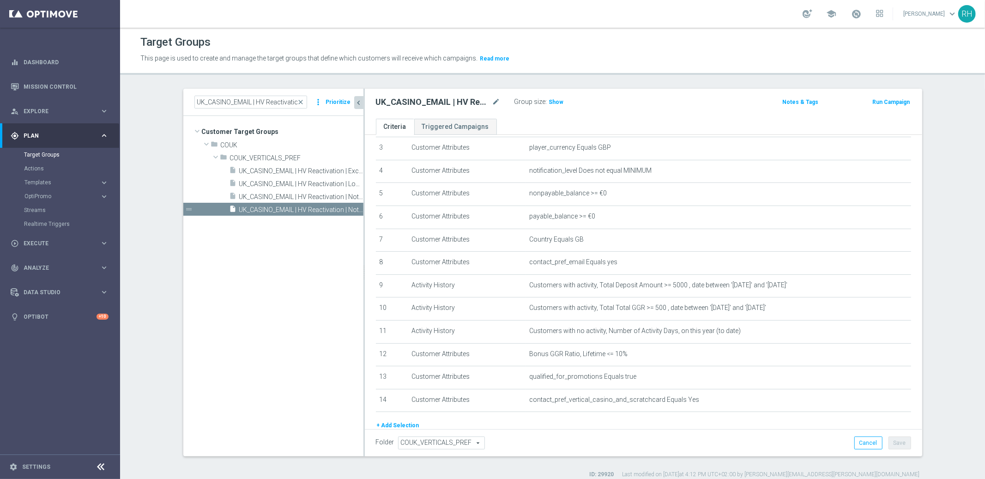
click at [628, 56] on p "This page is used to create and manage the target groups that define which cust…" at bounding box center [447, 59] width 615 height 10
click at [102, 140] on div "gps_fixed Plan keyboard_arrow_right" at bounding box center [59, 135] width 119 height 24
click at [299, 103] on span "close" at bounding box center [300, 101] width 7 height 7
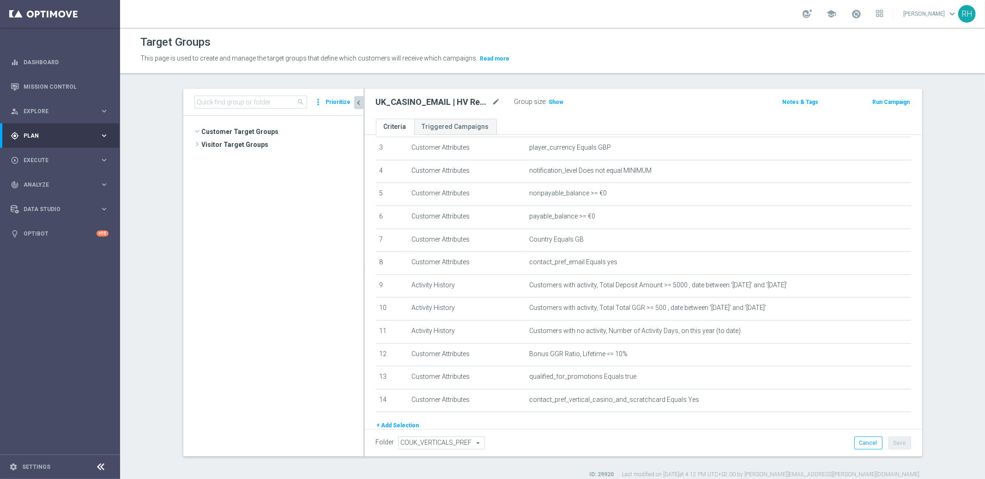
scroll to position [1067, 0]
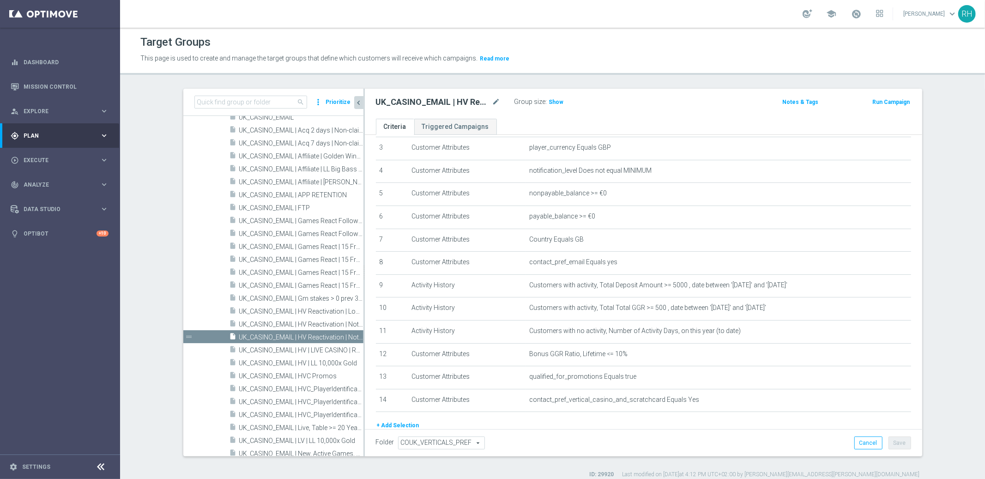
click at [387, 440] on label "Folder" at bounding box center [385, 442] width 18 height 8
drag, startPoint x: 387, startPoint y: 445, endPoint x: 378, endPoint y: 444, distance: 8.4
click at [381, 445] on label "Folder" at bounding box center [385, 442] width 18 height 8
drag, startPoint x: 369, startPoint y: 442, endPoint x: 375, endPoint y: 445, distance: 6.9
click at [375, 445] on div "Folder COUK_VERTICALS_PREF COUK_VERTICALS_PREF arrow_drop_down search Cancel Sa…" at bounding box center [643, 442] width 557 height 27
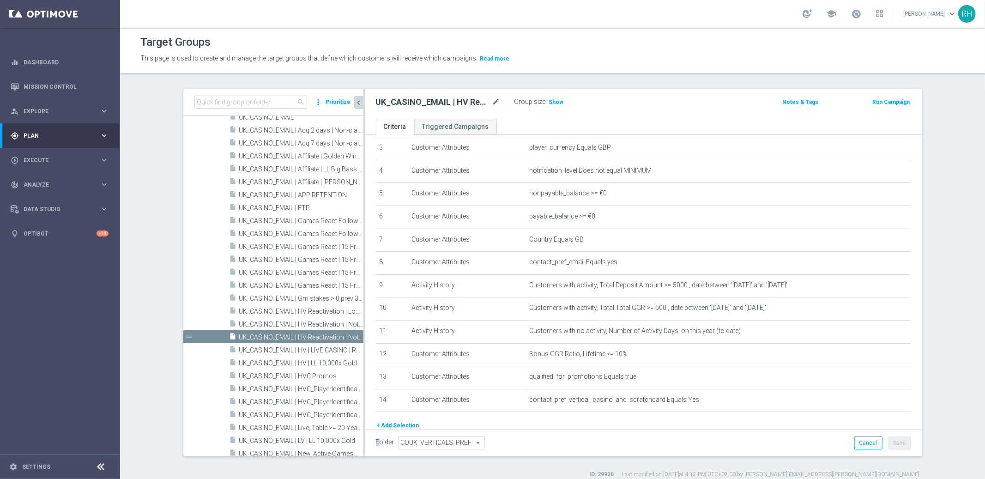
click at [376, 445] on label "Folder" at bounding box center [385, 442] width 18 height 8
drag, startPoint x: 121, startPoint y: 411, endPoint x: 137, endPoint y: 408, distance: 15.5
click at [122, 410] on section "search more_vert Prioritize Customer Target Groups library_add create_new_folder" at bounding box center [552, 284] width 865 height 390
click at [661, 62] on p "This page is used to create and manage the target groups that define which cust…" at bounding box center [447, 59] width 615 height 10
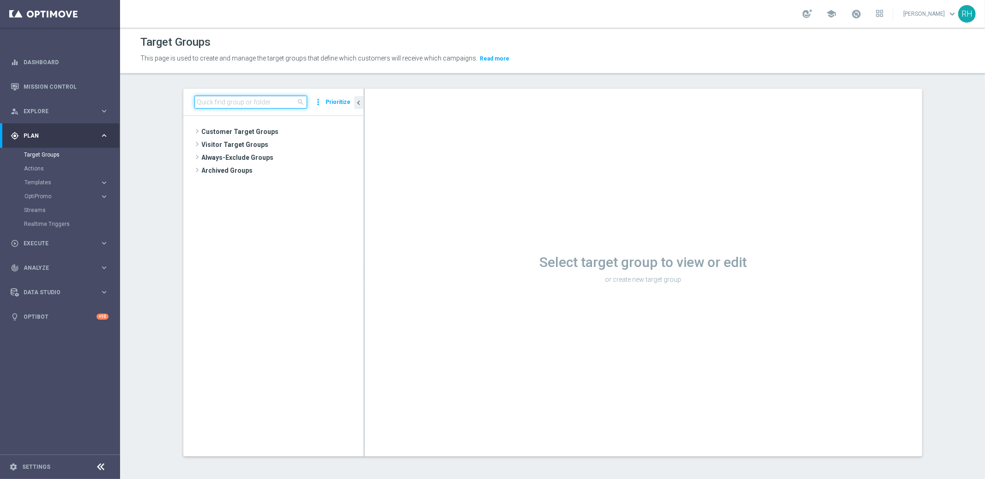
click at [274, 99] on input at bounding box center [250, 102] width 113 height 13
paste input "UK_CASINO_EMAIL | Games React | 15 Free Spins | Excl. Sports, Live Casino"
type input "UK_CASINO_EMAIL | Games React | 15 Free Spins | Excl. Sports, Live Casino"
click at [295, 170] on span "UK_CASINO_EMAIL | Games React | 15 Free Spins | Excl. Sports, Live Casino" at bounding box center [290, 171] width 103 height 8
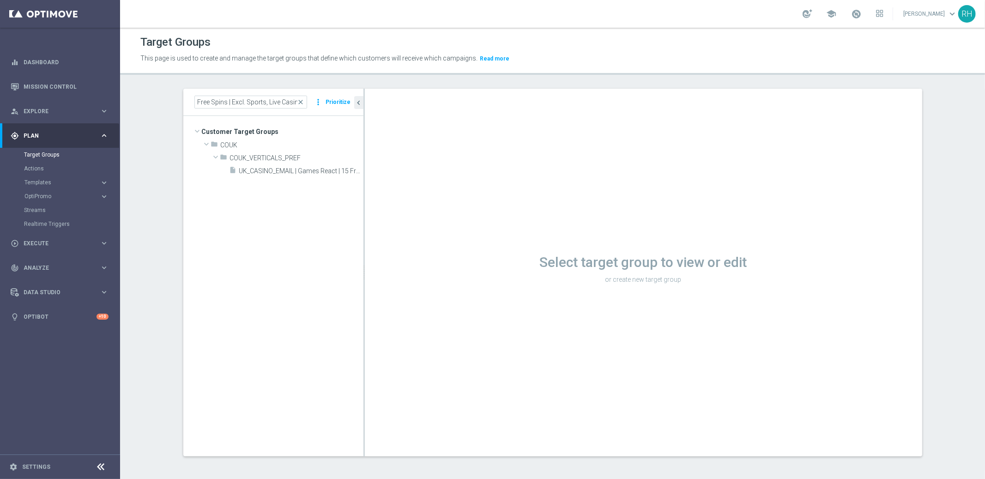
scroll to position [0, 0]
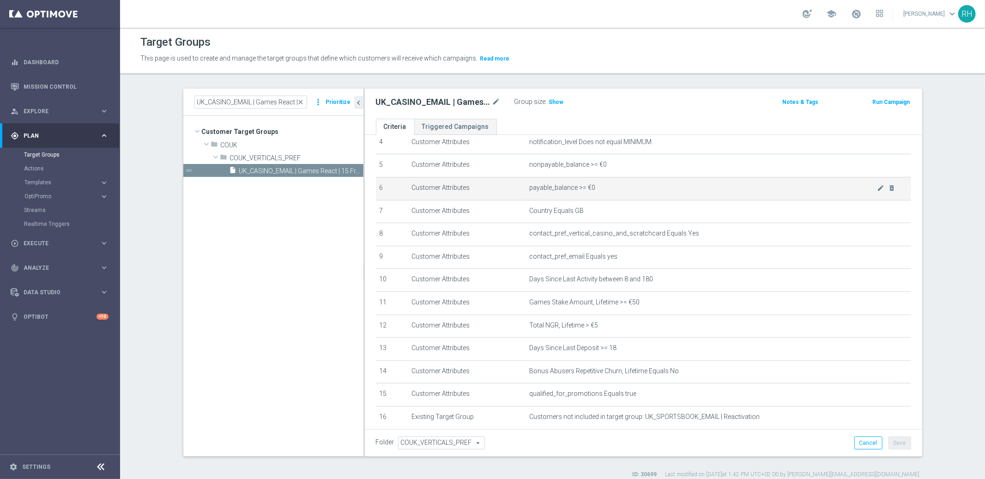
scroll to position [200, 0]
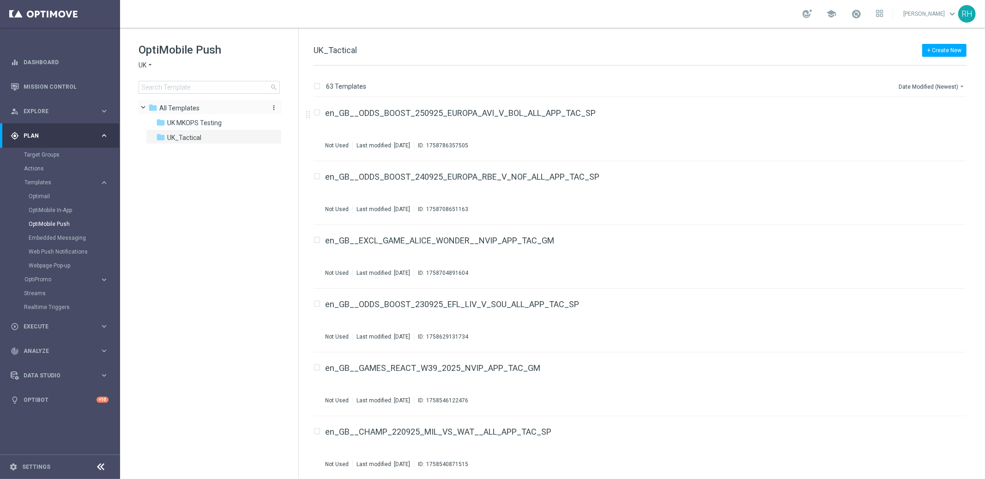
click at [197, 107] on span "All Templates" at bounding box center [179, 108] width 40 height 8
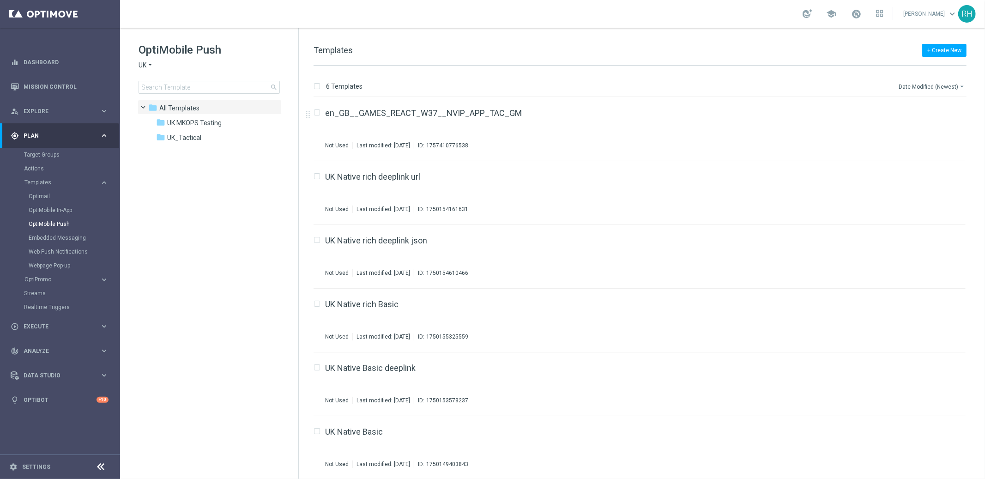
click at [941, 83] on button "Date Modified (Newest) arrow_drop_down" at bounding box center [932, 86] width 69 height 11
click at [945, 122] on div "Date Modified (Newest)" at bounding box center [930, 127] width 74 height 13
click at [205, 136] on div "folder UK_Tactical" at bounding box center [209, 138] width 106 height 11
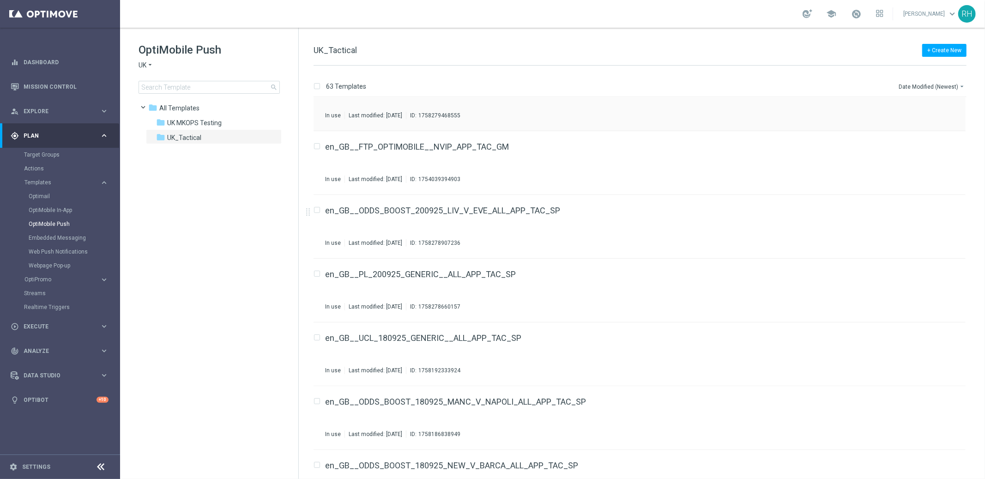
scroll to position [441, 0]
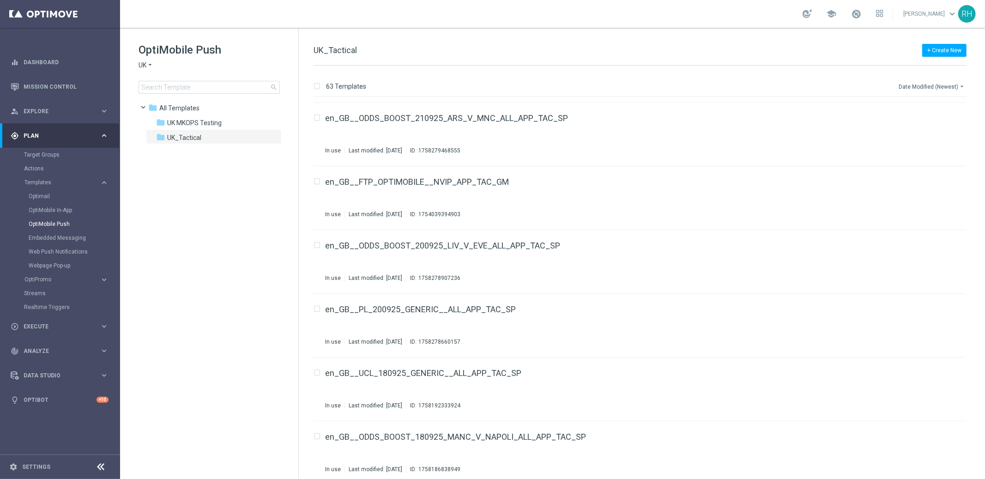
click at [922, 89] on button "Date Modified (Newest) arrow_drop_down" at bounding box center [932, 86] width 69 height 11
click at [937, 137] on span "Date Modified (Oldest)" at bounding box center [930, 140] width 60 height 6
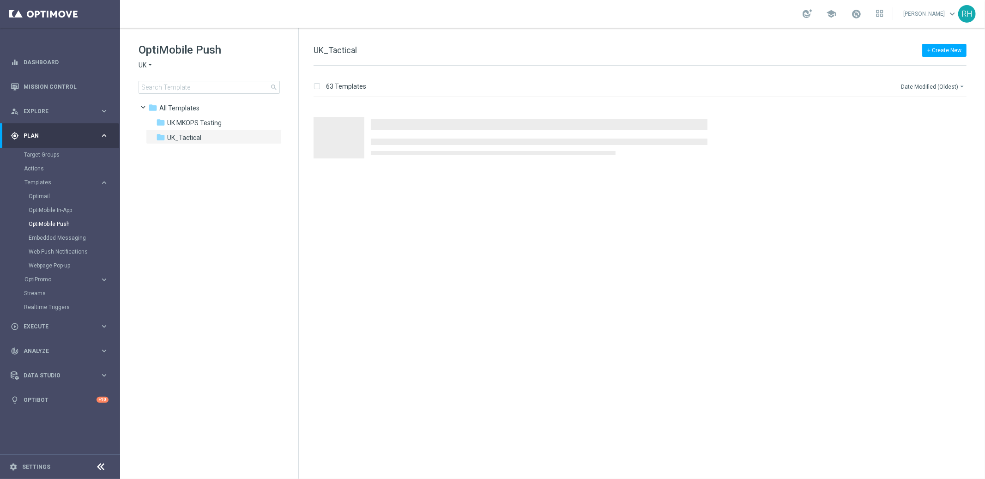
scroll to position [0, 0]
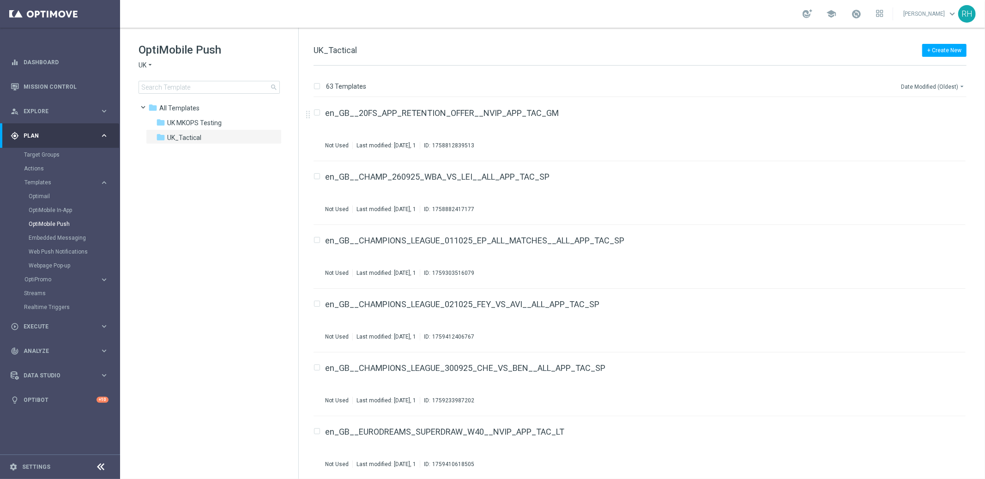
click at [922, 89] on button "Date Modified (Oldest) arrow_drop_down" at bounding box center [933, 86] width 67 height 11
click at [927, 105] on div "Name (A-Z)" at bounding box center [931, 101] width 62 height 6
click at [931, 86] on button "Name (A-Z) arrow_drop_down" at bounding box center [947, 86] width 38 height 11
click at [941, 128] on span "Date Modified (Newest)" at bounding box center [931, 127] width 62 height 6
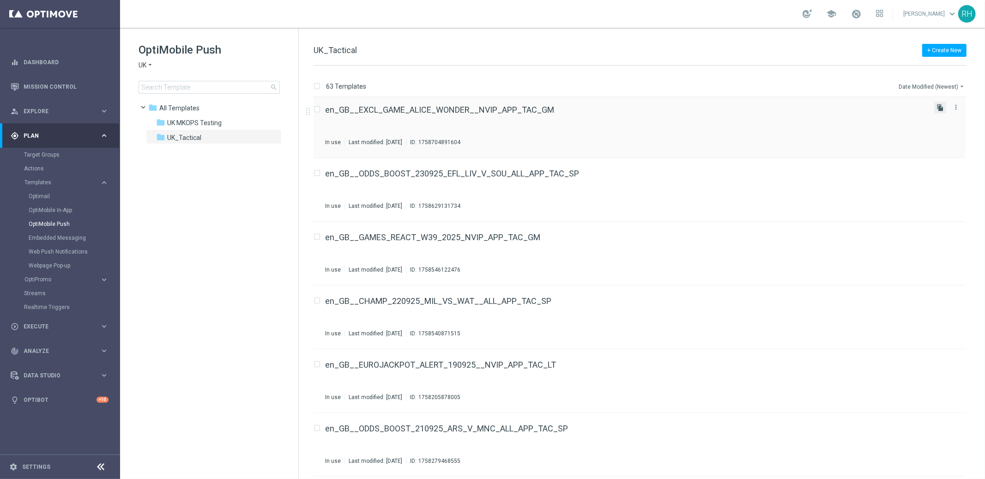
scroll to position [131, 0]
click at [260, 84] on input at bounding box center [209, 87] width 141 height 13
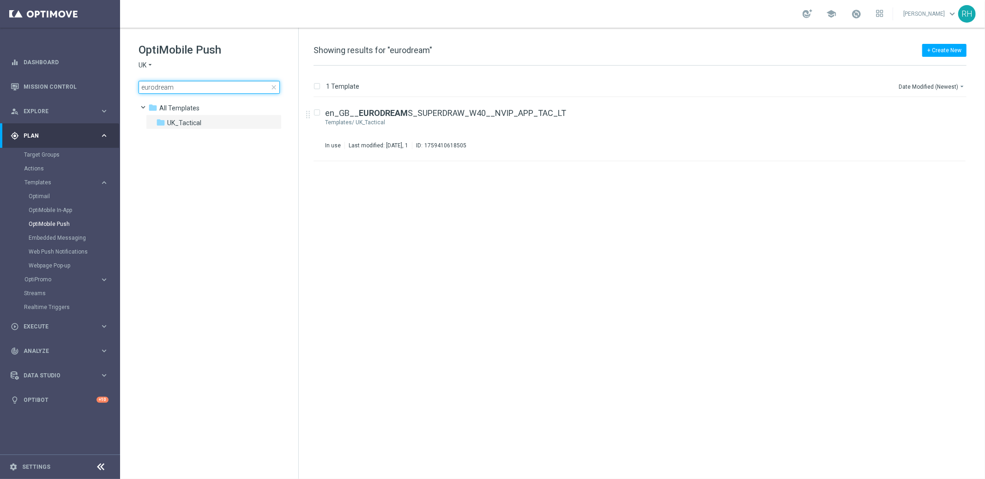
type input "eurodream"
click at [387, 175] on div "insert_drive_file en_GB__ EURODREAM S_SUPERDRAW_W40__NVIP_APP_TAC_LT Templates/…" at bounding box center [643, 287] width 679 height 381
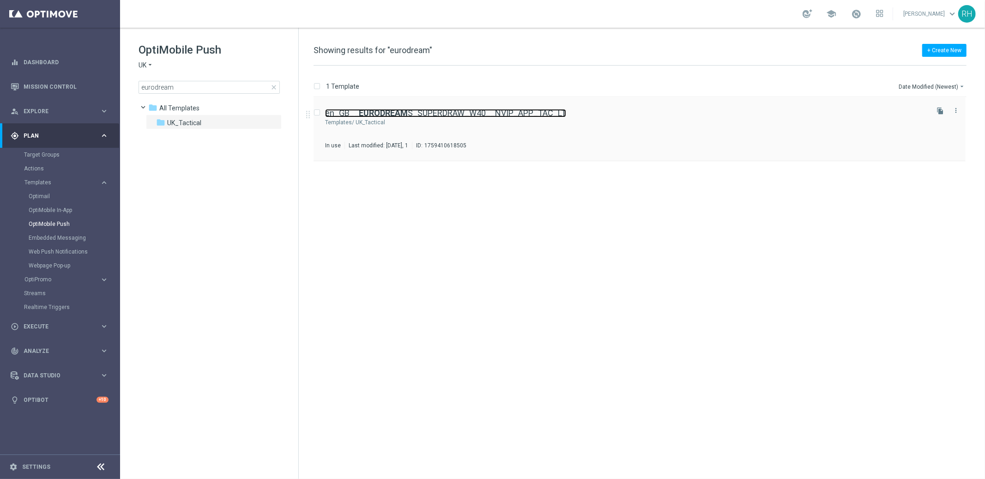
click at [523, 114] on link "en_GB__ EURODREAM S_SUPERDRAW_W40__NVIP_APP_TAC_LT" at bounding box center [445, 113] width 241 height 8
click at [272, 86] on span "close" at bounding box center [273, 87] width 7 height 7
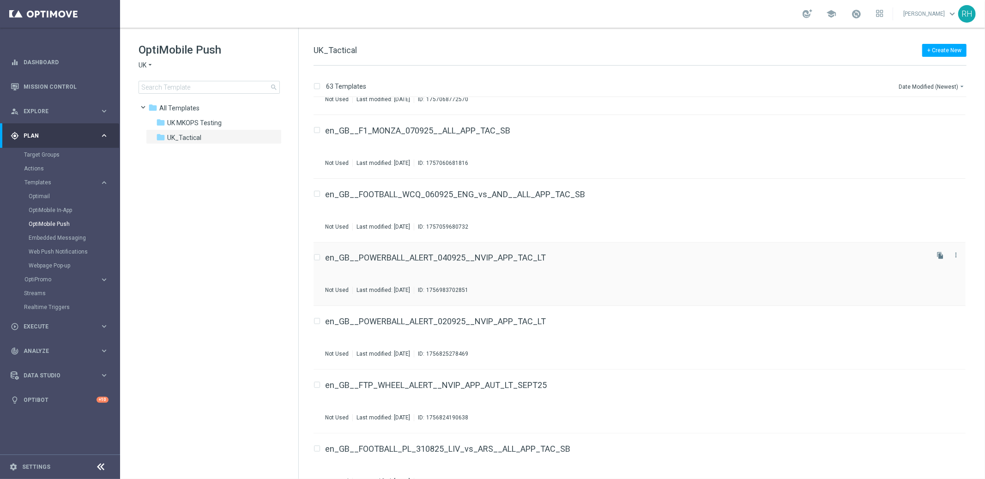
scroll to position [1451, 0]
click at [949, 82] on button "Date Modified (Newest) arrow_drop_down" at bounding box center [932, 86] width 69 height 11
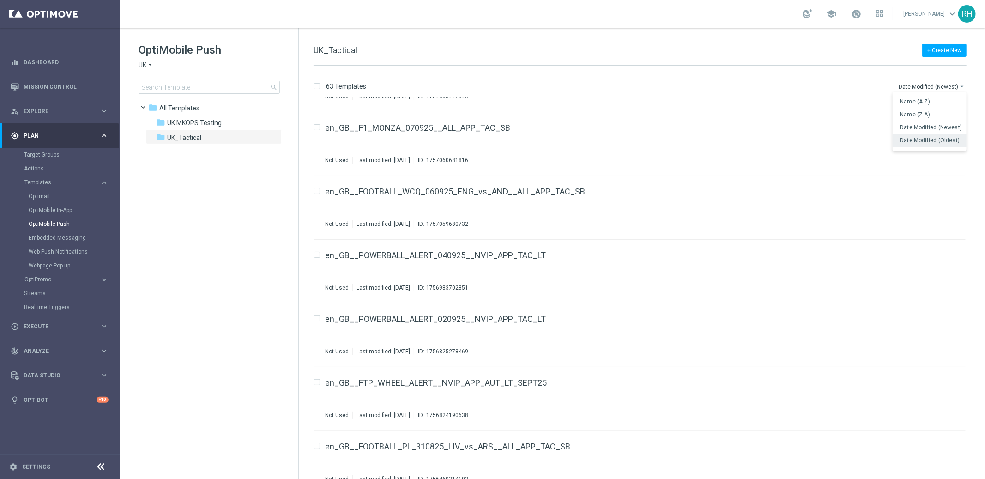
click at [937, 134] on div "Date Modified (Oldest)" at bounding box center [930, 140] width 74 height 13
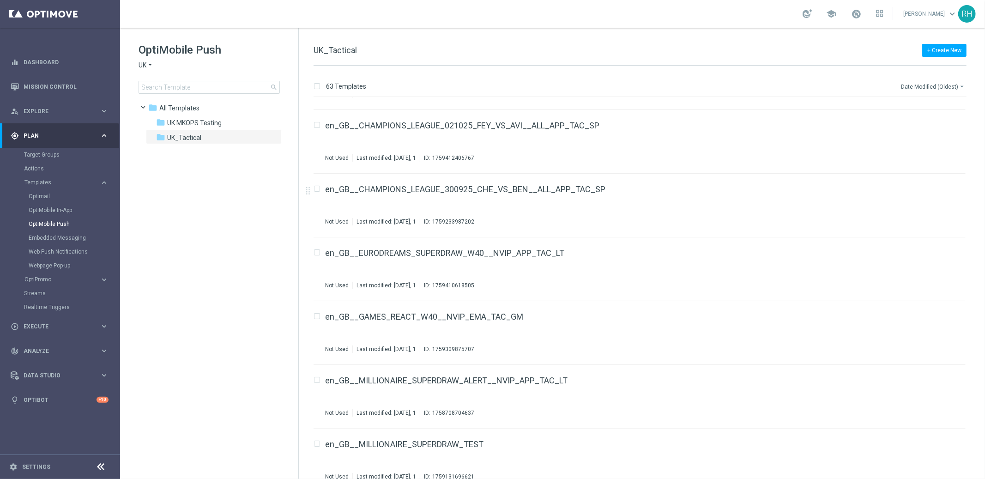
scroll to position [180, 0]
click at [673, 265] on div "en_GB__EURODREAMS_SUPERDRAW_W40__NVIP_APP_TAC_LT Not Used Last modified: [DATE]…" at bounding box center [626, 268] width 602 height 40
